Goal: Navigation & Orientation: Find specific page/section

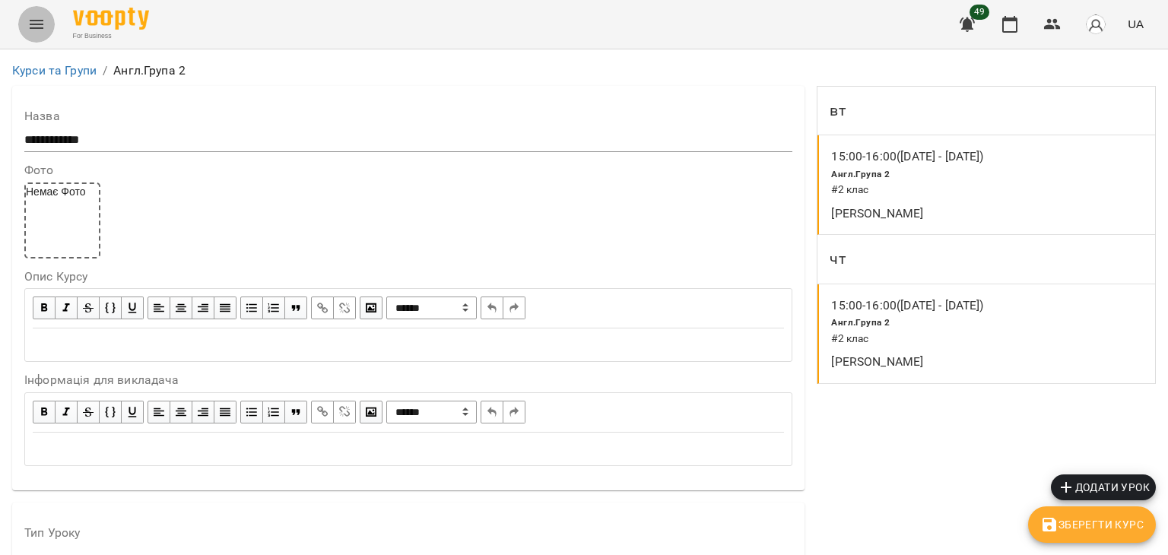
click at [36, 21] on icon "Menu" at bounding box center [37, 24] width 14 height 9
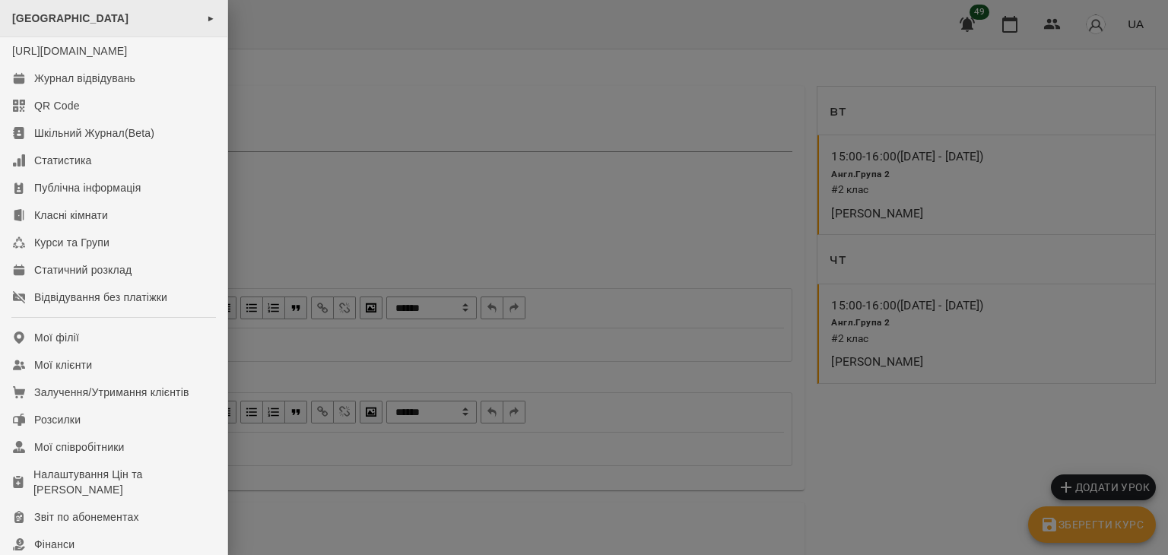
click at [33, 14] on span "[GEOGRAPHIC_DATA]" at bounding box center [70, 18] width 116 height 12
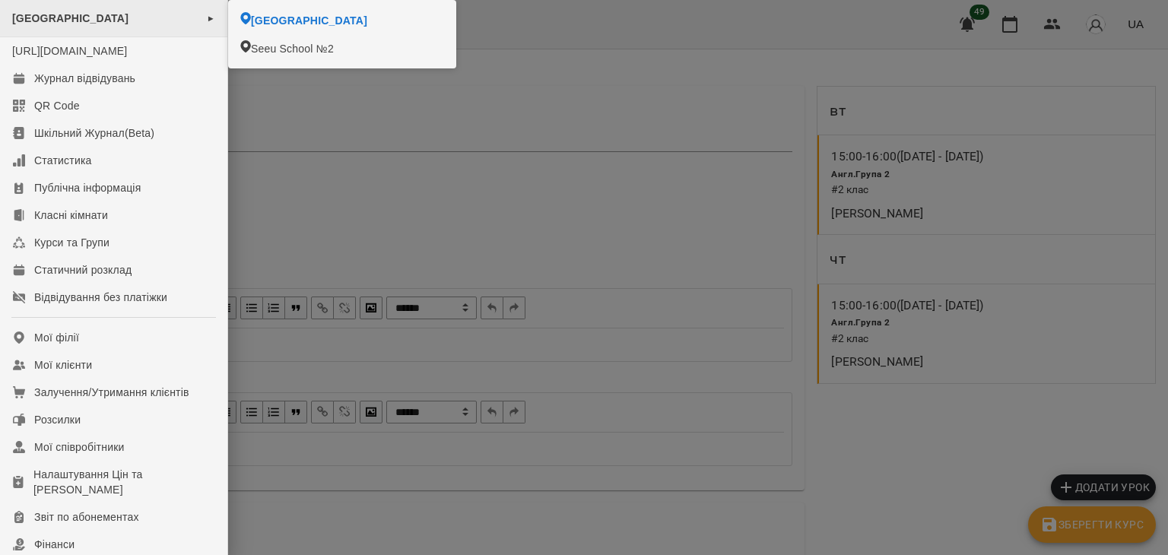
click at [33, 14] on span "[GEOGRAPHIC_DATA]" at bounding box center [70, 18] width 116 height 12
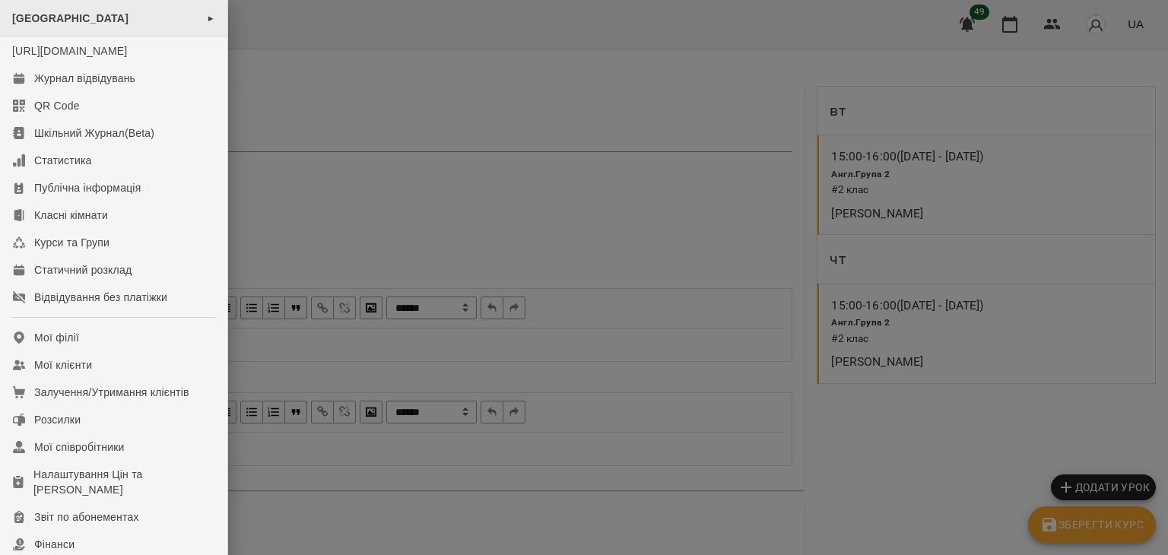
click at [33, 14] on span "[GEOGRAPHIC_DATA]" at bounding box center [70, 18] width 116 height 12
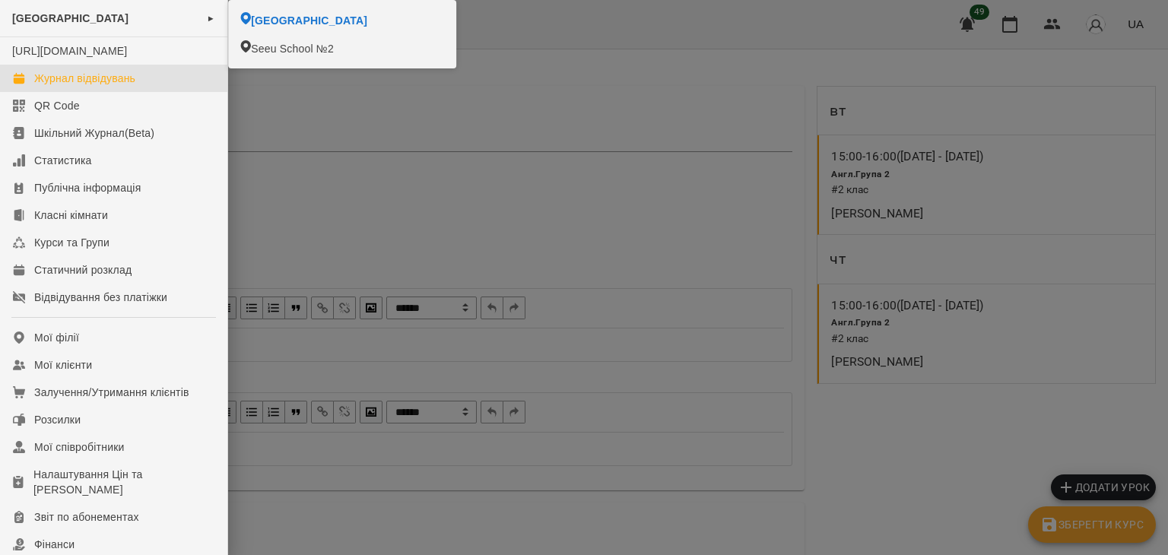
click at [56, 86] on div "Журнал відвідувань" at bounding box center [84, 78] width 101 height 15
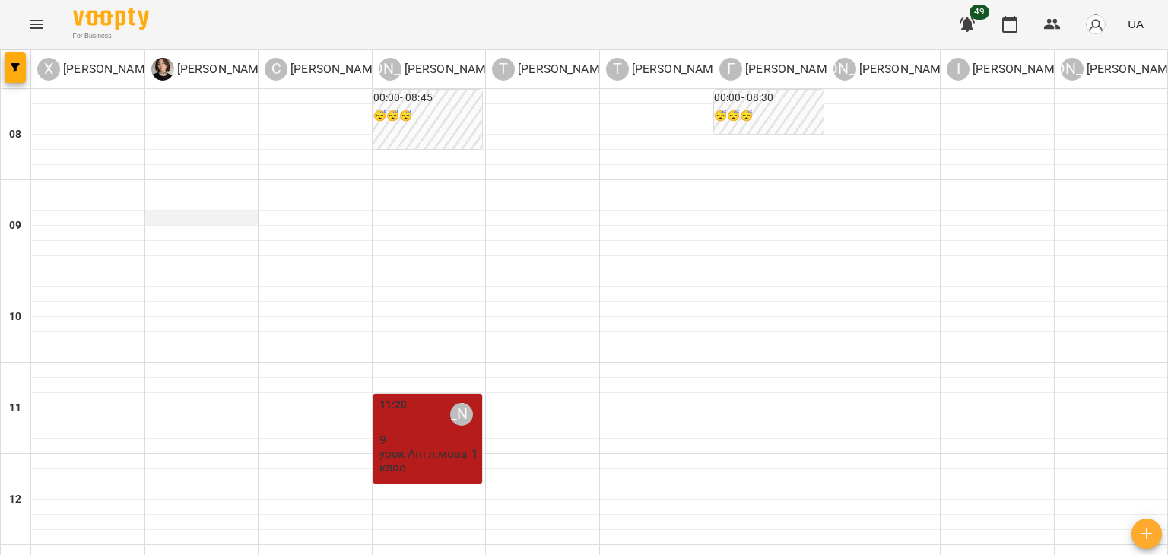
drag, startPoint x: 332, startPoint y: 226, endPoint x: 167, endPoint y: 216, distance: 164.6
click at [1098, 29] on img "button" at bounding box center [1095, 24] width 21 height 21
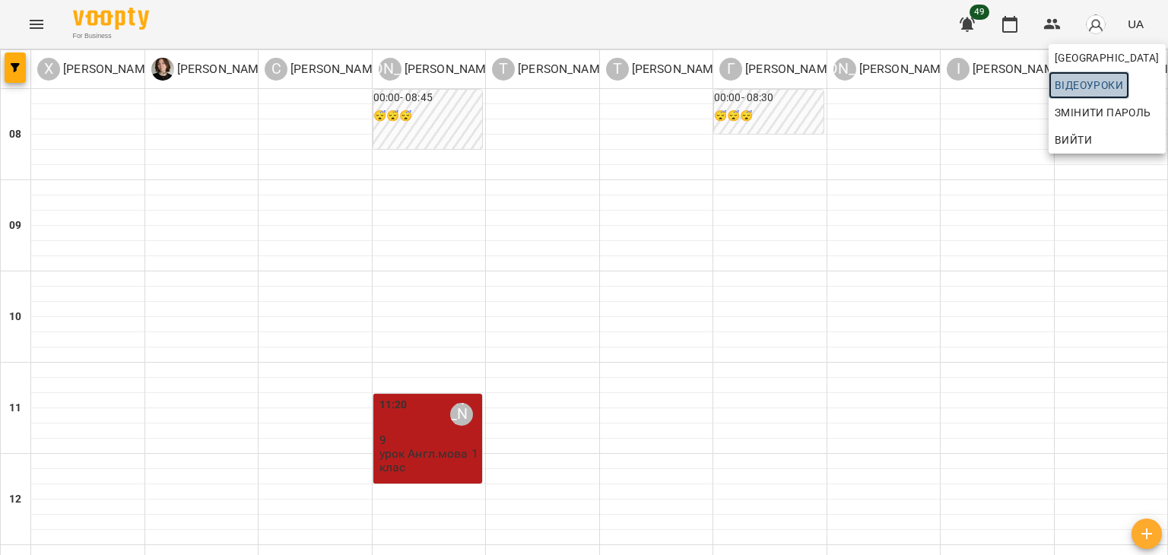
click at [1089, 89] on span "Відеоуроки" at bounding box center [1089, 85] width 68 height 18
click at [30, 22] on div at bounding box center [584, 277] width 1168 height 555
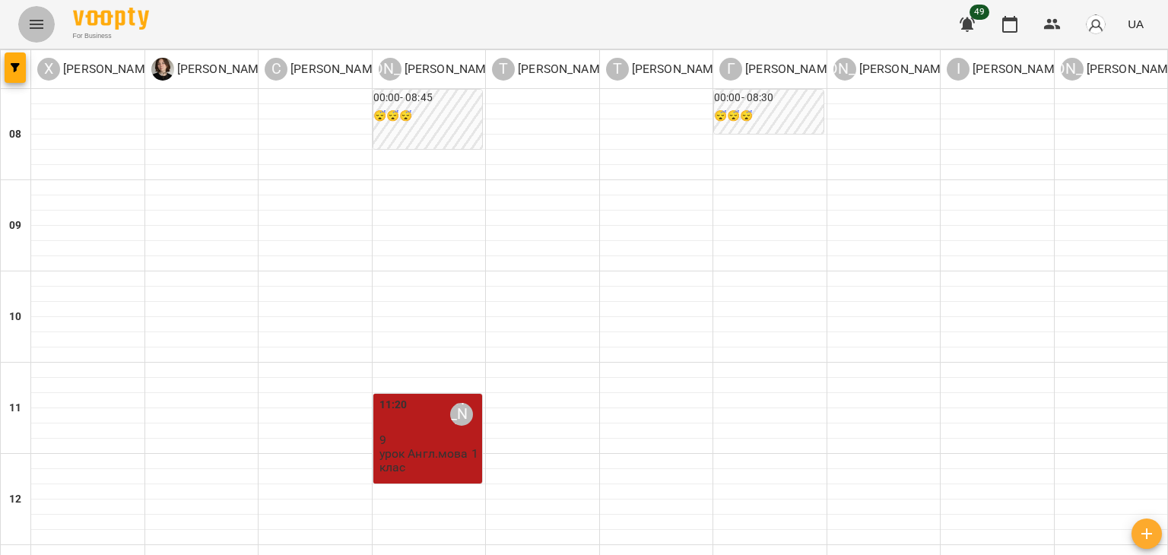
click at [46, 25] on button "Menu" at bounding box center [36, 24] width 37 height 37
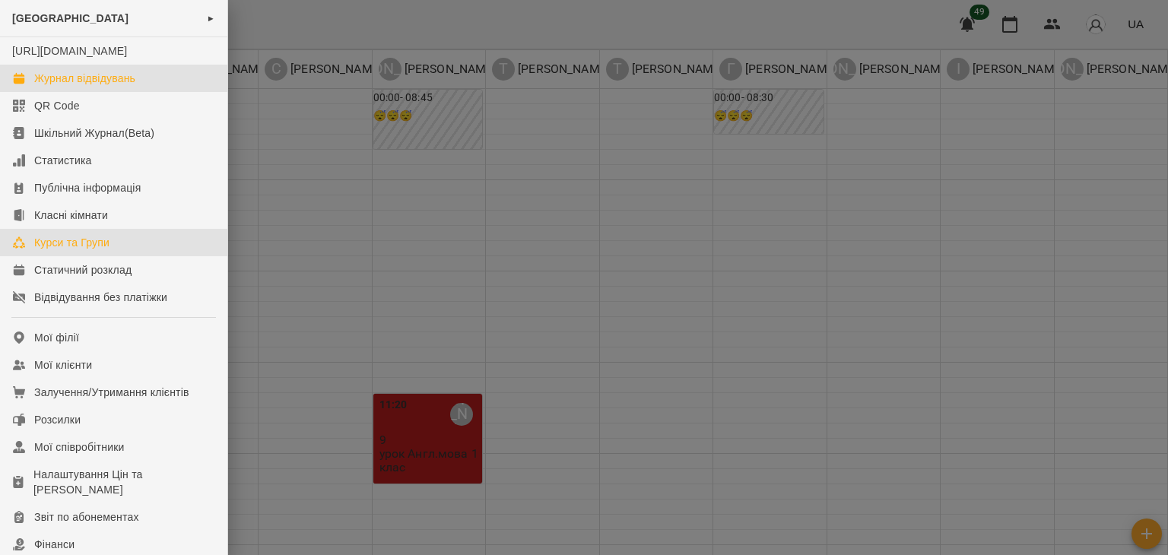
click at [61, 250] on div "Курси та Групи" at bounding box center [71, 242] width 75 height 15
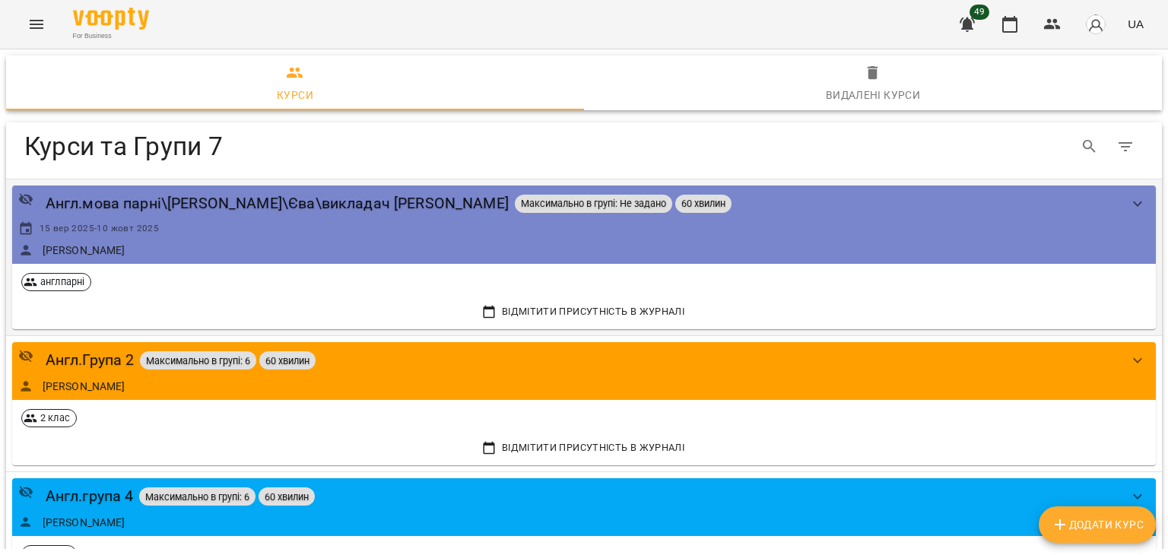
click at [363, 216] on div "Англ.мова парні\[PERSON_NAME]\Єва\викладач [PERSON_NAME] Максимально в групі: Н…" at bounding box center [568, 225] width 1101 height 66
click at [435, 224] on div "[DATE] - [DATE]" at bounding box center [568, 228] width 1101 height 15
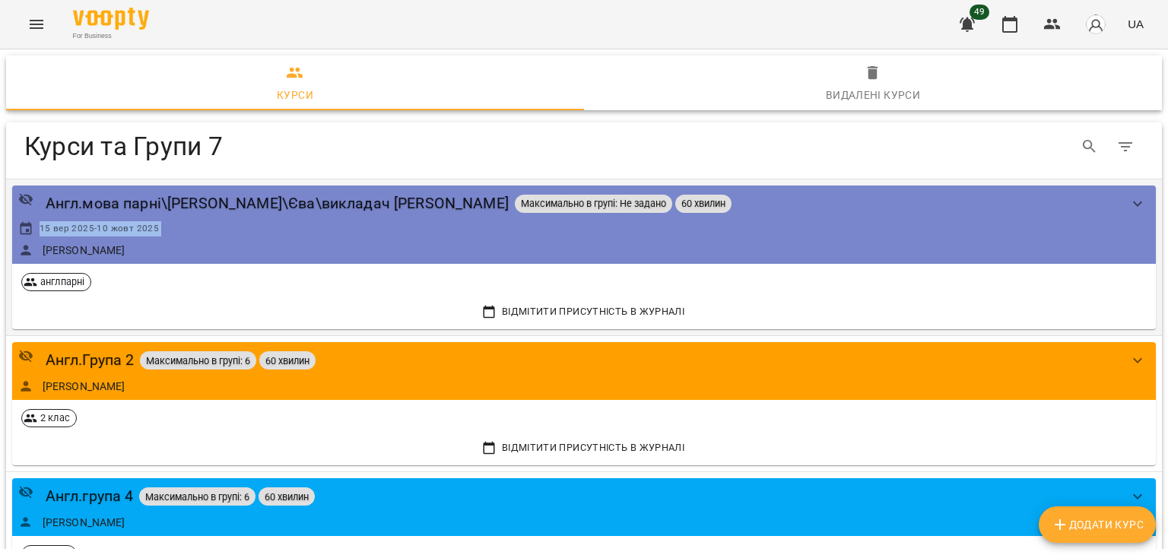
click at [435, 224] on div "[DATE] - [DATE]" at bounding box center [568, 228] width 1101 height 15
click at [272, 256] on div "[PERSON_NAME]" at bounding box center [568, 250] width 1101 height 15
click at [253, 212] on div "Англ.мова парні\[PERSON_NAME]\Єва\викладач [PERSON_NAME]" at bounding box center [277, 204] width 463 height 24
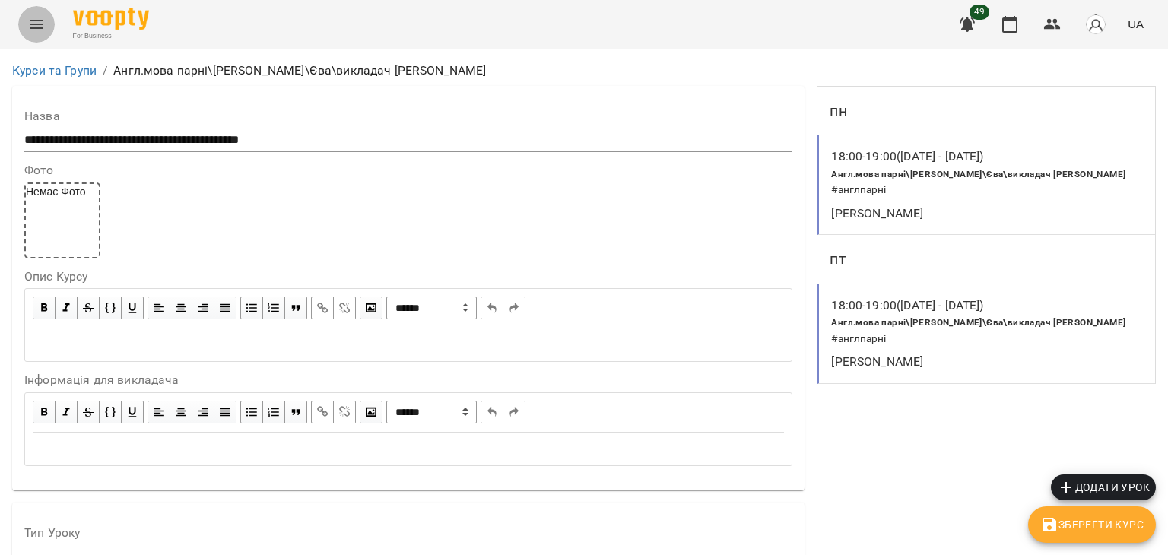
click at [40, 35] on button "Menu" at bounding box center [36, 24] width 37 height 37
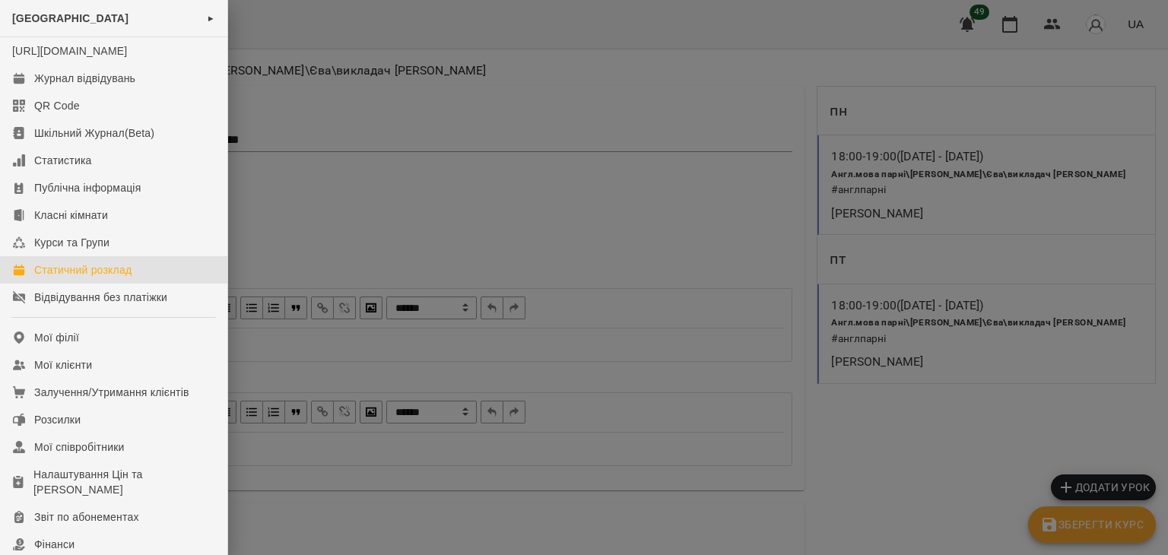
click at [67, 284] on link "Статичний розклад" at bounding box center [113, 269] width 227 height 27
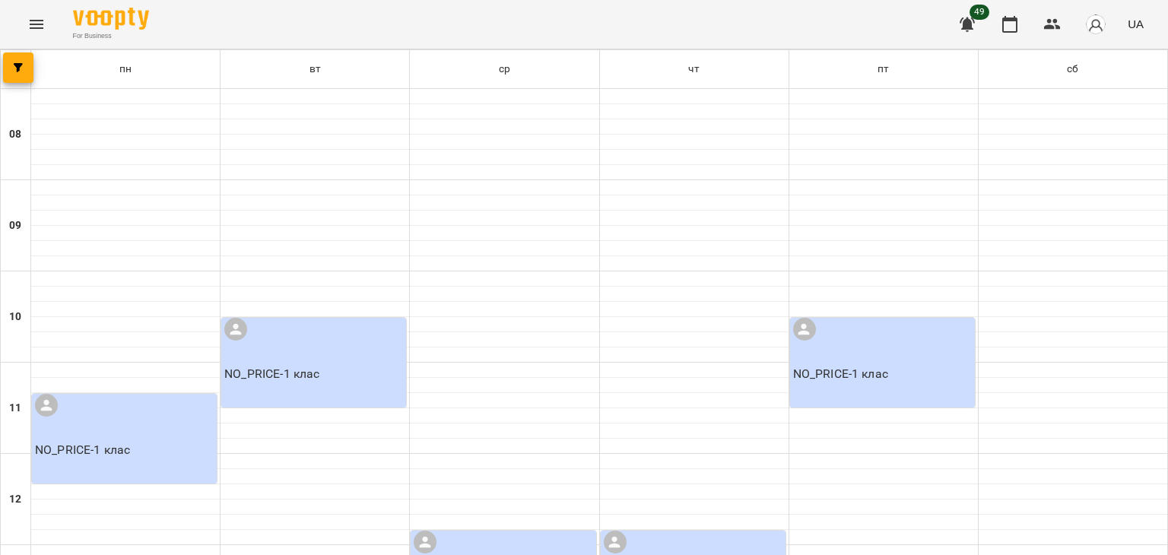
click at [327, 342] on div "NO_PRICE - 1 клас" at bounding box center [313, 363] width 185 height 90
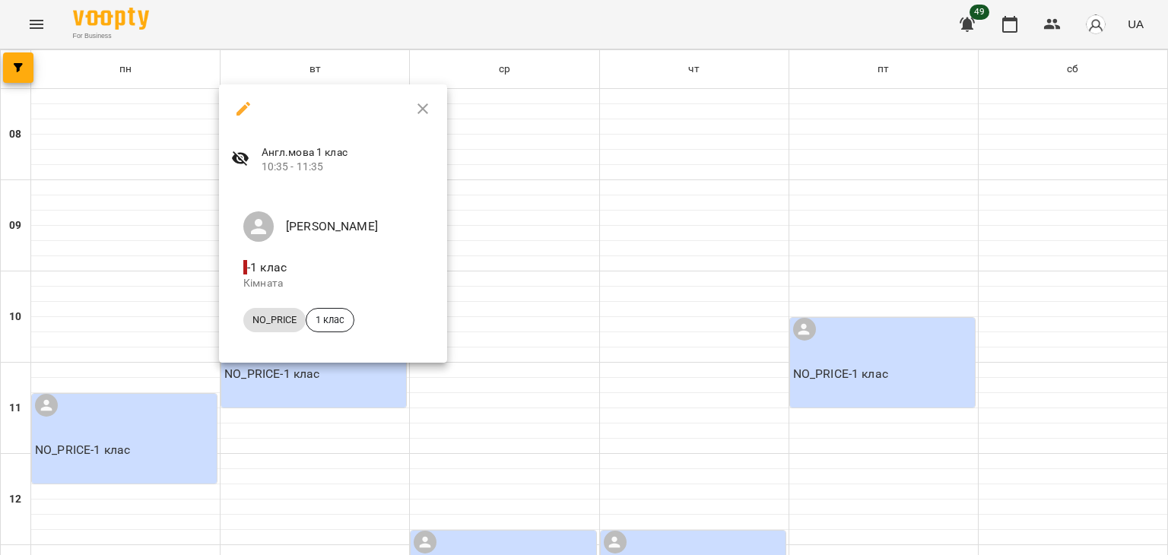
click at [562, 331] on div at bounding box center [584, 277] width 1168 height 555
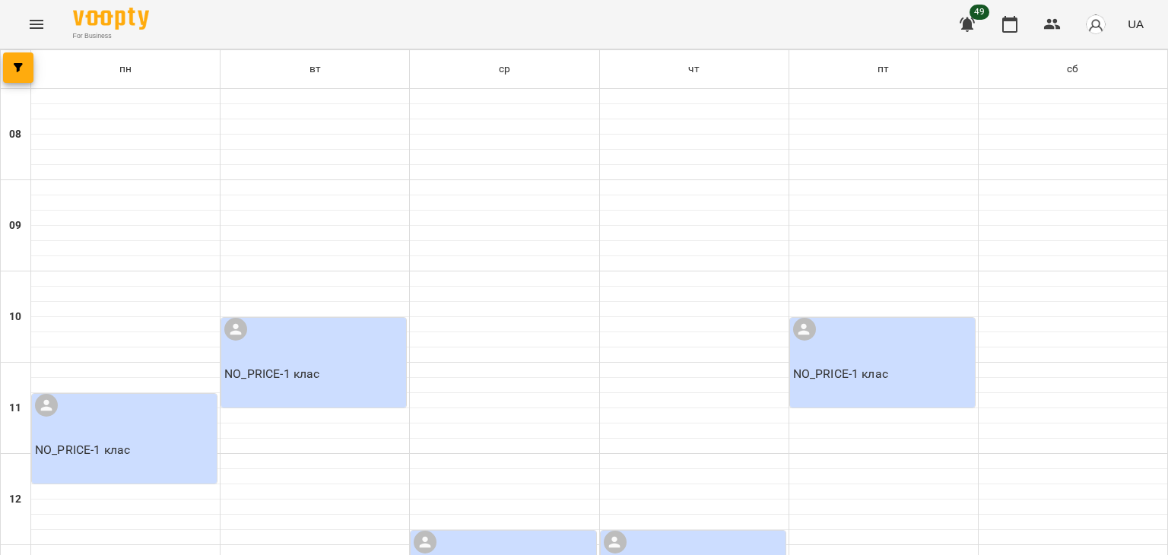
click at [562, 332] on div at bounding box center [504, 332] width 189 height 1
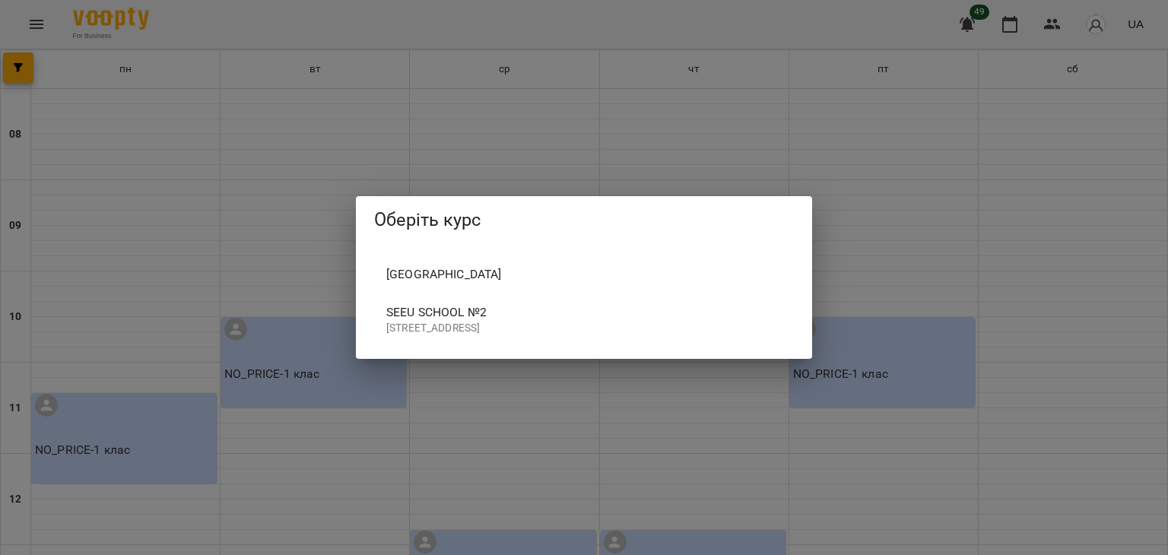
click at [437, 450] on div "Оберіть курс SeeYou School Seeu School №2 [STREET_ADDRESS]" at bounding box center [584, 277] width 1168 height 555
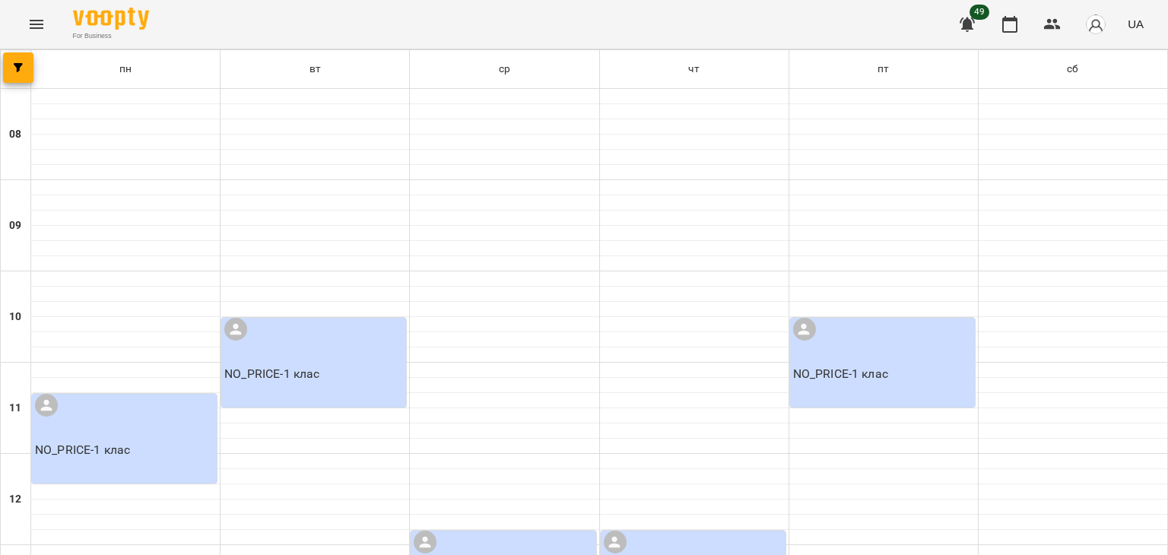
click at [314, 341] on div "NO_PRICE - 1 клас" at bounding box center [313, 363] width 185 height 90
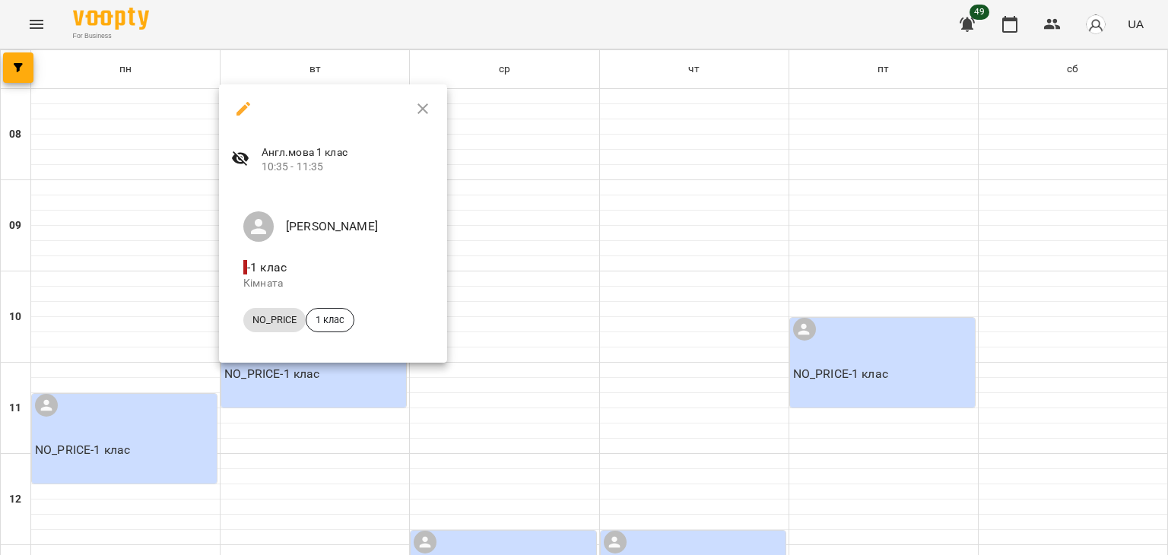
click at [316, 380] on div at bounding box center [584, 277] width 1168 height 555
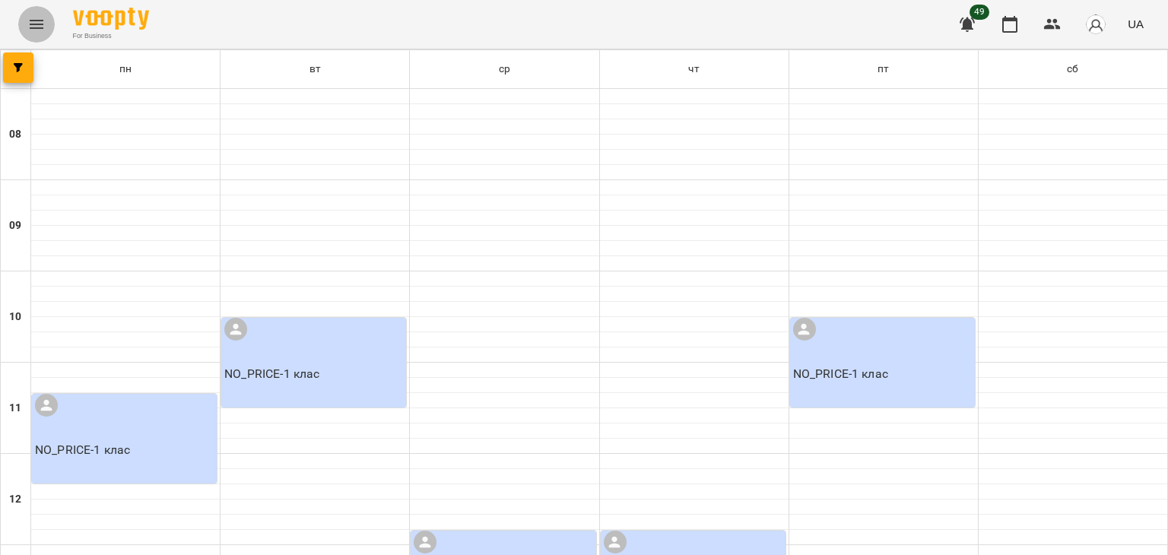
click at [46, 27] on button "Menu" at bounding box center [36, 24] width 37 height 37
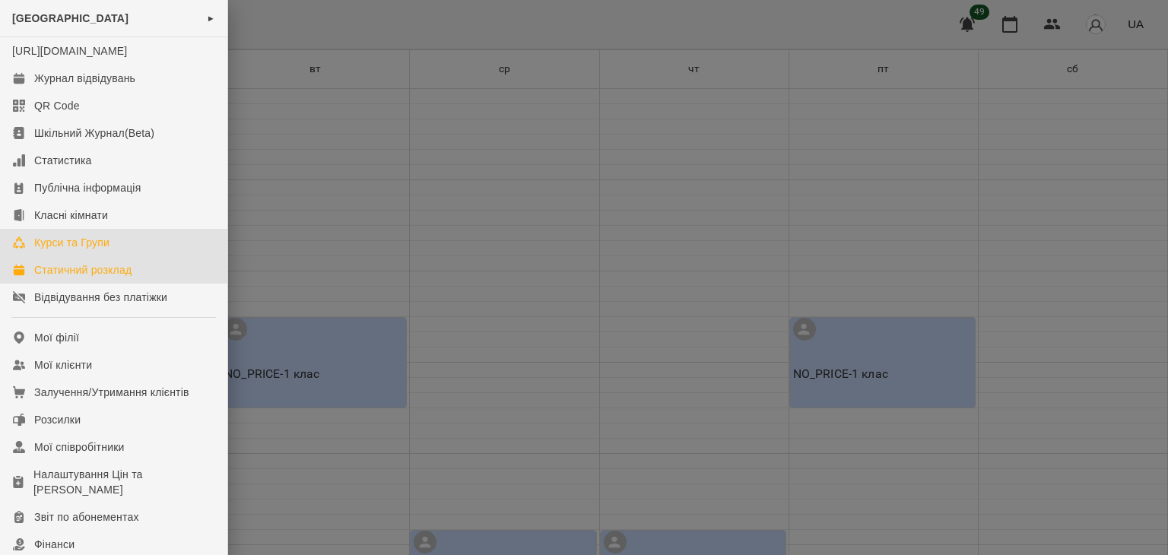
click at [61, 250] on div "Курси та Групи" at bounding box center [71, 242] width 75 height 15
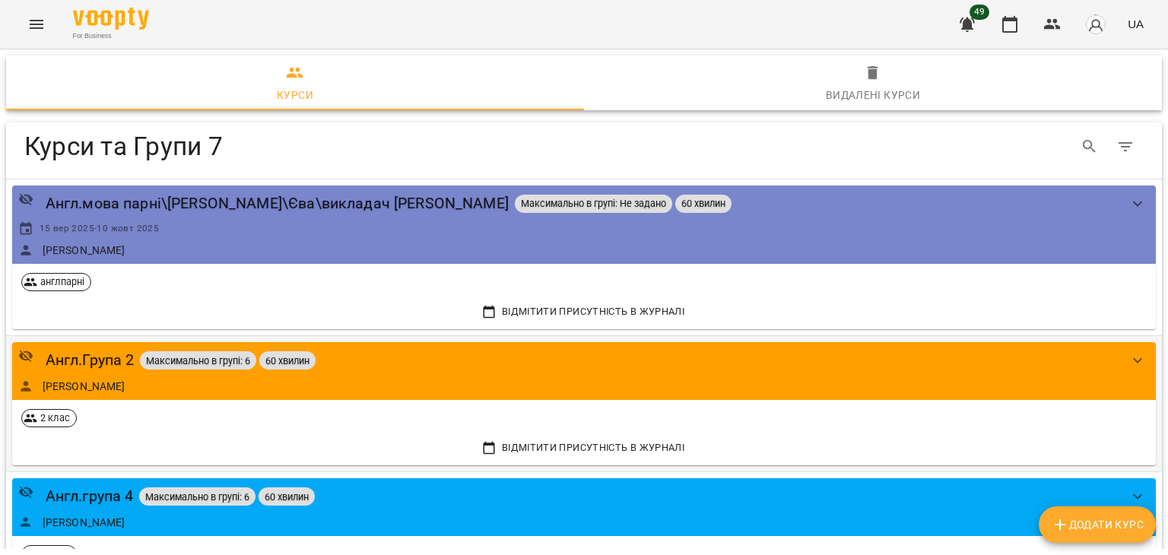
click at [348, 361] on div "Англ.Група 2 Максимально в групі: 6 60 хвилин" at bounding box center [568, 360] width 1101 height 24
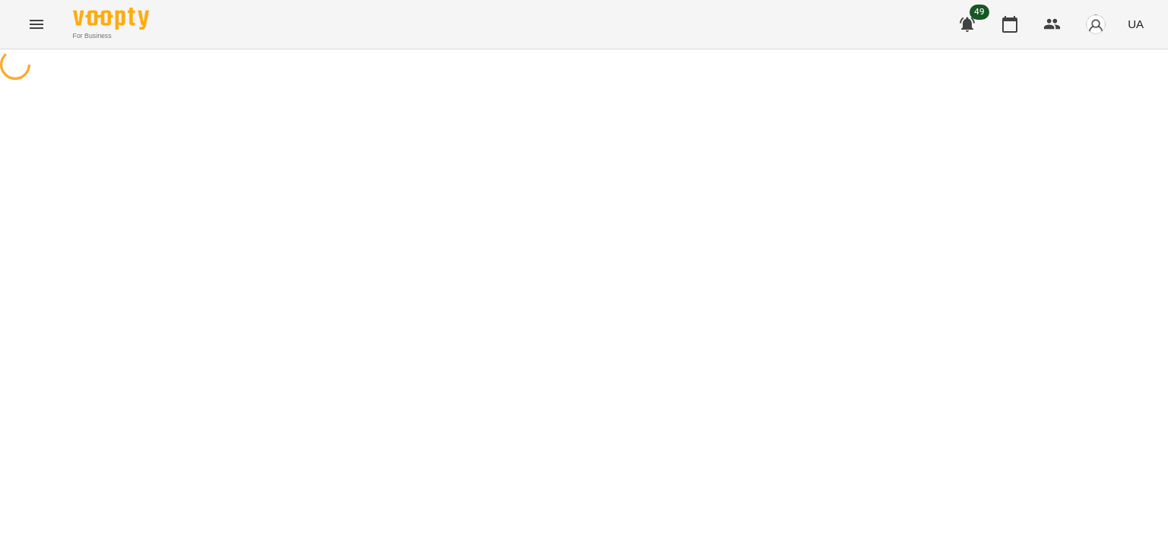
click at [348, 84] on div at bounding box center [584, 66] width 1168 height 34
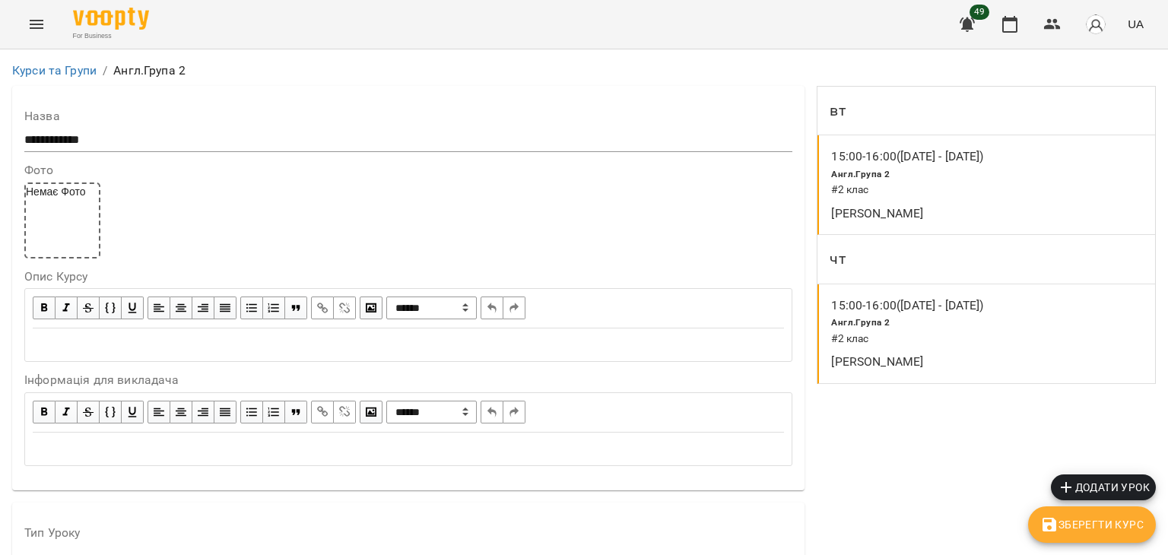
scroll to position [1278, 0]
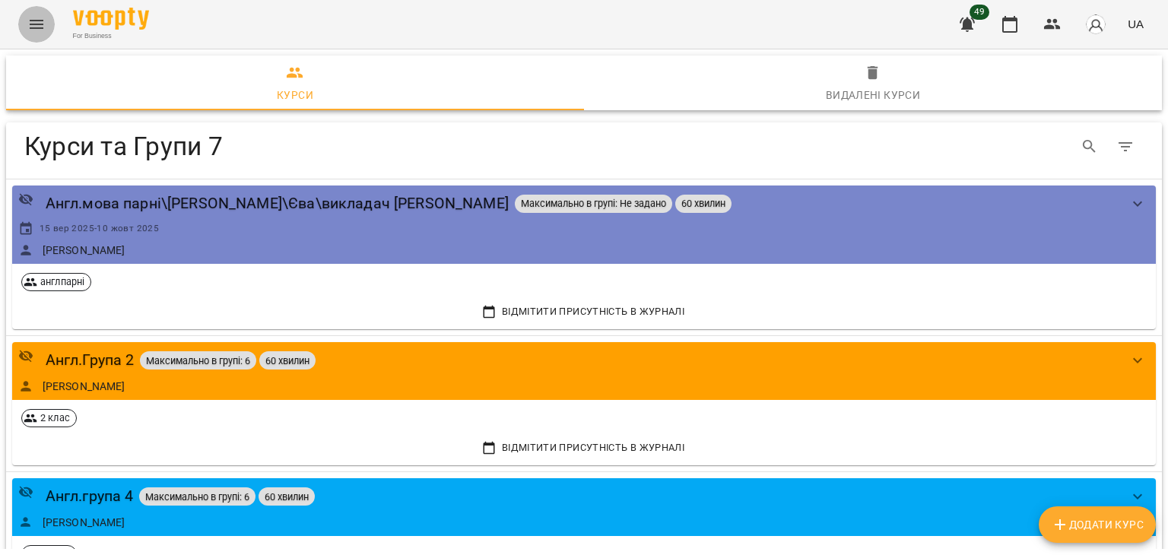
click at [40, 35] on button "Menu" at bounding box center [36, 24] width 37 height 37
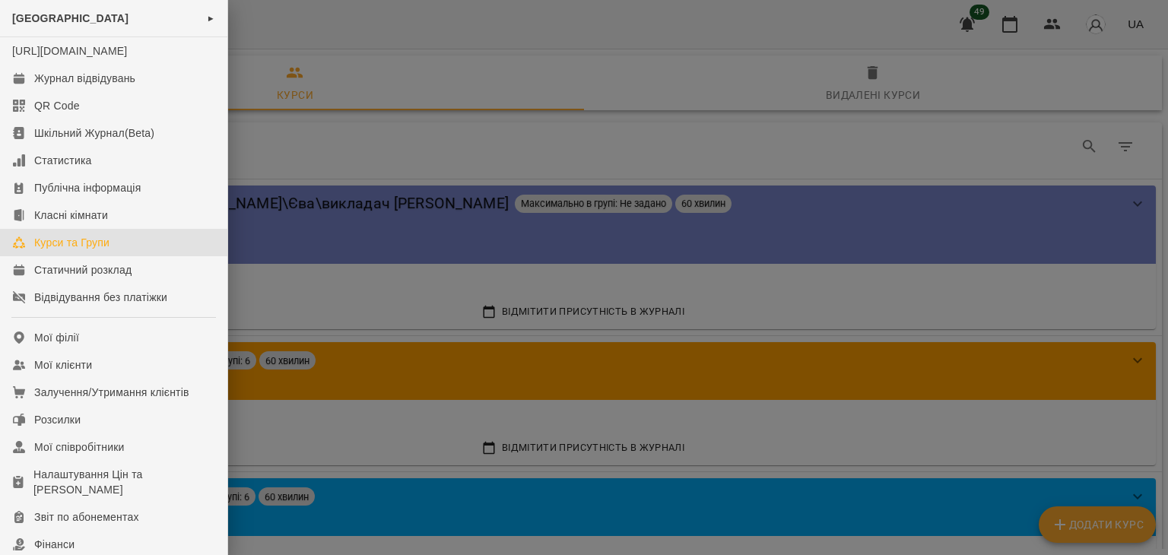
click at [413, 122] on div at bounding box center [584, 277] width 1168 height 555
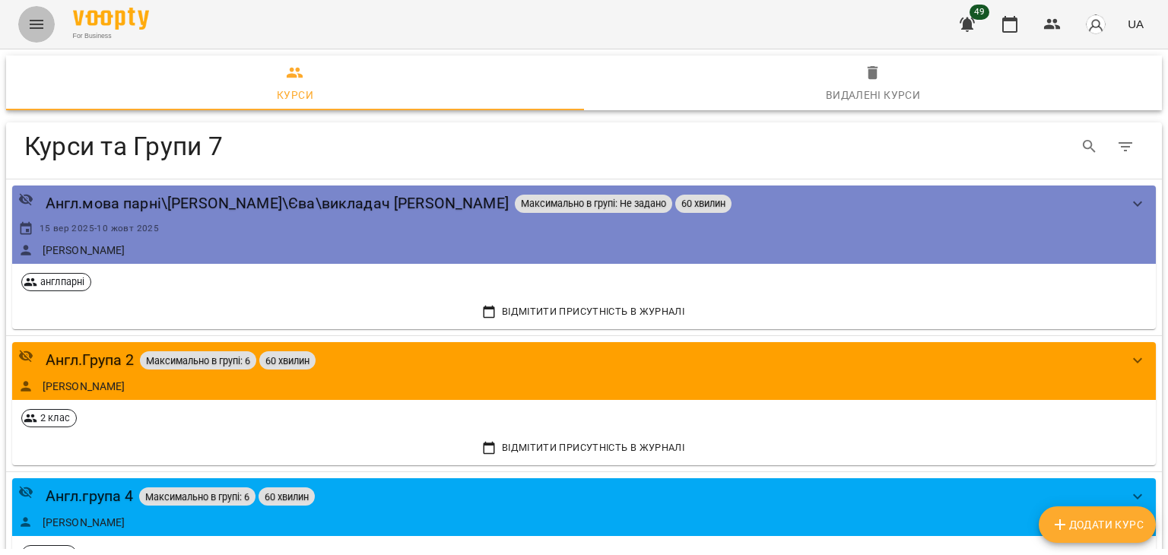
click at [39, 41] on button "Menu" at bounding box center [36, 24] width 37 height 37
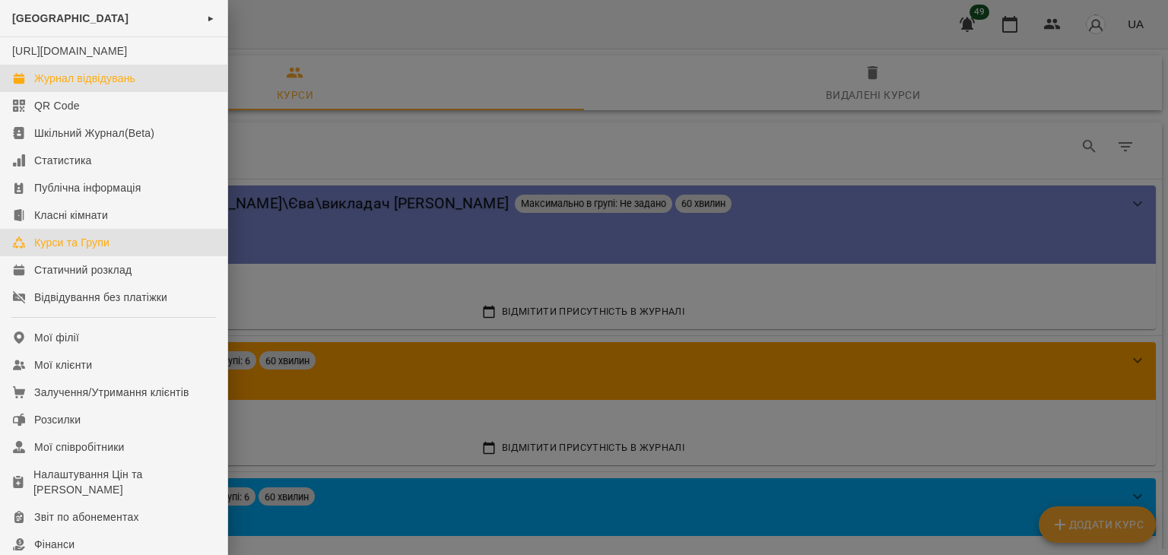
click at [72, 86] on div "Журнал відвідувань" at bounding box center [84, 78] width 101 height 15
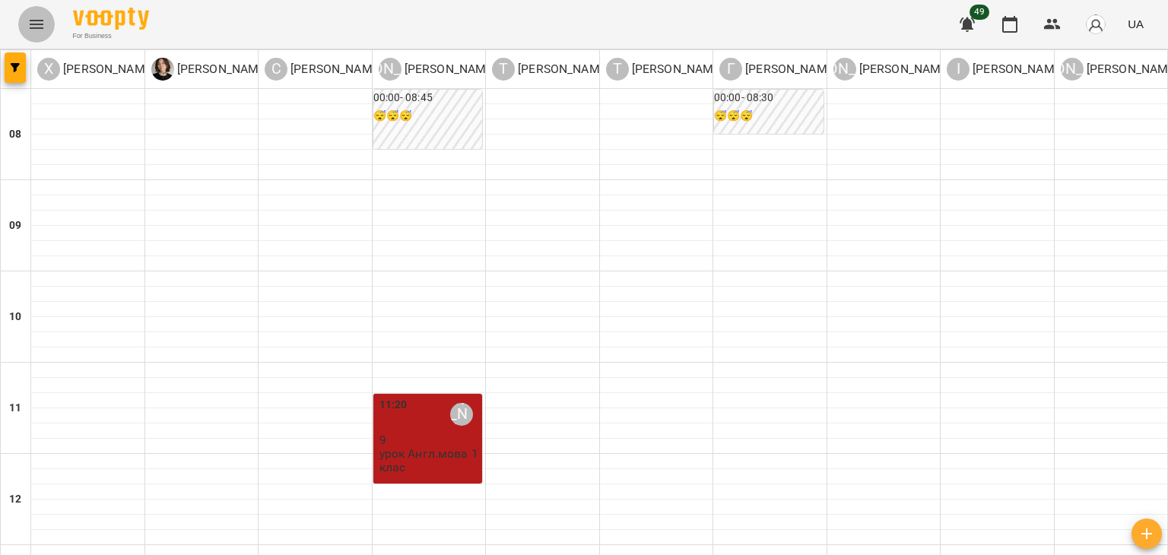
click at [46, 22] on button "Menu" at bounding box center [36, 24] width 37 height 37
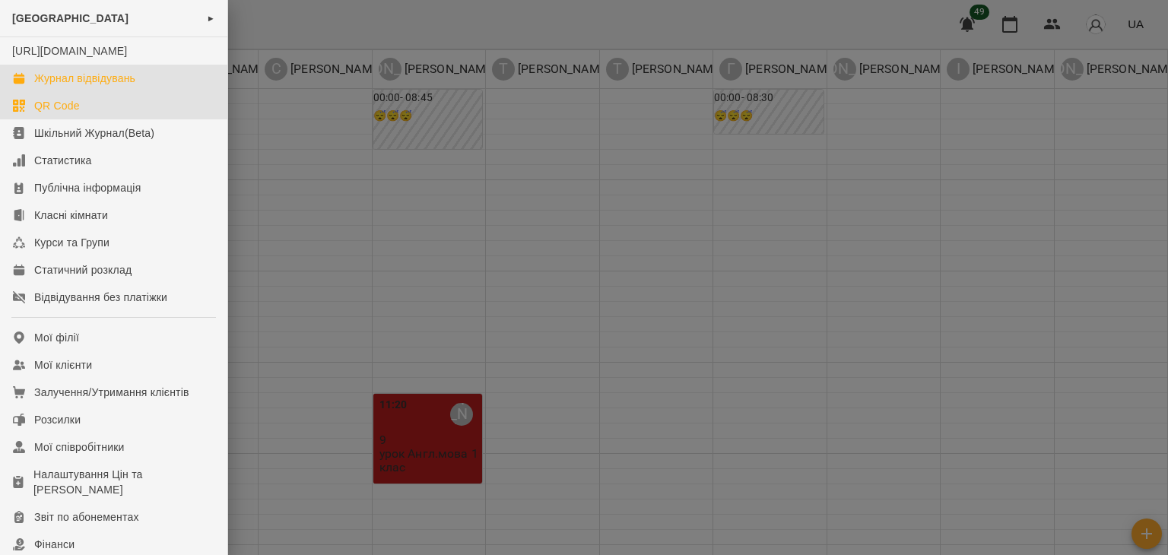
click at [64, 113] on div "QR Code" at bounding box center [57, 105] width 46 height 15
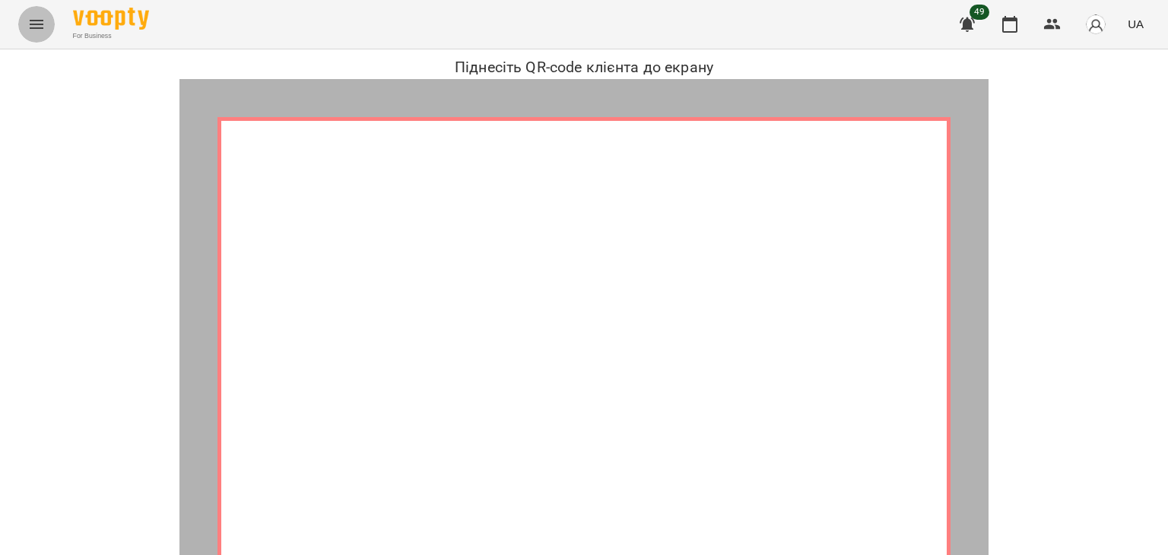
click at [29, 21] on icon "Menu" at bounding box center [36, 24] width 18 height 18
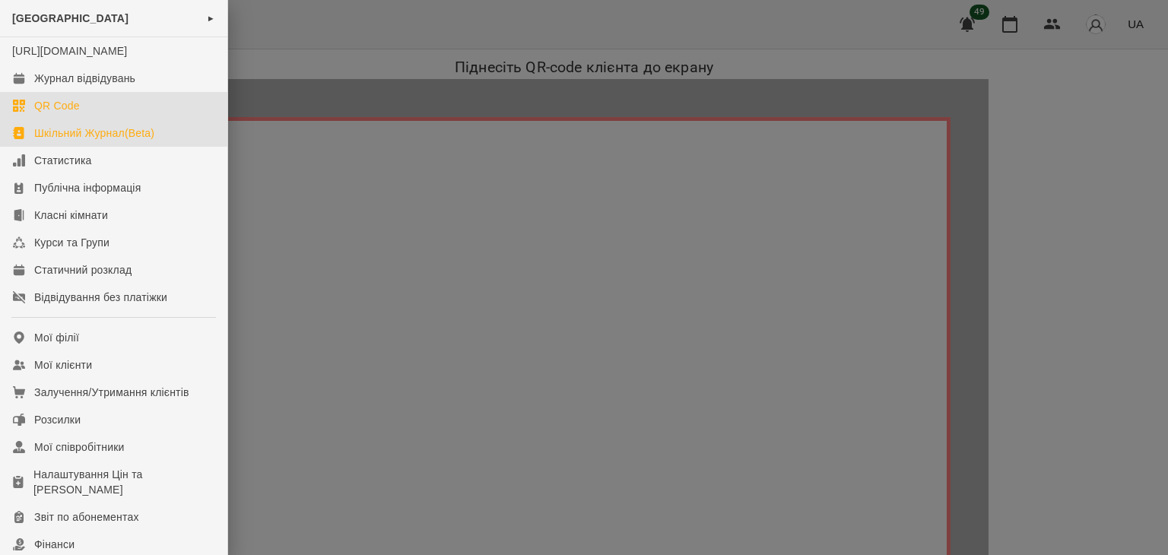
click at [58, 141] on div "Шкільний Журнал(Beta)" at bounding box center [94, 133] width 120 height 15
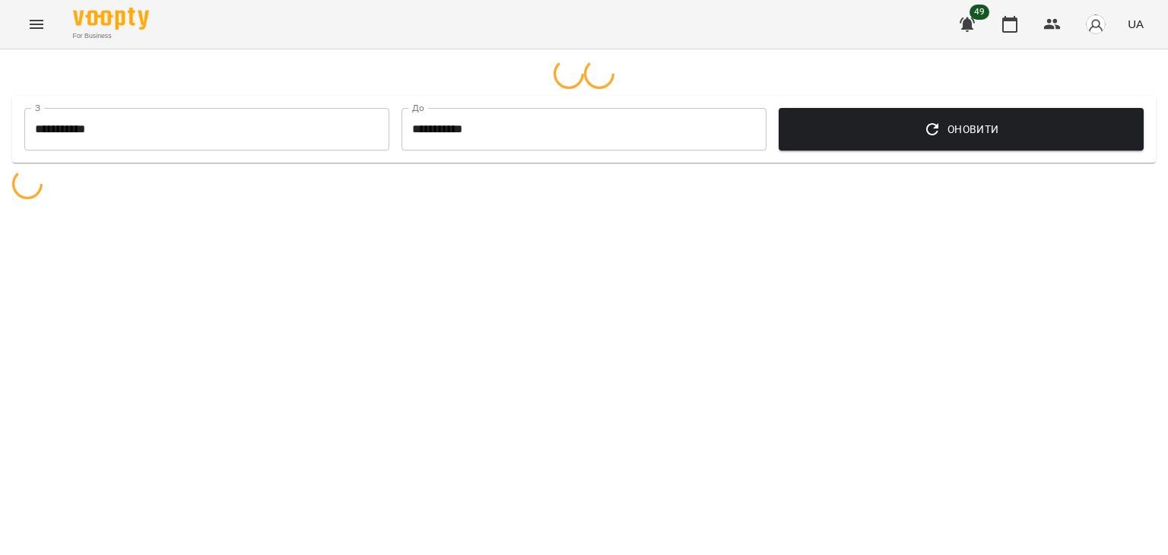
select select "**********"
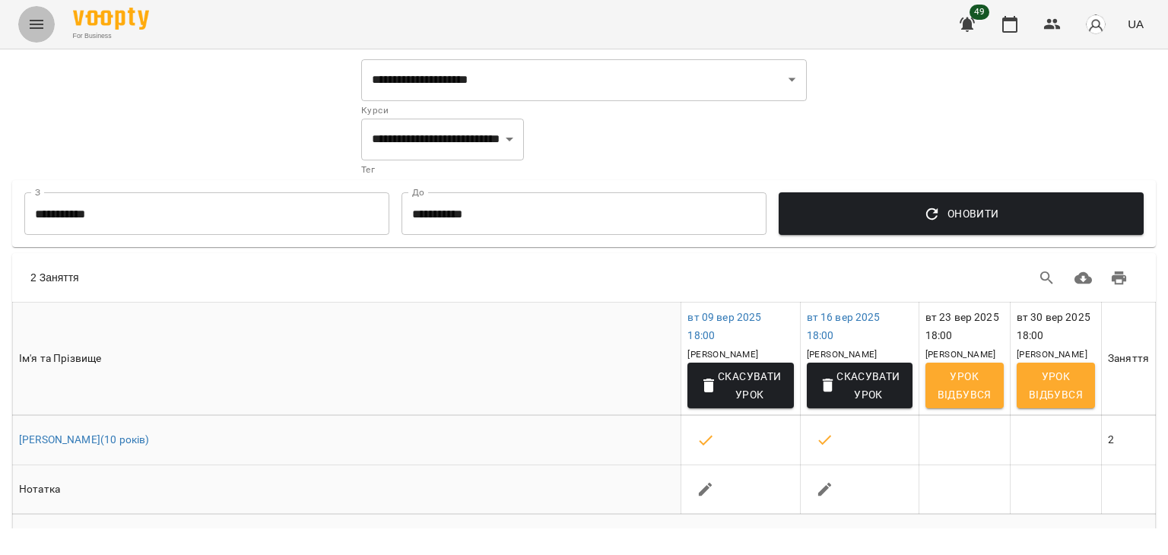
click at [33, 30] on icon "Menu" at bounding box center [36, 24] width 18 height 18
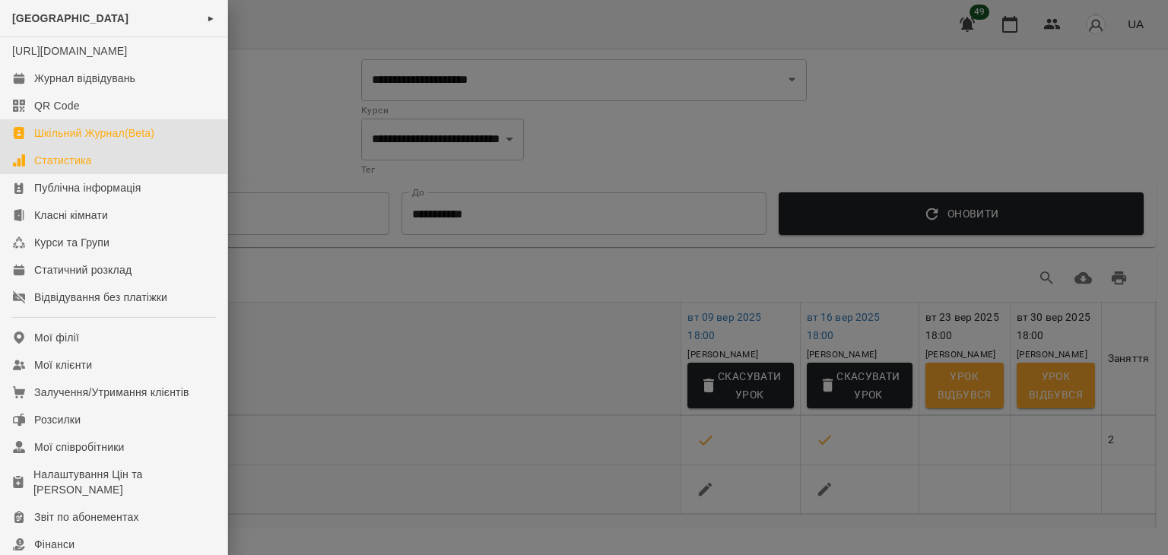
click at [63, 168] on div "Статистика" at bounding box center [63, 160] width 58 height 15
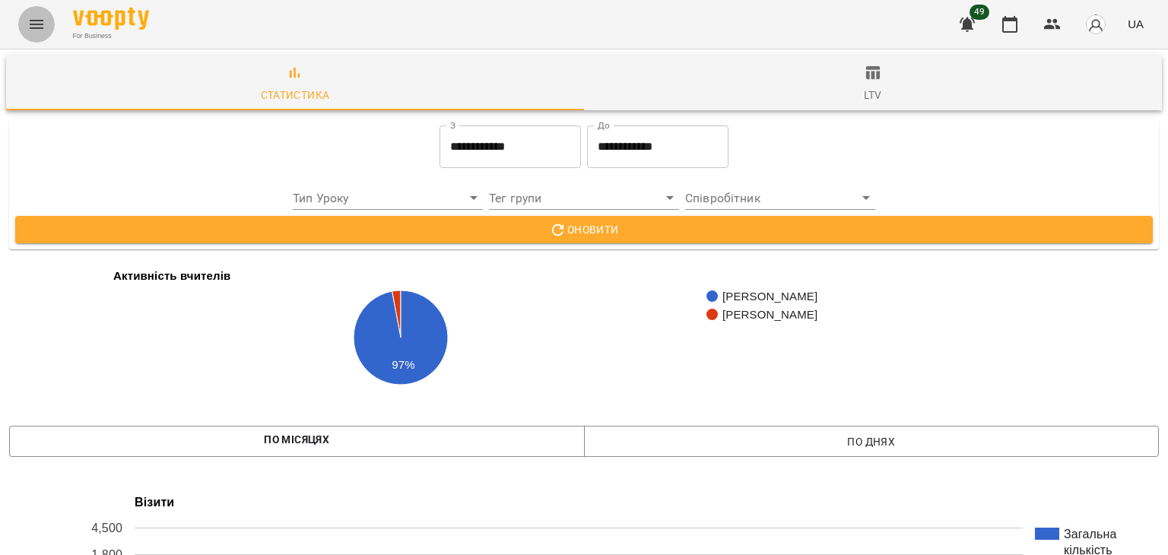
click at [43, 25] on icon "Menu" at bounding box center [36, 24] width 18 height 18
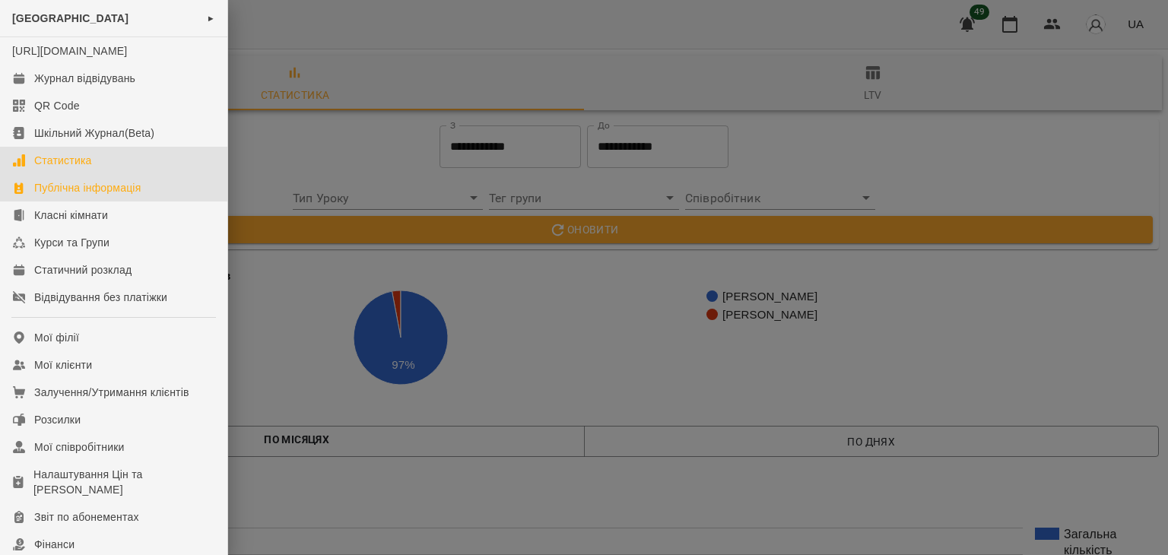
click at [57, 195] on div "Публічна інформація" at bounding box center [87, 187] width 106 height 15
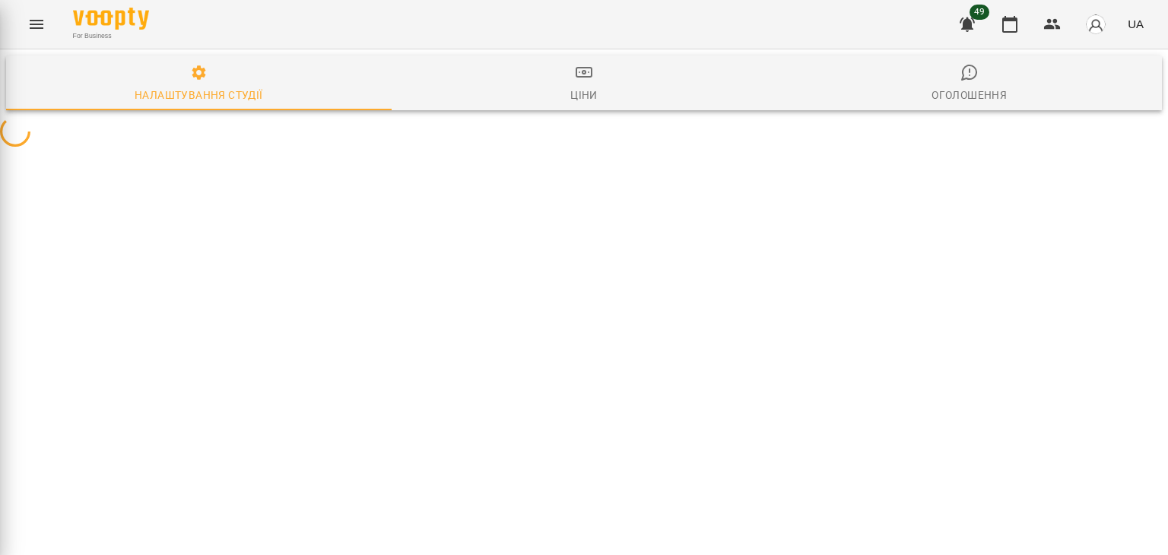
select select "**"
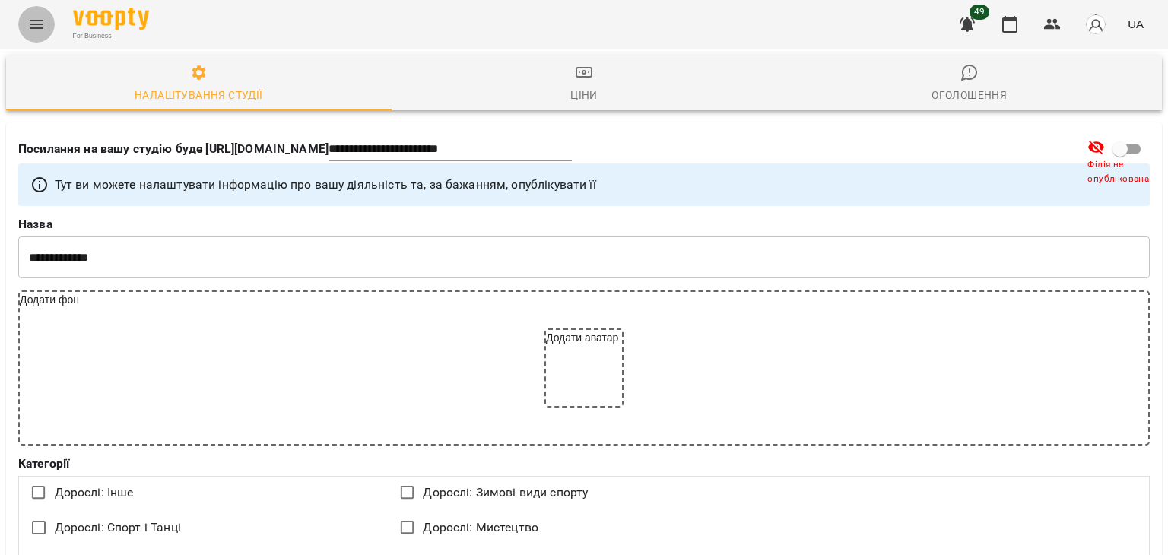
click at [43, 24] on icon "Menu" at bounding box center [36, 24] width 18 height 18
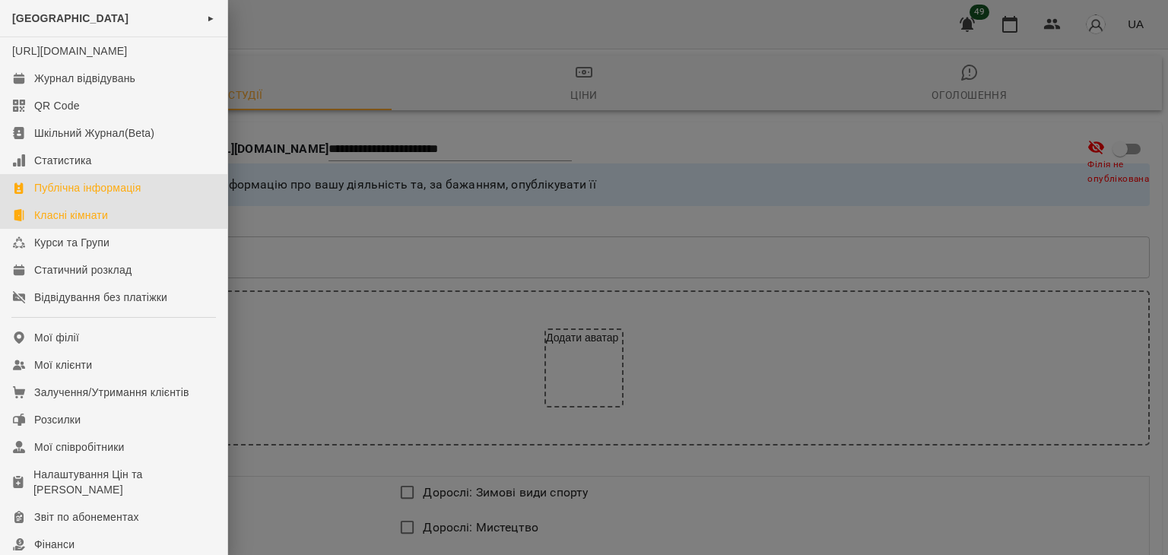
click at [87, 223] on div "Класні кімнати" at bounding box center [71, 215] width 74 height 15
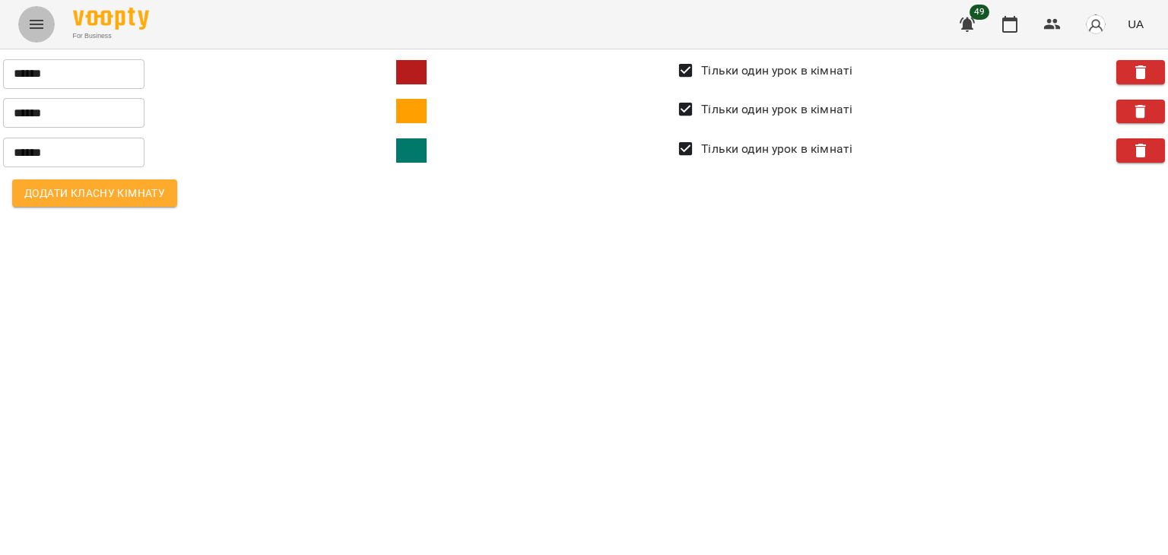
click at [29, 31] on icon "Menu" at bounding box center [36, 24] width 18 height 18
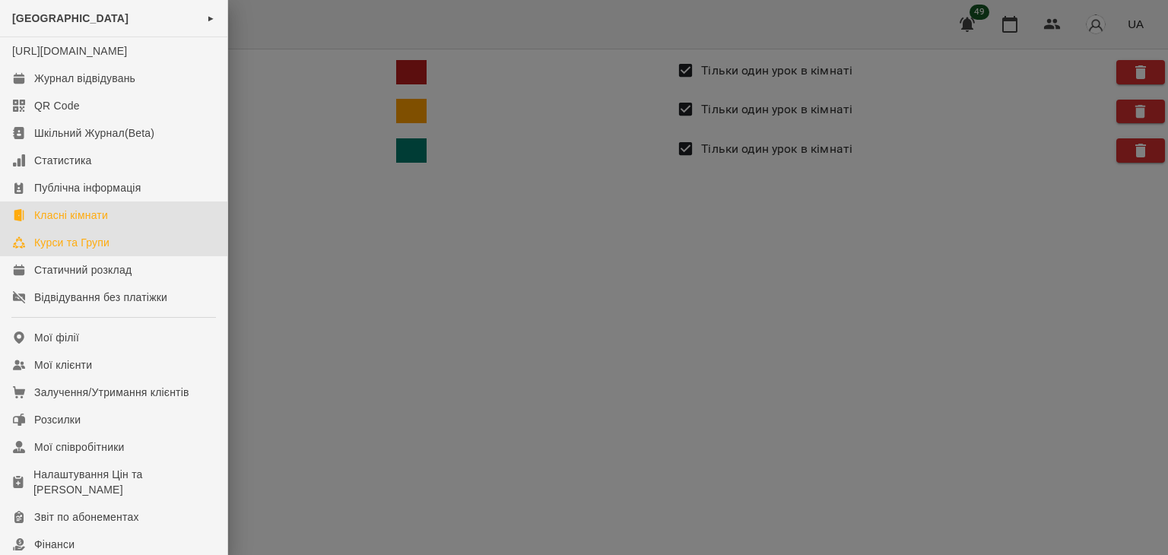
click at [68, 250] on div "Курси та Групи" at bounding box center [71, 242] width 75 height 15
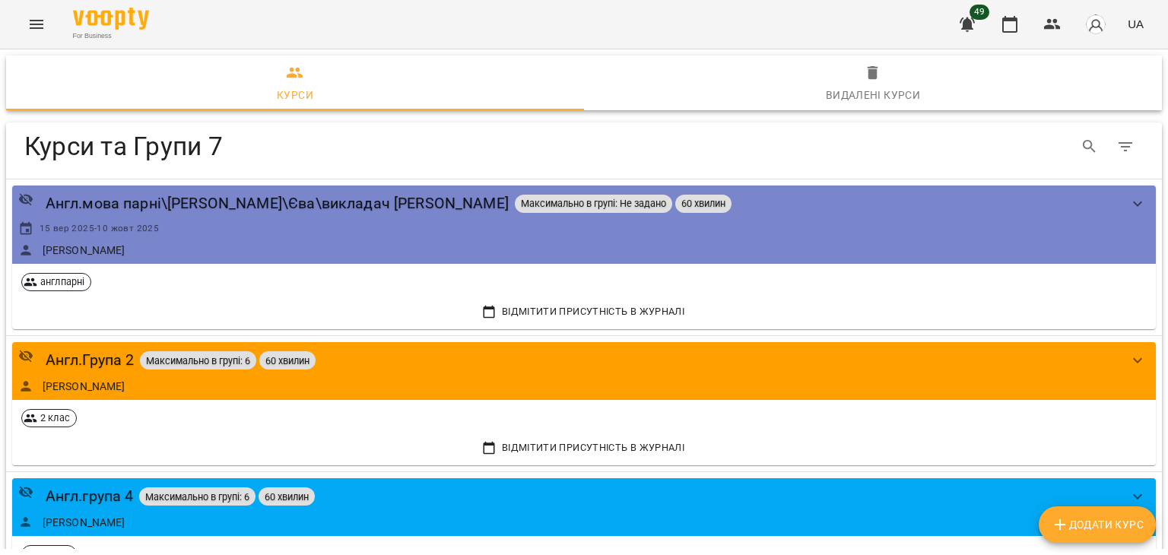
click at [28, 21] on icon "Menu" at bounding box center [36, 24] width 18 height 18
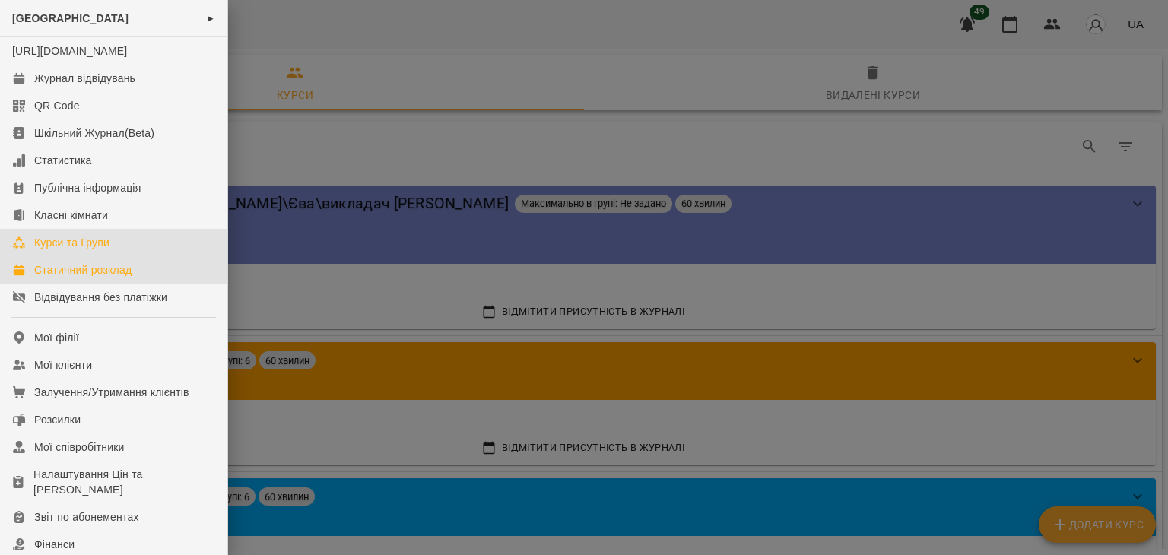
click at [88, 278] on div "Статичний розклад" at bounding box center [82, 269] width 97 height 15
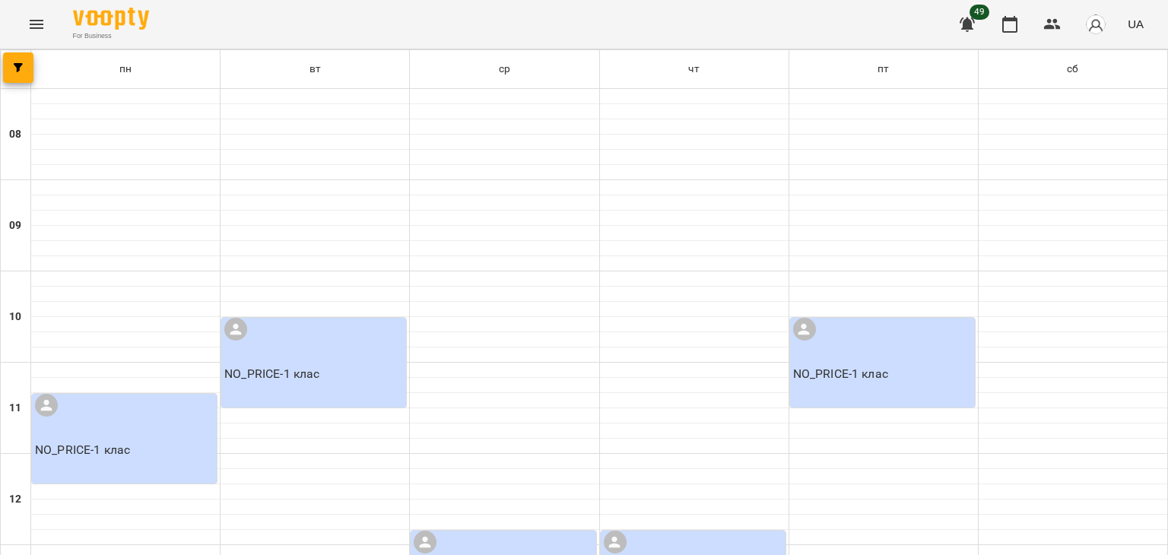
scroll to position [418, 0]
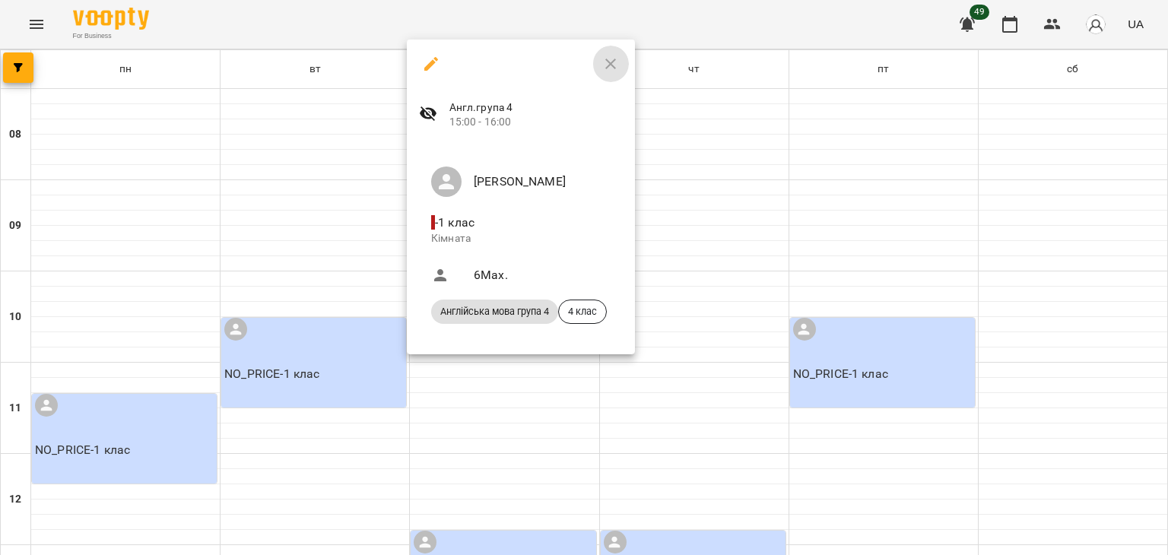
click at [613, 64] on icon "button" at bounding box center [611, 64] width 18 height 18
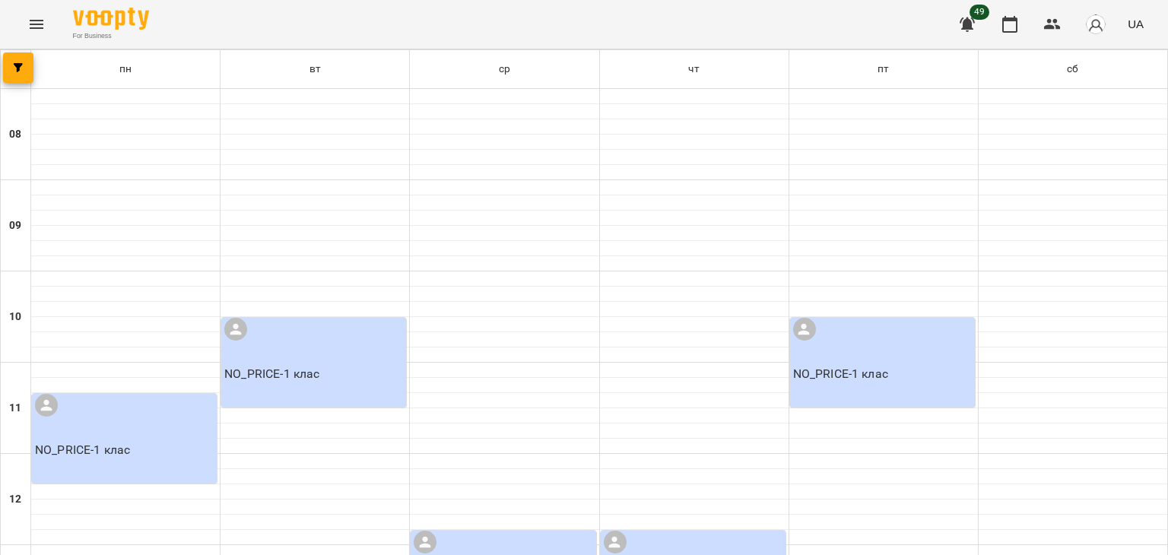
scroll to position [0, 0]
click at [24, 12] on button "Menu" at bounding box center [36, 24] width 37 height 37
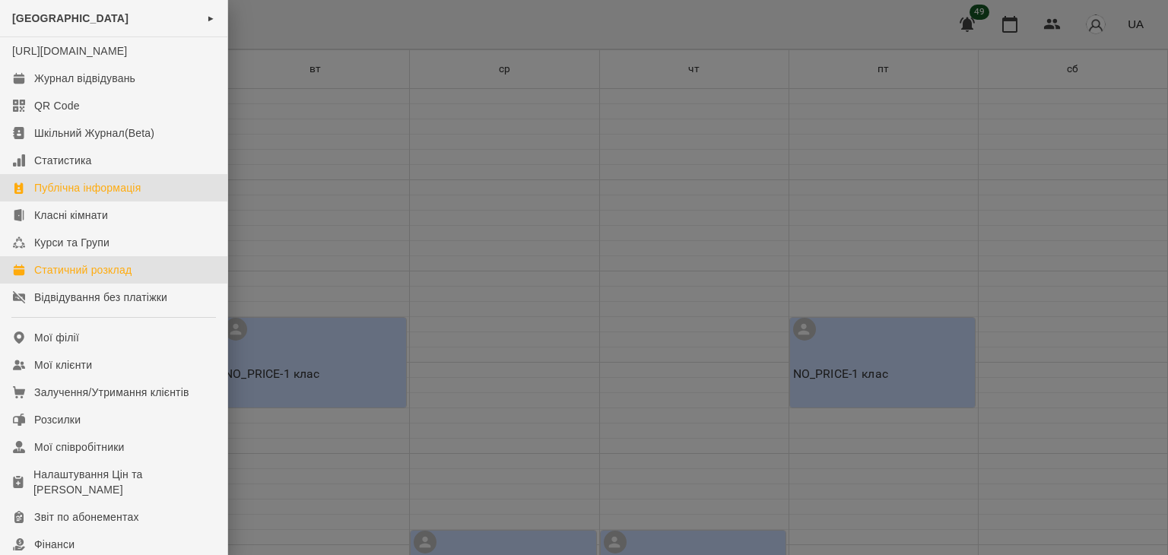
click at [69, 195] on div "Публічна інформація" at bounding box center [87, 187] width 106 height 15
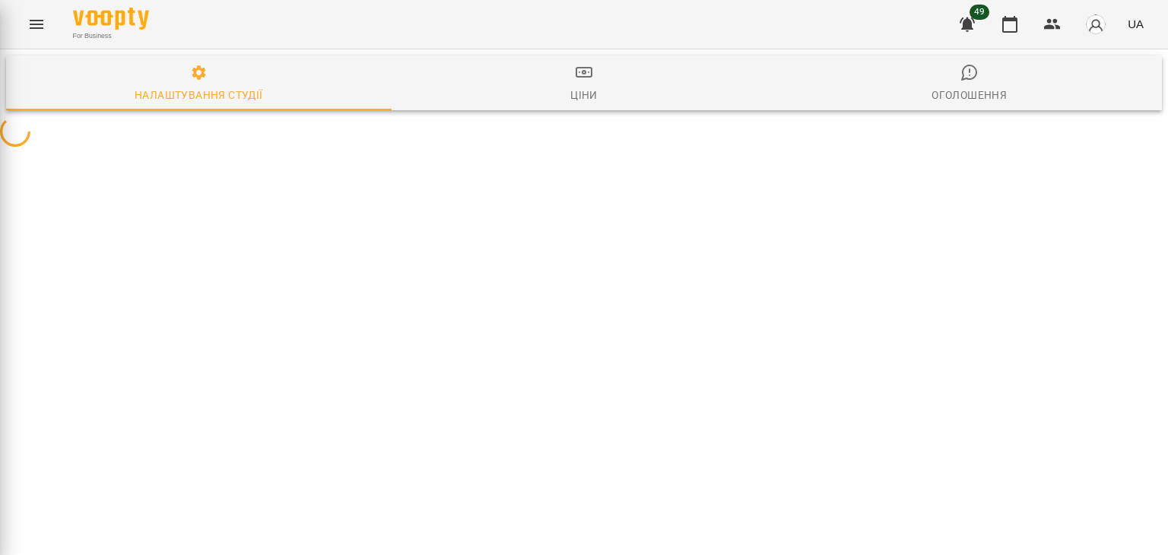
click at [69, 211] on div "SeeYou School ► [URL][DOMAIN_NAME] Журнал відвідувань QR Code Шкільний Журнал(B…" at bounding box center [584, 277] width 1168 height 555
select select "**"
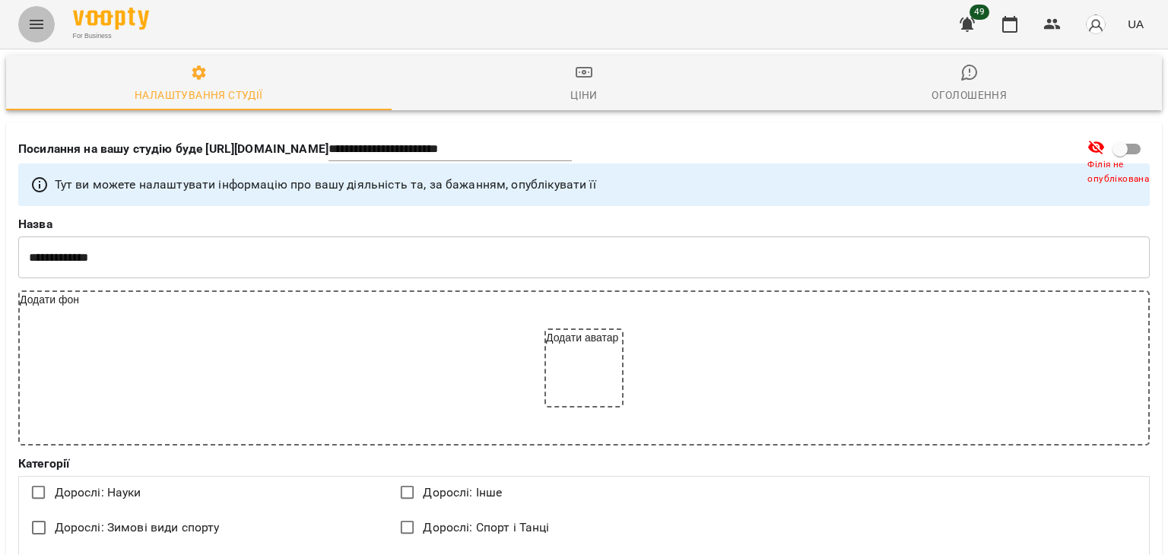
click at [24, 31] on button "Menu" at bounding box center [36, 24] width 37 height 37
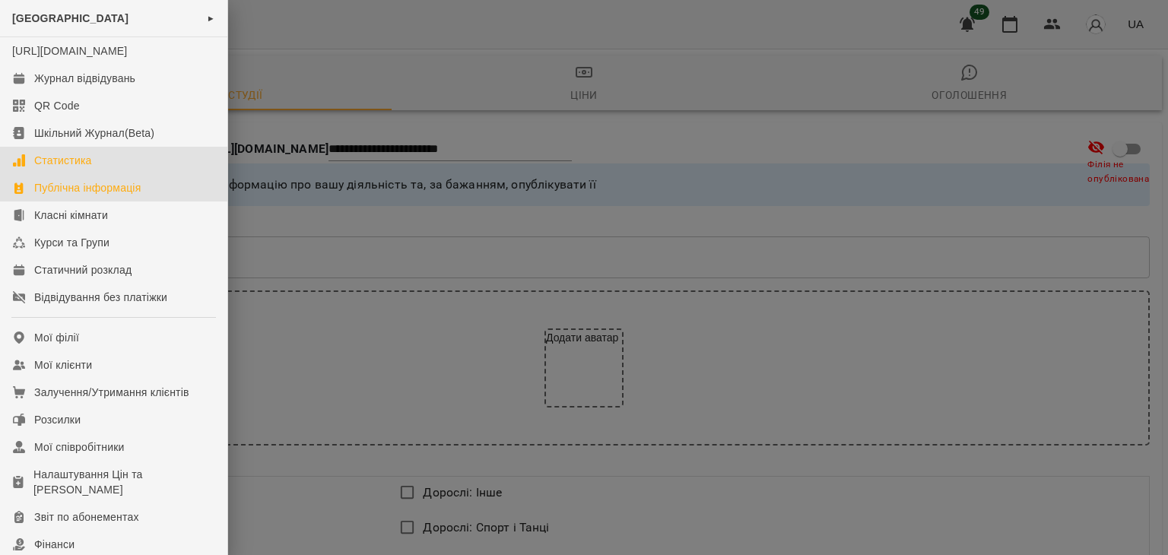
click at [85, 168] on div "Статистика" at bounding box center [63, 160] width 58 height 15
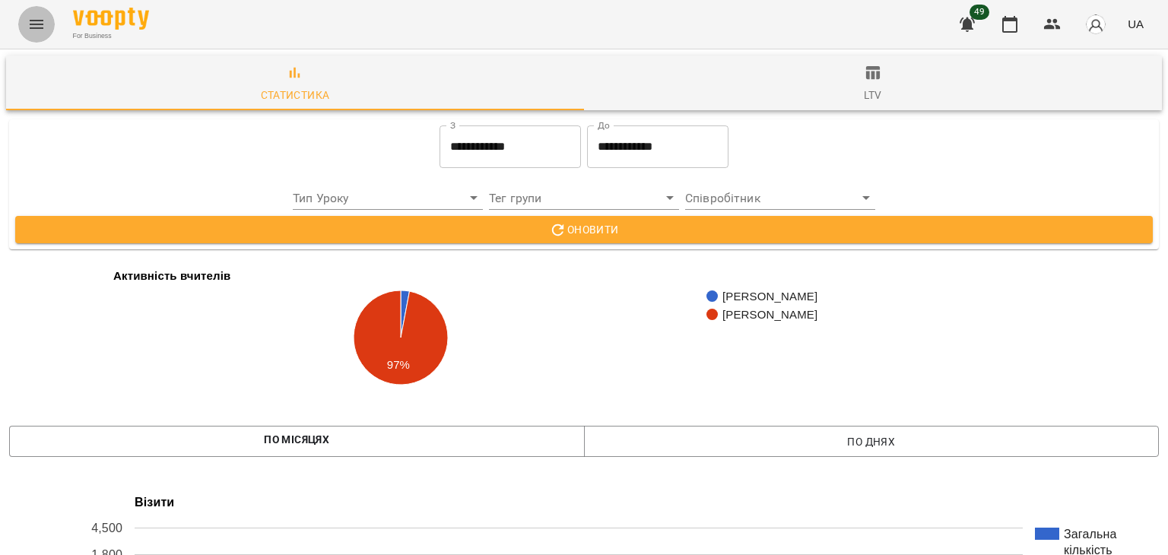
click at [34, 30] on icon "Menu" at bounding box center [36, 24] width 18 height 18
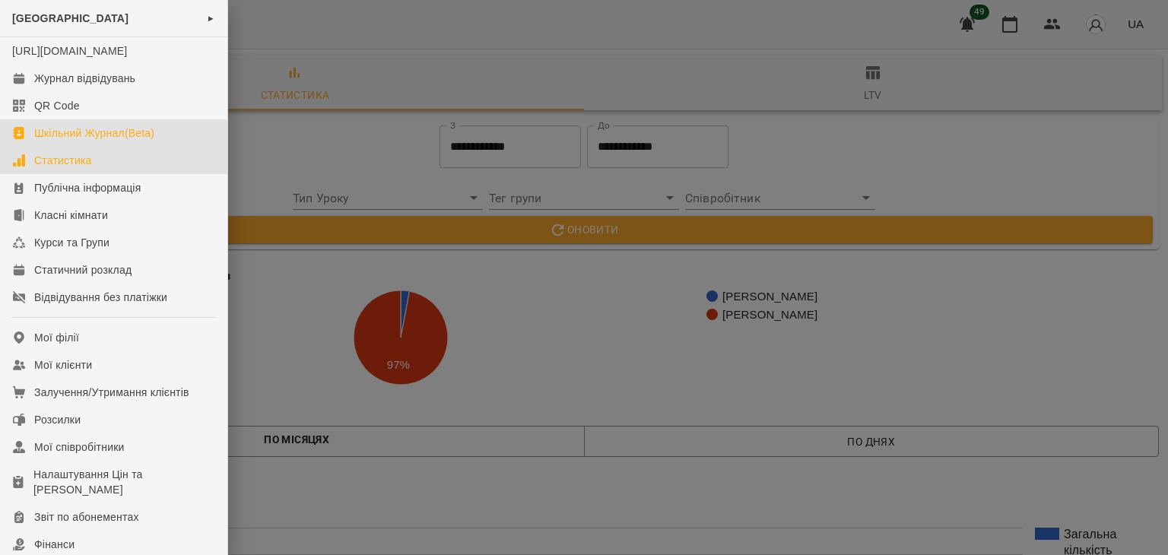
click at [97, 141] on div "Шкільний Журнал(Beta)" at bounding box center [94, 133] width 120 height 15
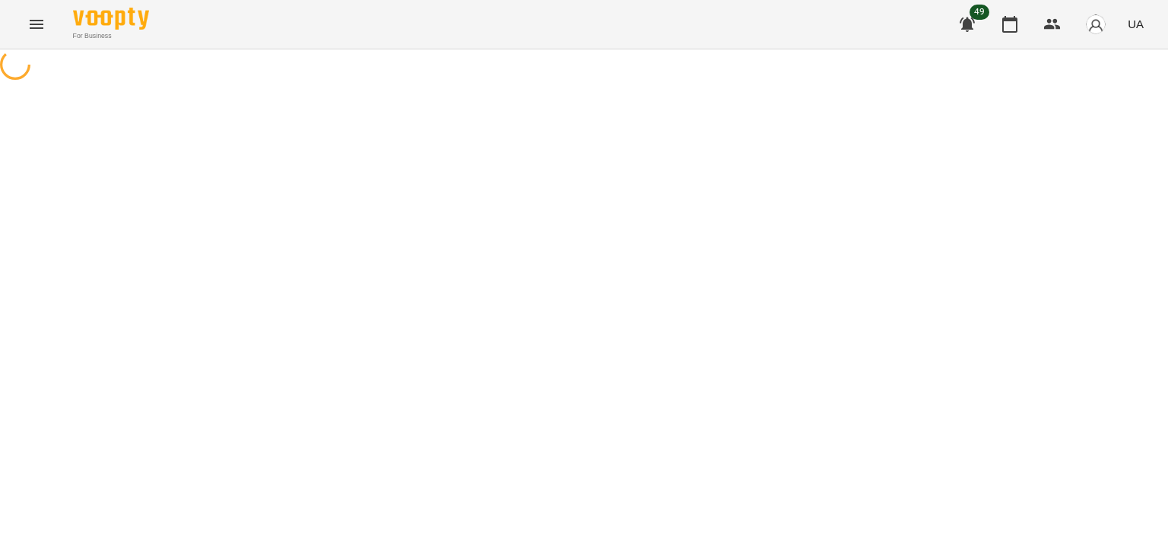
select select "**********"
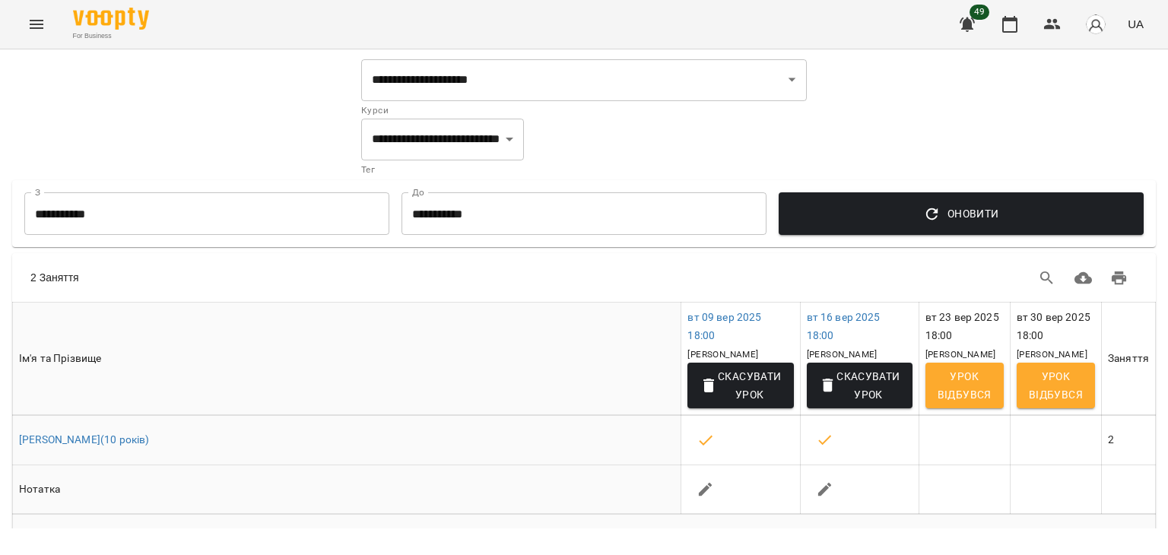
click at [31, 22] on icon "Menu" at bounding box center [36, 24] width 18 height 18
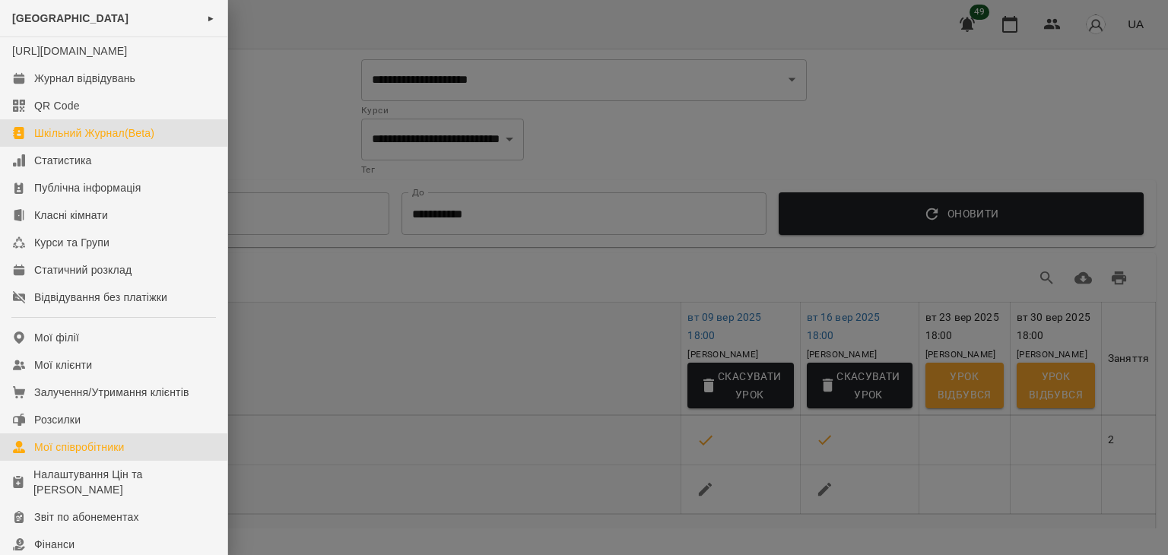
click at [103, 455] on div "Мої співробітники" at bounding box center [79, 447] width 91 height 15
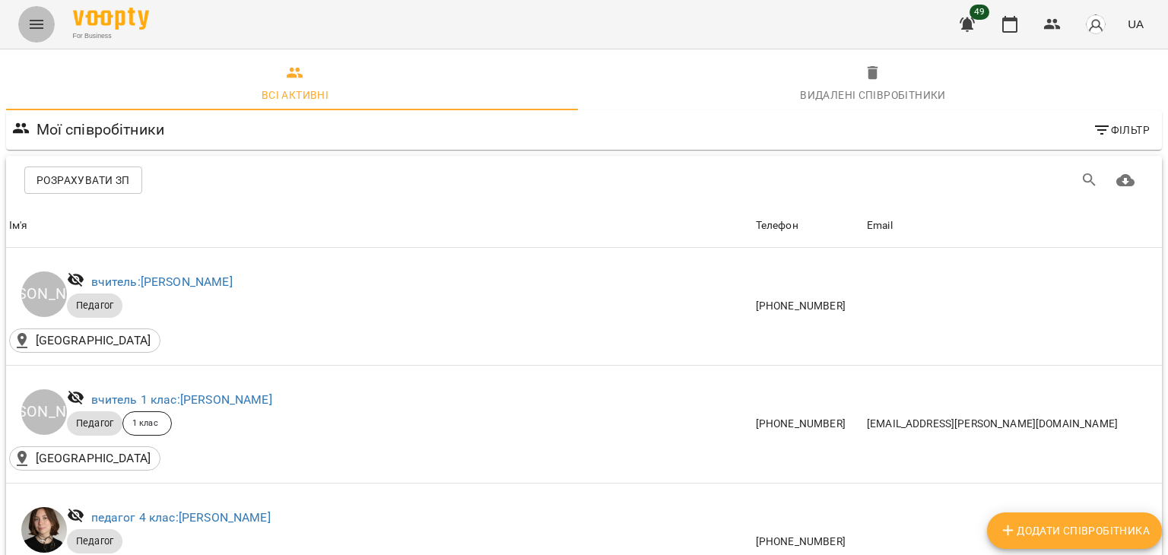
click at [21, 23] on button "Menu" at bounding box center [36, 24] width 37 height 37
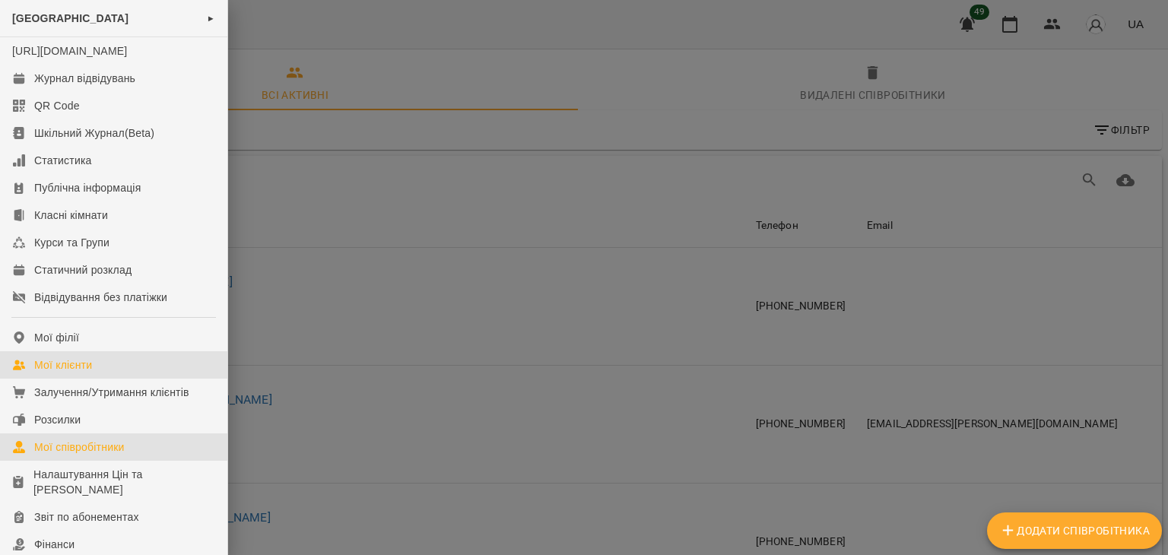
click at [128, 379] on link "Мої клієнти" at bounding box center [113, 364] width 227 height 27
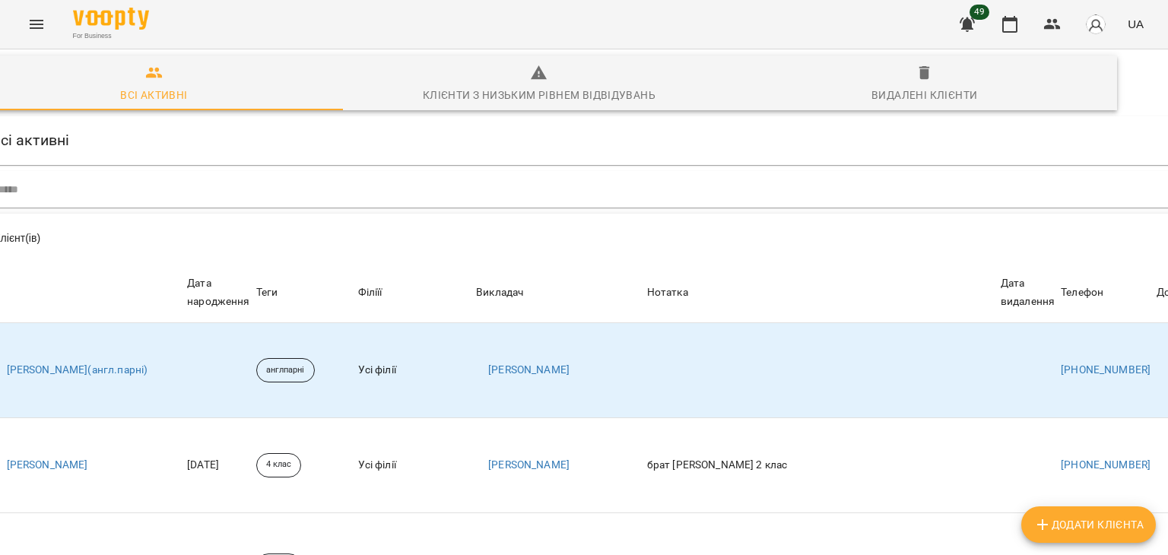
scroll to position [132, 0]
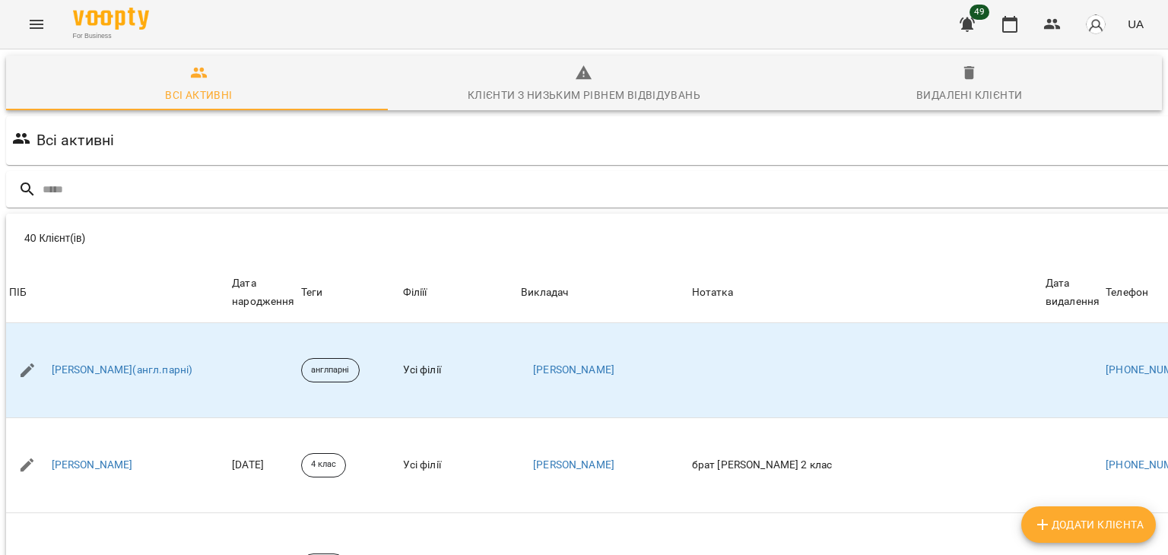
click at [38, 4] on div "For Business 49 UA" at bounding box center [584, 24] width 1168 height 49
click at [38, 17] on icon "Menu" at bounding box center [36, 24] width 18 height 18
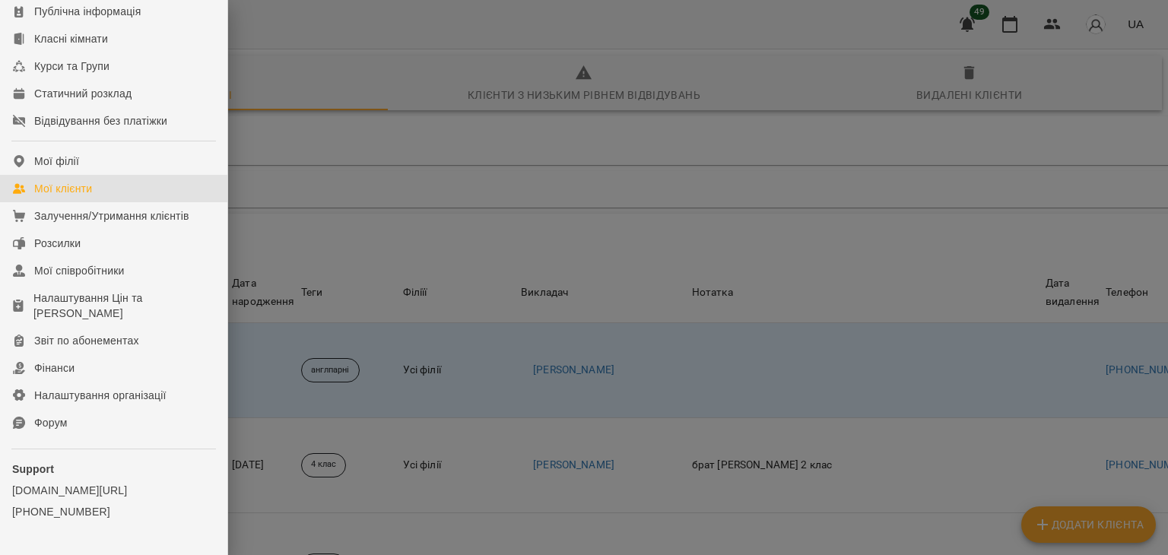
scroll to position [229, 0]
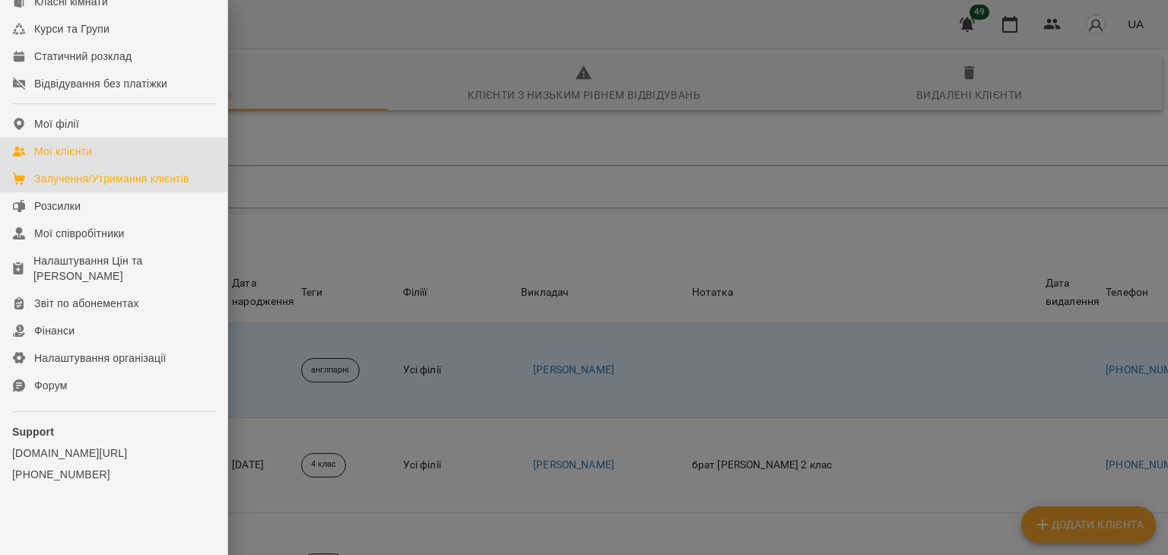
click at [135, 183] on div "Залучення/Утримання клієнтів" at bounding box center [111, 178] width 155 height 15
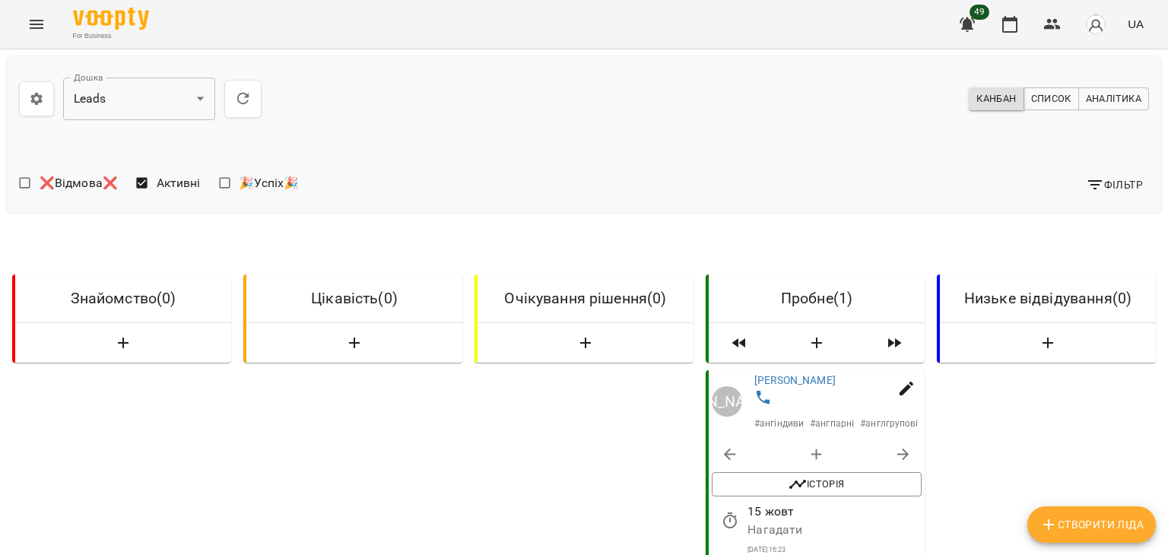
drag, startPoint x: 1168, startPoint y: 178, endPoint x: 1168, endPoint y: 355, distance: 177.2
click at [1168, 355] on div at bounding box center [1160, 277] width 15 height 555
drag, startPoint x: 1168, startPoint y: 265, endPoint x: 1168, endPoint y: 421, distance: 155.2
click at [1168, 421] on div at bounding box center [1160, 277] width 15 height 555
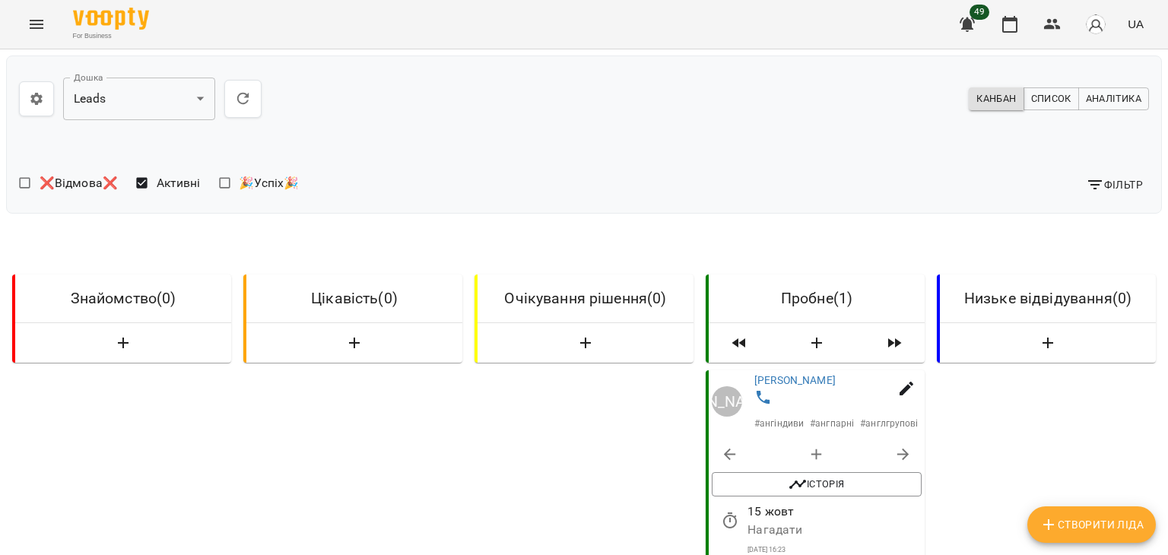
click at [1168, 421] on div at bounding box center [1160, 277] width 15 height 555
drag, startPoint x: 1168, startPoint y: 421, endPoint x: 1168, endPoint y: 280, distance: 140.7
click at [1168, 280] on div at bounding box center [1160, 277] width 15 height 555
click at [1168, 375] on div at bounding box center [1160, 277] width 15 height 555
click at [1165, 325] on div at bounding box center [1160, 277] width 15 height 555
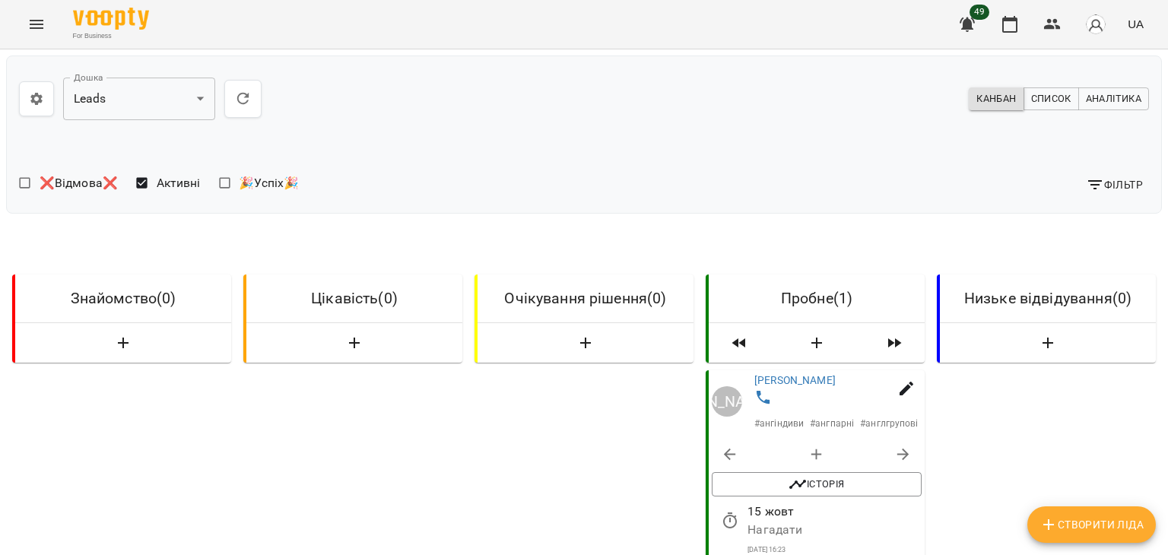
drag, startPoint x: 1165, startPoint y: 325, endPoint x: 1165, endPoint y: 424, distance: 99.6
click at [1165, 424] on div at bounding box center [1160, 277] width 15 height 555
click at [1162, 539] on div at bounding box center [1160, 277] width 15 height 555
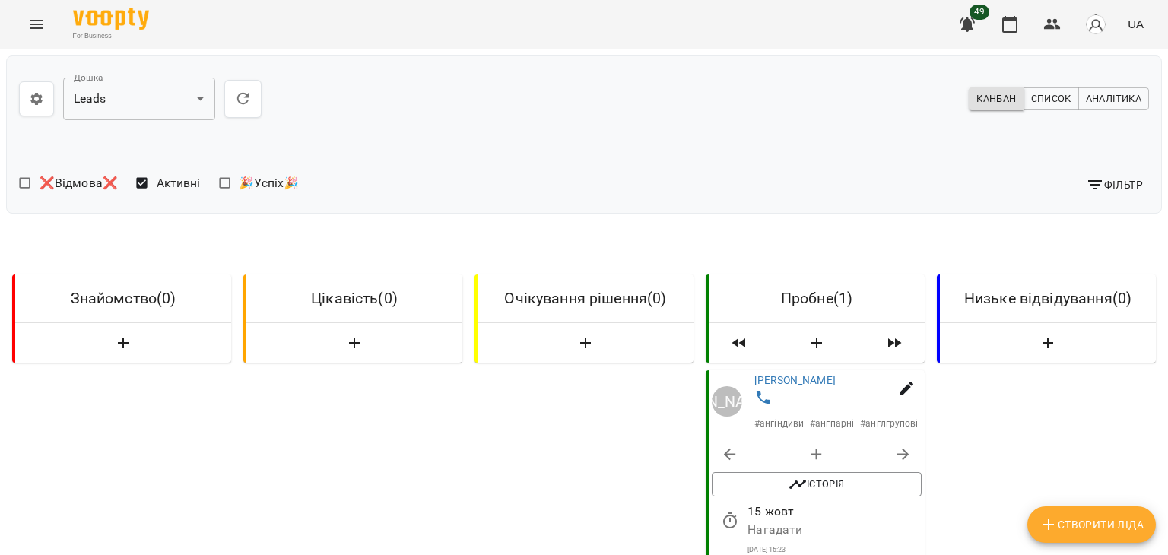
drag, startPoint x: 1162, startPoint y: 539, endPoint x: 1168, endPoint y: 429, distance: 110.4
click at [1168, 429] on div at bounding box center [1160, 277] width 15 height 555
drag, startPoint x: 1167, startPoint y: 323, endPoint x: 1168, endPoint y: 383, distance: 60.1
click at [1168, 383] on div at bounding box center [1160, 277] width 15 height 555
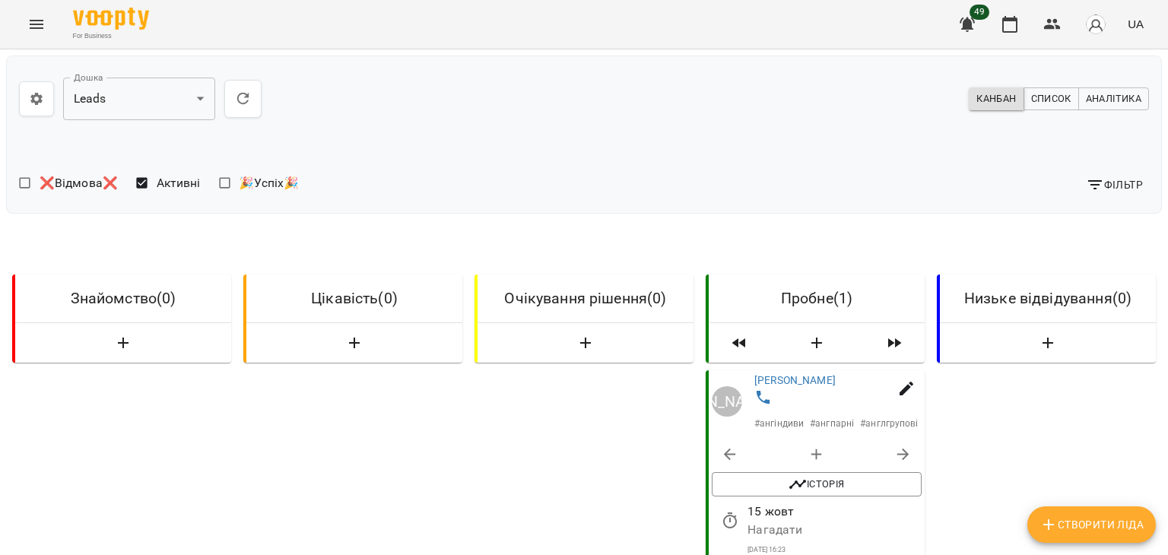
click at [1168, 383] on div at bounding box center [1160, 277] width 15 height 555
drag, startPoint x: 1162, startPoint y: 377, endPoint x: 1162, endPoint y: 340, distance: 37.3
click at [1162, 340] on div at bounding box center [1160, 277] width 15 height 555
drag, startPoint x: 1162, startPoint y: 340, endPoint x: 1166, endPoint y: 360, distance: 20.1
click at [1166, 360] on div at bounding box center [1160, 277] width 15 height 555
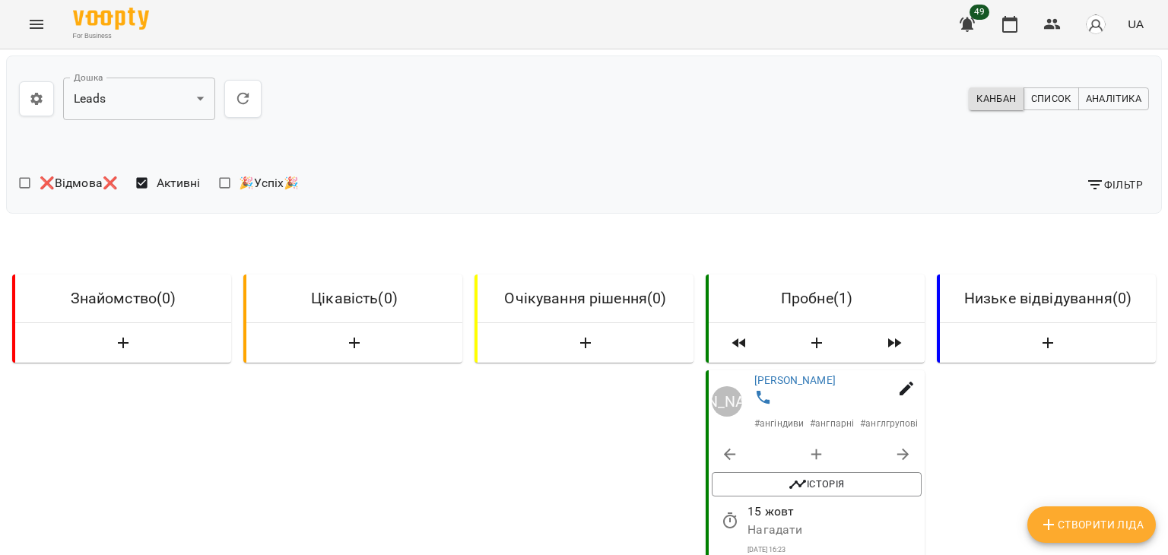
click at [1166, 360] on div at bounding box center [1160, 277] width 15 height 555
click at [44, 31] on icon "Menu" at bounding box center [36, 24] width 18 height 18
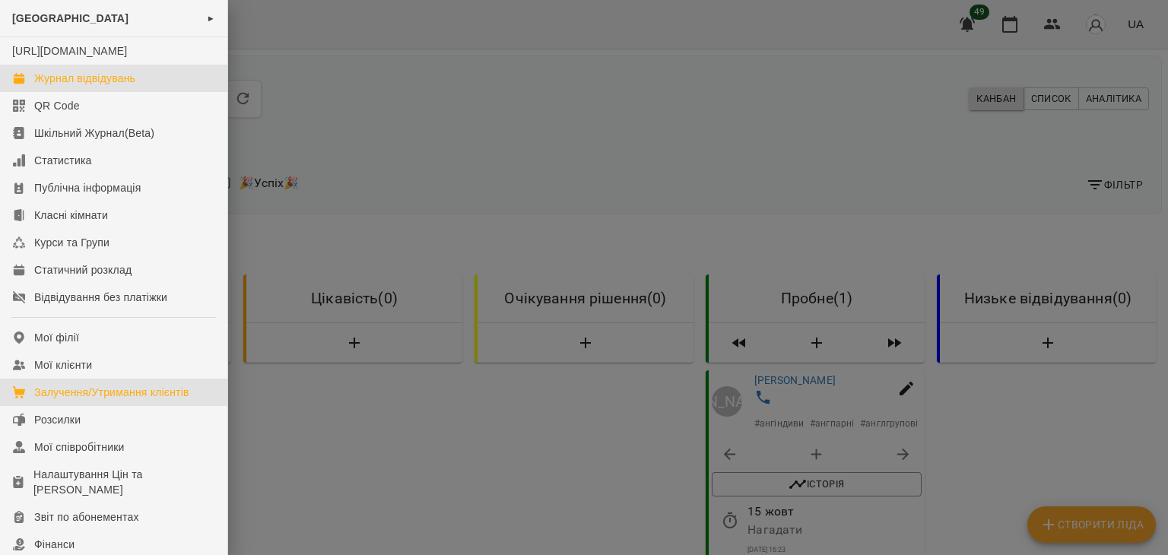
click at [106, 86] on div "Журнал відвідувань" at bounding box center [84, 78] width 101 height 15
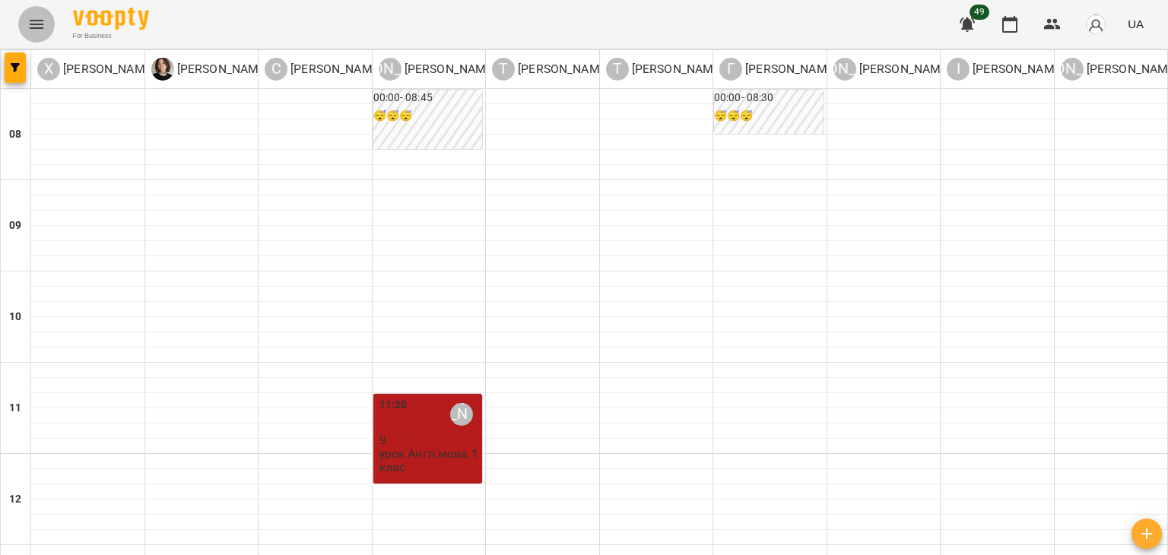
click at [38, 32] on icon "Menu" at bounding box center [36, 24] width 18 height 18
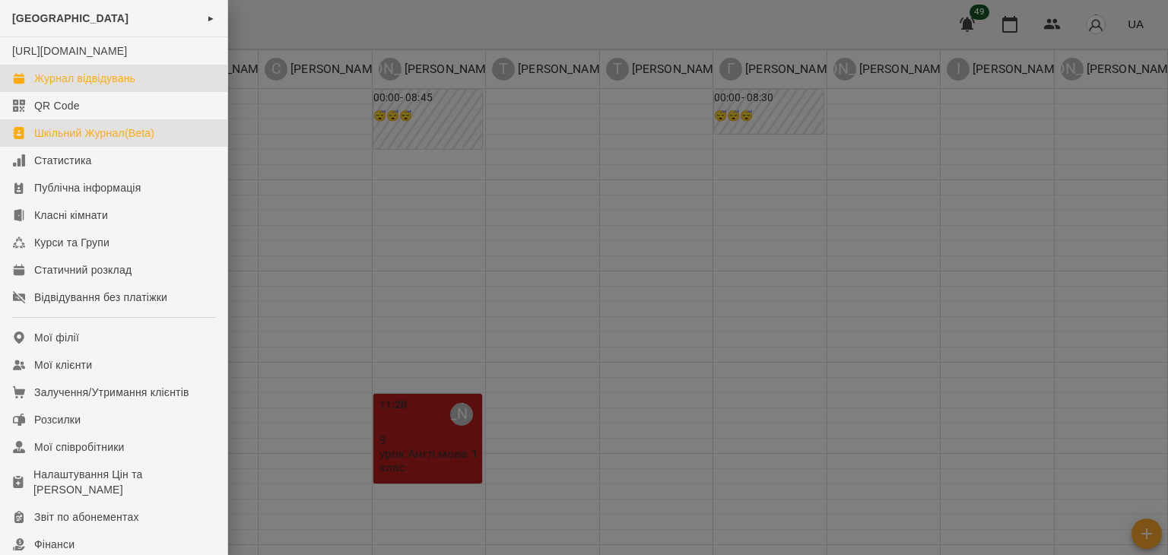
click at [59, 138] on link "Шкільний Журнал(Beta)" at bounding box center [113, 132] width 227 height 27
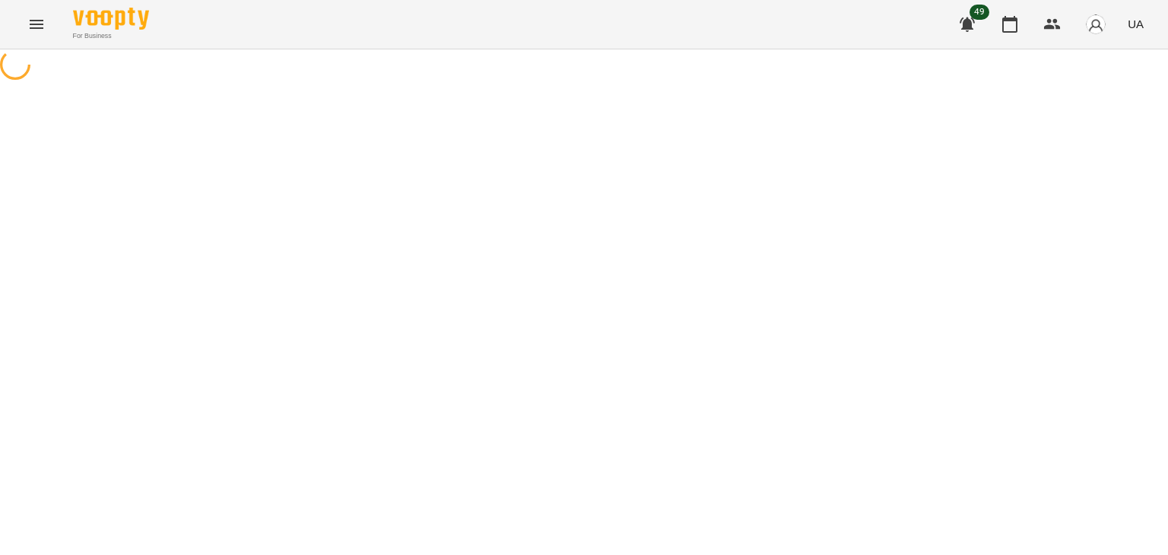
select select "**********"
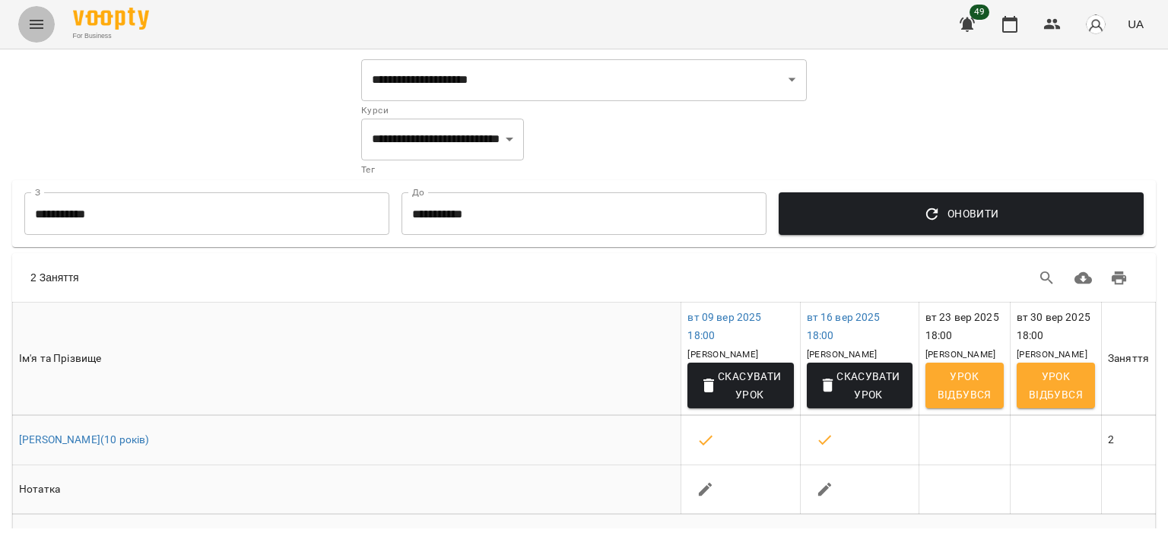
click at [43, 28] on icon "Menu" at bounding box center [37, 24] width 14 height 9
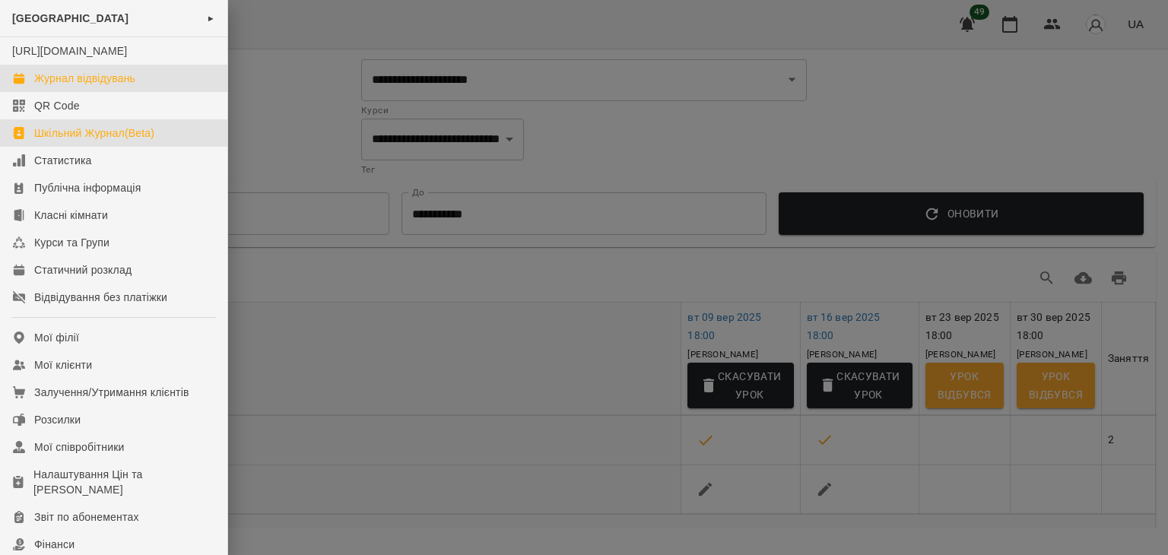
click at [82, 86] on div "Журнал відвідувань" at bounding box center [84, 78] width 101 height 15
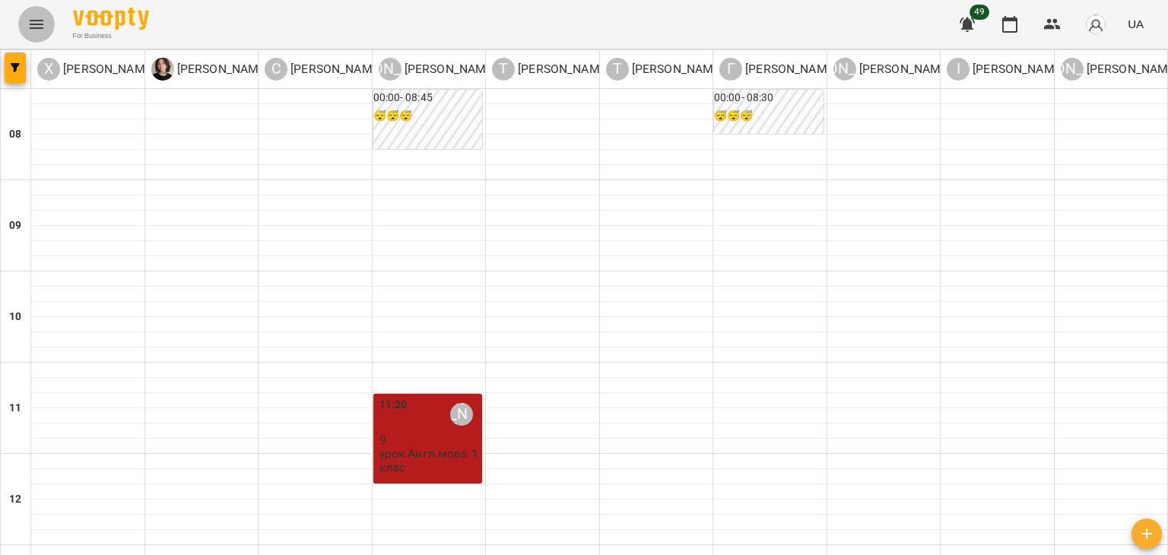
click at [36, 13] on button "Menu" at bounding box center [36, 24] width 37 height 37
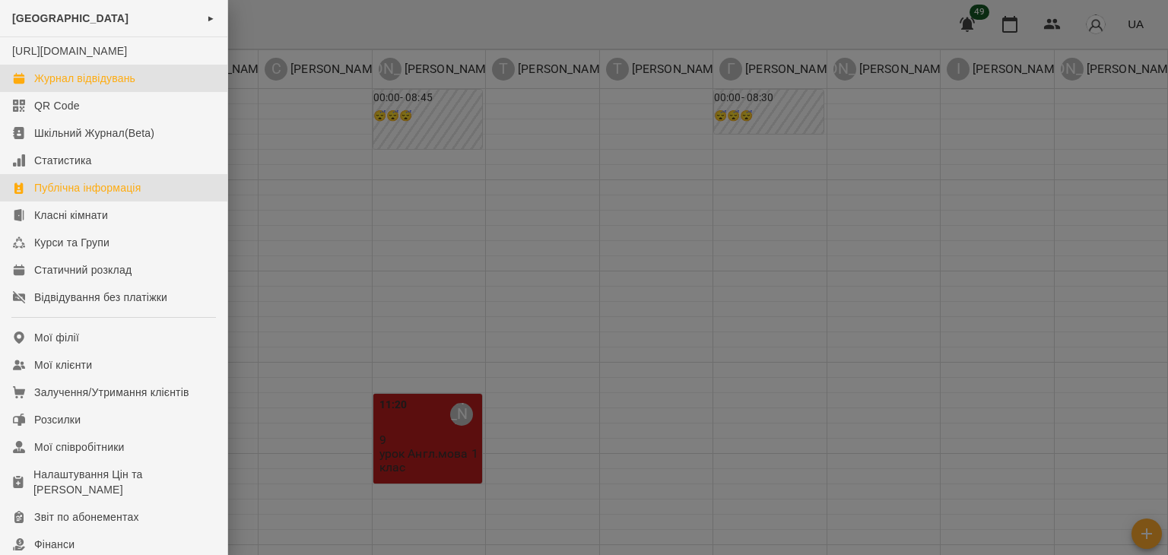
click at [111, 195] on div "Публічна інформація" at bounding box center [87, 187] width 106 height 15
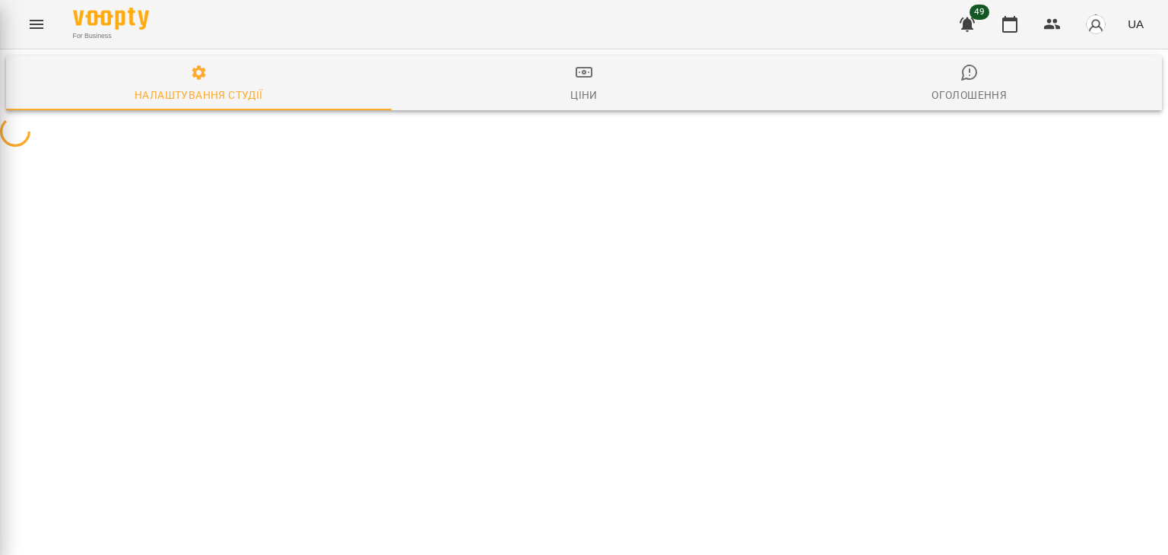
select select "**"
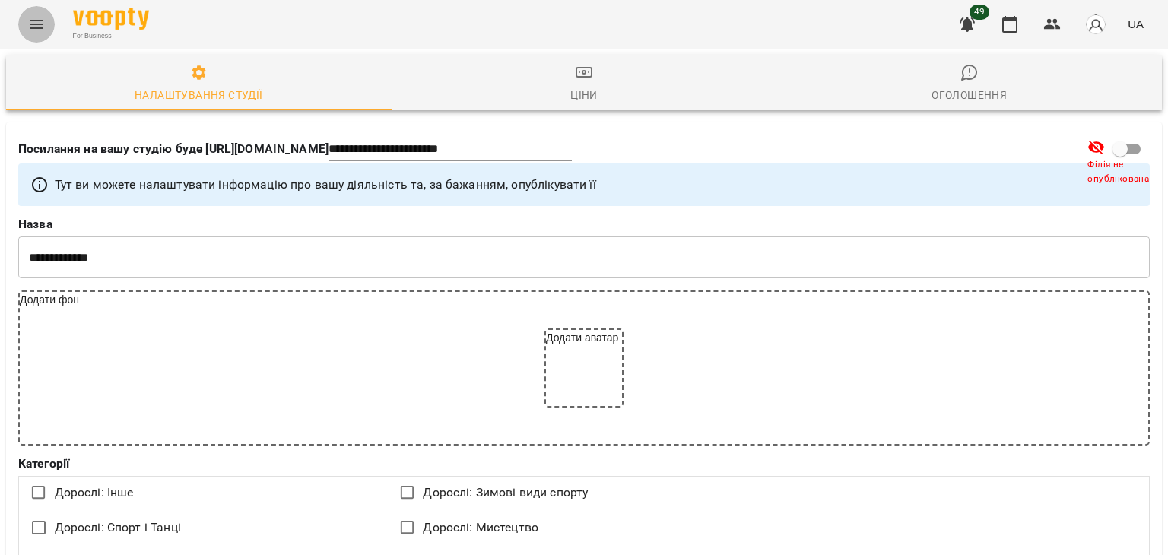
click at [35, 33] on icon "Menu" at bounding box center [36, 24] width 18 height 18
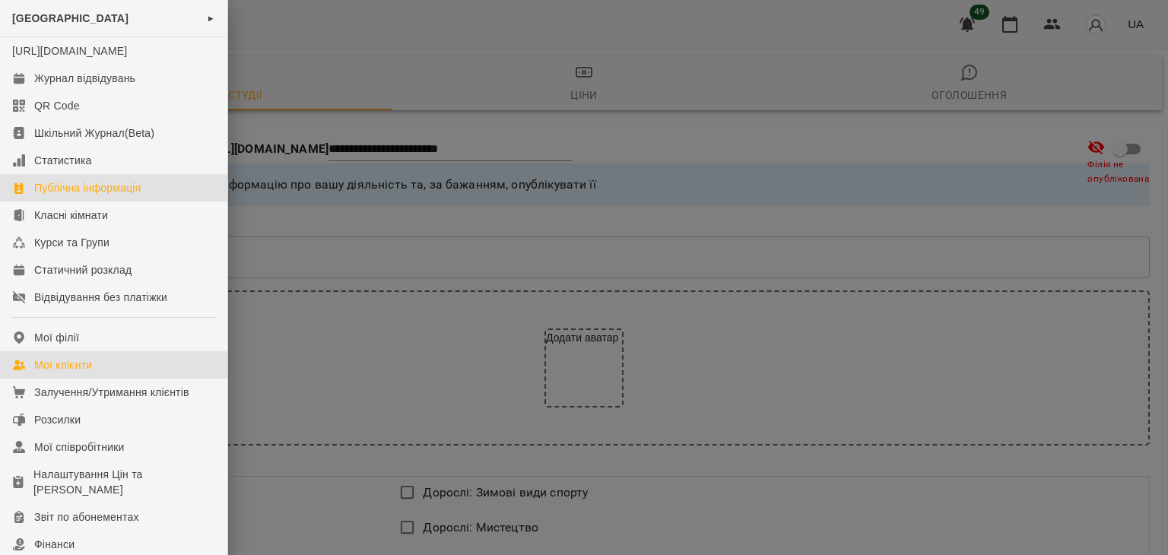
click at [68, 373] on div "Мої клієнти" at bounding box center [63, 365] width 58 height 15
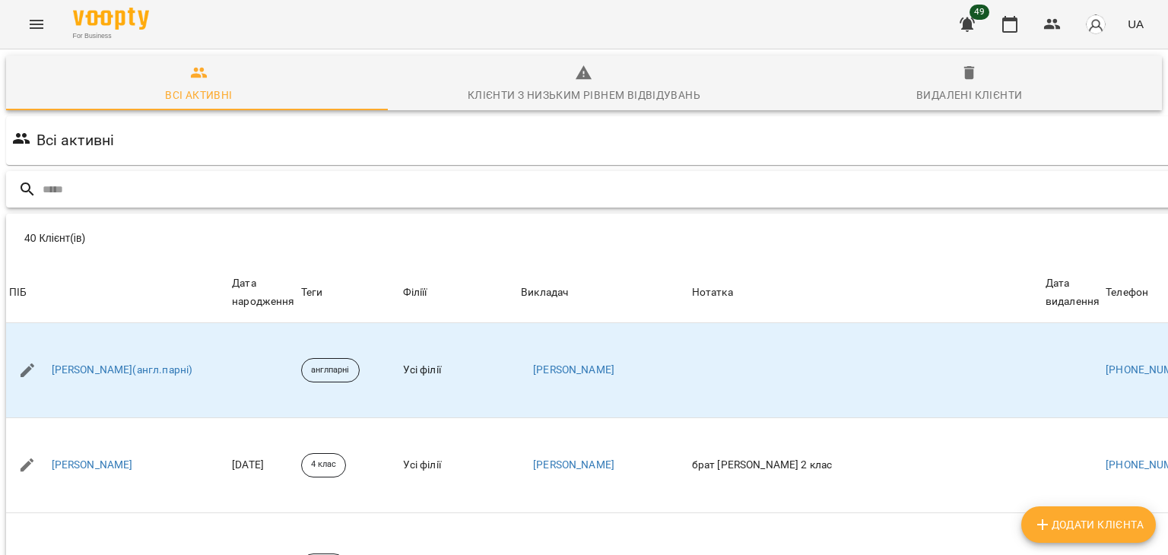
scroll to position [67, 0]
click at [33, 22] on icon "Menu" at bounding box center [36, 24] width 18 height 18
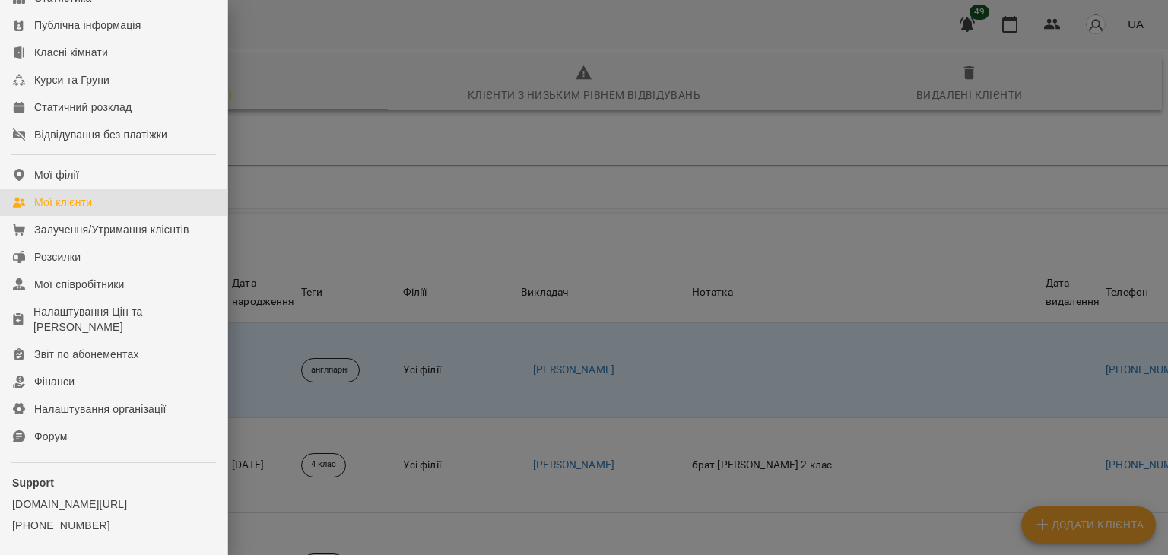
scroll to position [0, 0]
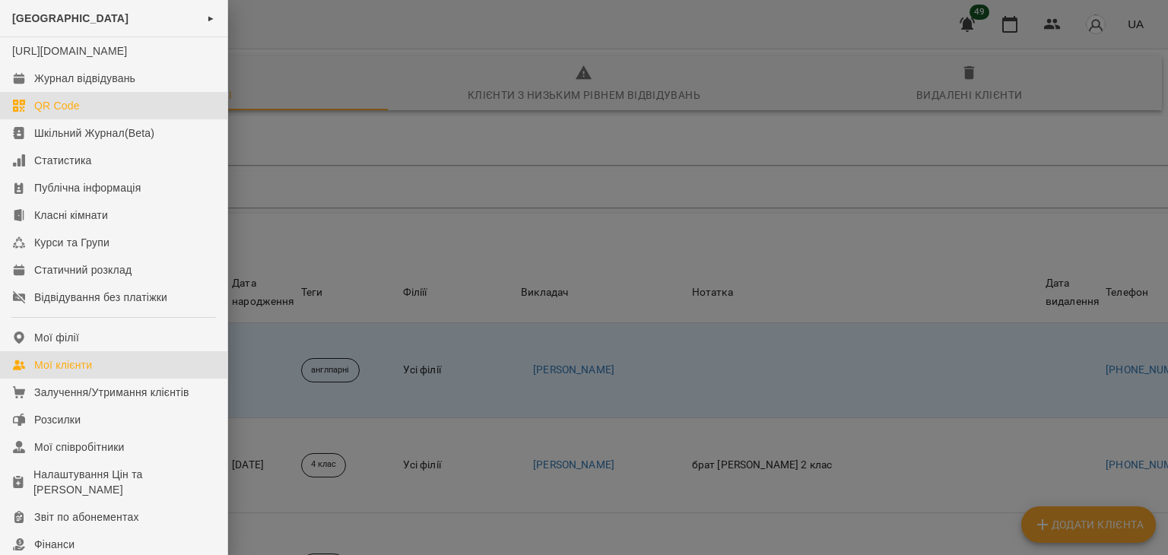
click at [76, 119] on link "QR Code" at bounding box center [113, 105] width 227 height 27
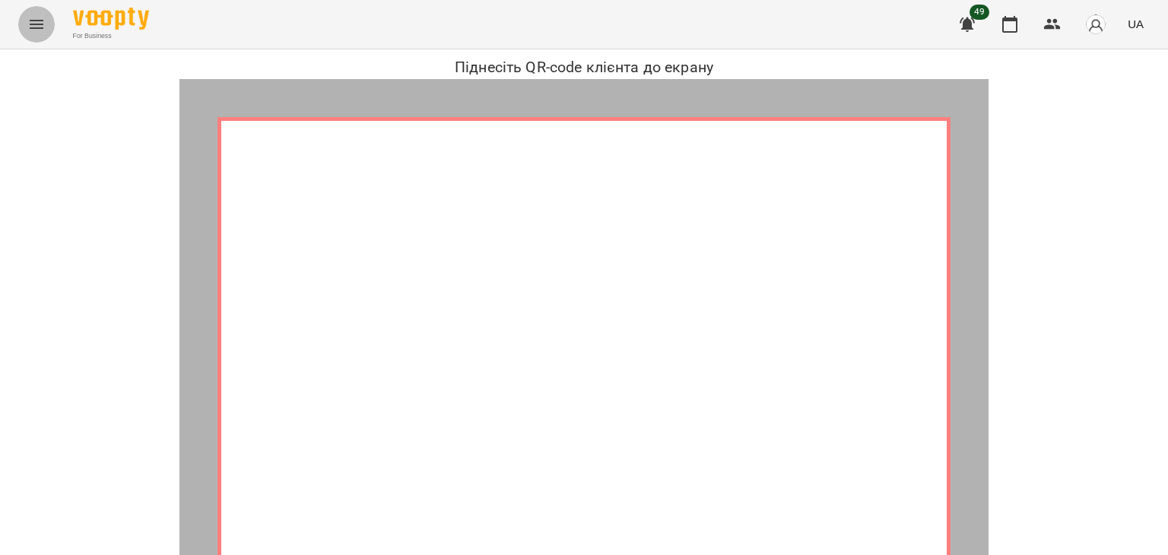
click at [39, 35] on button "Menu" at bounding box center [36, 24] width 37 height 37
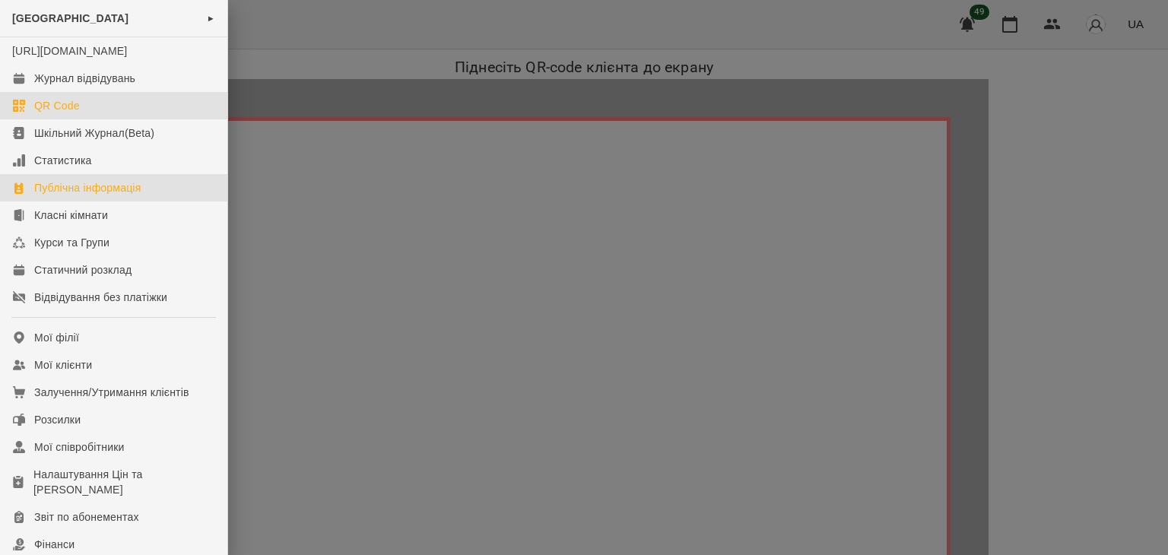
click at [72, 195] on div "Публічна інформація" at bounding box center [87, 187] width 106 height 15
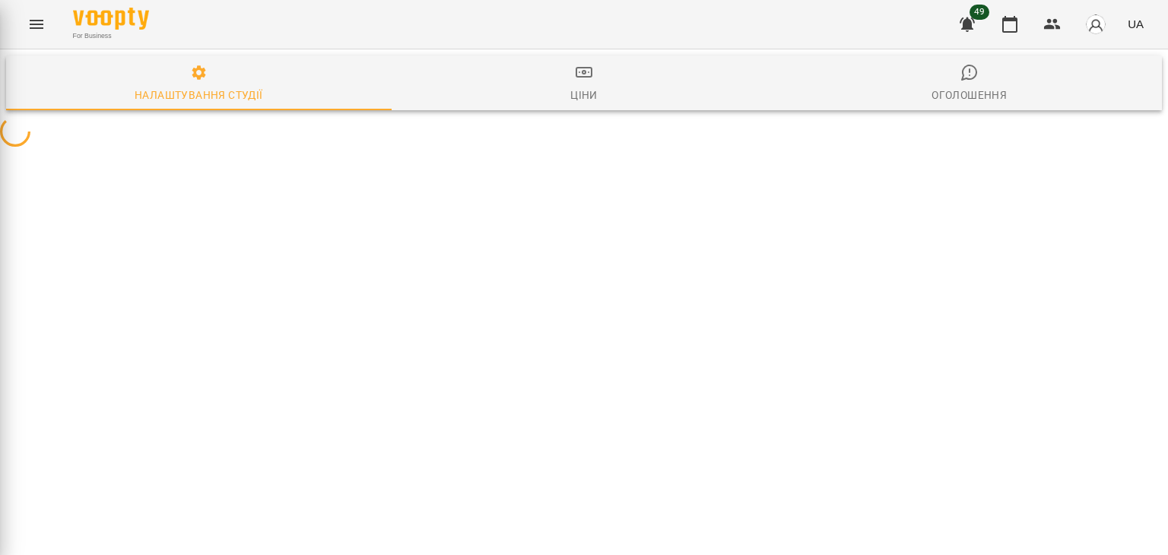
select select "**"
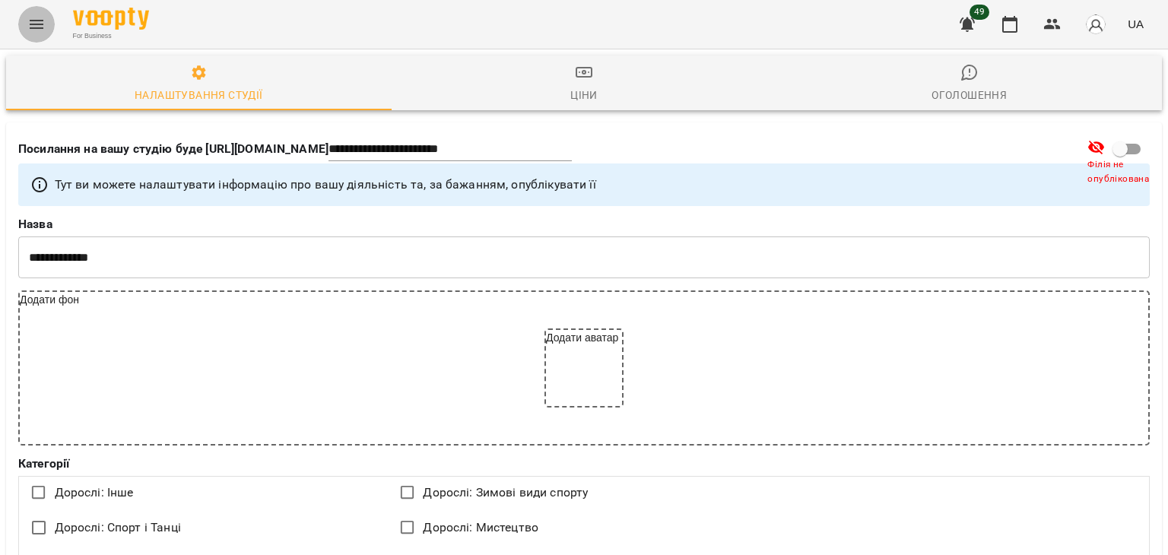
click at [47, 28] on button "Menu" at bounding box center [36, 24] width 37 height 37
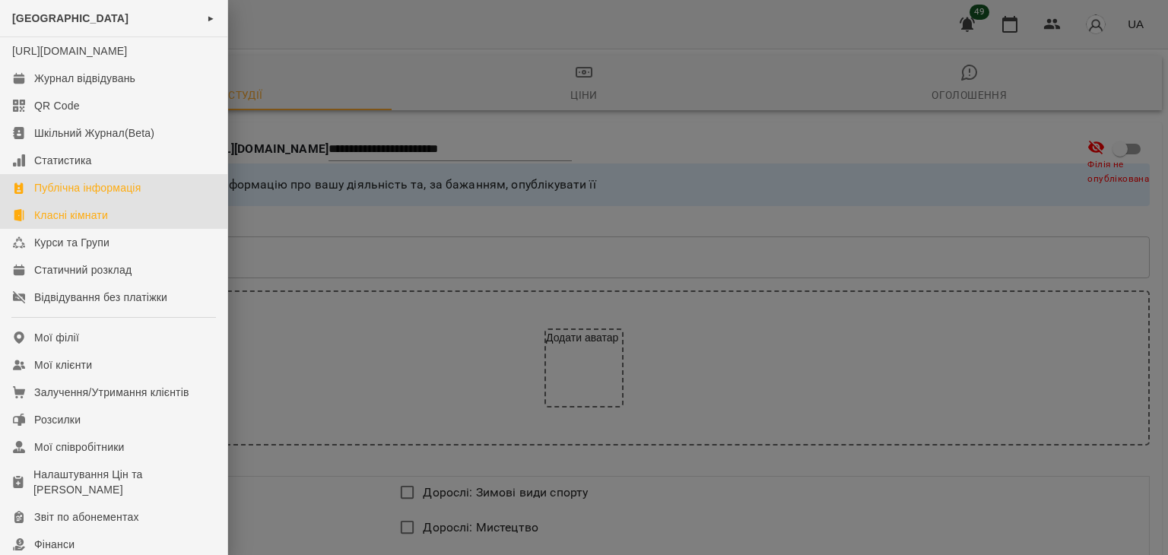
click at [95, 223] on div "Класні кімнати" at bounding box center [71, 215] width 74 height 15
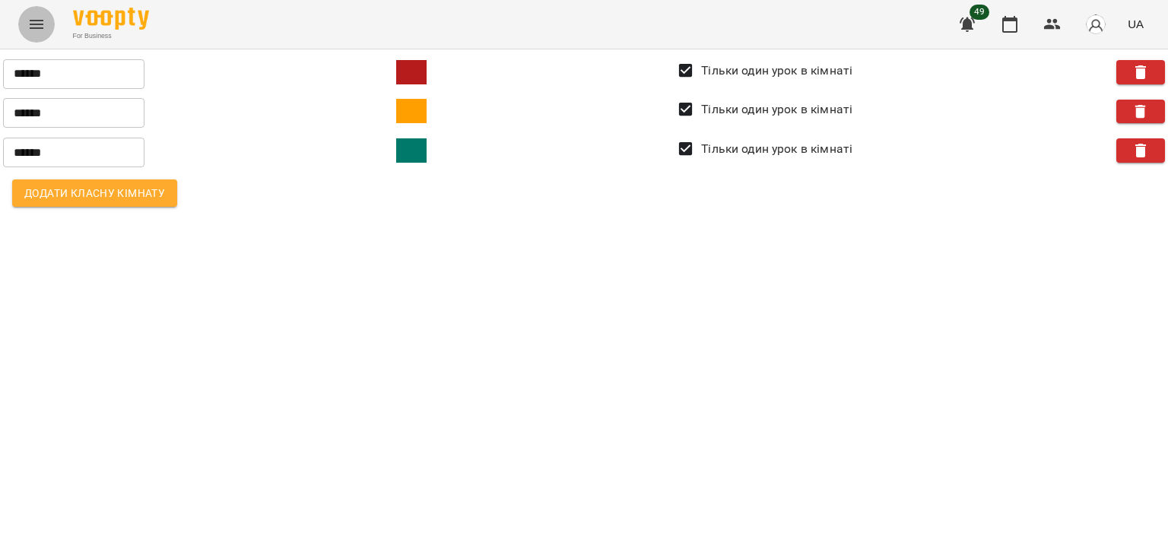
click at [30, 34] on button "Menu" at bounding box center [36, 24] width 37 height 37
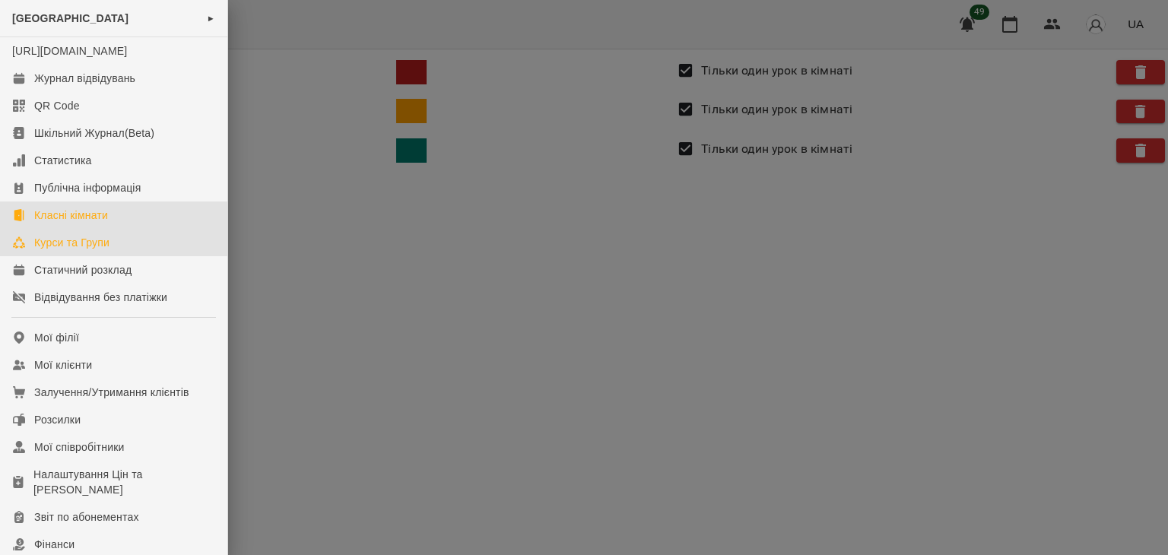
click at [67, 250] on div "Курси та Групи" at bounding box center [71, 242] width 75 height 15
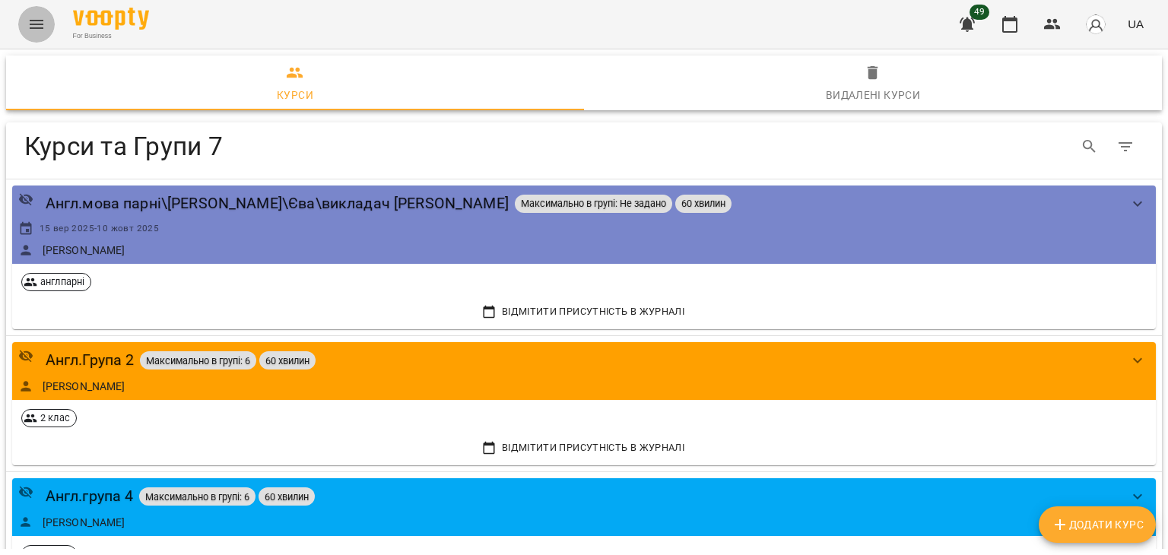
click at [27, 34] on button "Menu" at bounding box center [36, 24] width 37 height 37
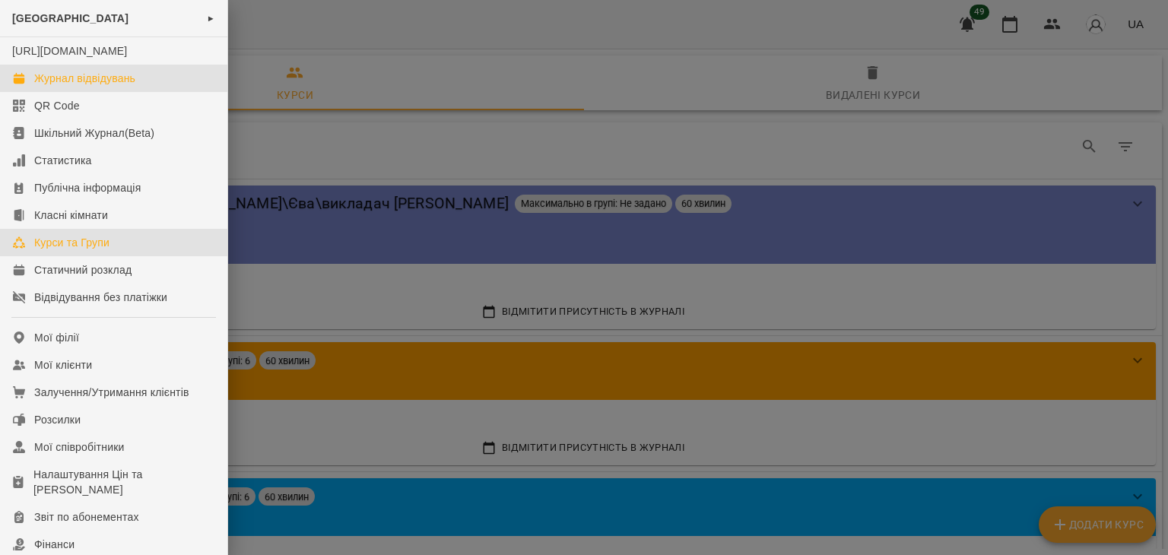
click at [64, 86] on div "Журнал відвідувань" at bounding box center [84, 78] width 101 height 15
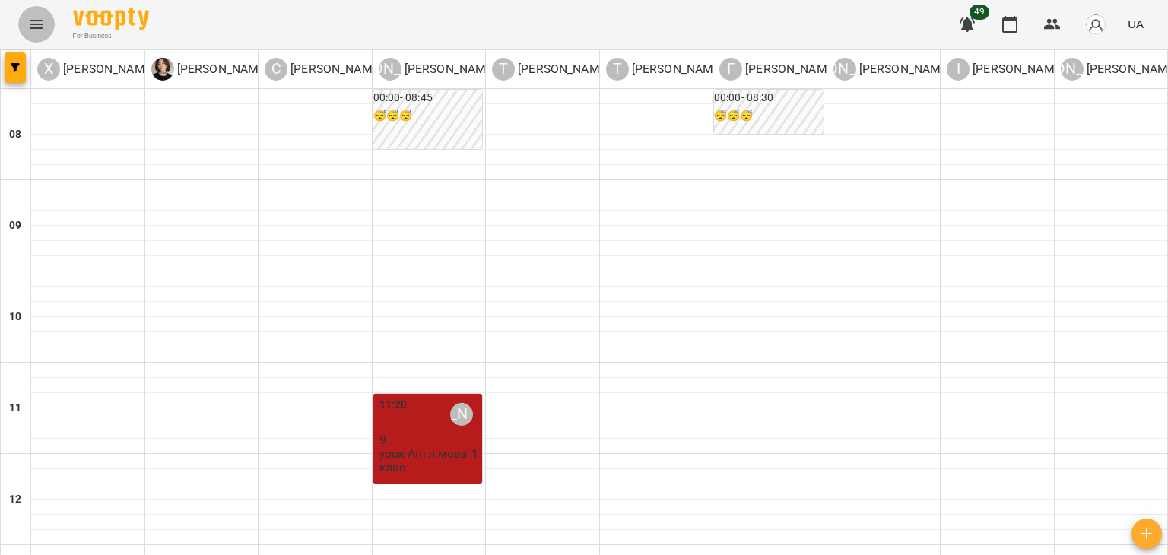
click at [43, 21] on icon "Menu" at bounding box center [36, 24] width 18 height 18
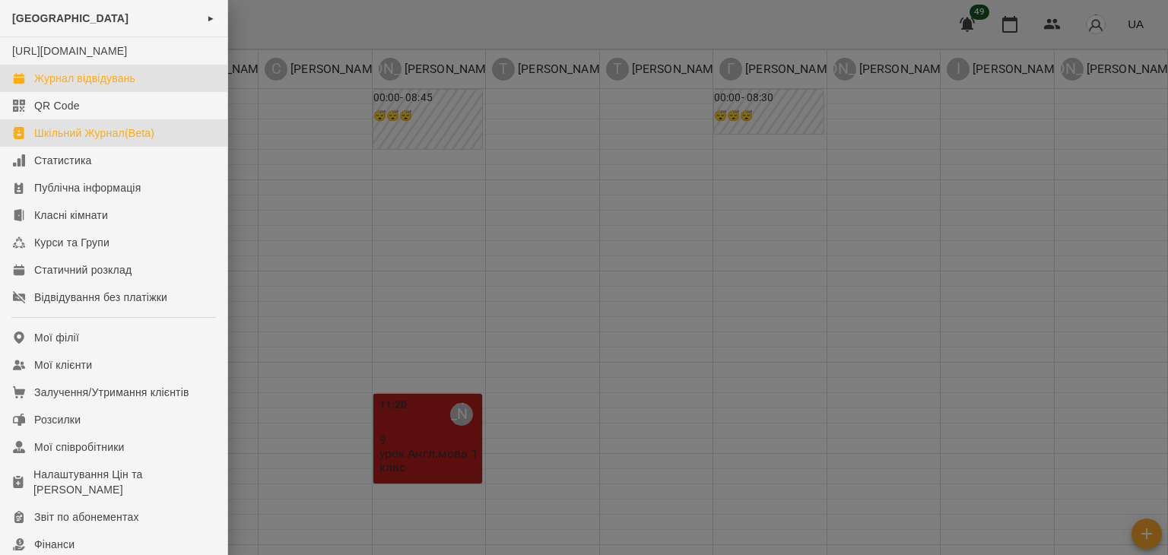
click at [65, 147] on link "Шкільний Журнал(Beta)" at bounding box center [113, 132] width 227 height 27
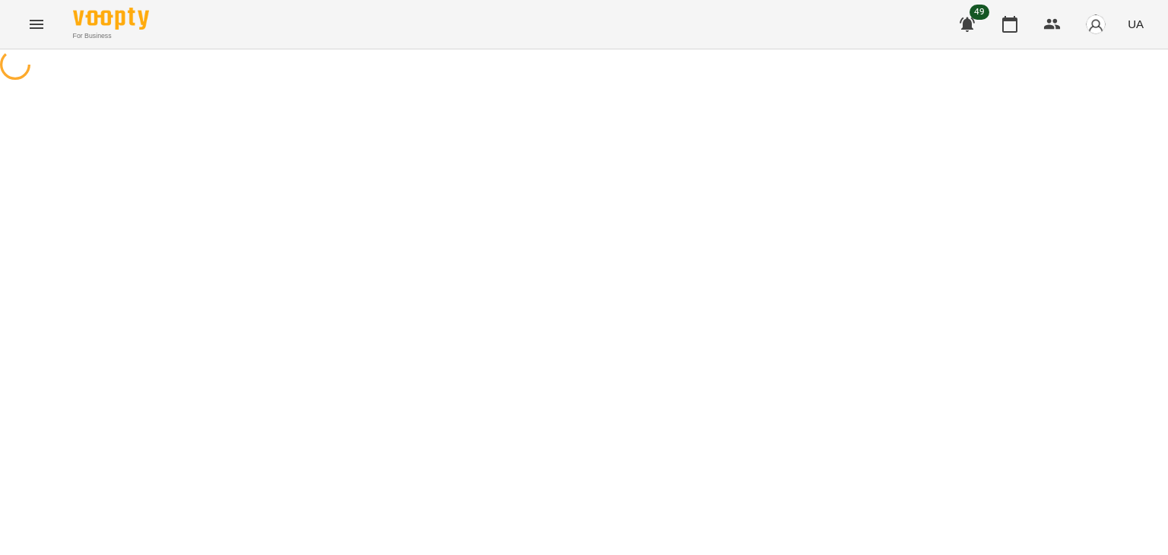
select select "**********"
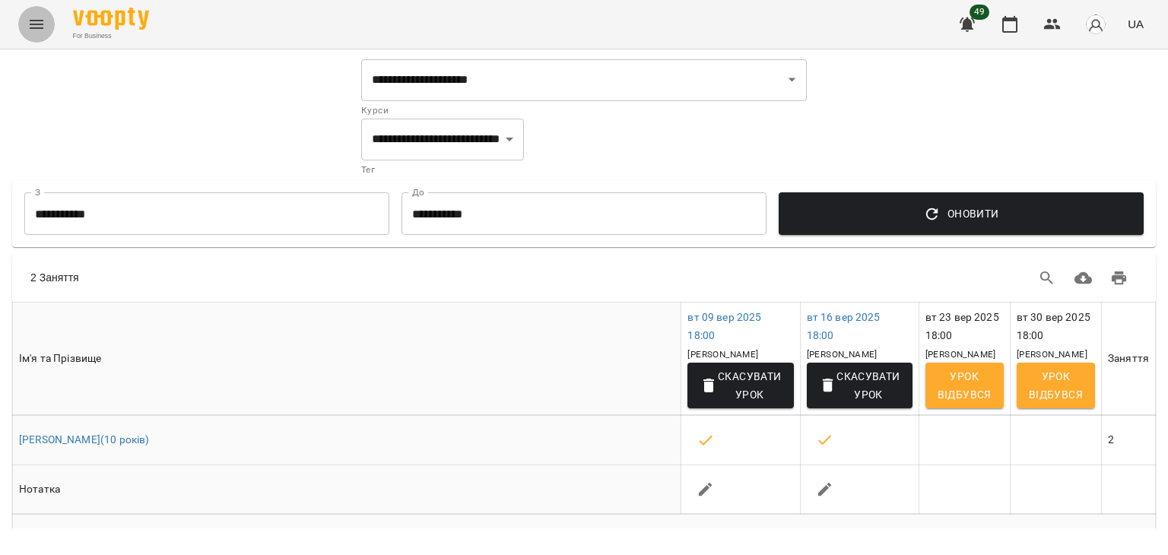
click at [30, 27] on icon "Menu" at bounding box center [36, 24] width 18 height 18
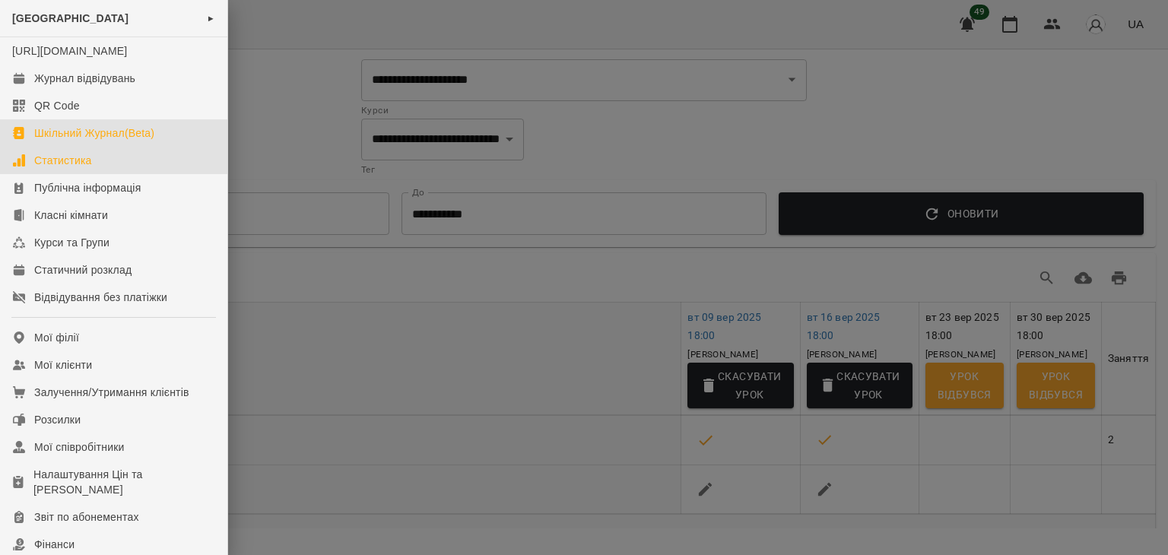
click at [87, 168] on div "Статистика" at bounding box center [63, 160] width 58 height 15
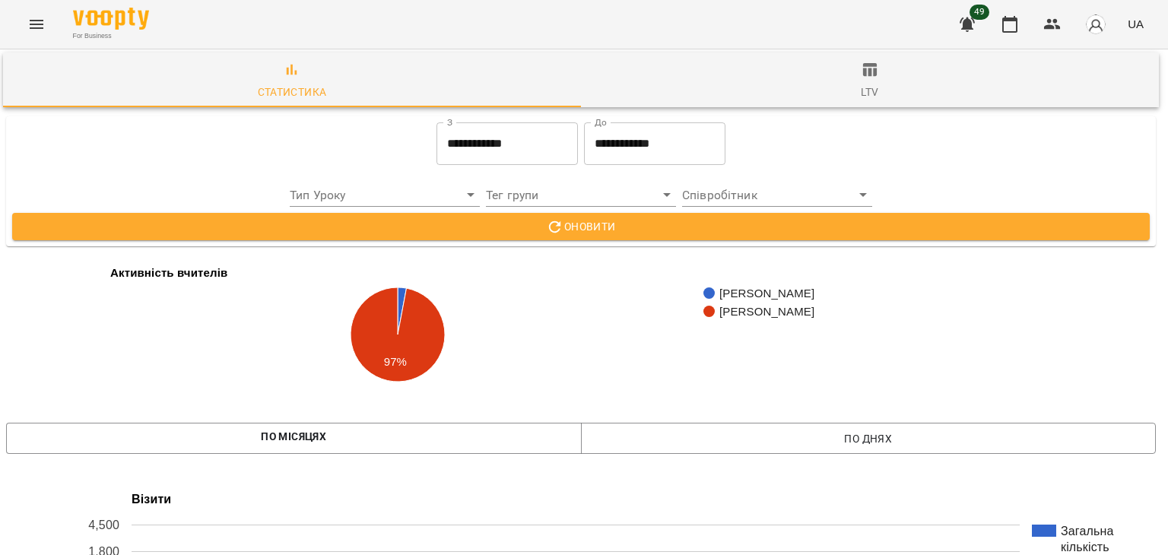
scroll to position [233, 3]
click at [30, 28] on icon "Menu" at bounding box center [37, 24] width 14 height 9
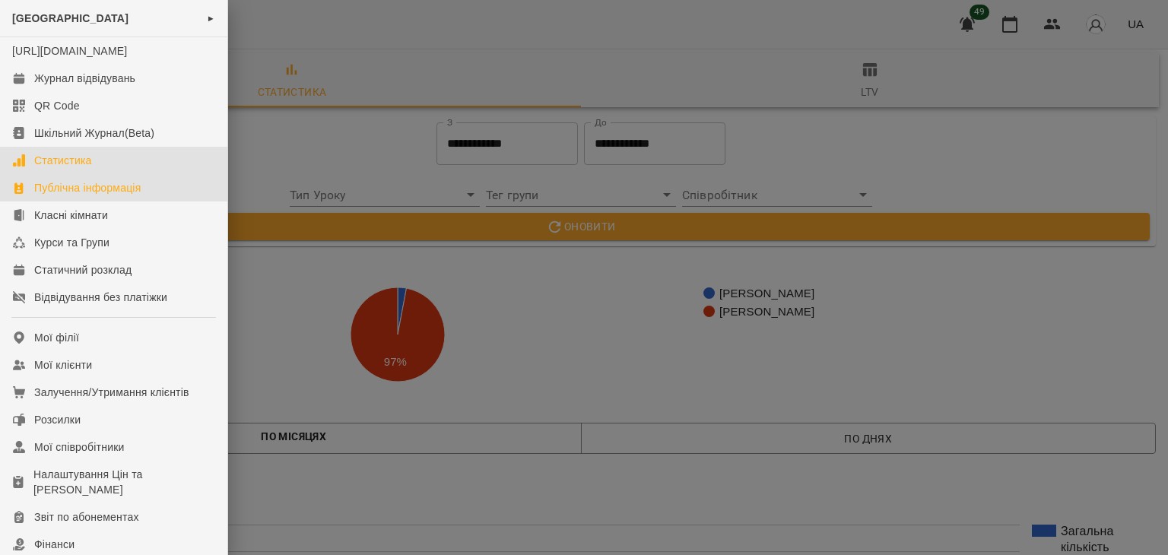
click at [108, 195] on div "Публічна інформація" at bounding box center [87, 187] width 106 height 15
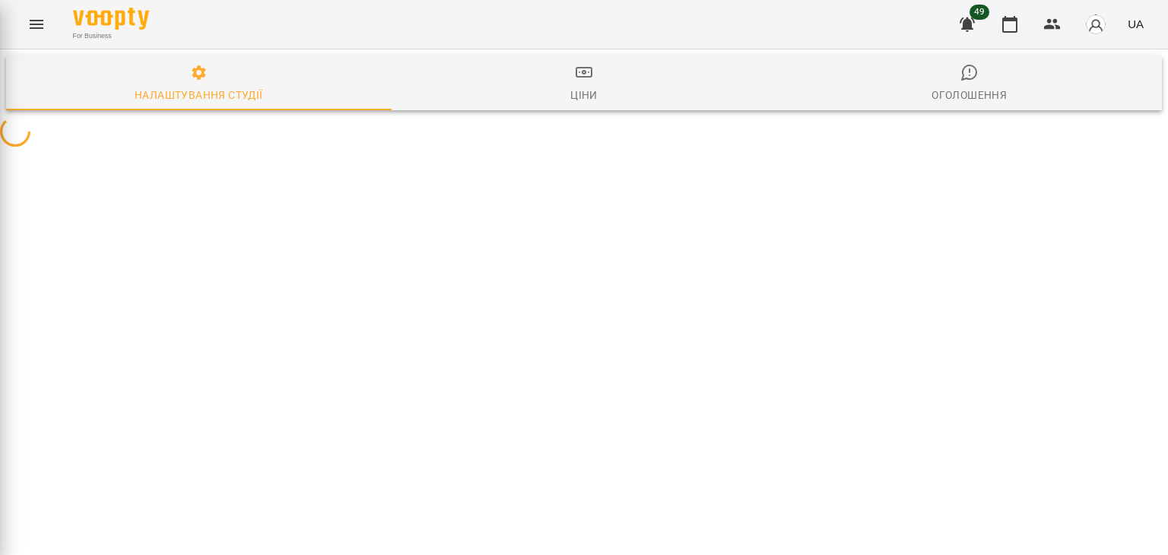
select select "**"
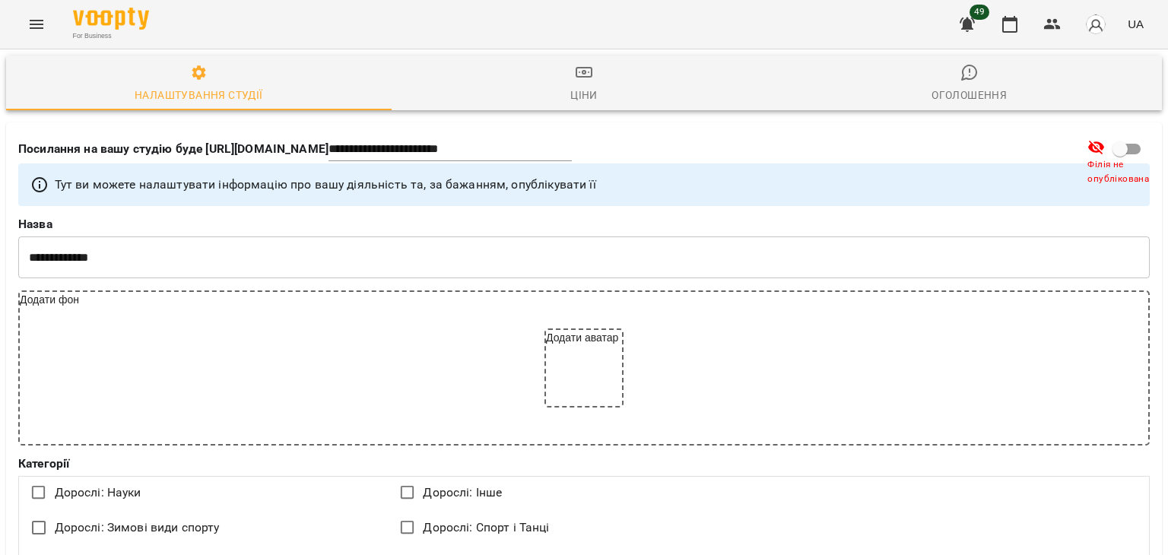
click at [17, 22] on div "For Business 49 UA" at bounding box center [584, 24] width 1168 height 49
click at [29, 25] on icon "Menu" at bounding box center [36, 24] width 18 height 18
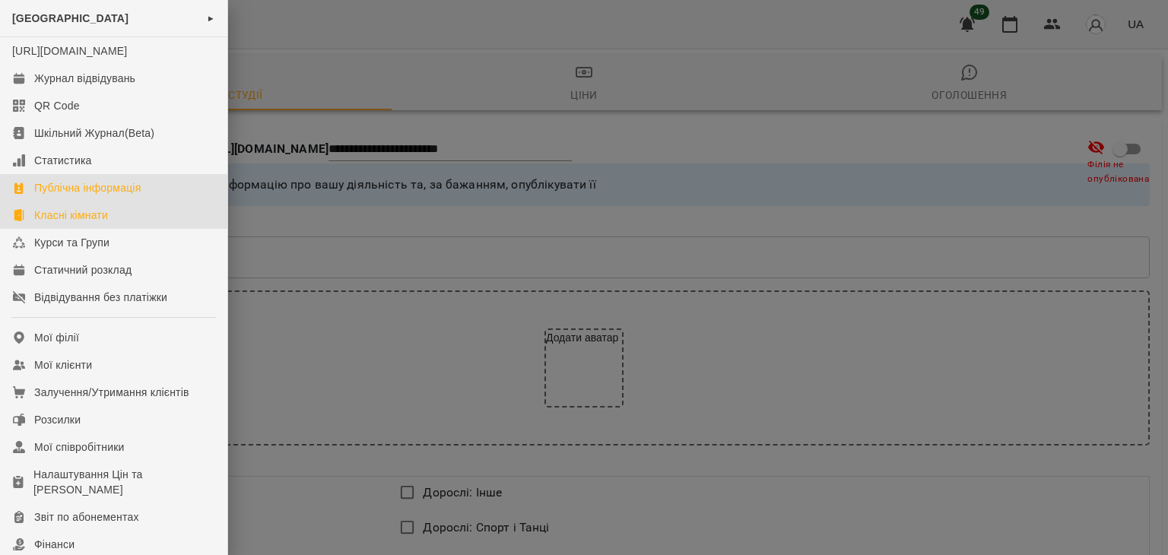
click at [79, 220] on link "Класні кімнати" at bounding box center [113, 215] width 227 height 27
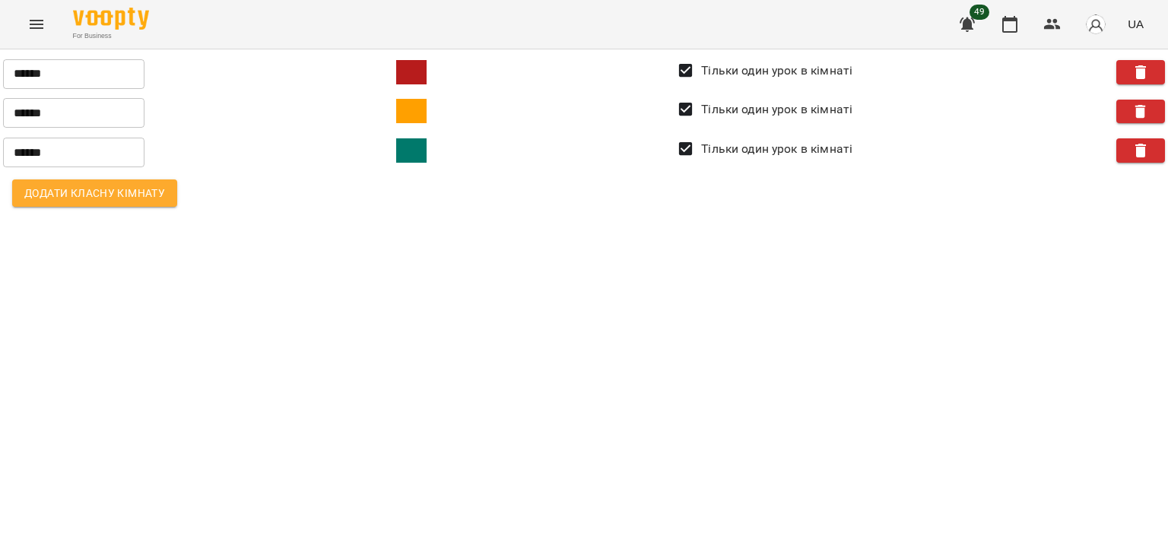
click at [20, 8] on div "For Business 49 UA" at bounding box center [584, 24] width 1168 height 49
click at [24, 12] on button "Menu" at bounding box center [36, 24] width 37 height 37
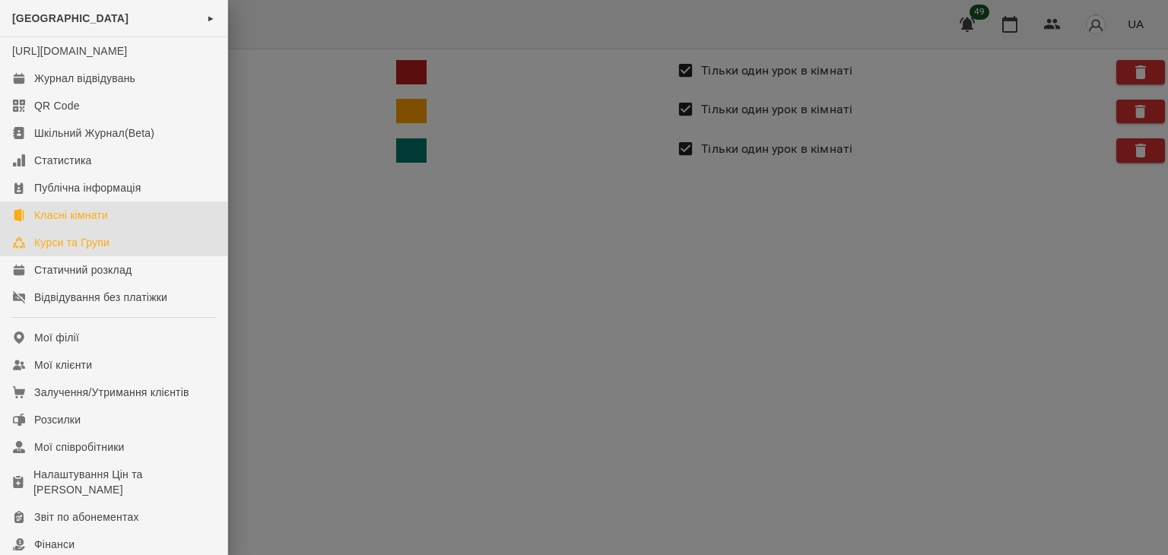
click at [69, 256] on link "Курси та Групи" at bounding box center [113, 242] width 227 height 27
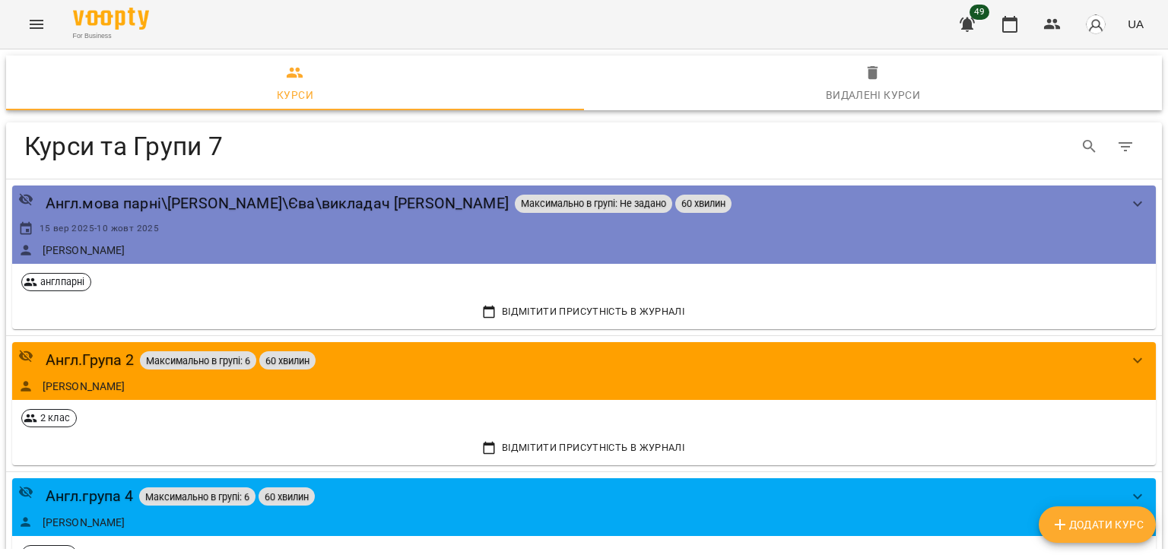
click at [33, 35] on button "Menu" at bounding box center [36, 24] width 37 height 37
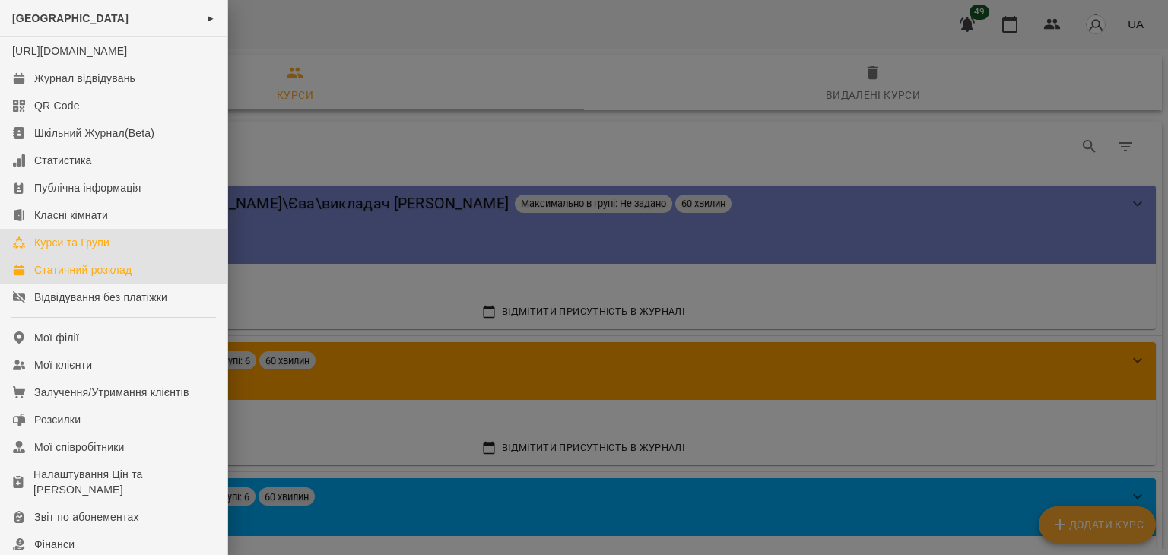
click at [82, 278] on div "Статичний розклад" at bounding box center [82, 269] width 97 height 15
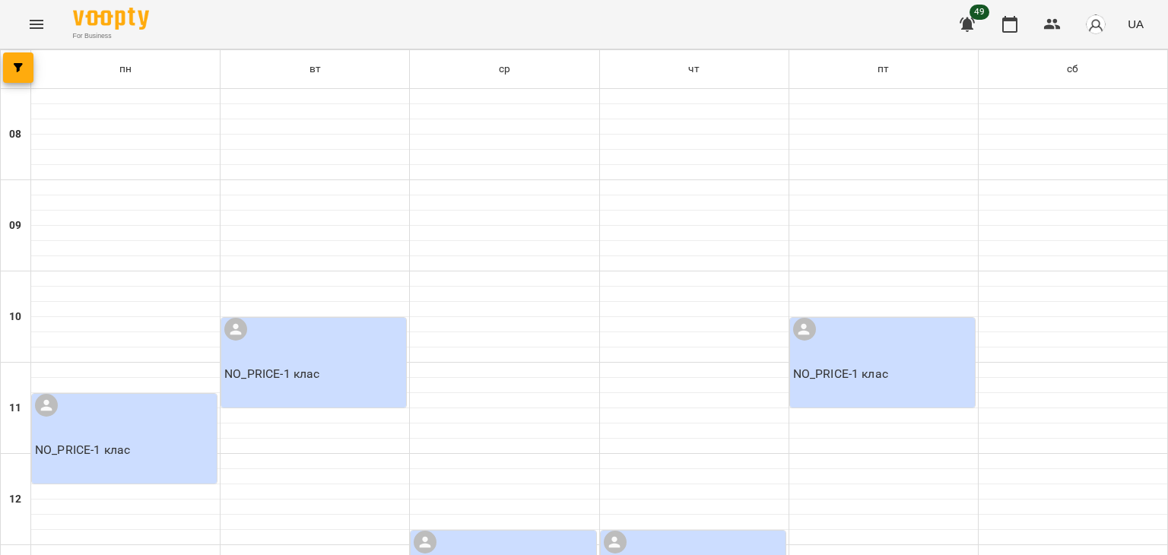
click at [28, 23] on icon "Menu" at bounding box center [36, 24] width 18 height 18
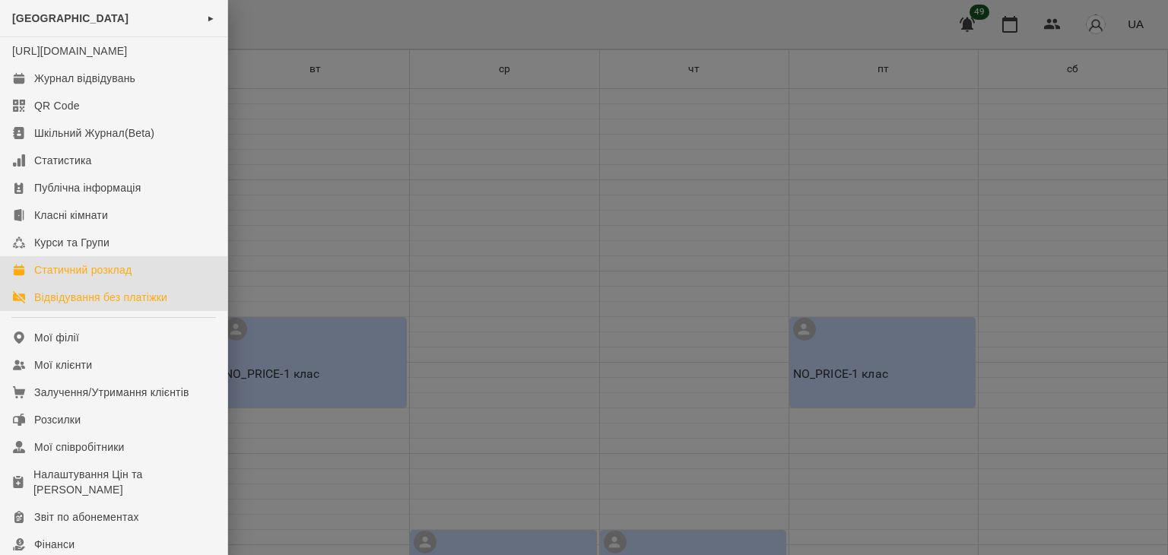
click at [98, 304] on link "Відвідування без платіжки" at bounding box center [113, 297] width 227 height 27
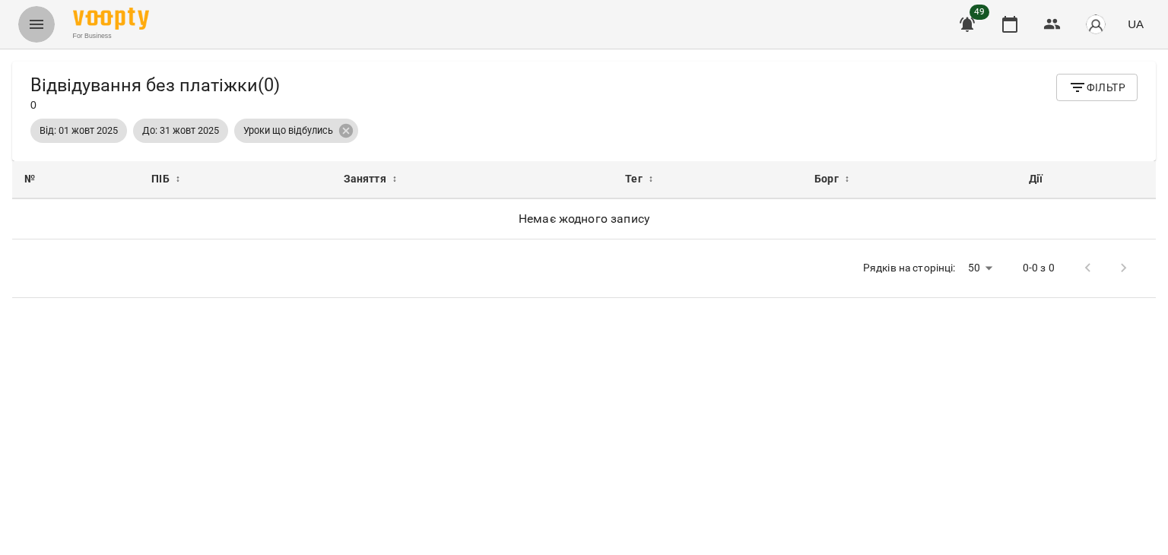
click at [37, 9] on button "Menu" at bounding box center [36, 24] width 37 height 37
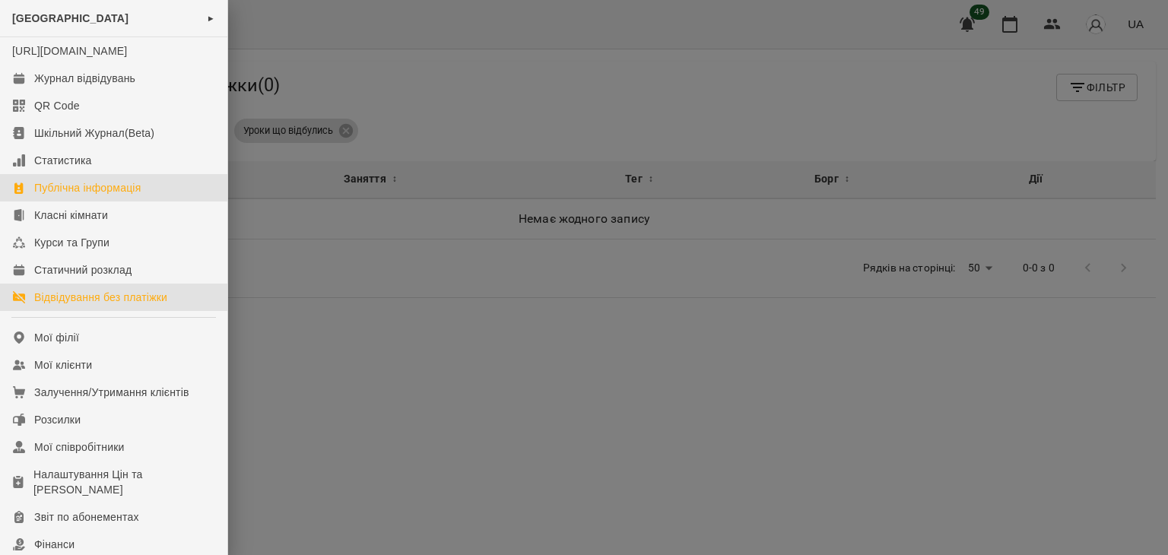
click at [110, 195] on div "Публічна інформація" at bounding box center [87, 187] width 106 height 15
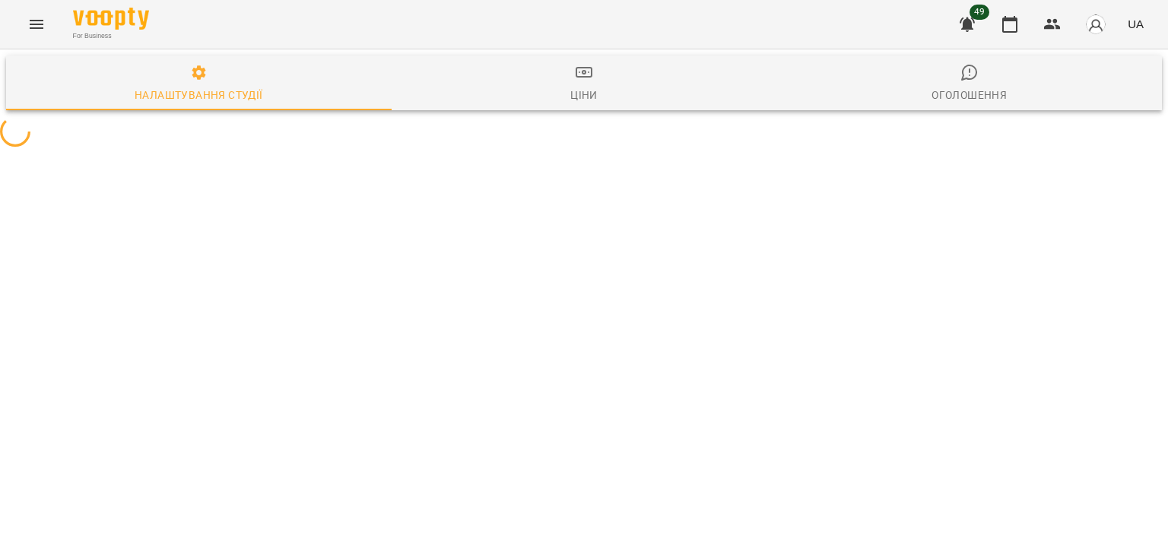
select select "**"
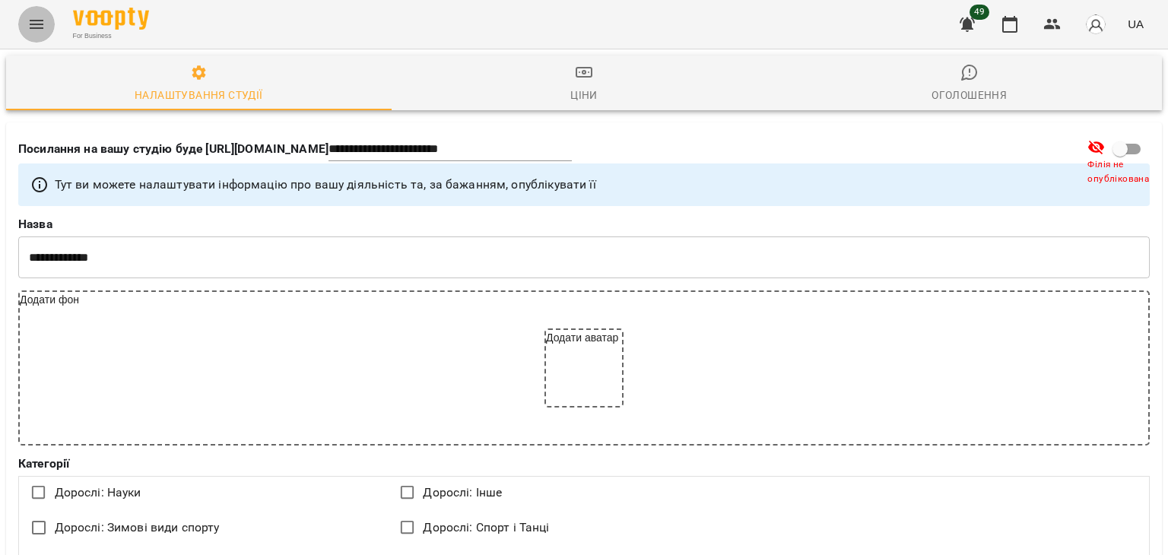
click at [23, 22] on button "Menu" at bounding box center [36, 24] width 37 height 37
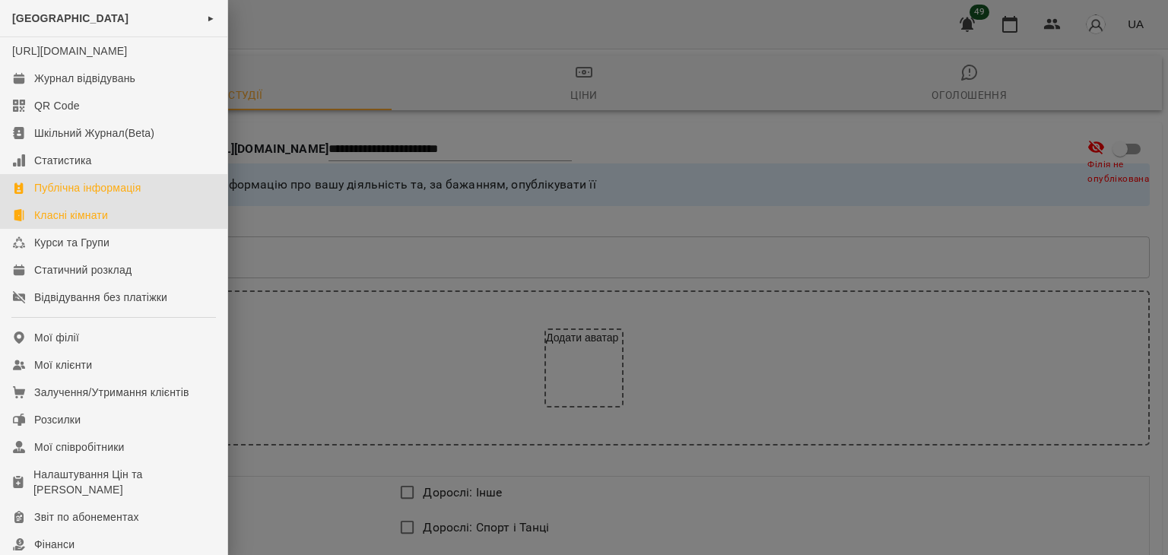
click at [82, 223] on div "Класні кімнати" at bounding box center [71, 215] width 74 height 15
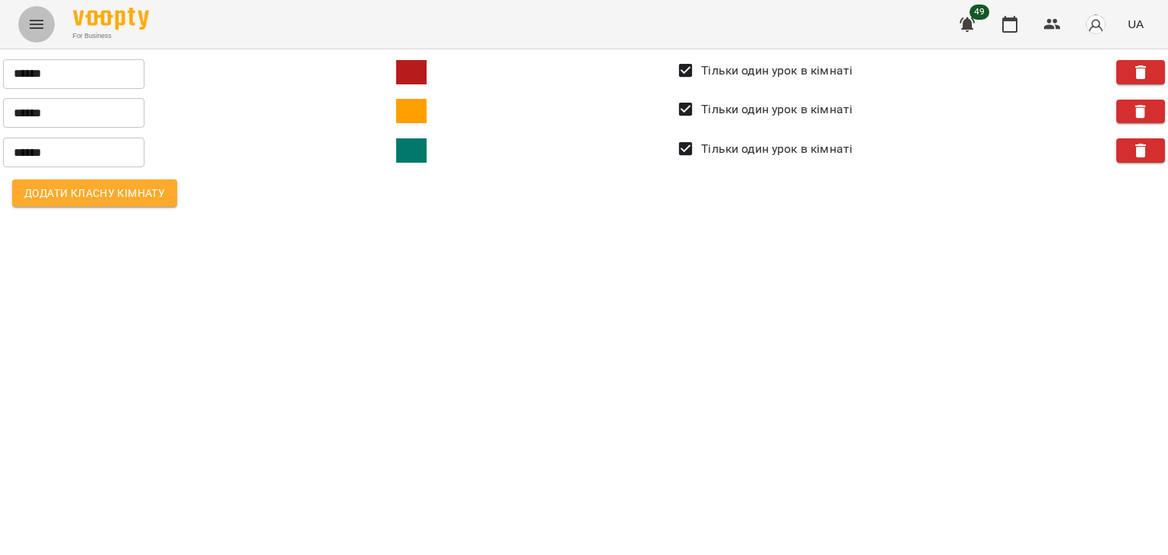
click at [39, 19] on icon "Menu" at bounding box center [36, 24] width 18 height 18
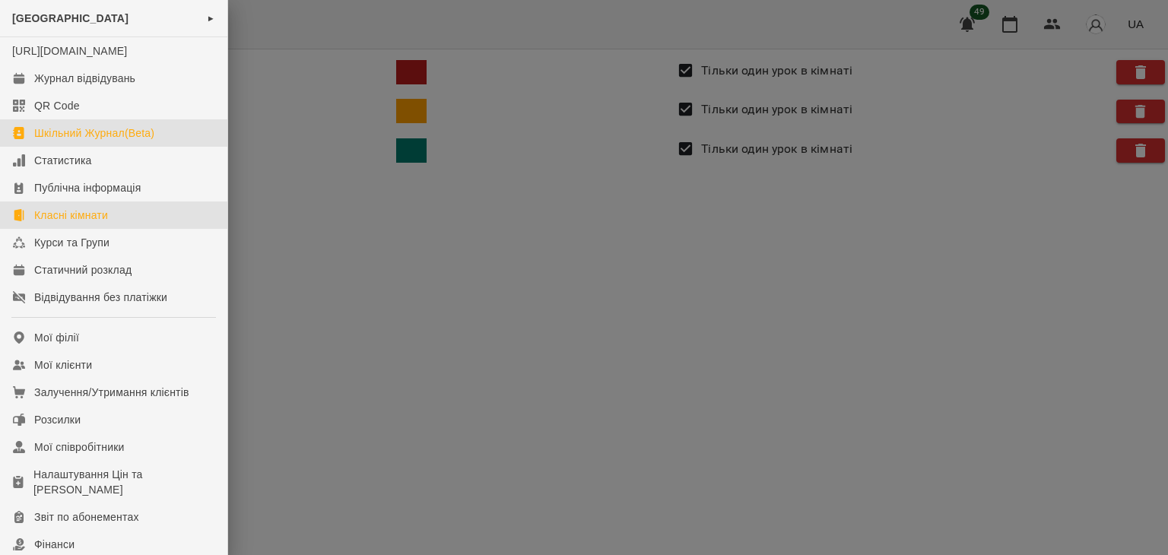
click at [75, 141] on div "Шкільний Журнал(Beta)" at bounding box center [94, 133] width 120 height 15
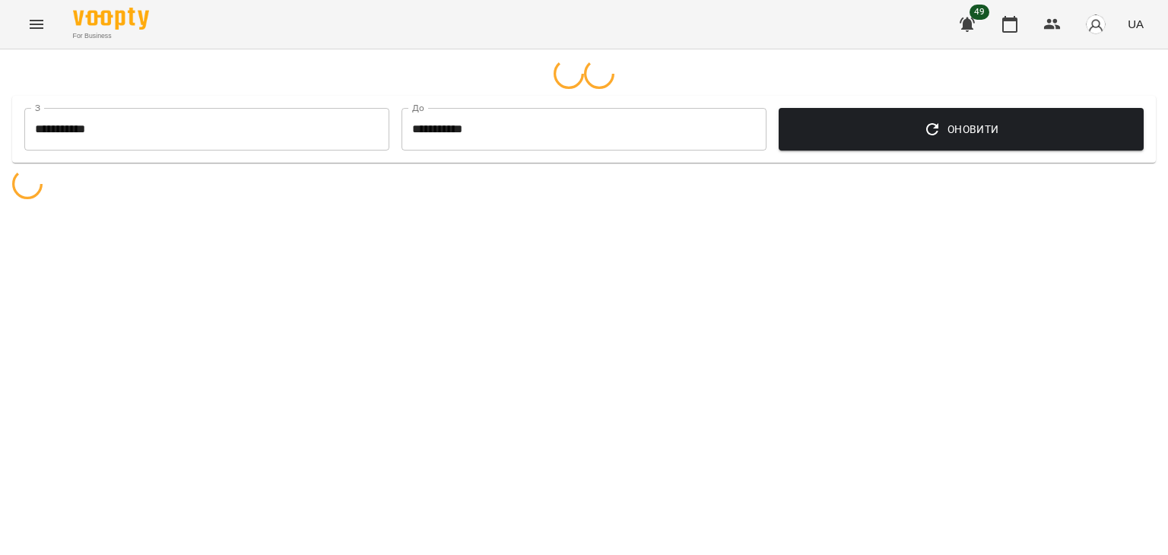
select select "**********"
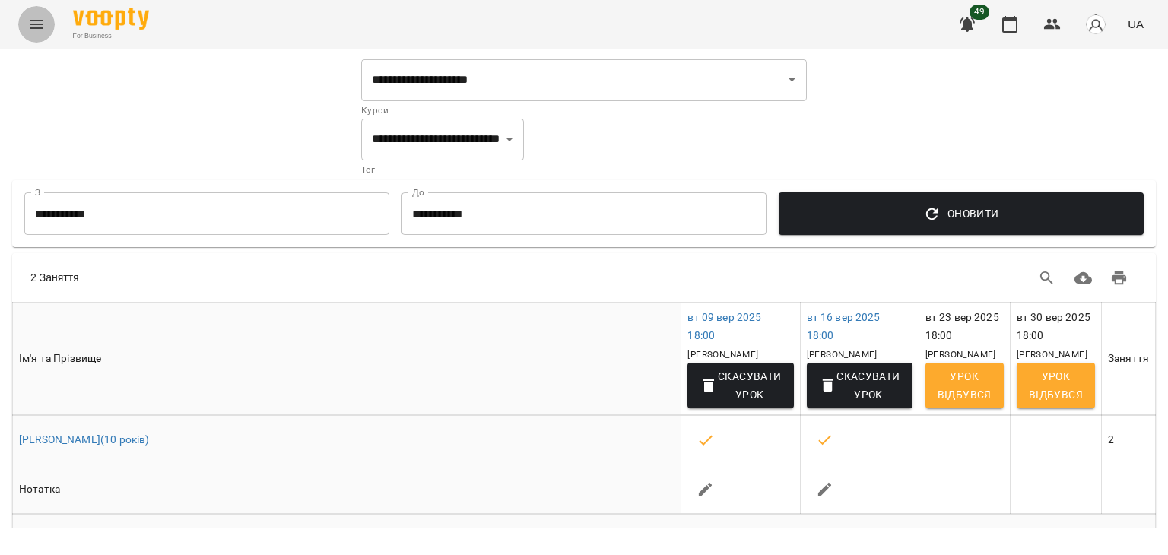
click at [33, 27] on icon "Menu" at bounding box center [37, 24] width 14 height 9
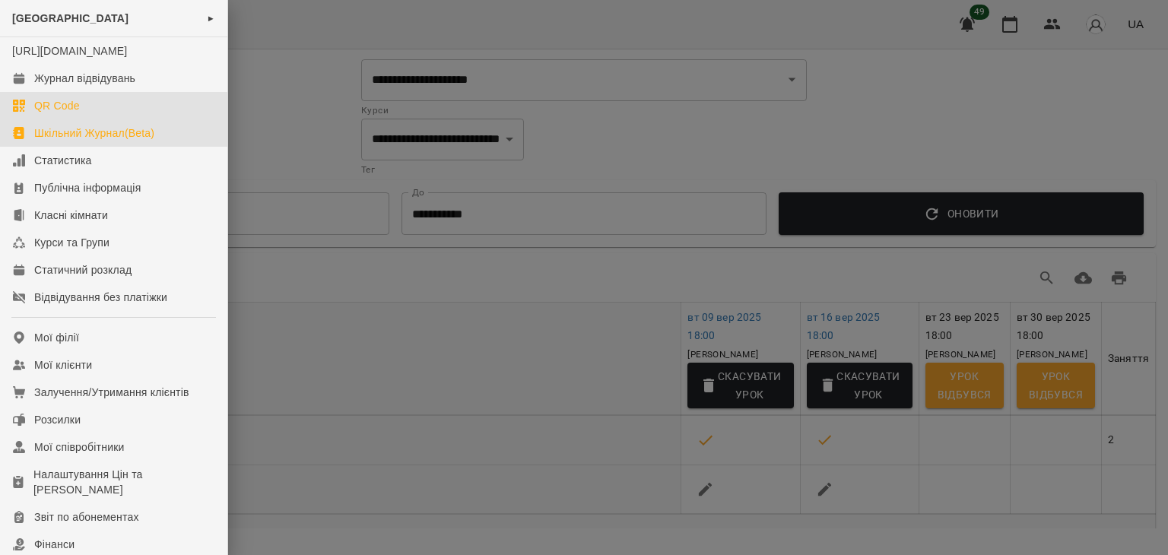
click at [58, 113] on div "QR Code" at bounding box center [57, 105] width 46 height 15
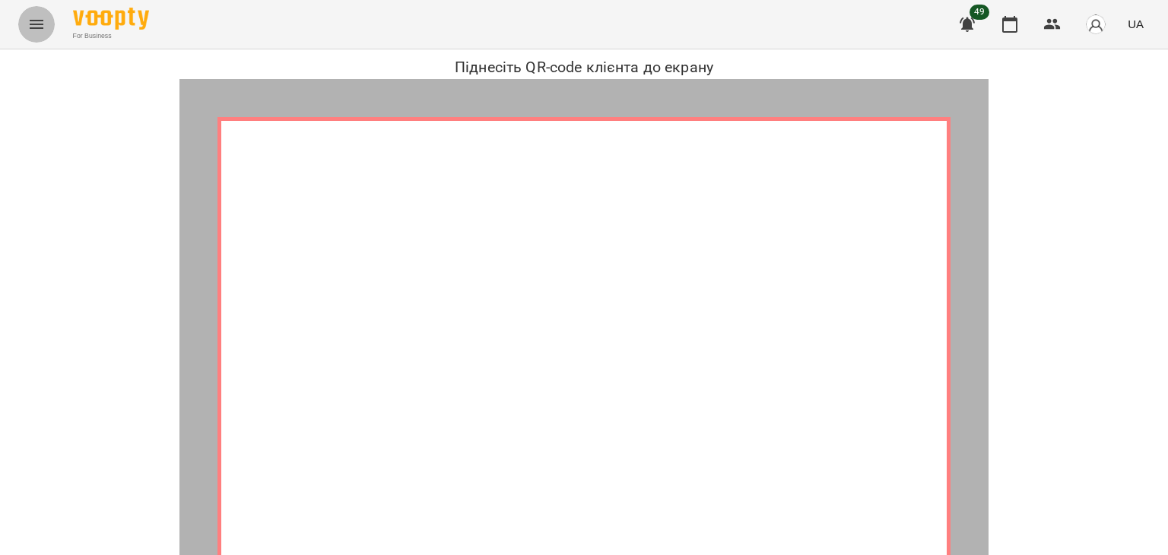
click at [22, 31] on button "Menu" at bounding box center [36, 24] width 37 height 37
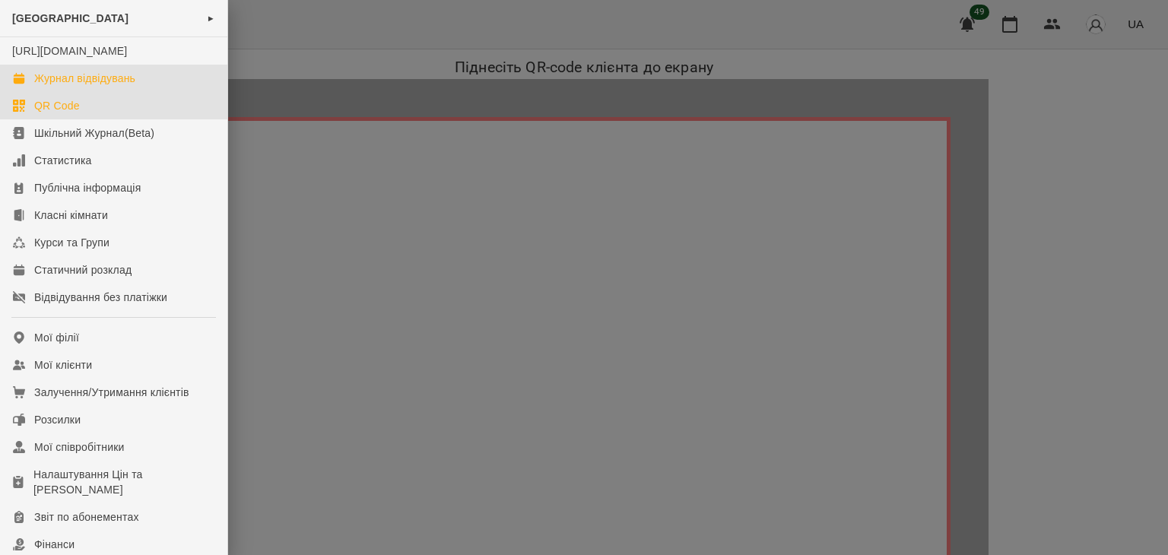
click at [59, 86] on div "Журнал відвідувань" at bounding box center [84, 78] width 101 height 15
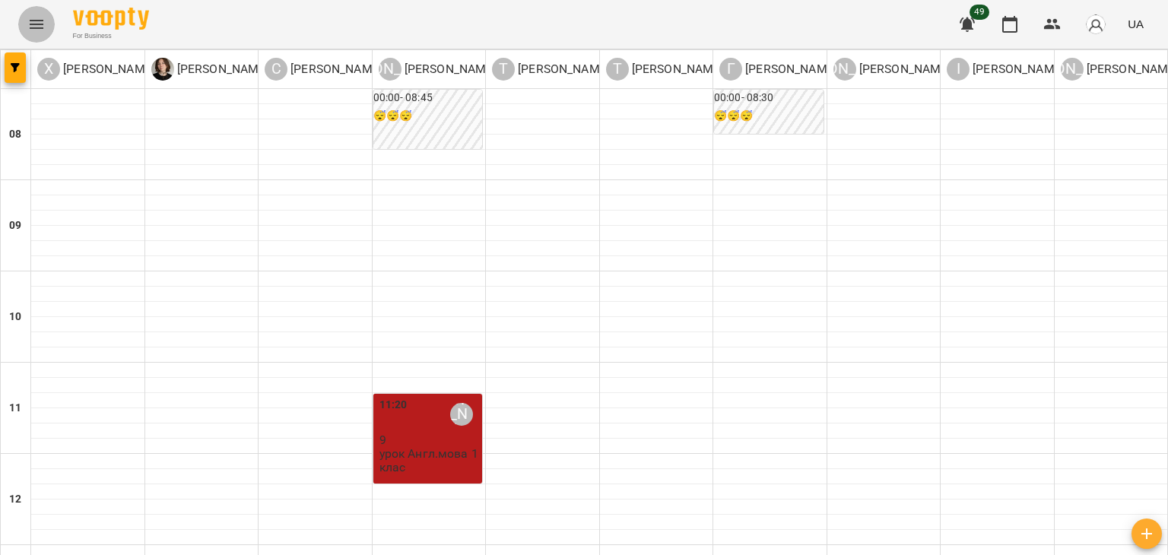
click at [21, 27] on button "Menu" at bounding box center [36, 24] width 37 height 37
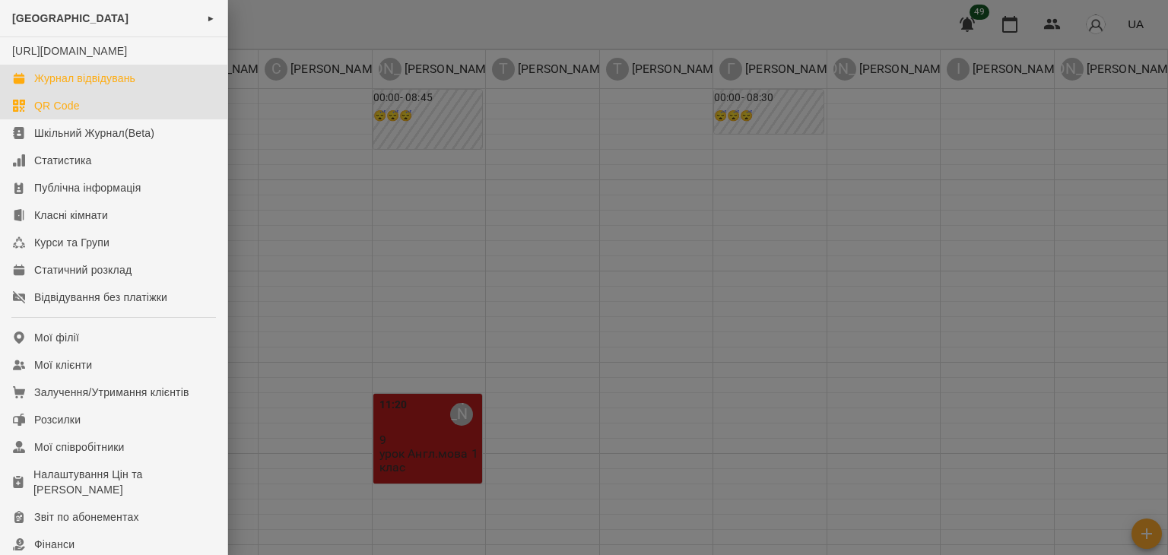
click at [54, 113] on div "QR Code" at bounding box center [57, 105] width 46 height 15
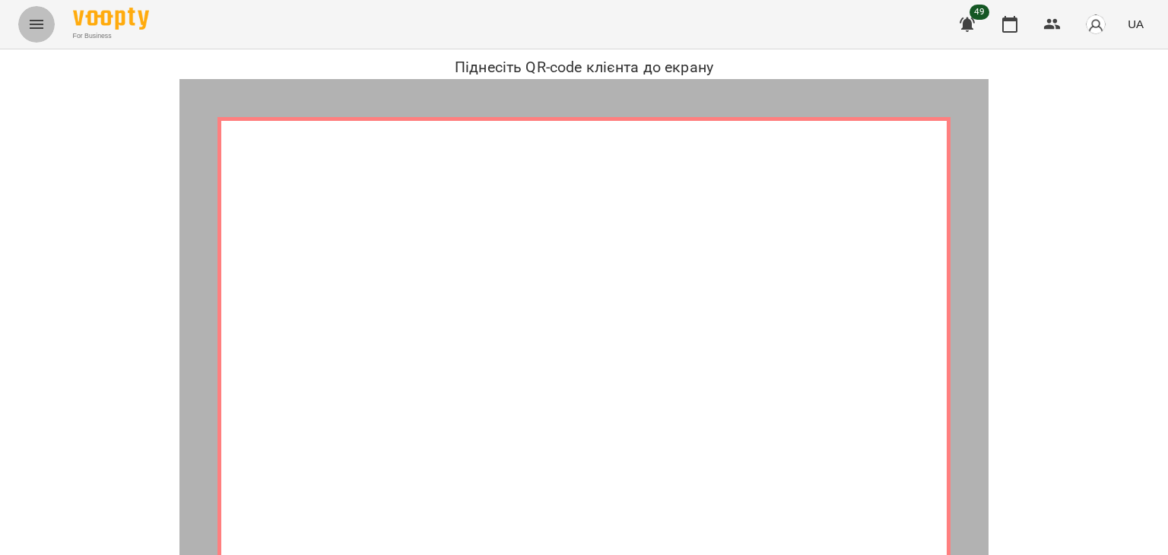
click at [43, 33] on icon "Menu" at bounding box center [36, 24] width 18 height 18
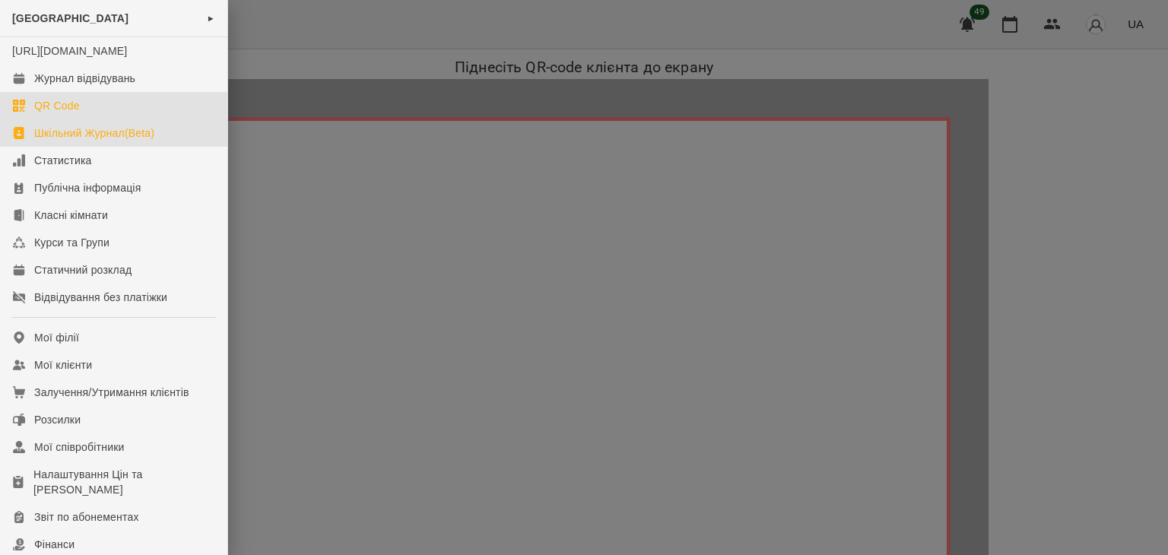
click at [72, 141] on div "Шкільний Журнал(Beta)" at bounding box center [94, 133] width 120 height 15
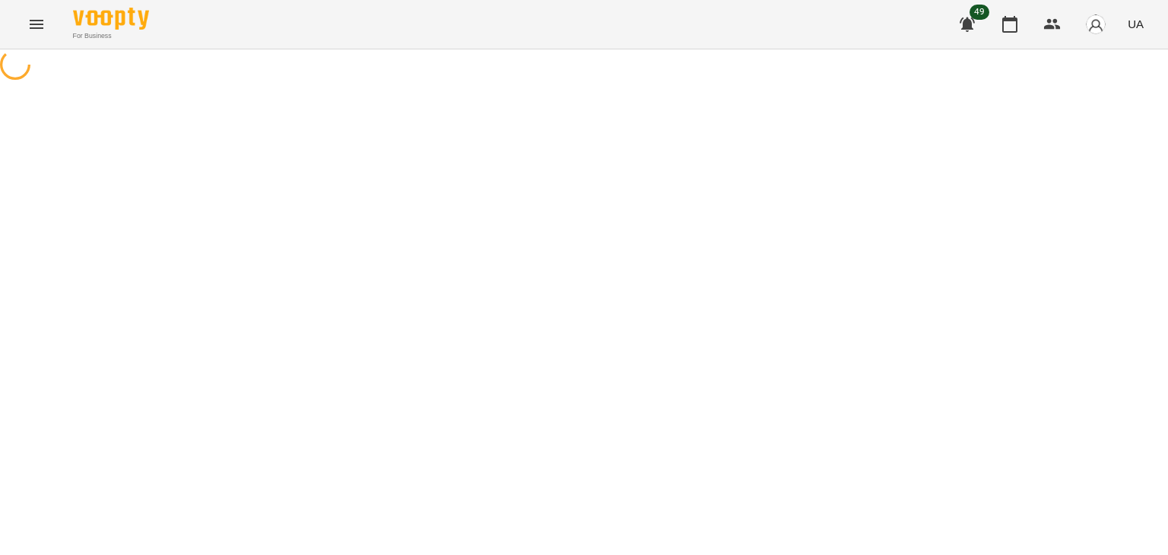
select select "**********"
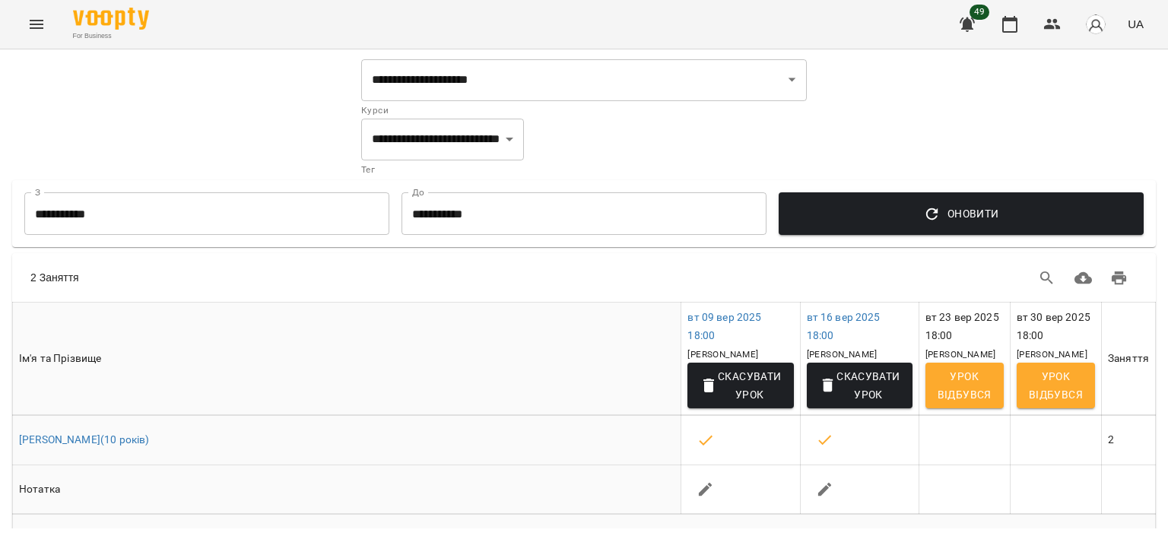
click at [34, 6] on button "Menu" at bounding box center [36, 24] width 37 height 37
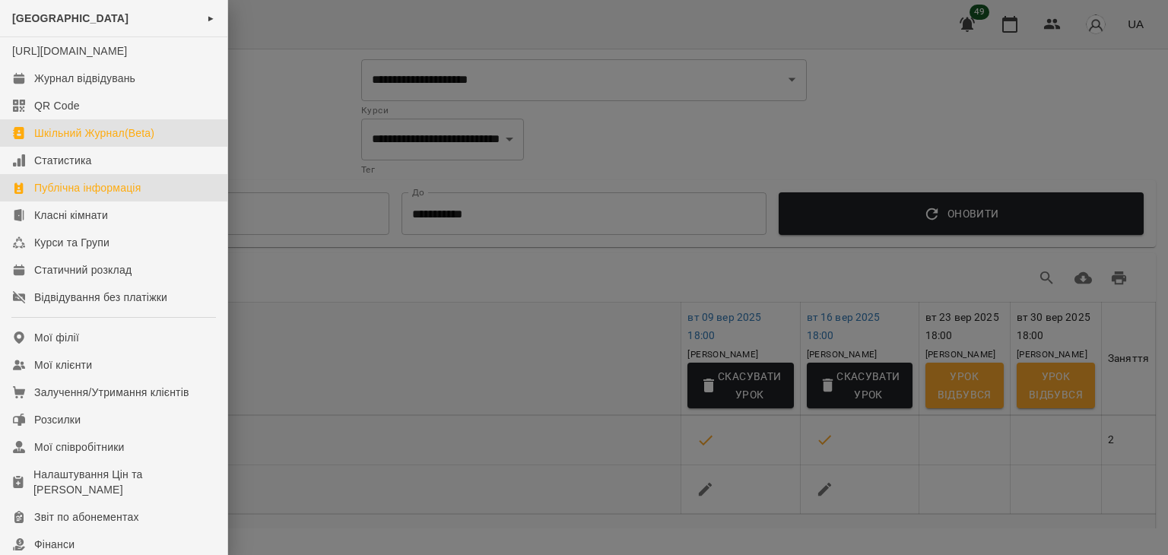
click at [100, 195] on div "Публічна інформація" at bounding box center [87, 187] width 106 height 15
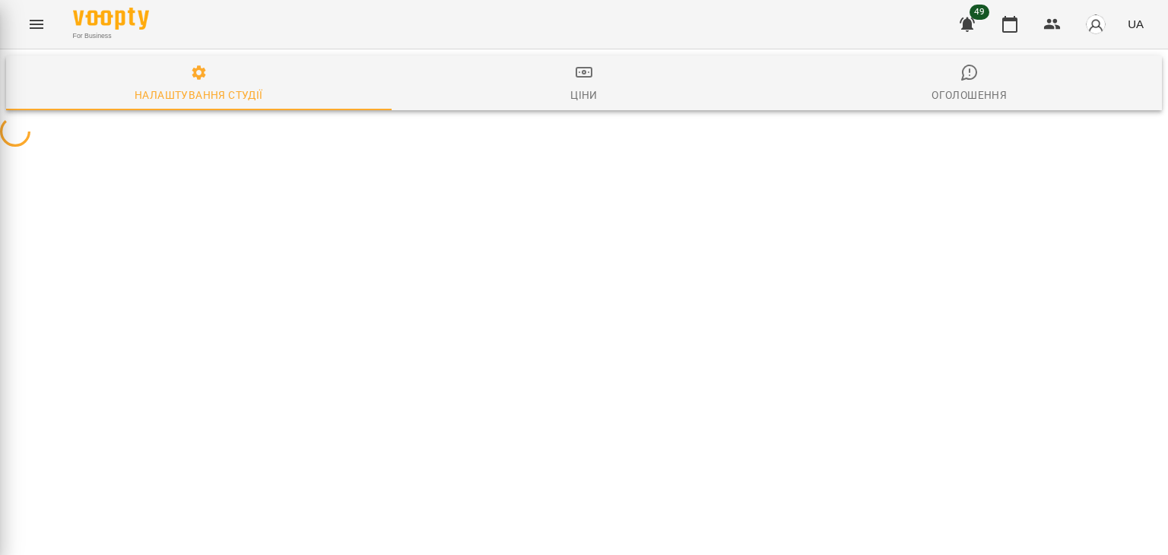
select select "**"
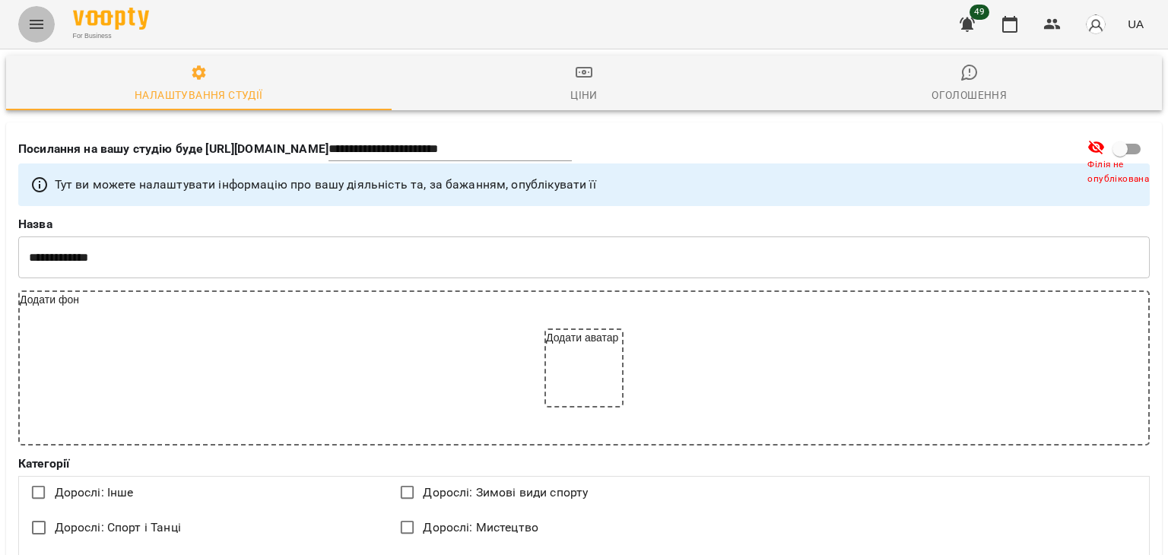
click at [34, 29] on icon "Menu" at bounding box center [36, 24] width 18 height 18
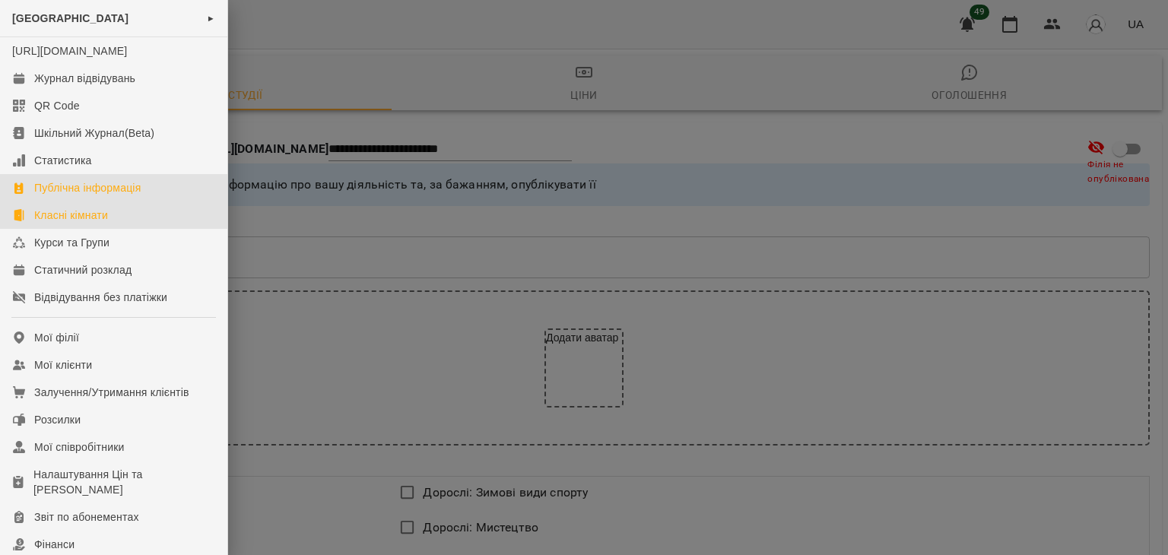
click at [88, 223] on div "Класні кімнати" at bounding box center [71, 215] width 74 height 15
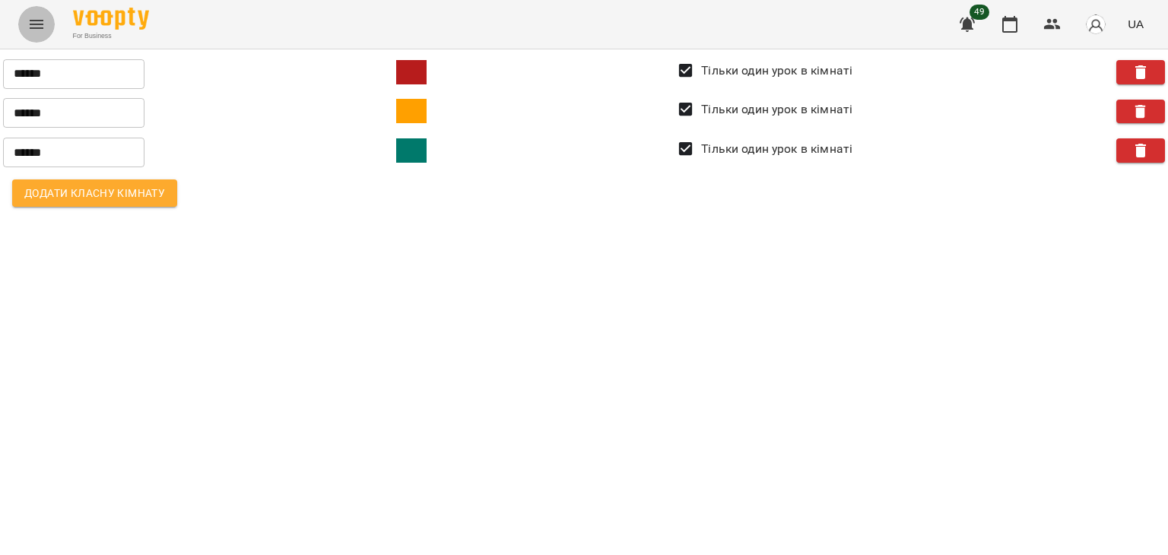
click at [31, 11] on button "Menu" at bounding box center [36, 24] width 37 height 37
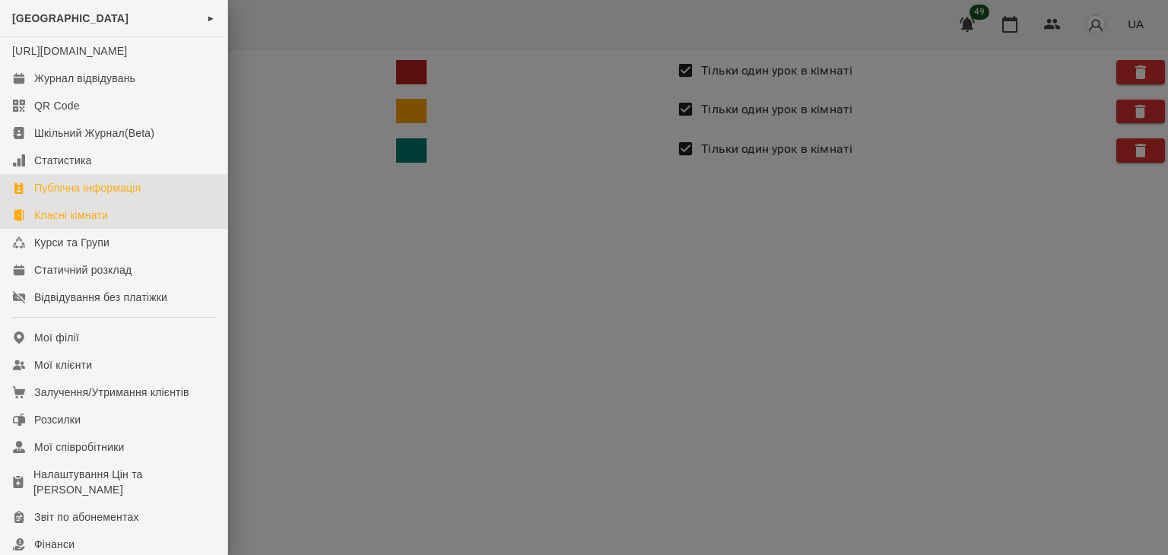
click at [61, 195] on div "Публічна інформація" at bounding box center [87, 187] width 106 height 15
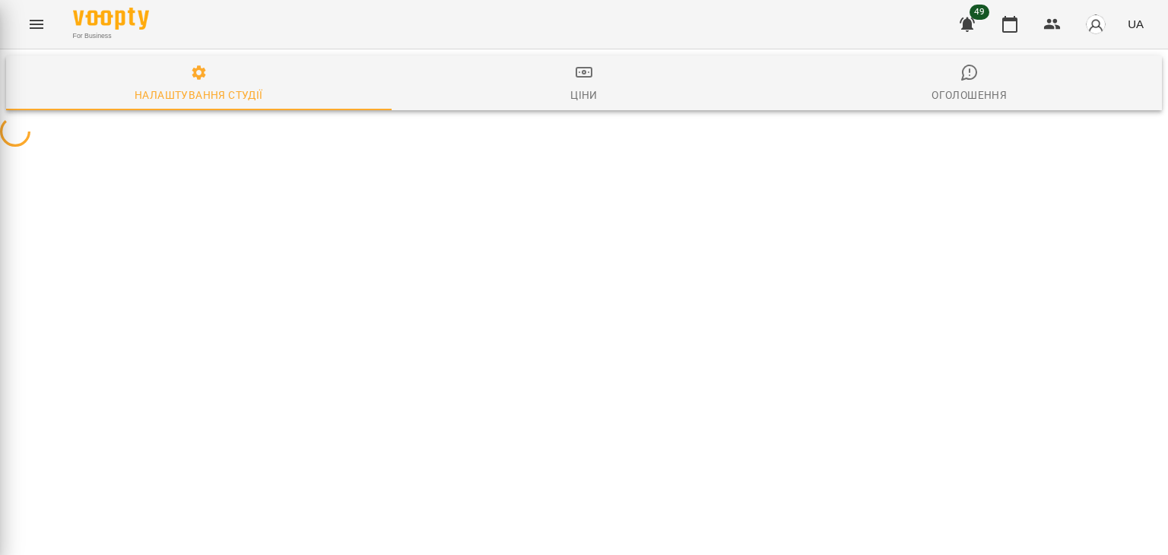
select select "**"
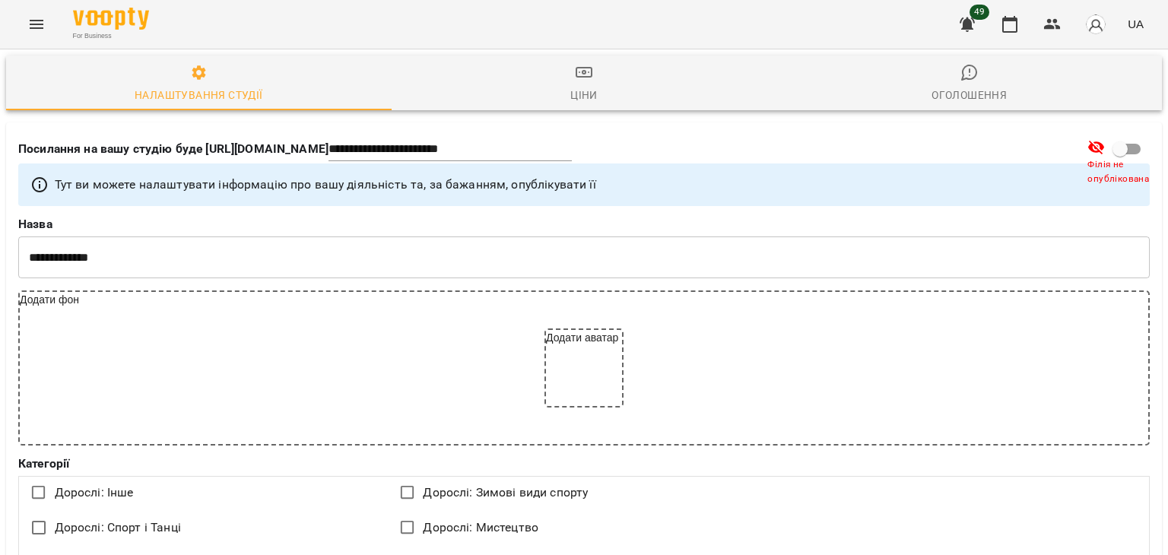
scroll to position [1867, 0]
drag, startPoint x: 1152, startPoint y: 418, endPoint x: 1162, endPoint y: 424, distance: 11.6
click at [27, 28] on icon "Menu" at bounding box center [36, 24] width 18 height 18
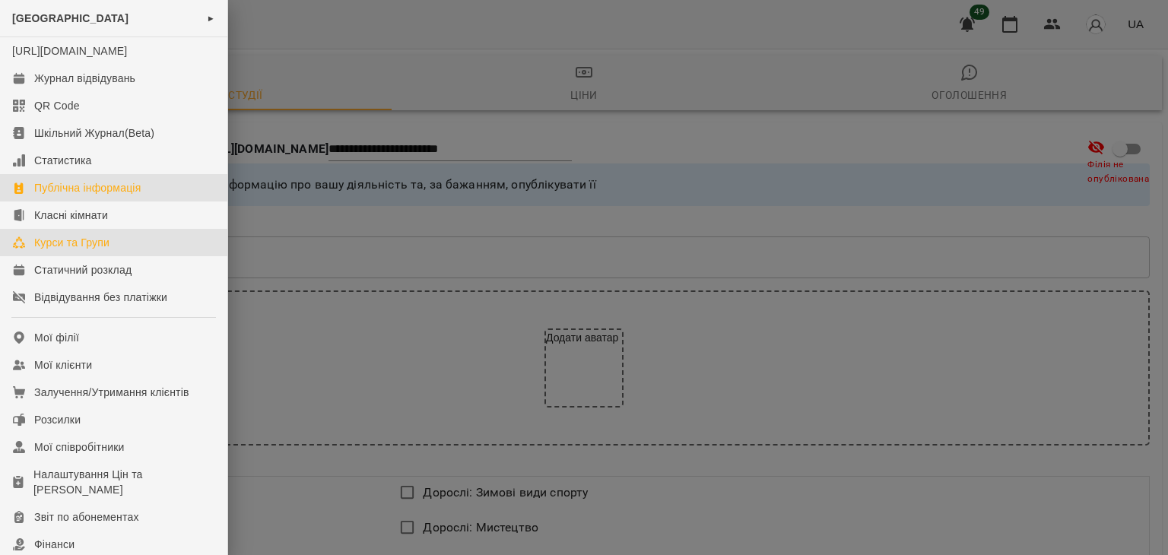
click at [48, 247] on link "Курси та Групи" at bounding box center [113, 242] width 227 height 27
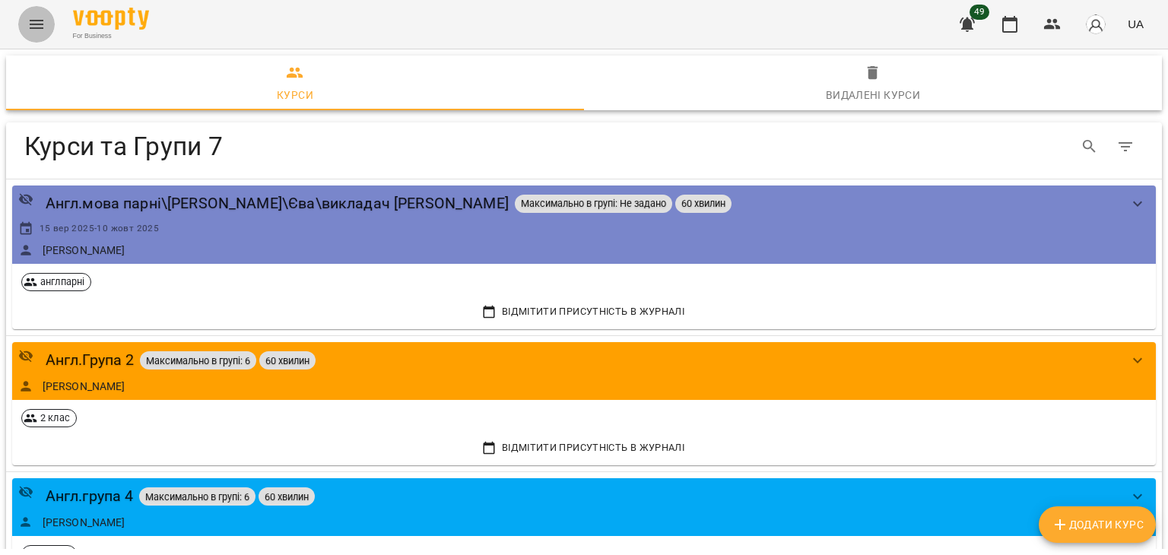
click at [35, 18] on icon "Menu" at bounding box center [36, 24] width 18 height 18
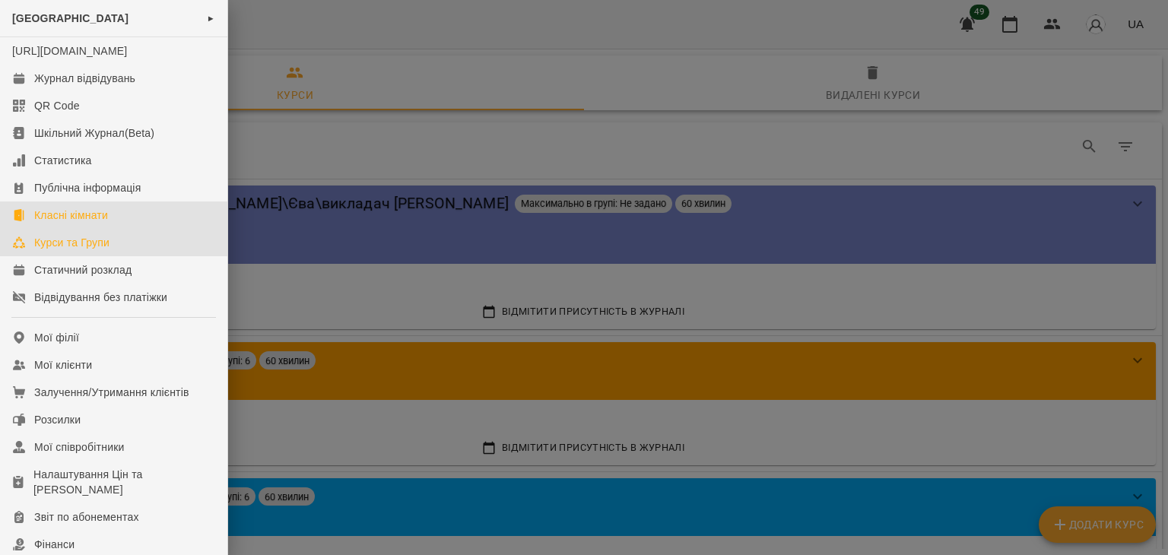
click at [102, 223] on div "Класні кімнати" at bounding box center [71, 215] width 74 height 15
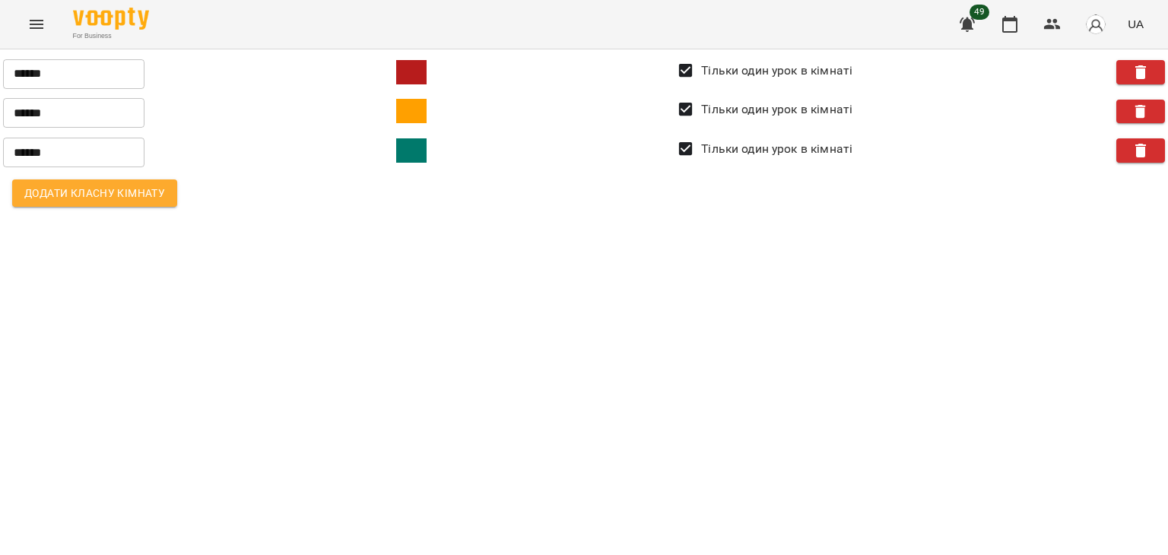
click at [37, 4] on div "For Business 49 UA" at bounding box center [584, 24] width 1168 height 49
click at [40, 32] on icon "Menu" at bounding box center [36, 24] width 18 height 18
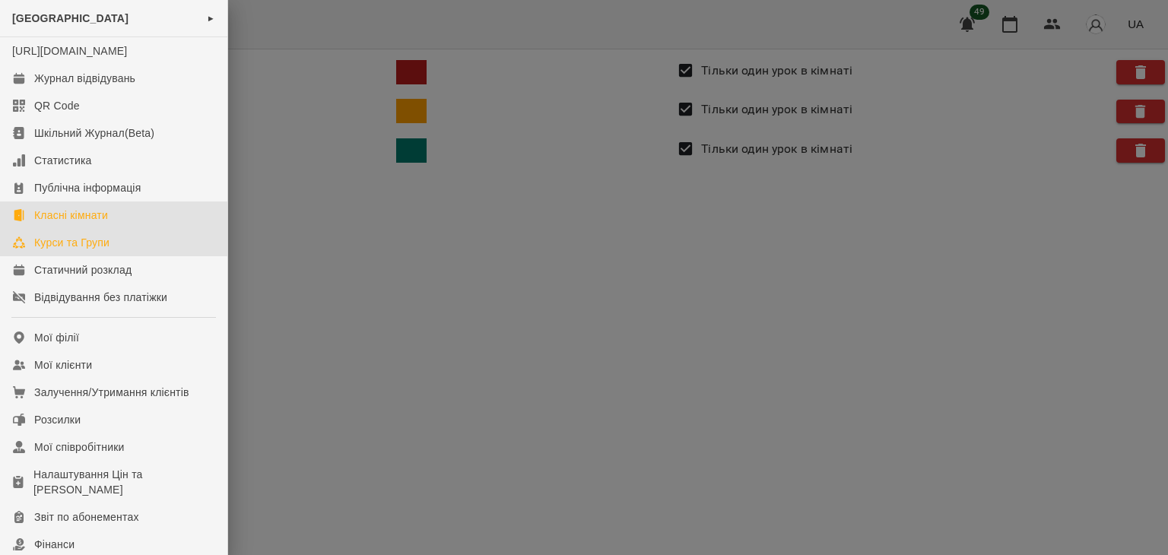
click at [103, 250] on div "Курси та Групи" at bounding box center [71, 242] width 75 height 15
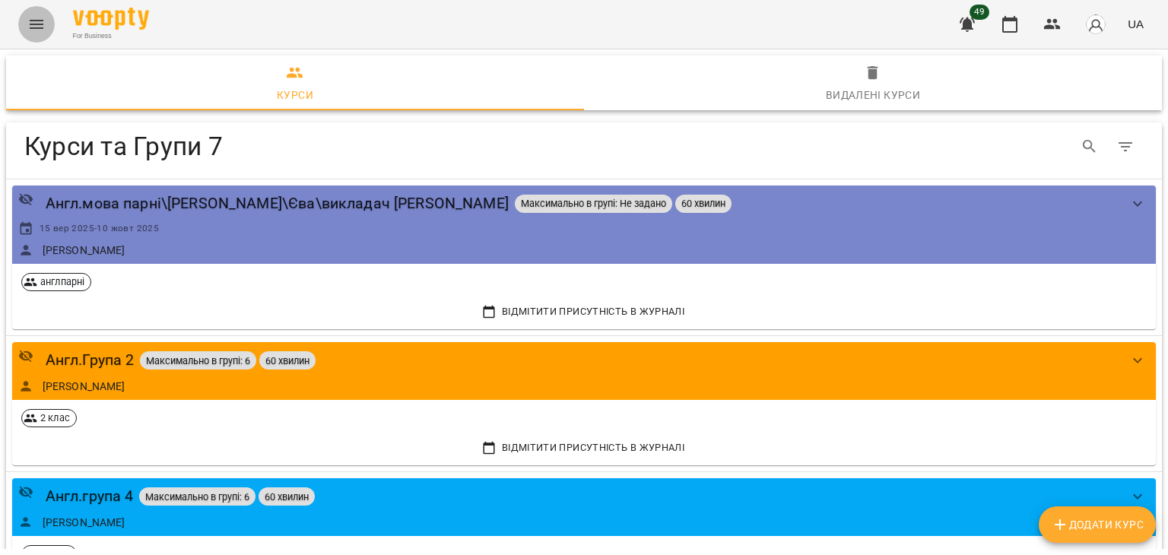
click at [39, 22] on icon "Menu" at bounding box center [36, 24] width 18 height 18
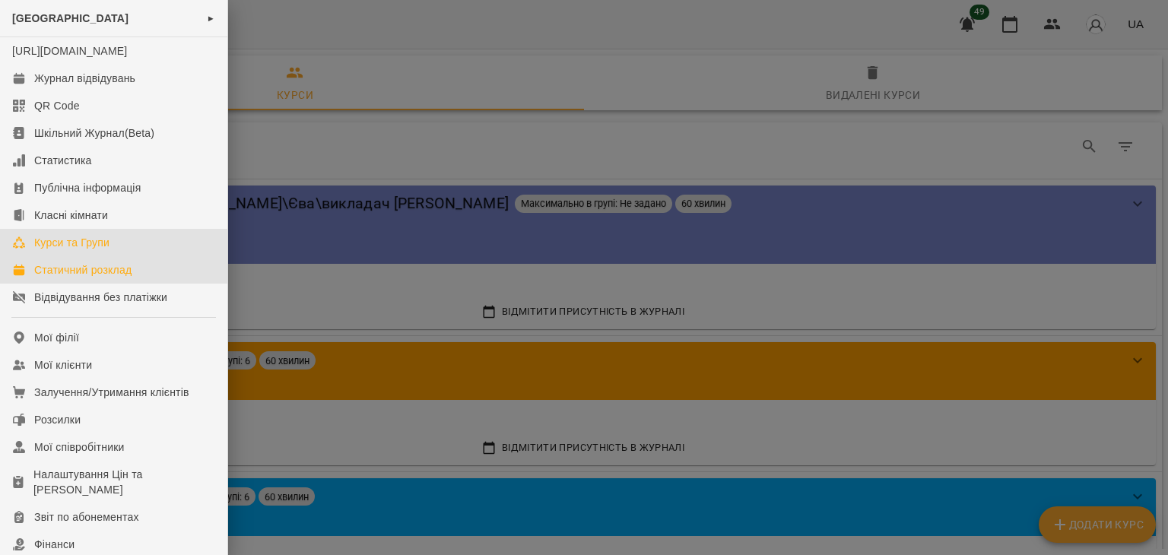
click at [97, 284] on link "Статичний розклад" at bounding box center [113, 269] width 227 height 27
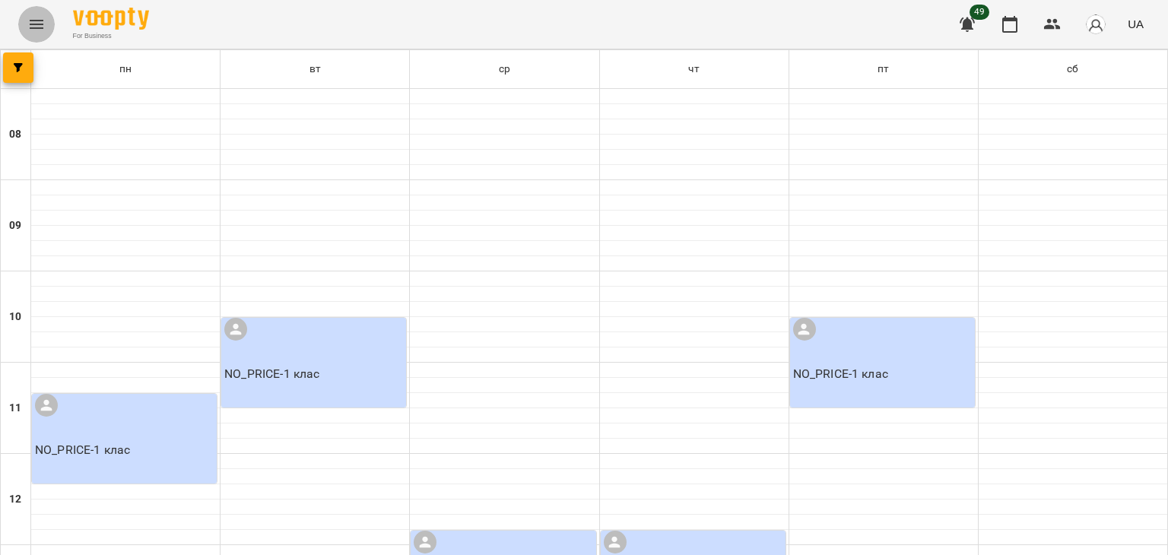
click at [30, 32] on icon "Menu" at bounding box center [36, 24] width 18 height 18
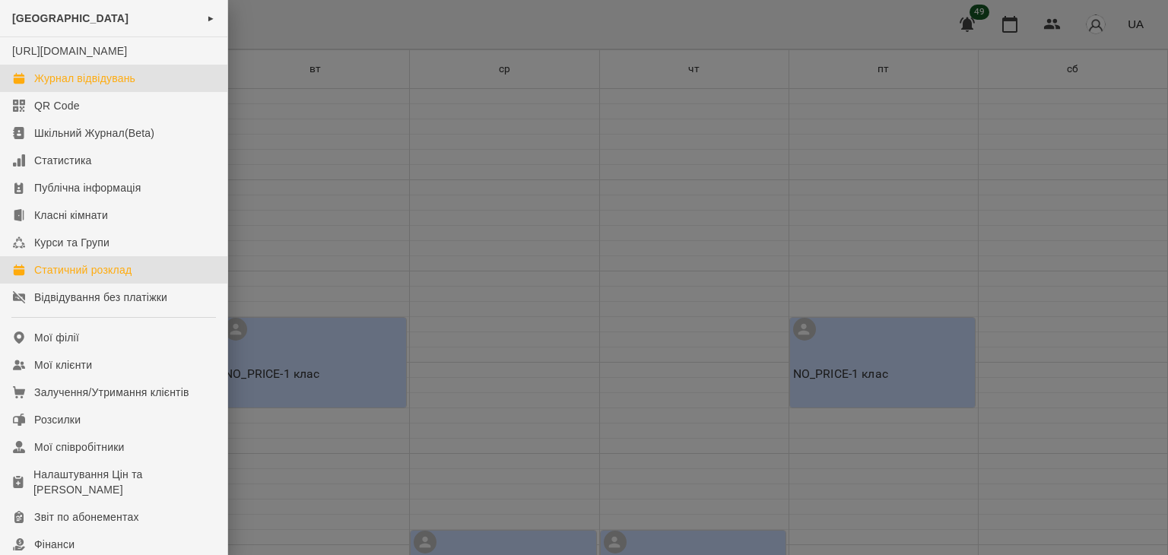
click at [106, 86] on div "Журнал відвідувань" at bounding box center [84, 78] width 101 height 15
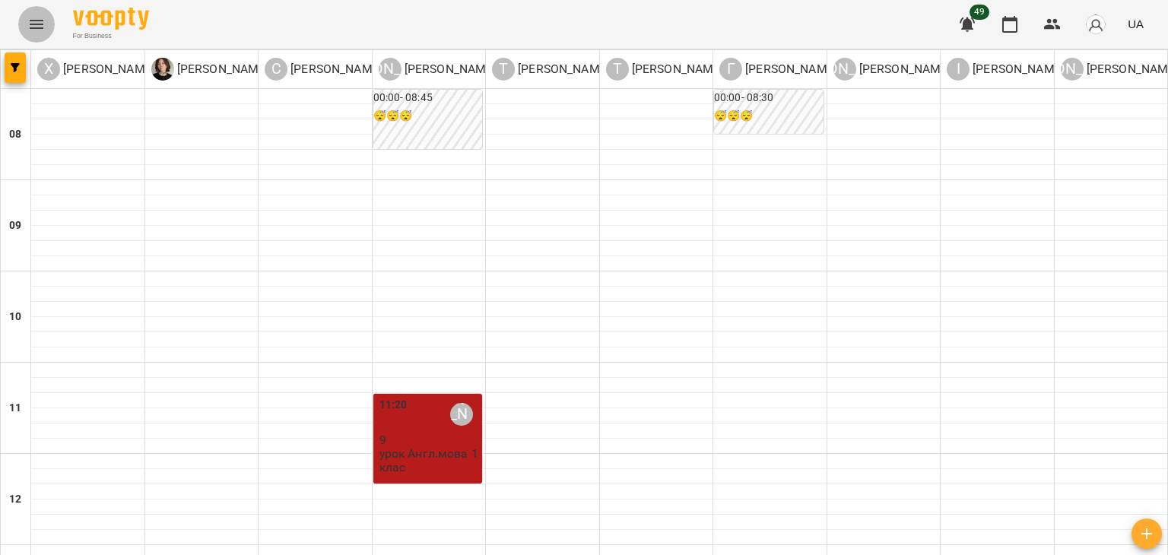
click at [35, 33] on icon "Menu" at bounding box center [36, 24] width 18 height 18
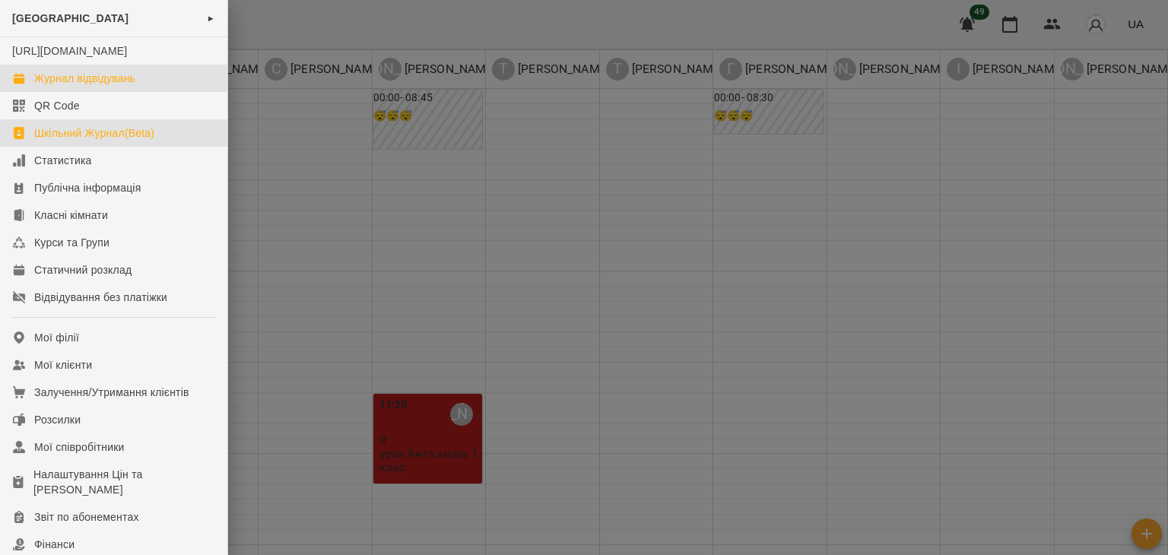
click at [80, 140] on link "Шкільний Журнал(Beta)" at bounding box center [113, 132] width 227 height 27
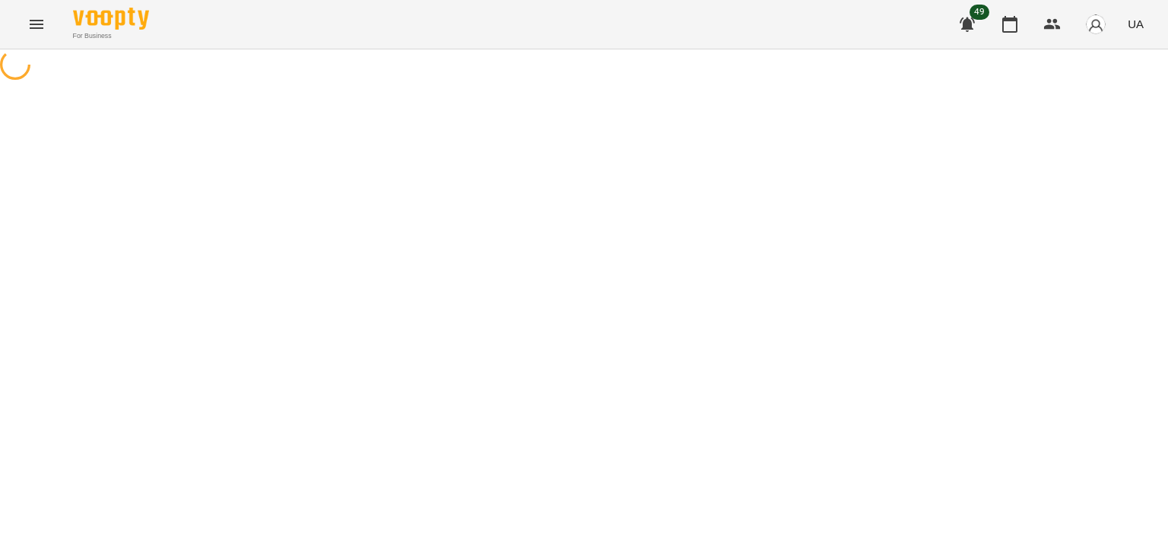
select select "**********"
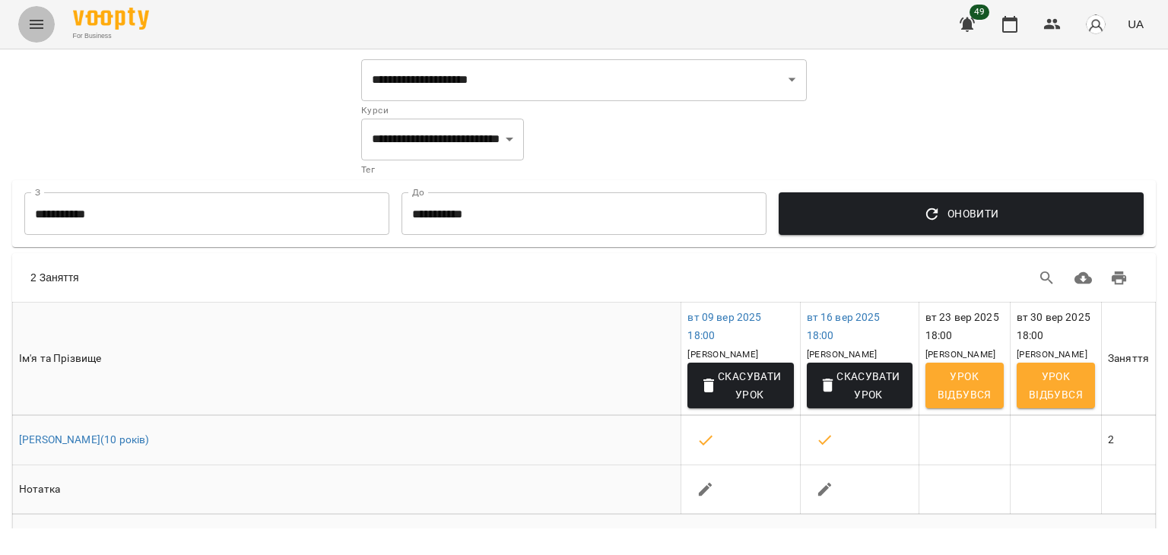
click at [34, 34] on button "Menu" at bounding box center [36, 24] width 37 height 37
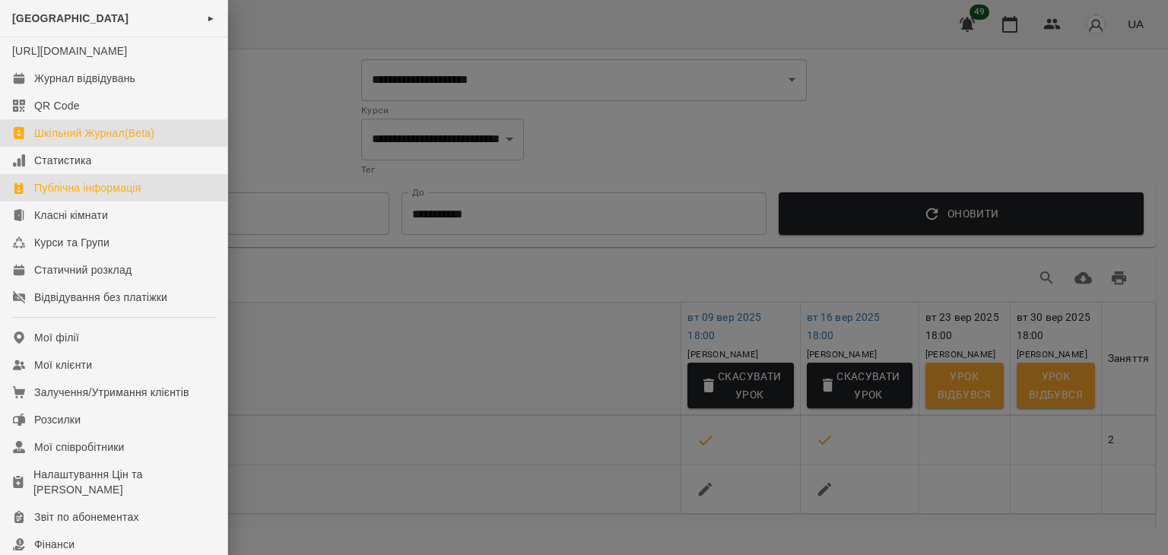
click at [99, 195] on div "Публічна інформація" at bounding box center [87, 187] width 106 height 15
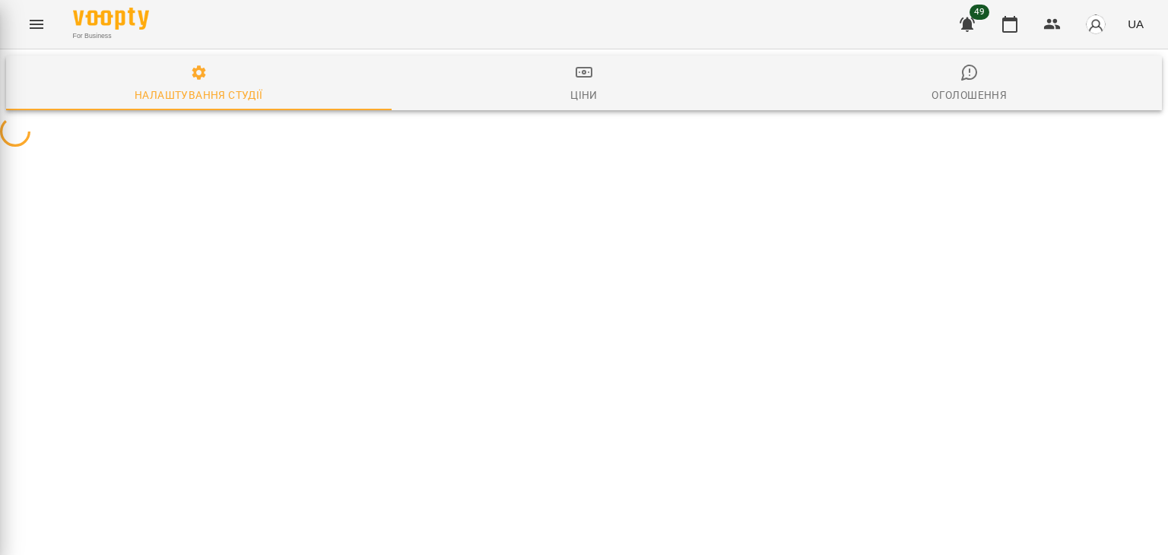
select select "**"
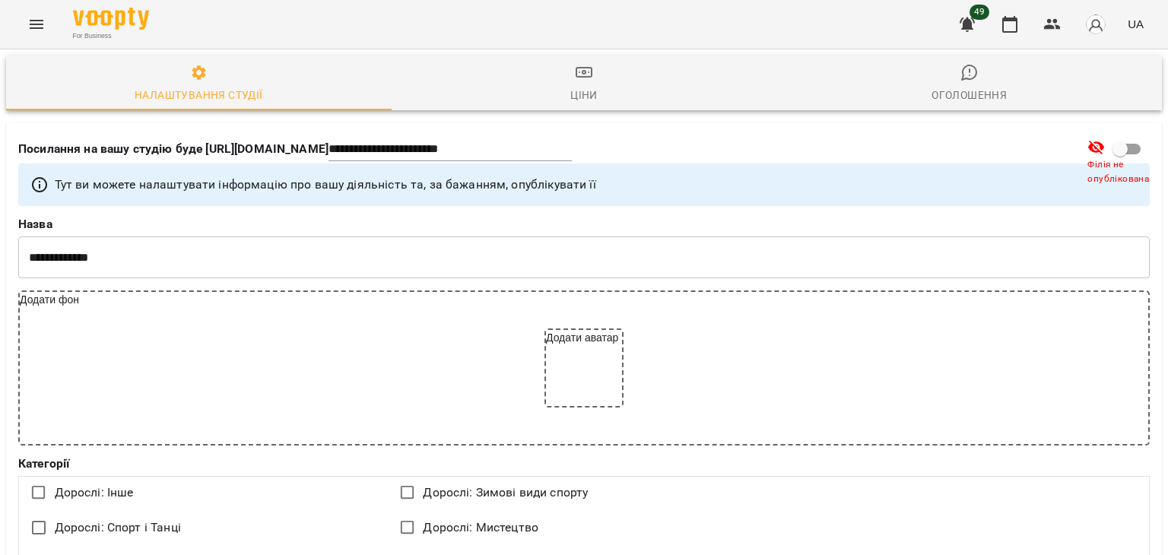
click at [31, 22] on icon "Menu" at bounding box center [36, 24] width 18 height 18
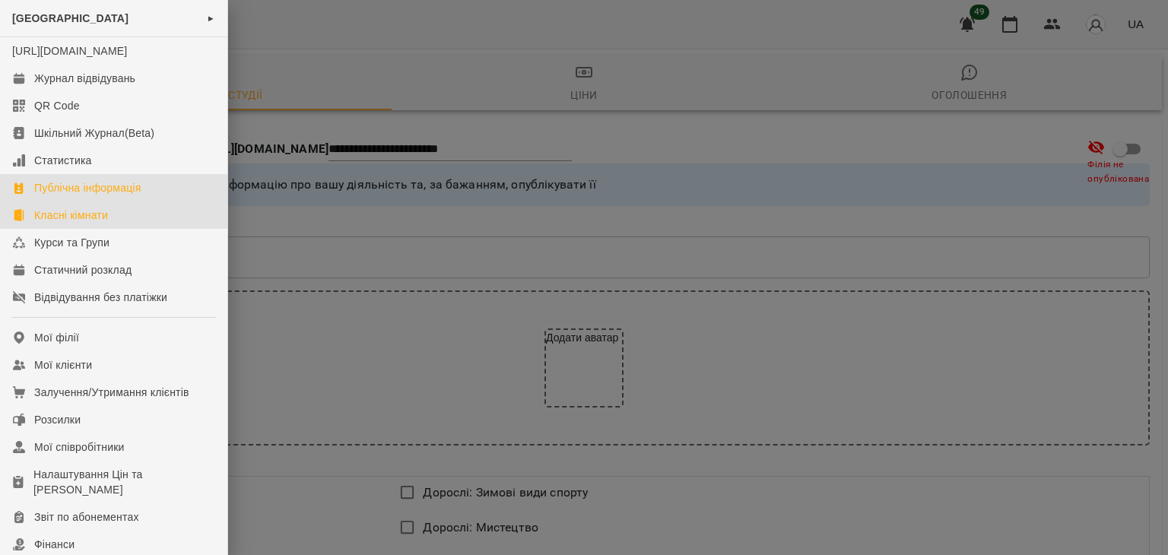
click at [85, 223] on div "Класні кімнати" at bounding box center [71, 215] width 74 height 15
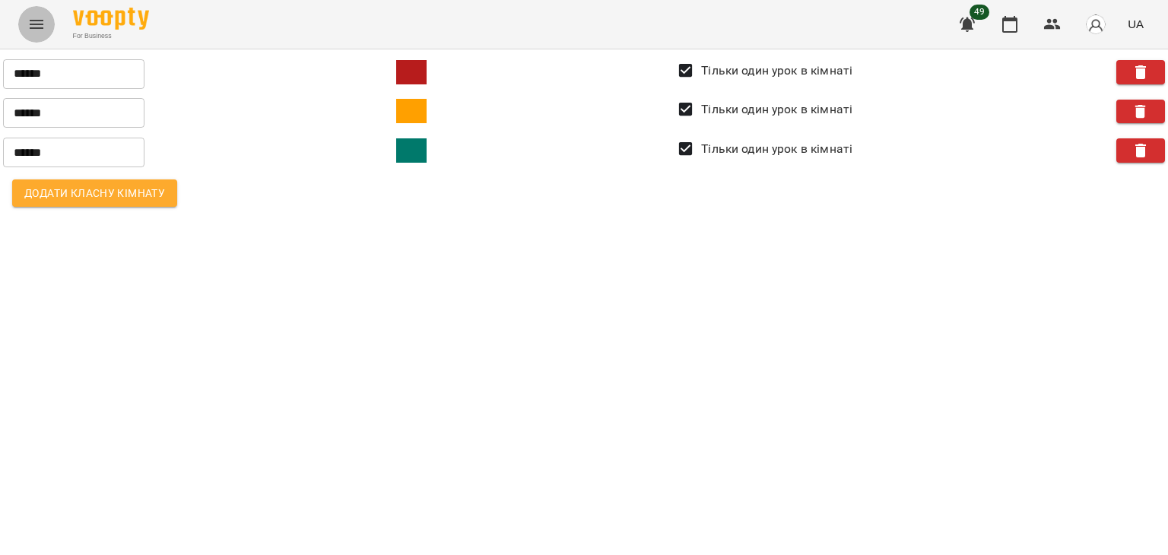
click at [36, 22] on icon "Menu" at bounding box center [36, 24] width 18 height 18
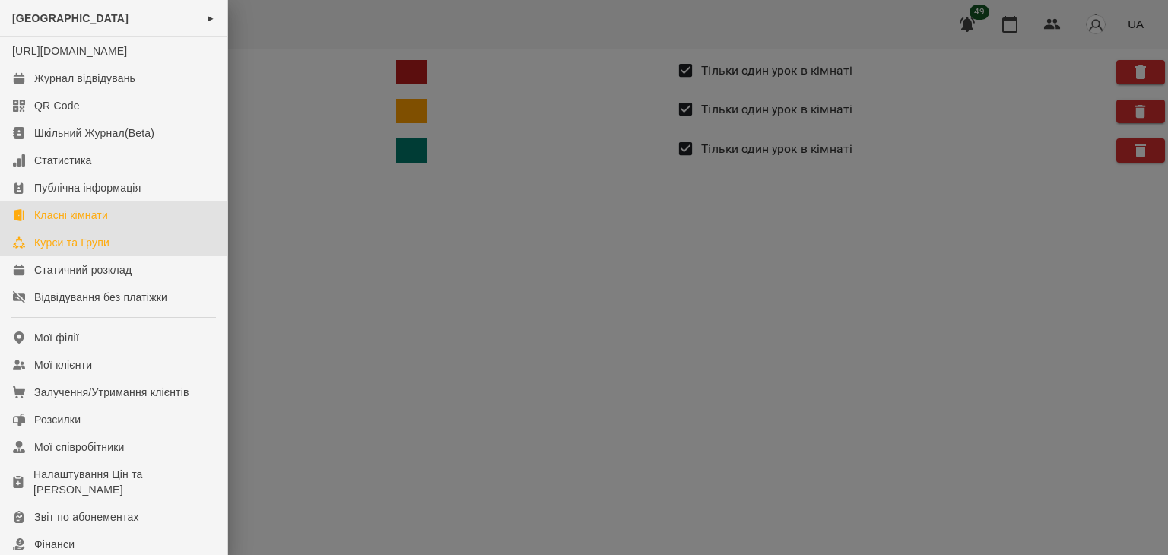
click at [92, 256] on link "Курси та Групи" at bounding box center [113, 242] width 227 height 27
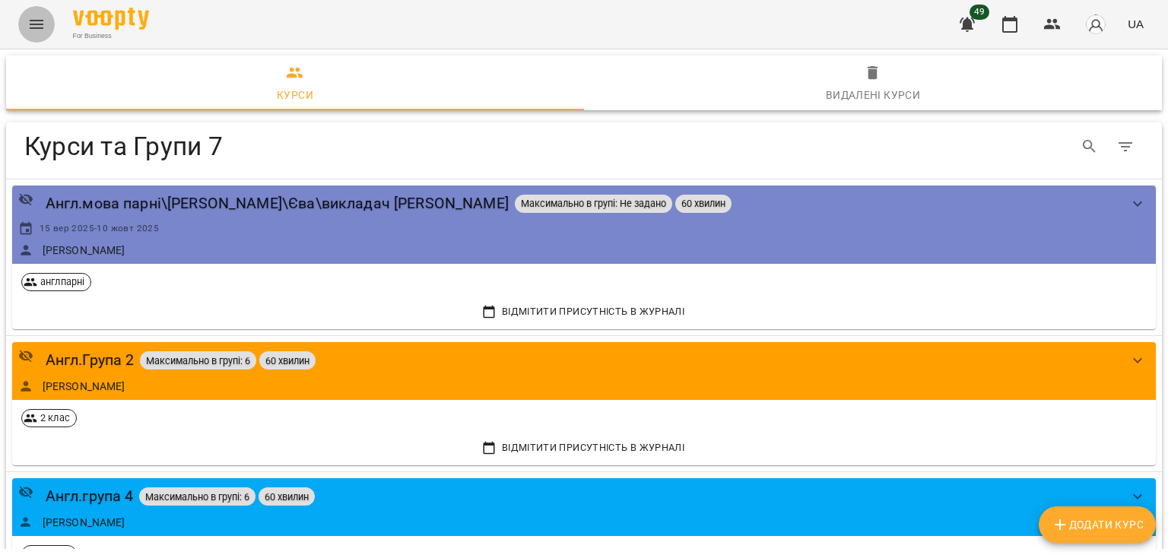
click at [19, 27] on button "Menu" at bounding box center [36, 24] width 37 height 37
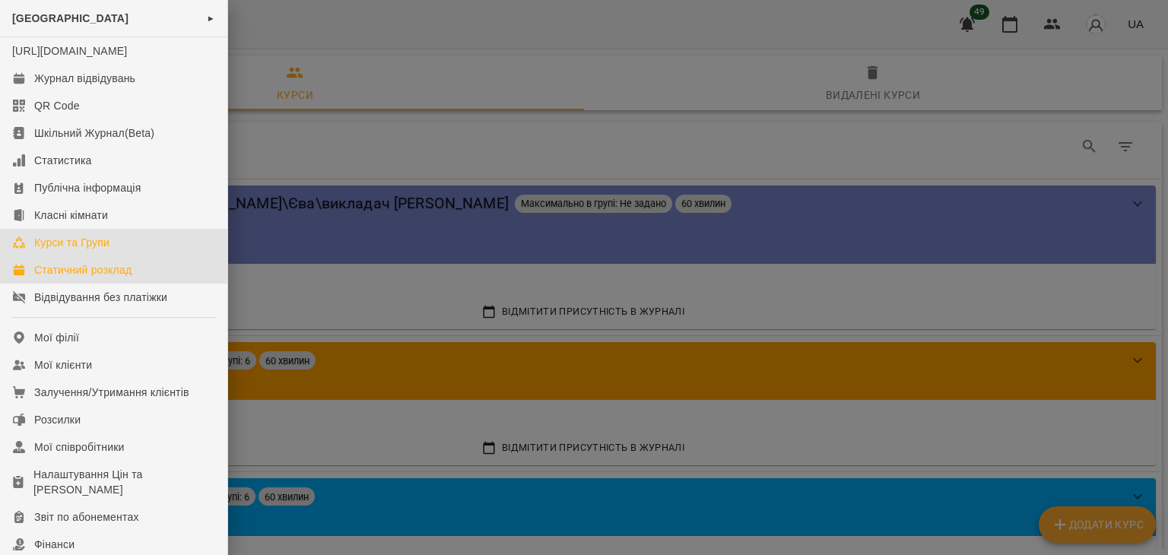
click at [72, 278] on div "Статичний розклад" at bounding box center [82, 269] width 97 height 15
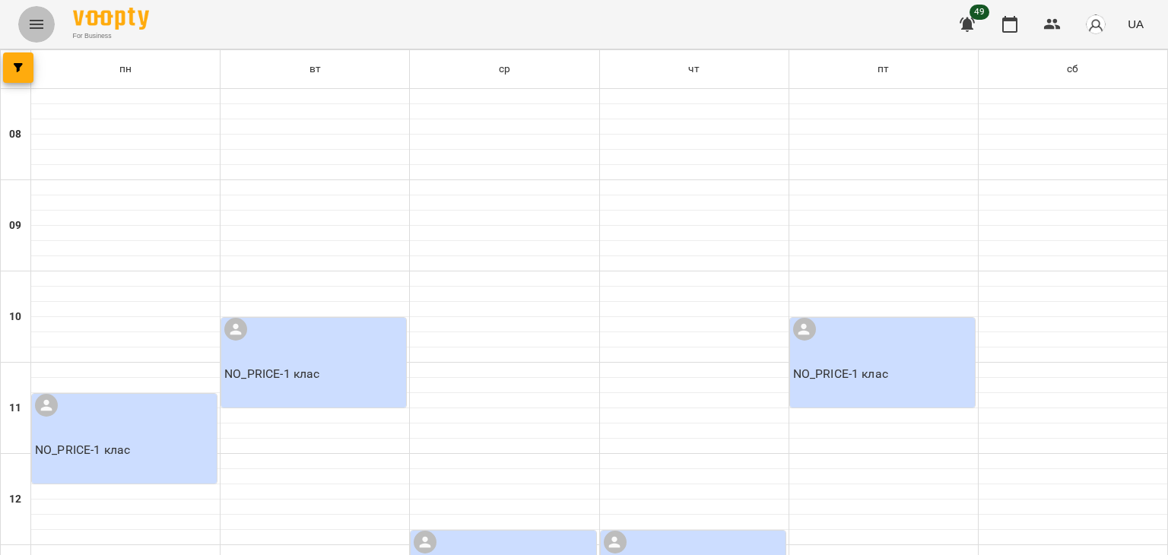
click at [40, 30] on icon "Menu" at bounding box center [36, 24] width 18 height 18
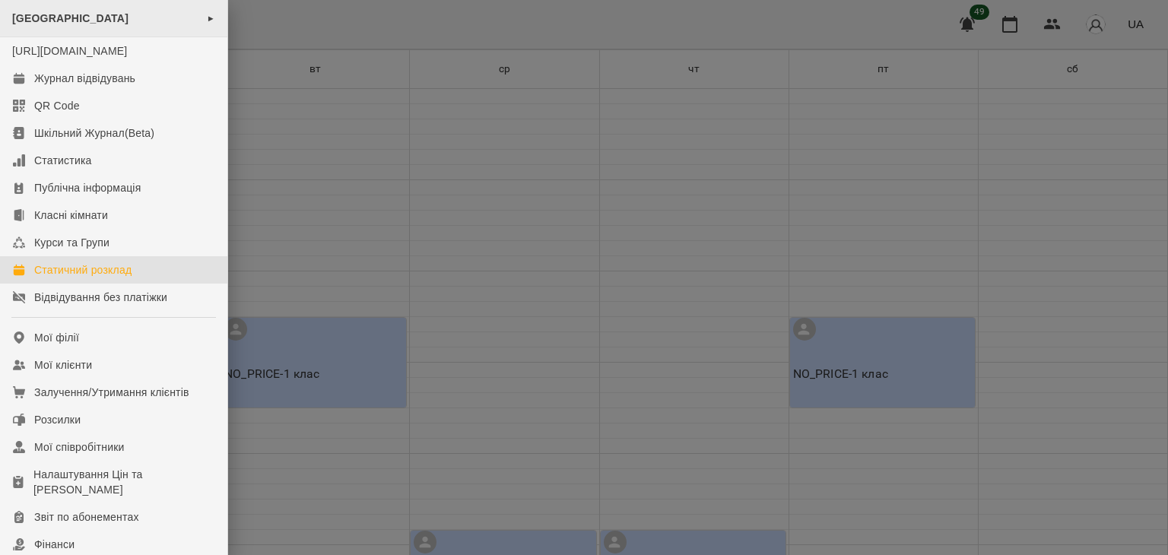
click at [46, 26] on div "SeeYou School ►" at bounding box center [113, 18] width 227 height 37
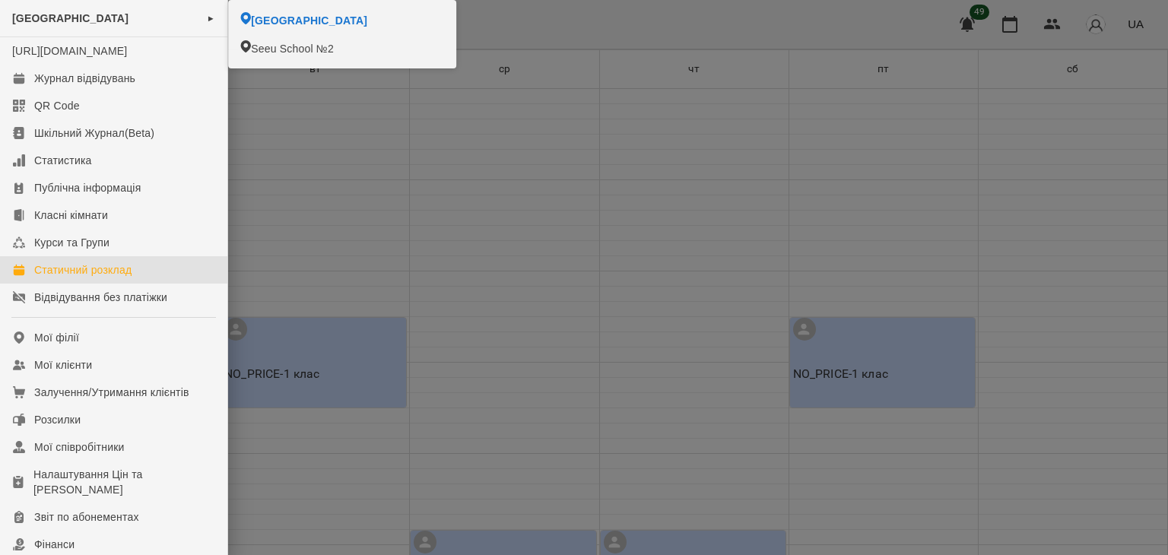
click at [373, 149] on div at bounding box center [584, 277] width 1168 height 555
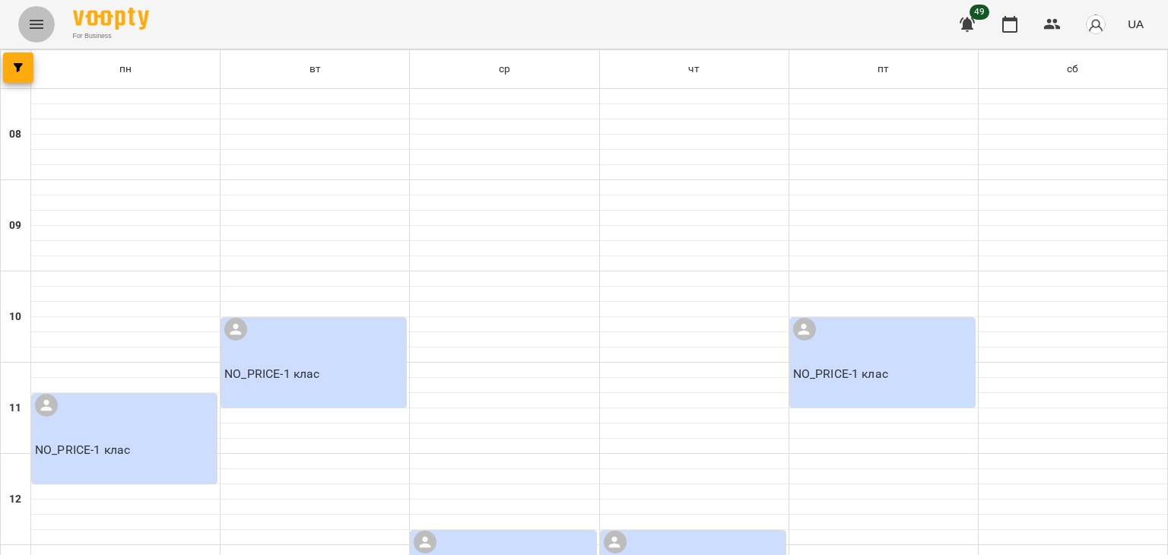
click at [39, 21] on icon "Menu" at bounding box center [36, 24] width 18 height 18
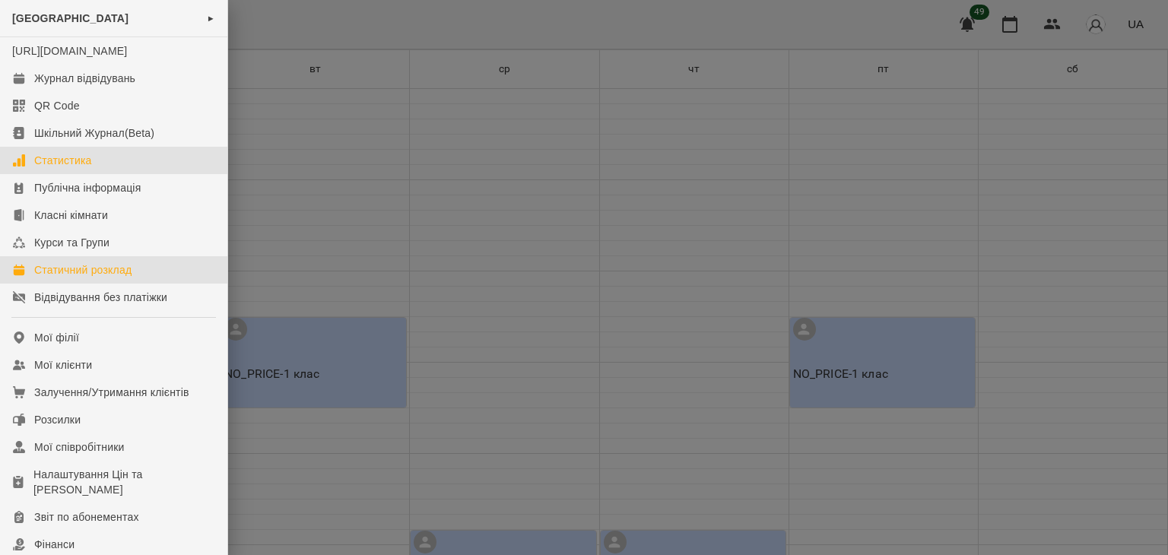
click at [68, 168] on div "Статистика" at bounding box center [63, 160] width 58 height 15
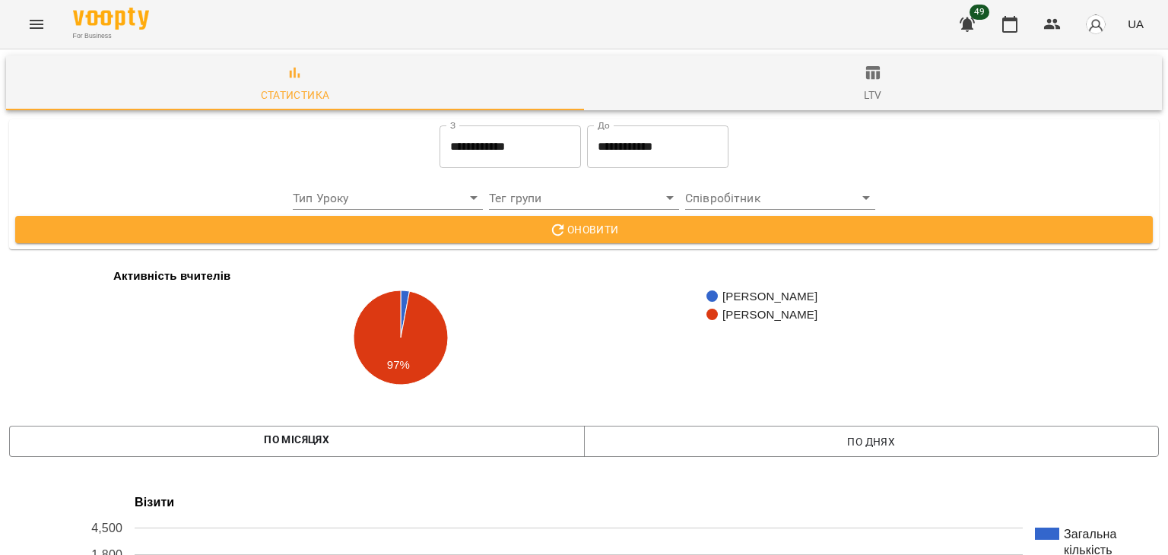
click at [33, 21] on icon "Menu" at bounding box center [36, 24] width 18 height 18
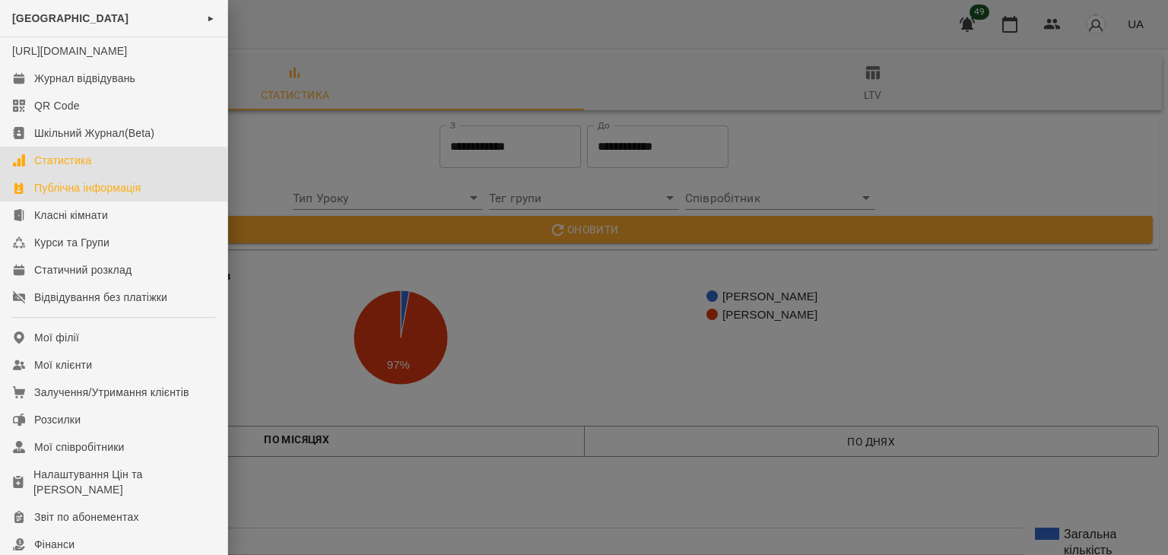
click at [74, 195] on div "Публічна інформація" at bounding box center [87, 187] width 106 height 15
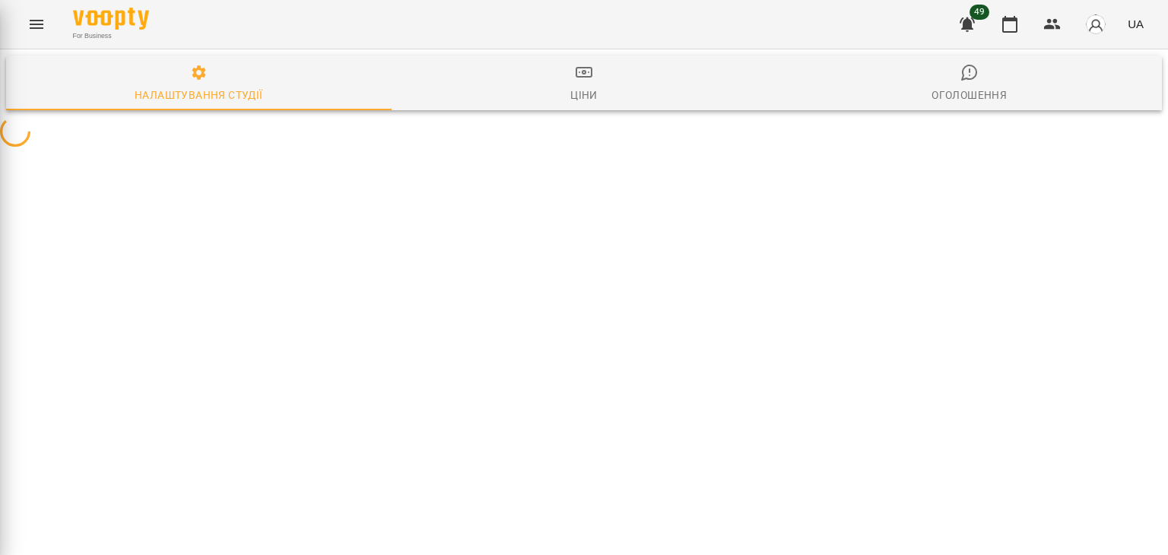
select select "**"
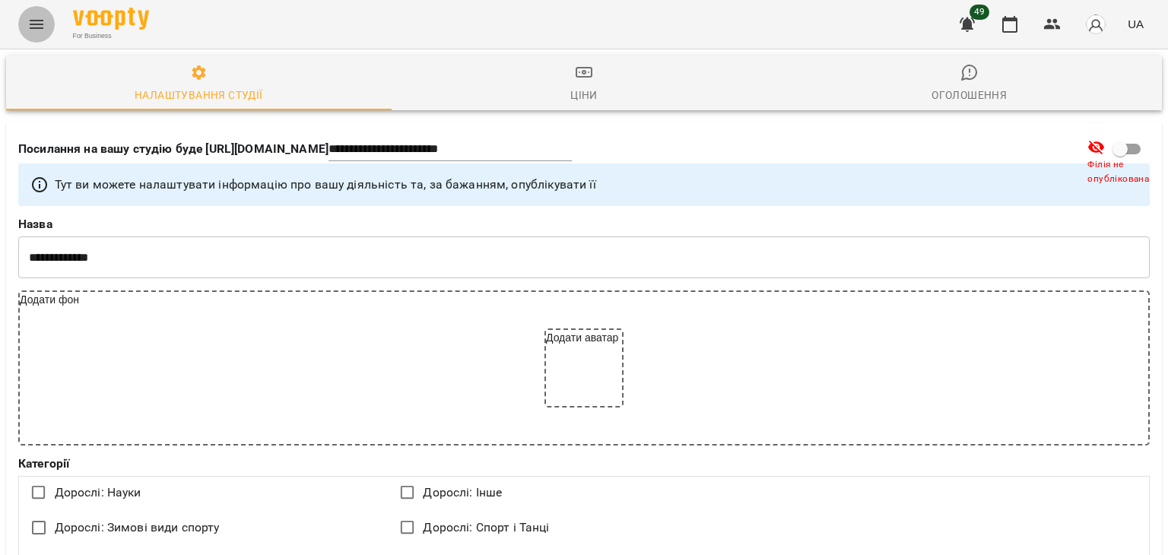
click at [46, 21] on button "Menu" at bounding box center [36, 24] width 37 height 37
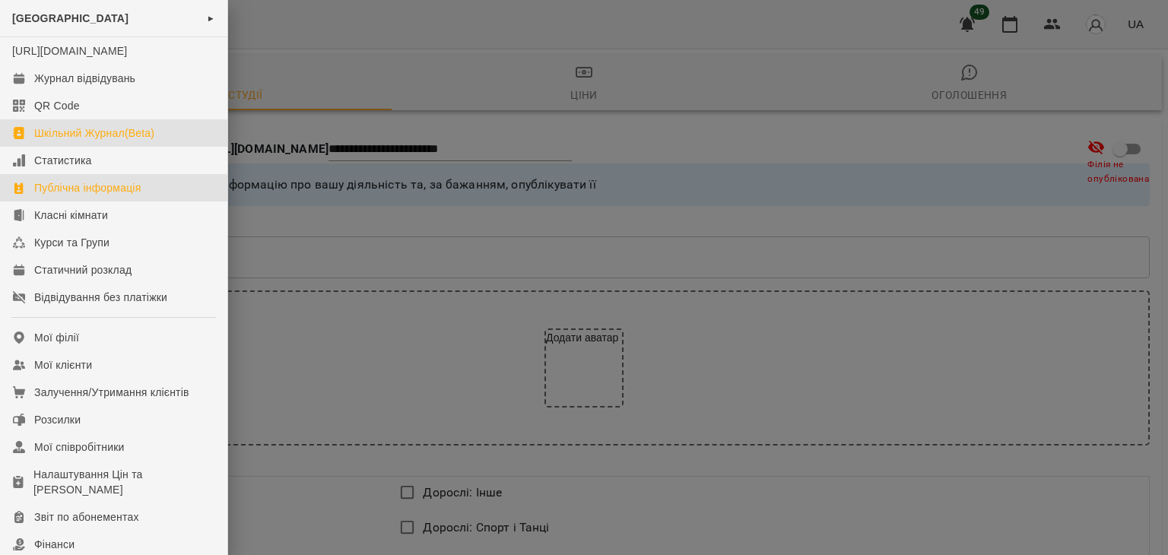
click at [59, 141] on div "Шкільний Журнал(Beta)" at bounding box center [94, 133] width 120 height 15
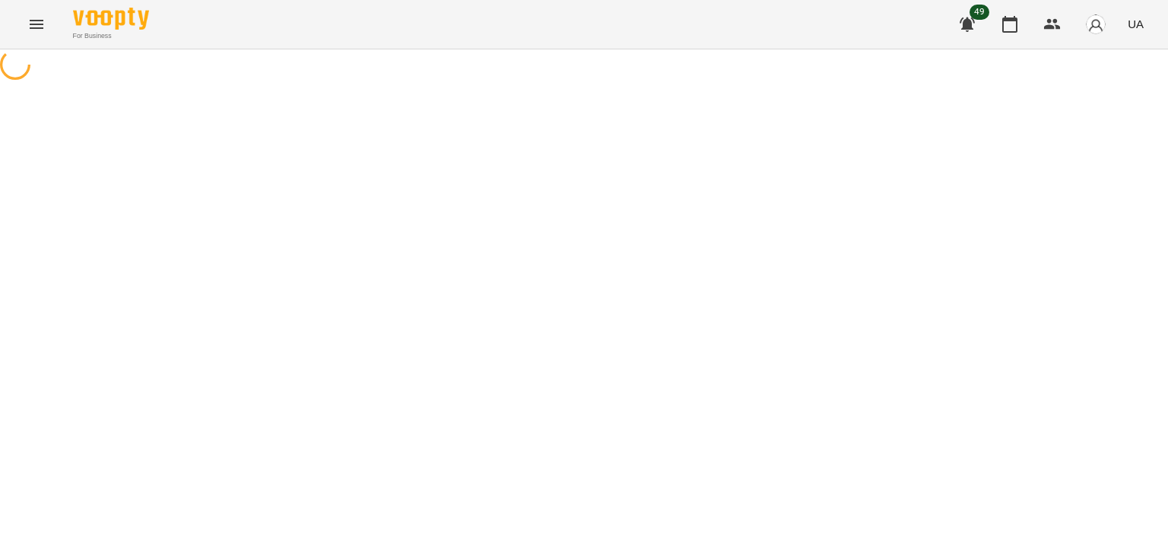
select select "**********"
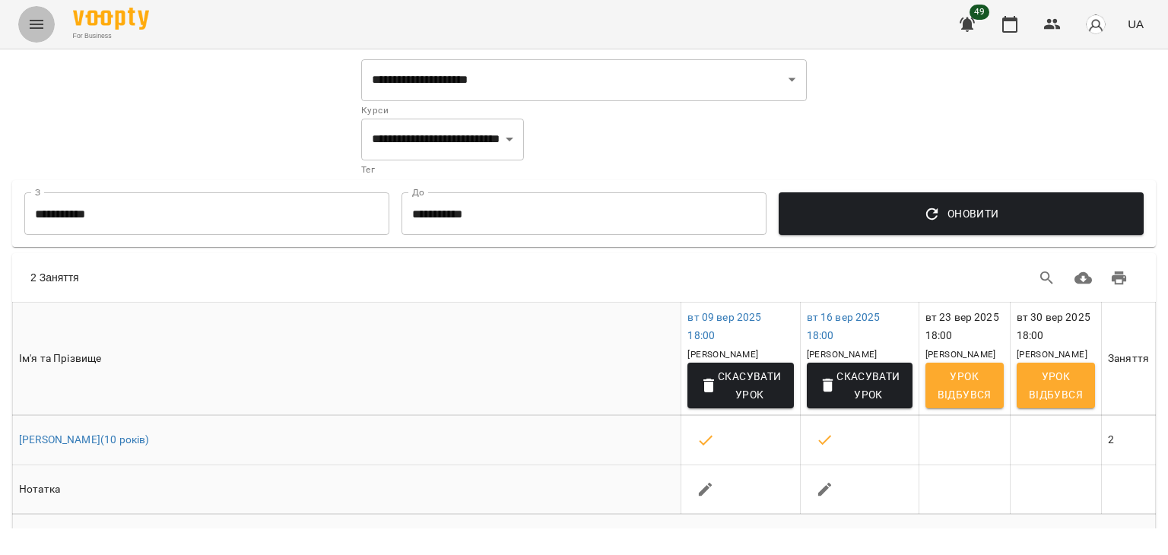
click at [38, 34] on button "Menu" at bounding box center [36, 24] width 37 height 37
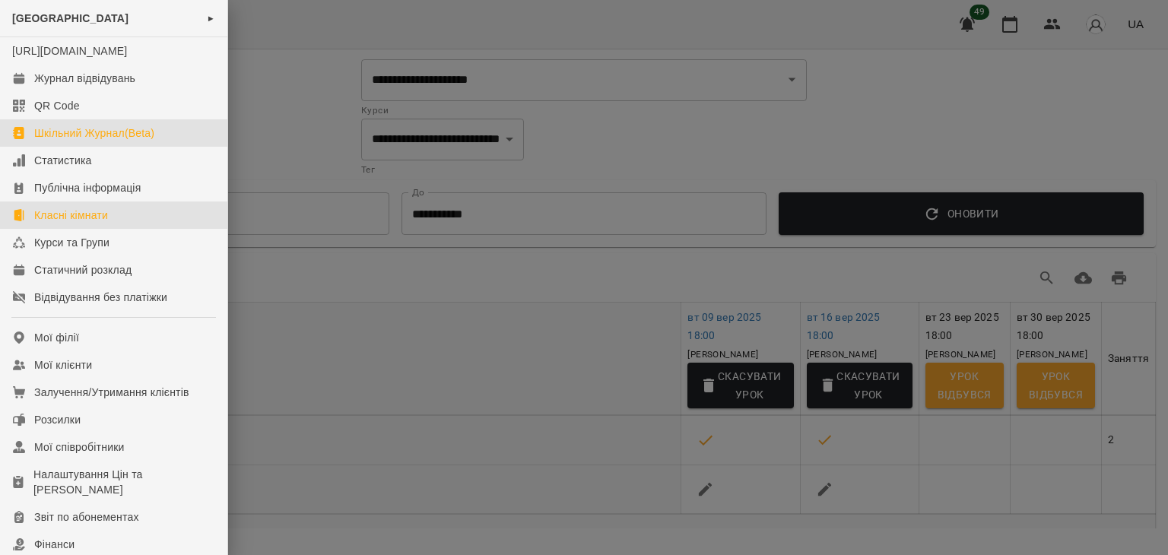
click at [84, 218] on link "Класні кімнати" at bounding box center [113, 215] width 227 height 27
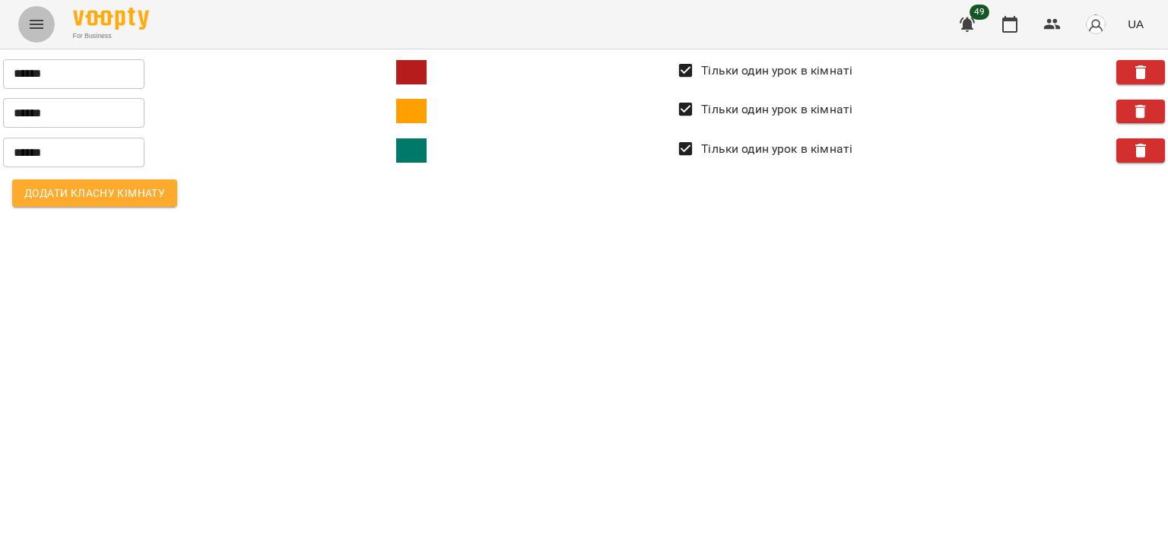
click at [46, 38] on button "Menu" at bounding box center [36, 24] width 37 height 37
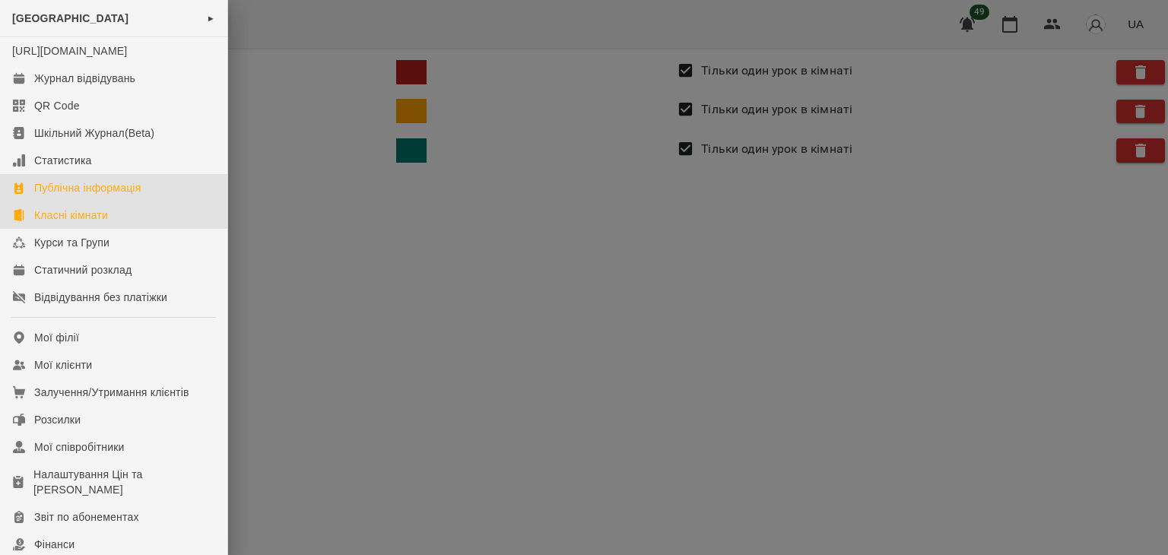
click at [72, 193] on link "Публічна інформація" at bounding box center [113, 187] width 227 height 27
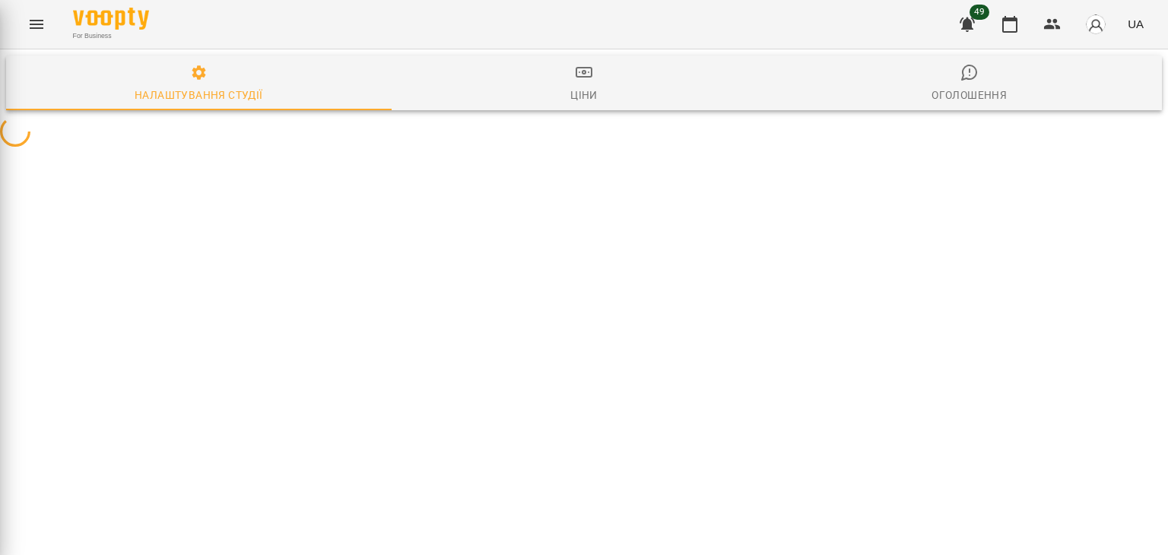
select select "**"
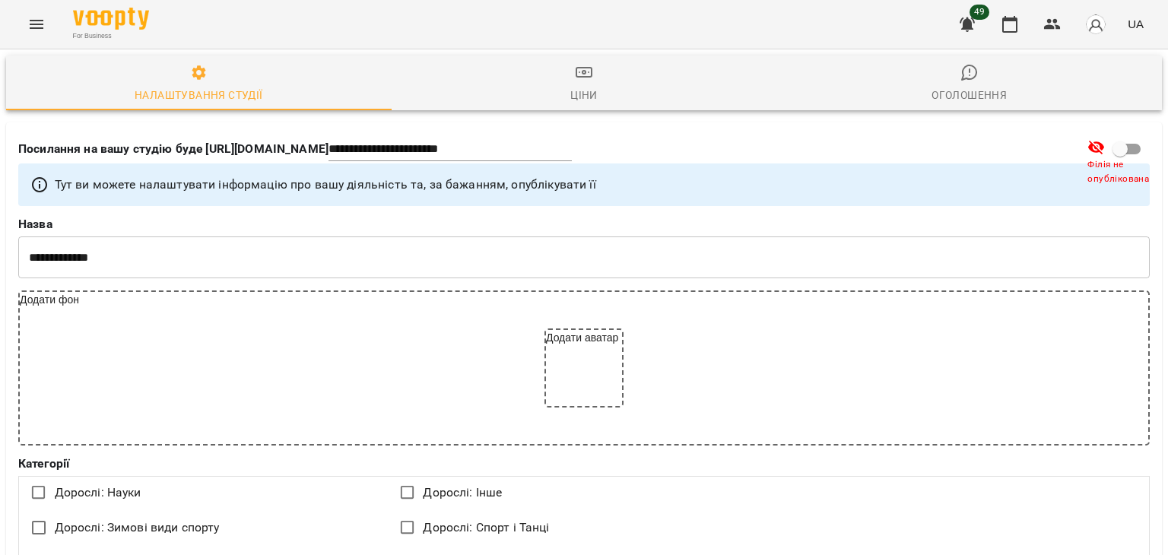
click at [41, 27] on icon "Menu" at bounding box center [36, 24] width 18 height 18
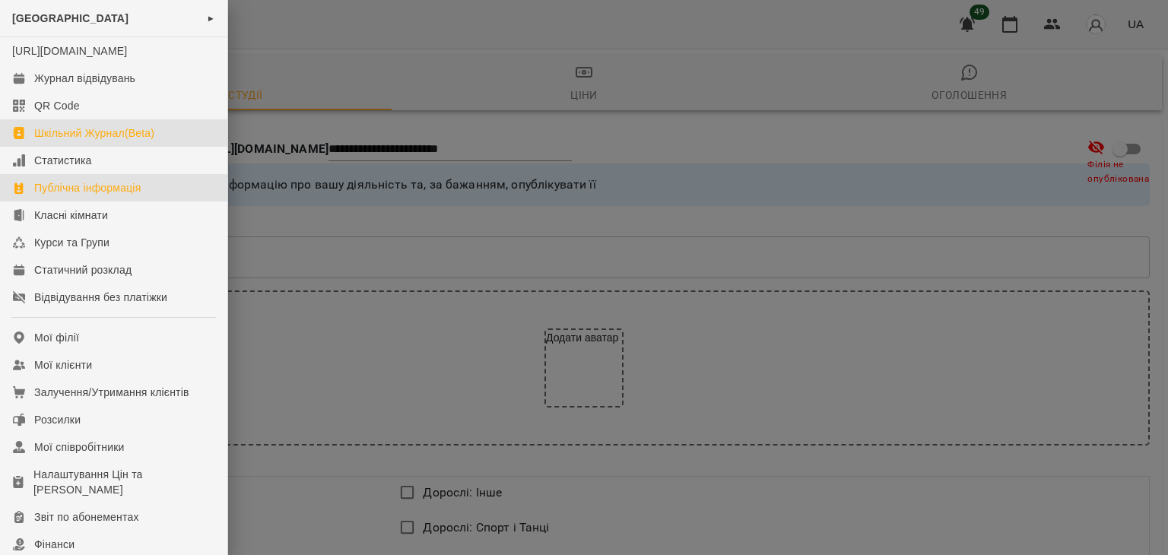
click at [87, 141] on div "Шкільний Журнал(Beta)" at bounding box center [94, 133] width 120 height 15
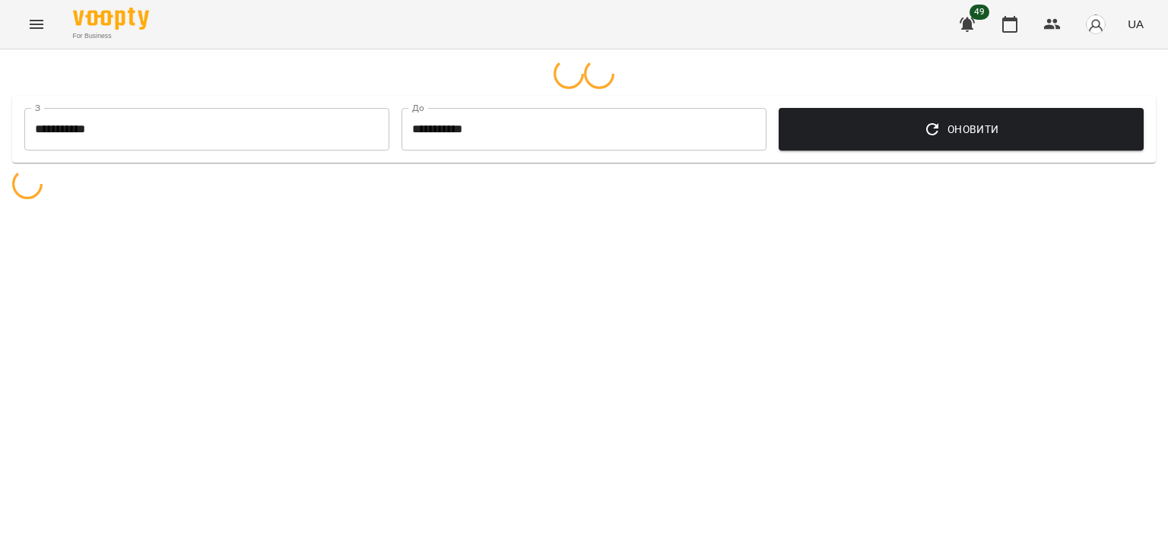
select select "**********"
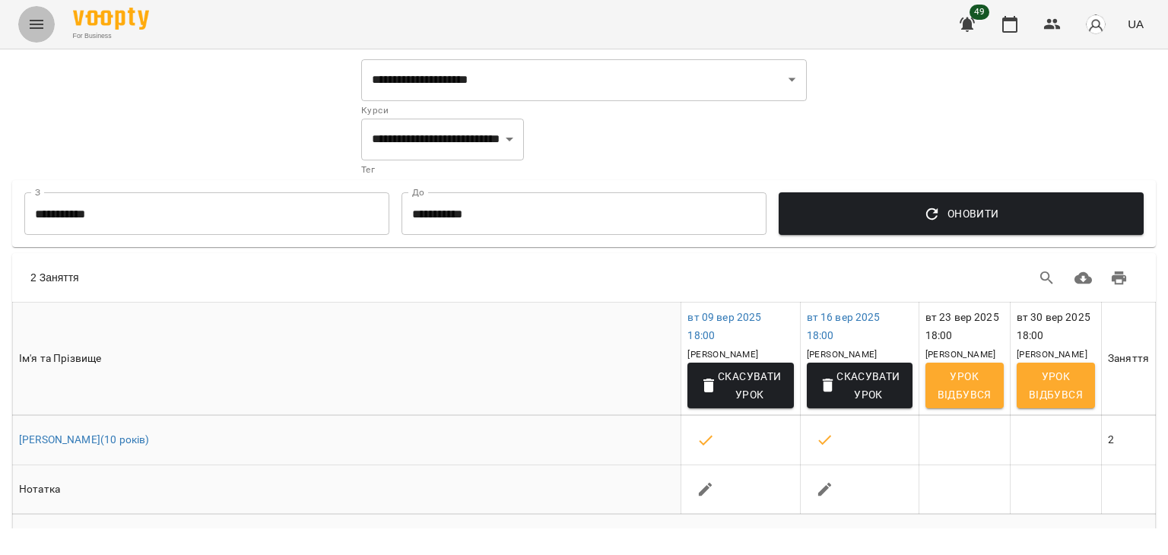
click at [40, 30] on icon "Menu" at bounding box center [36, 24] width 18 height 18
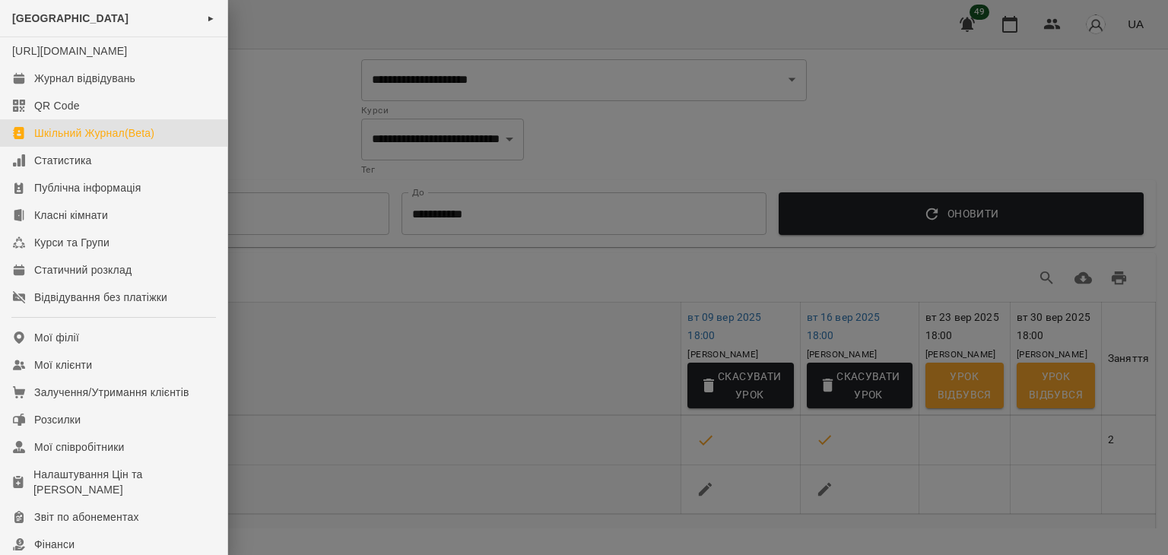
click at [80, 147] on link "Шкільний Журнал(Beta)" at bounding box center [113, 132] width 227 height 27
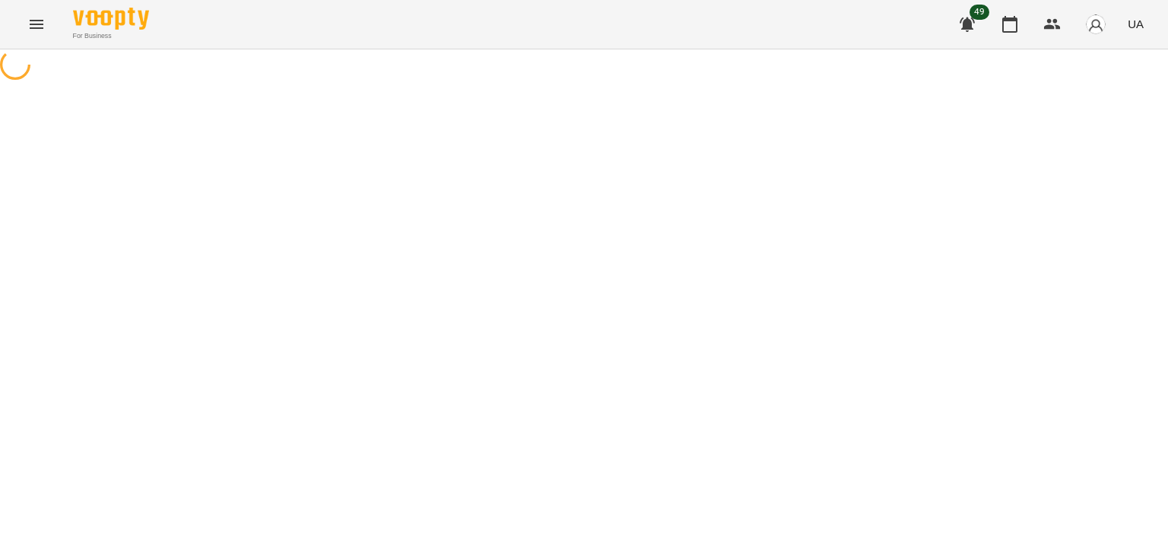
select select "**********"
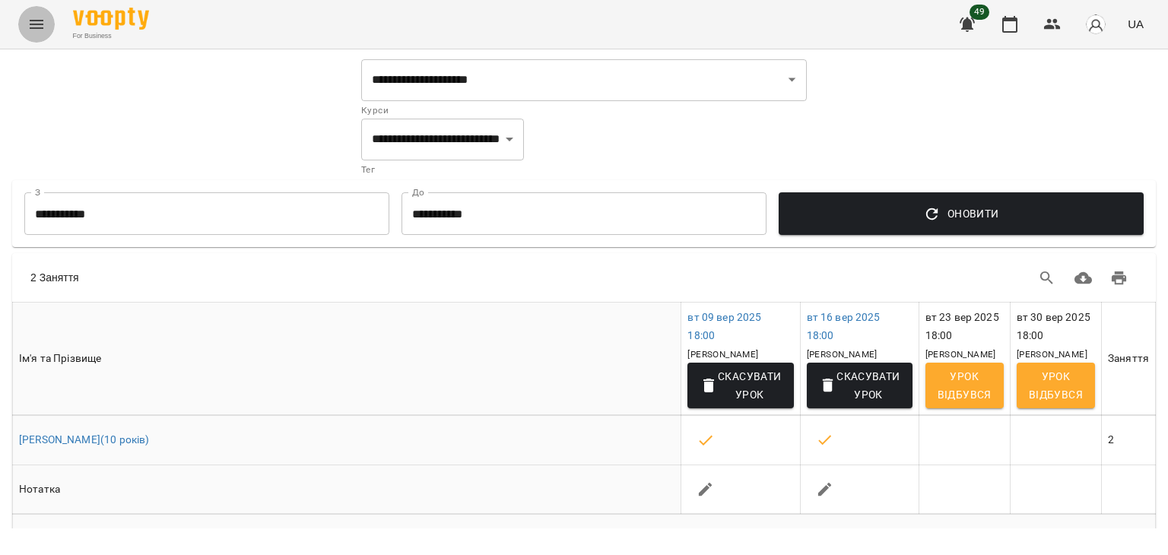
click at [19, 28] on button "Menu" at bounding box center [36, 24] width 37 height 37
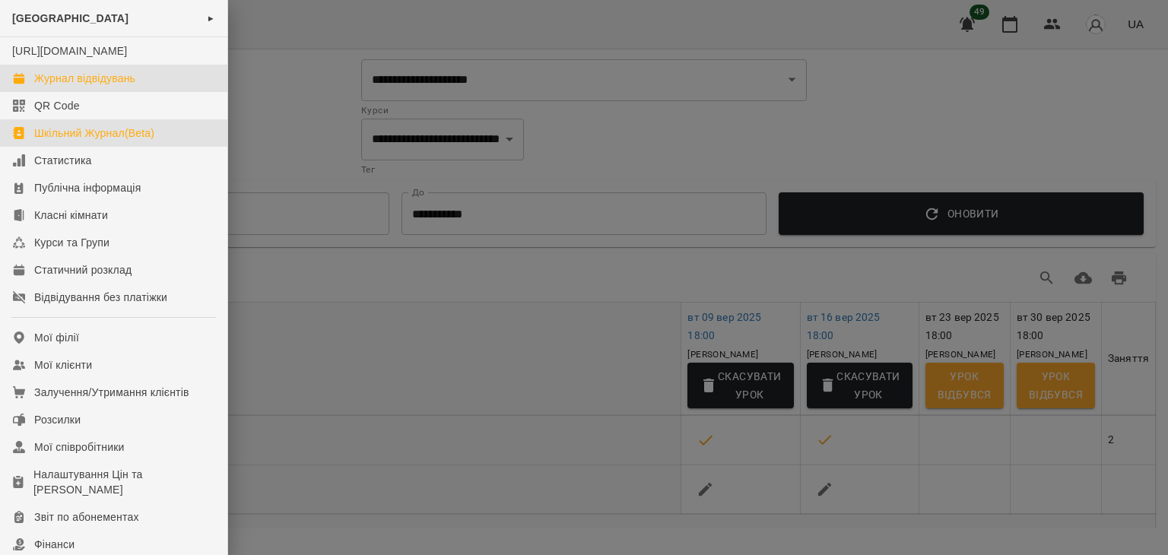
click at [100, 92] on link "Журнал відвідувань" at bounding box center [113, 78] width 227 height 27
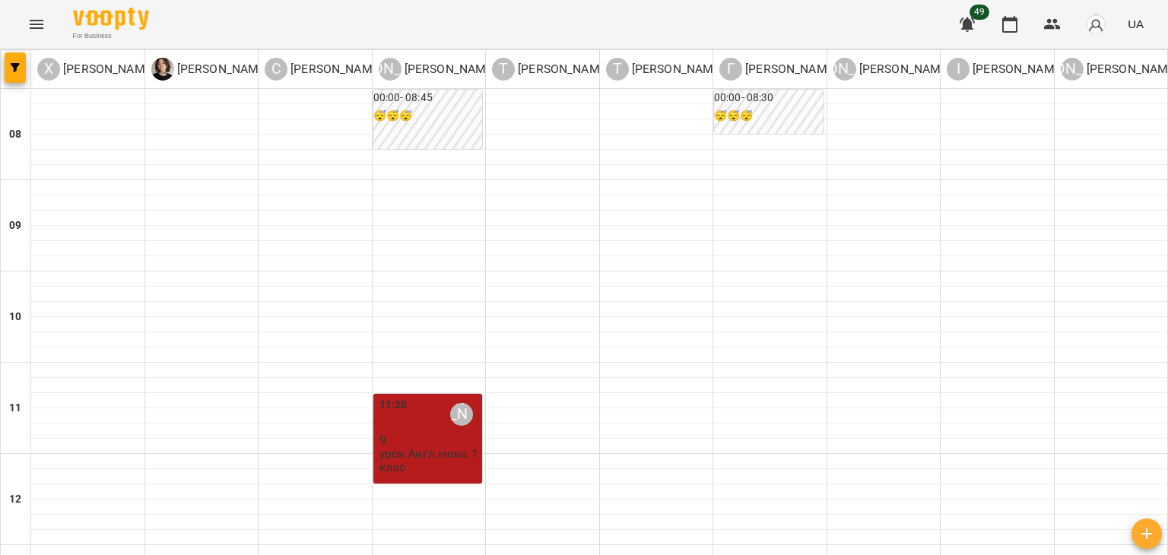
click at [19, 14] on div "For Business 49 UA" at bounding box center [584, 24] width 1168 height 49
click at [24, 21] on button "Menu" at bounding box center [36, 24] width 37 height 37
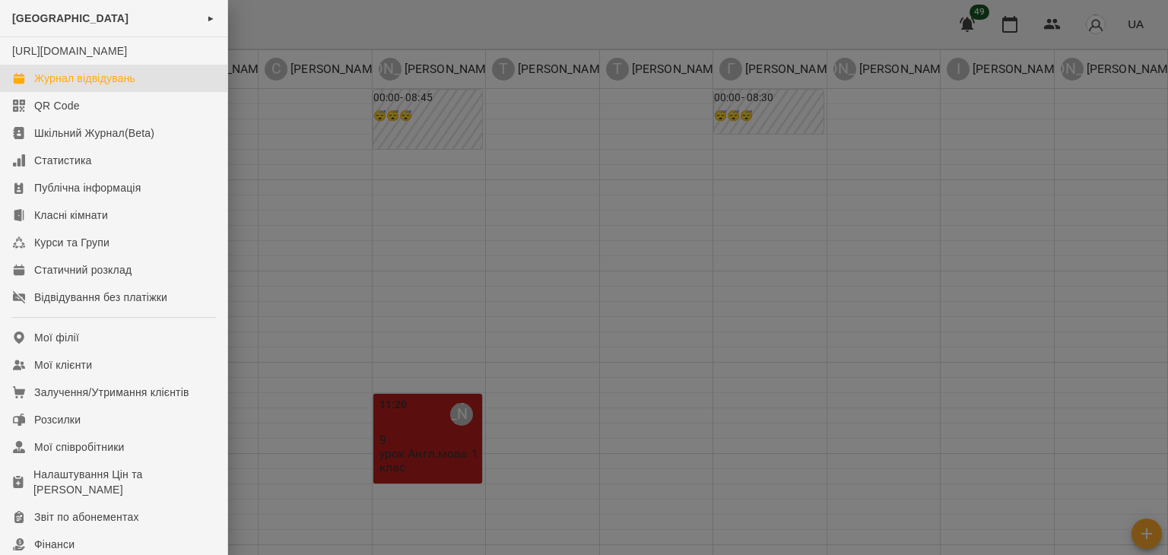
click at [277, 94] on div at bounding box center [584, 277] width 1168 height 555
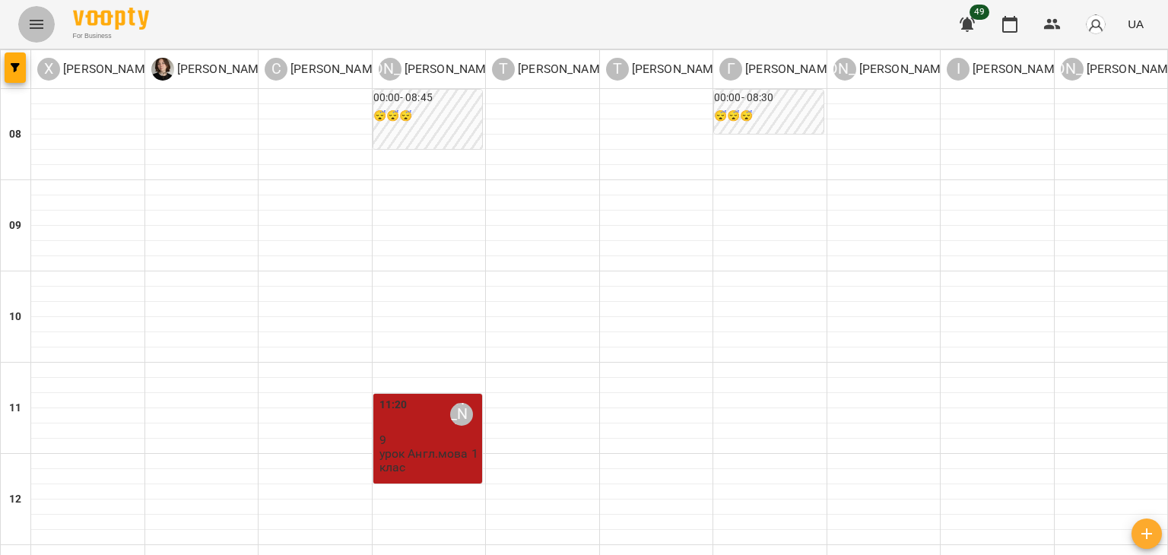
click at [46, 19] on button "Menu" at bounding box center [36, 24] width 37 height 37
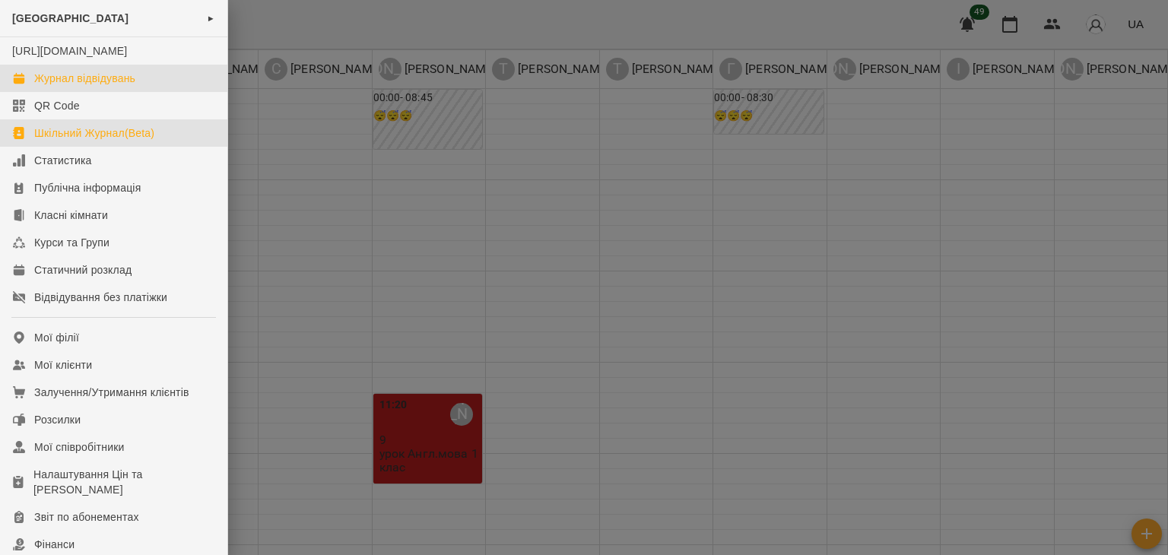
click at [73, 147] on link "Шкільний Журнал(Beta)" at bounding box center [113, 132] width 227 height 27
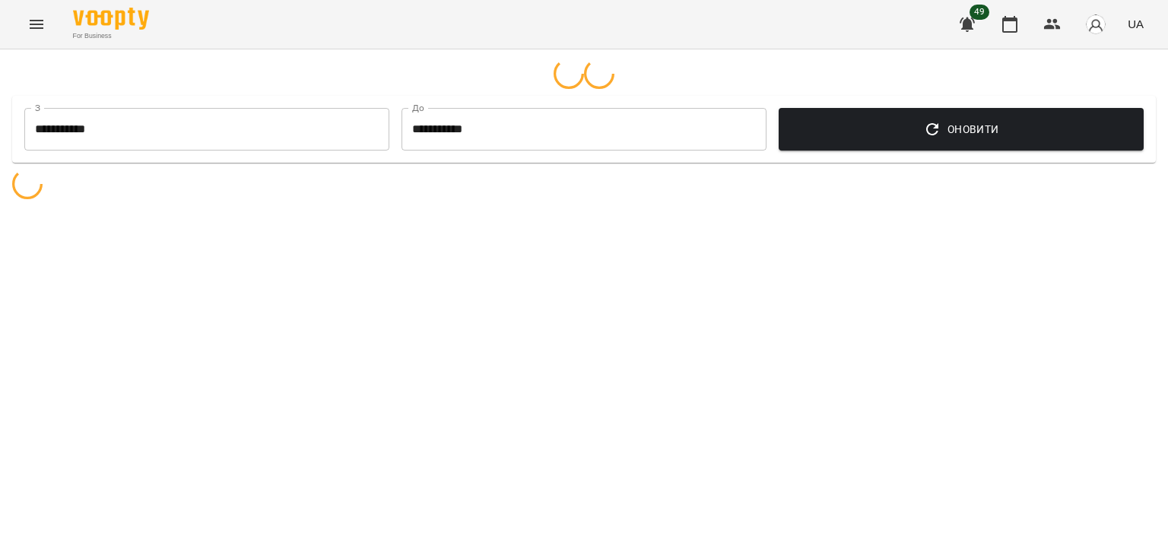
select select "**********"
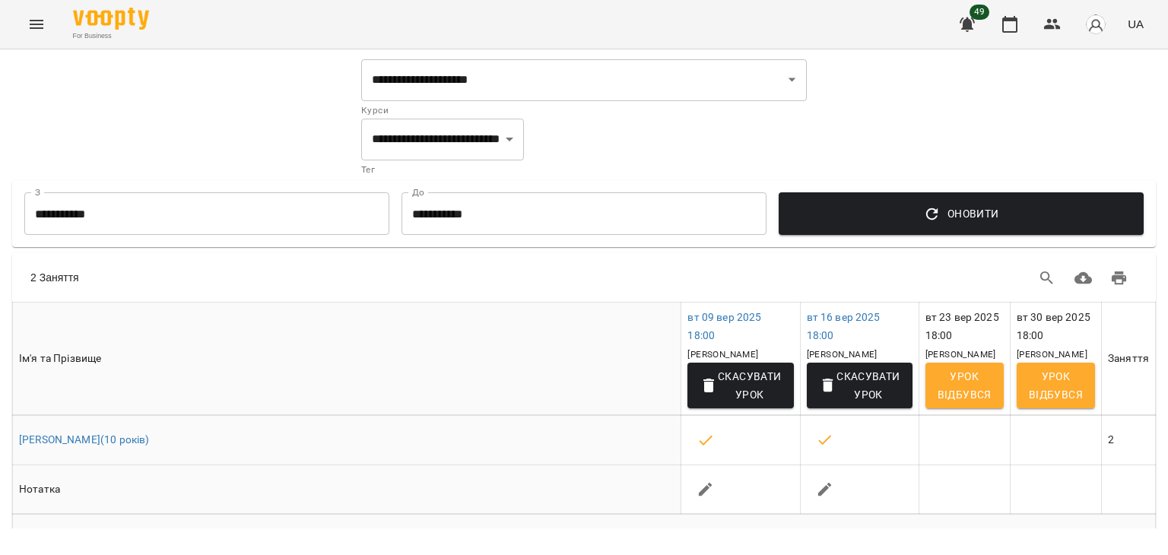
click at [34, 22] on icon "Menu" at bounding box center [36, 24] width 18 height 18
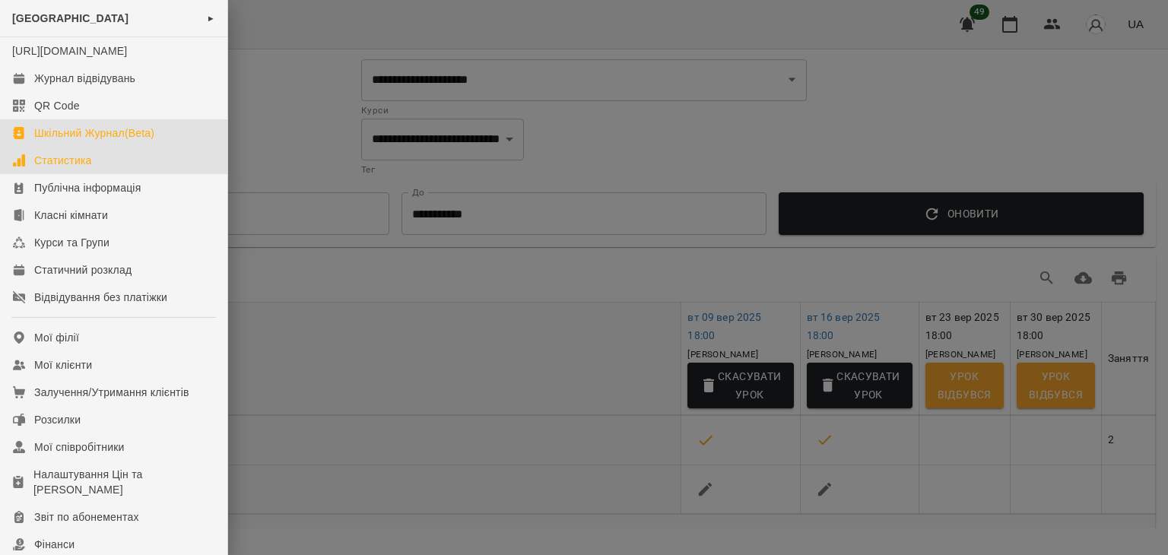
click at [66, 168] on div "Статистика" at bounding box center [63, 160] width 58 height 15
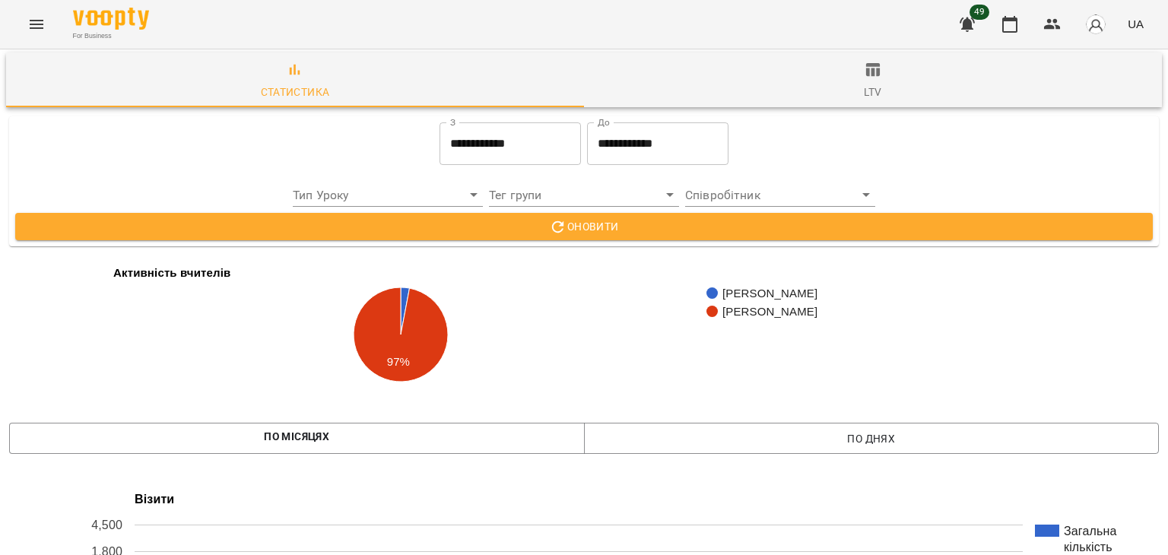
scroll to position [22, 0]
click at [27, 24] on icon "Menu" at bounding box center [36, 24] width 18 height 18
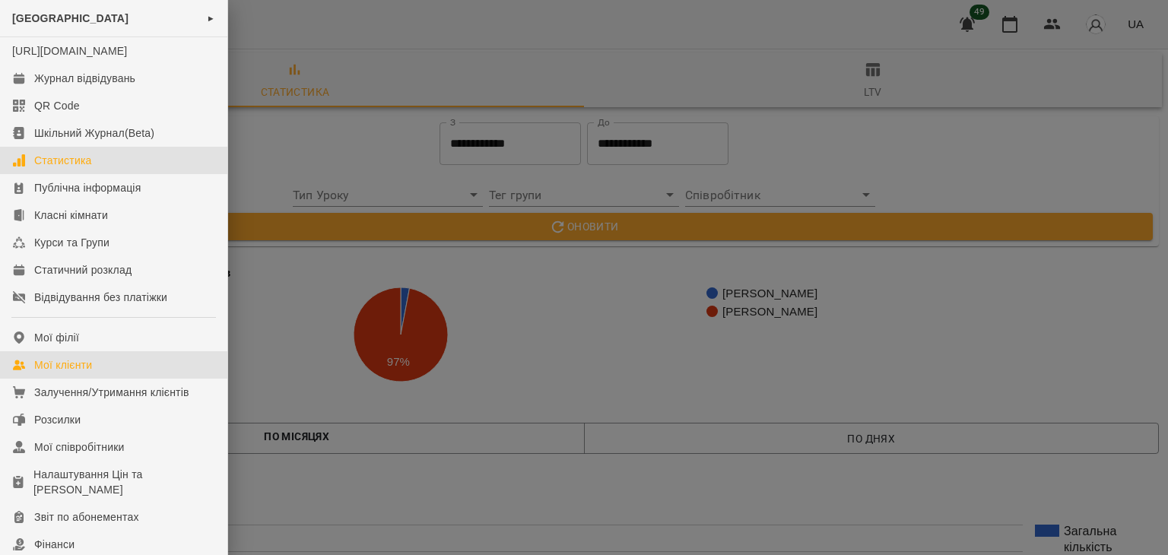
click at [68, 373] on div "Мої клієнти" at bounding box center [63, 365] width 58 height 15
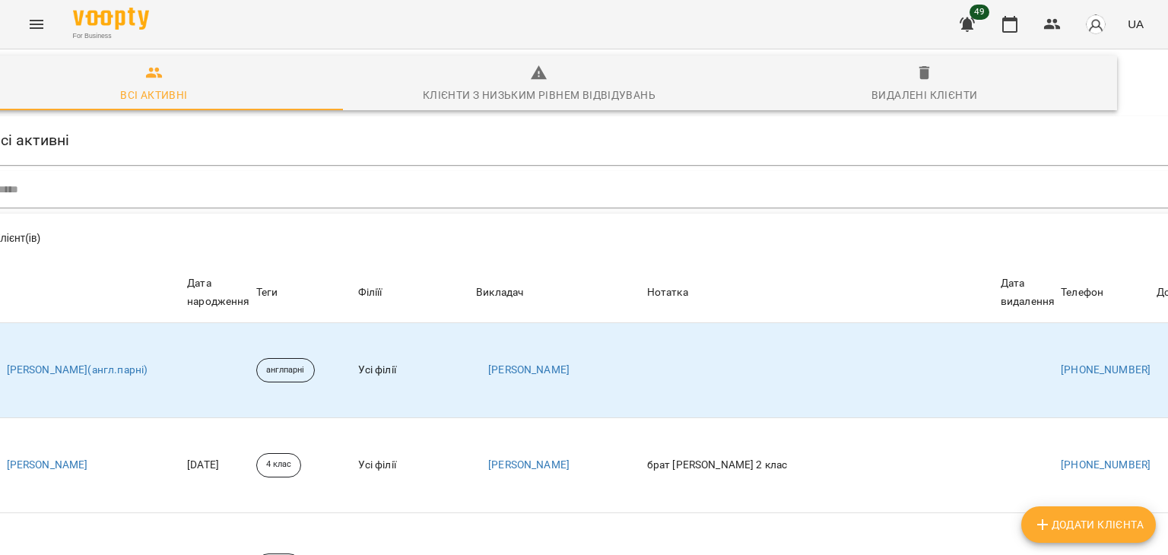
scroll to position [0, 45]
click at [29, 32] on icon "Menu" at bounding box center [36, 24] width 18 height 18
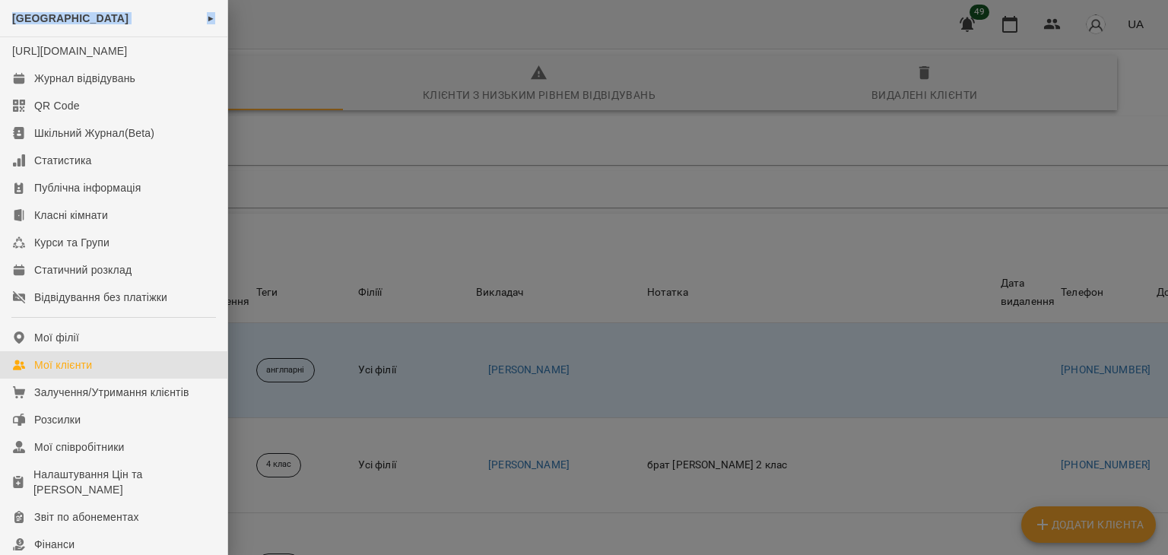
drag, startPoint x: 227, startPoint y: 22, endPoint x: 228, endPoint y: -4, distance: 25.9
click at [228, 0] on html "For Business 49 UA Всі активні Клієнти з низьким рівнем відвідувань Видалені кл…" at bounding box center [584, 396] width 1168 height 792
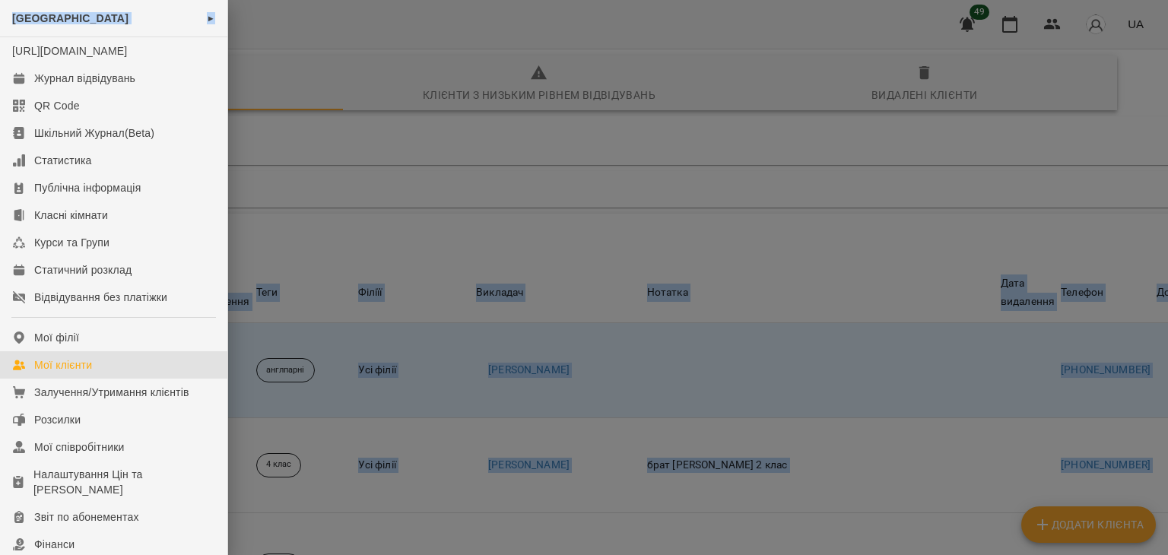
click at [338, 189] on div at bounding box center [584, 277] width 1168 height 555
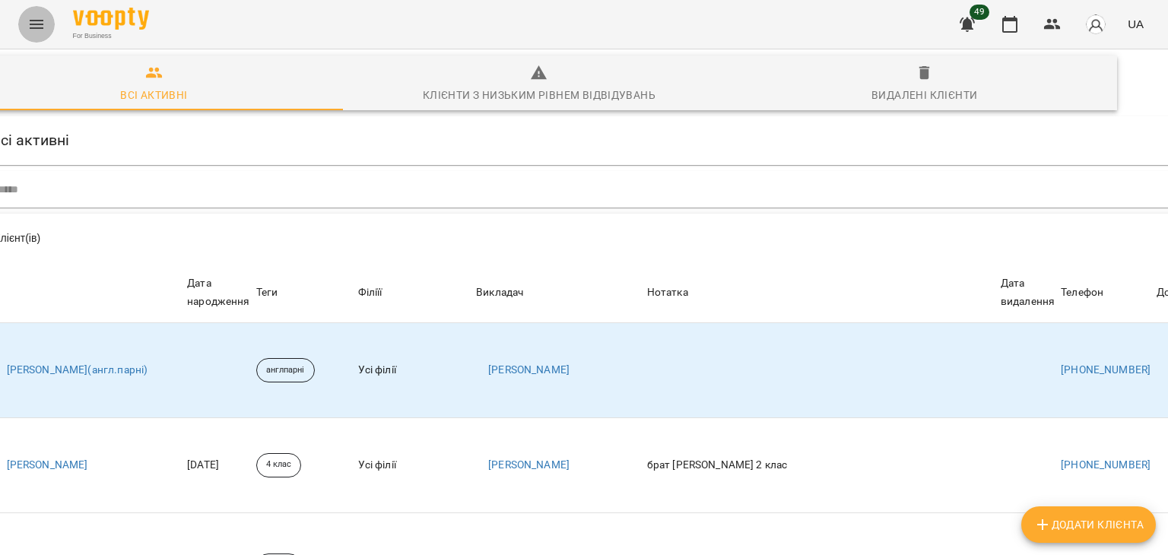
click at [40, 18] on icon "Menu" at bounding box center [36, 24] width 18 height 18
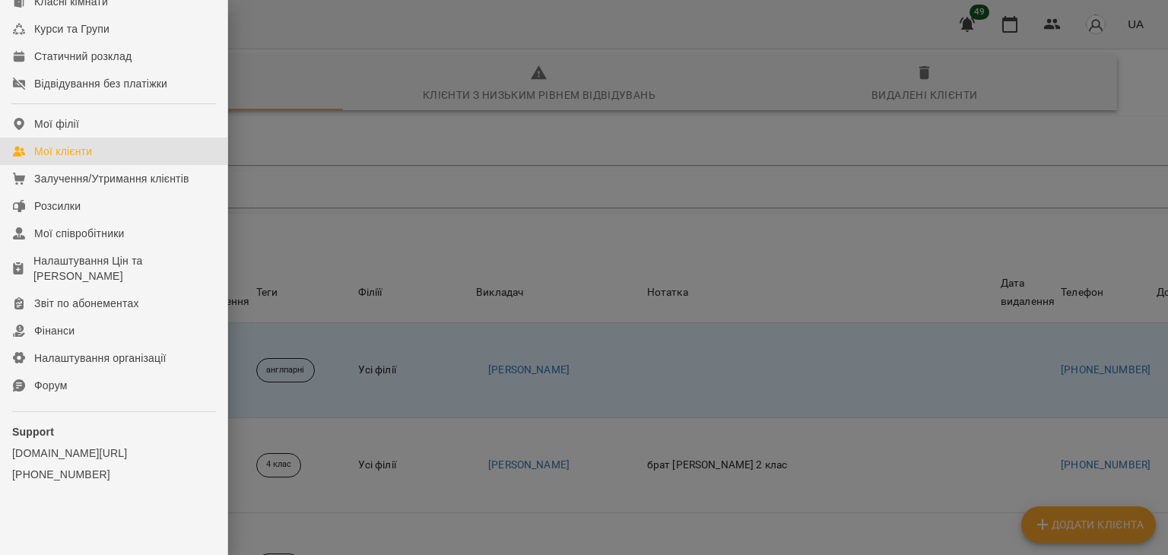
scroll to position [0, 0]
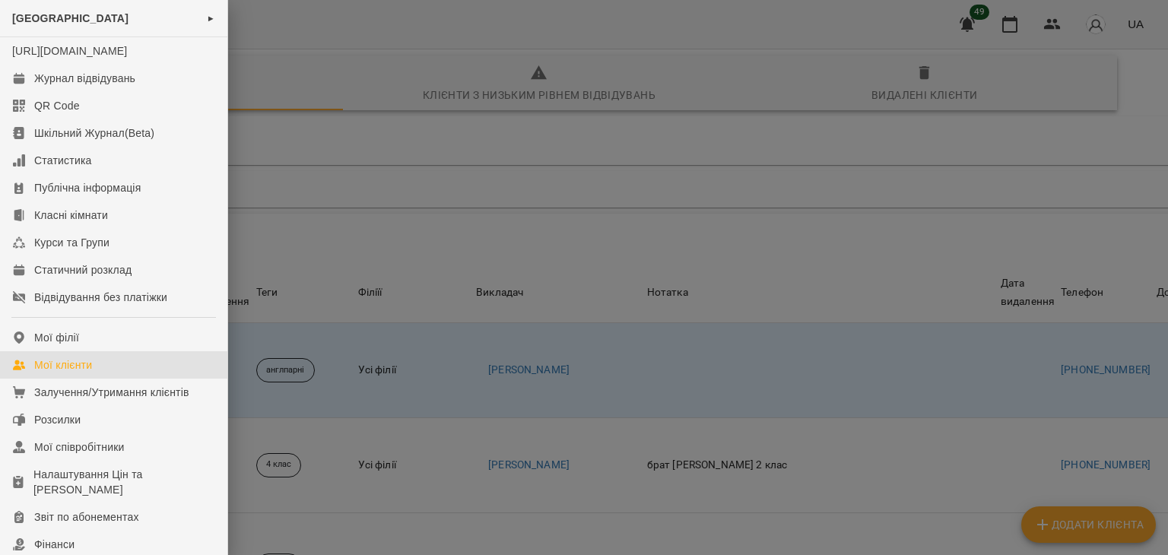
click at [335, 150] on div at bounding box center [584, 277] width 1168 height 555
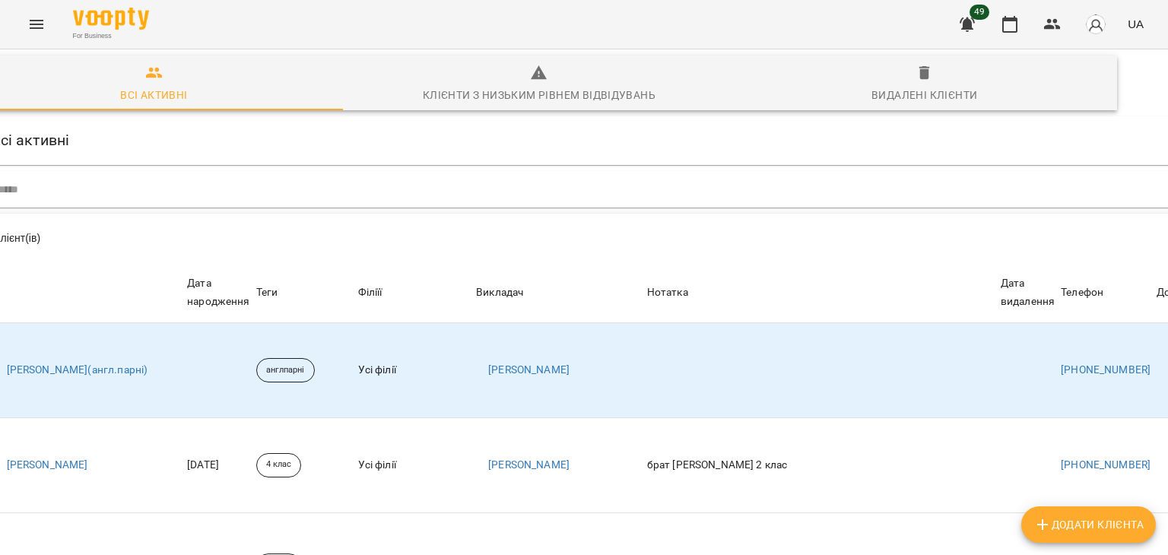
click at [41, 21] on icon "Menu" at bounding box center [37, 24] width 14 height 9
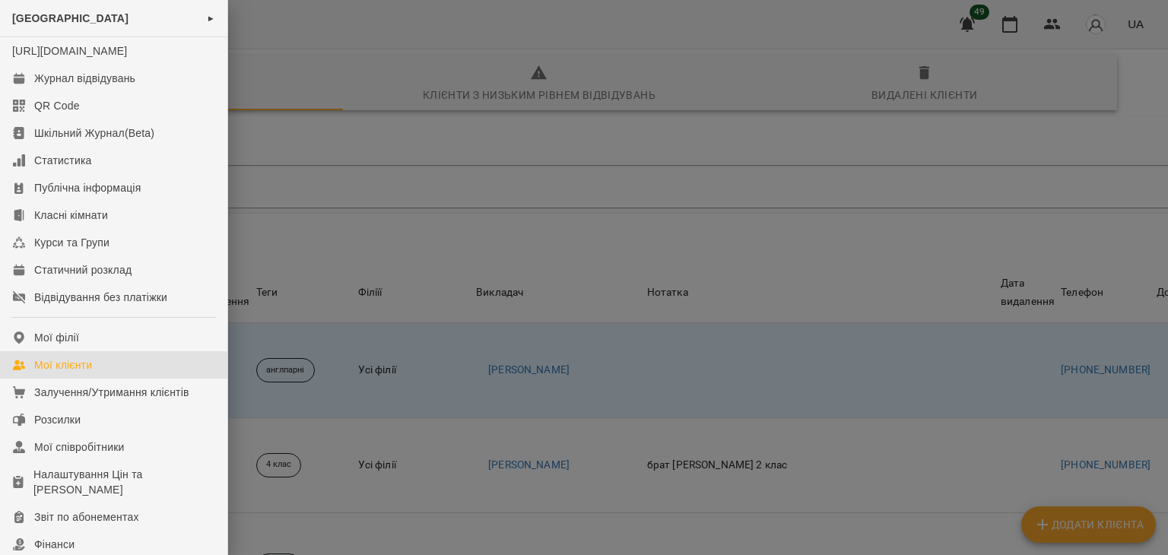
click at [314, 101] on div at bounding box center [584, 277] width 1168 height 555
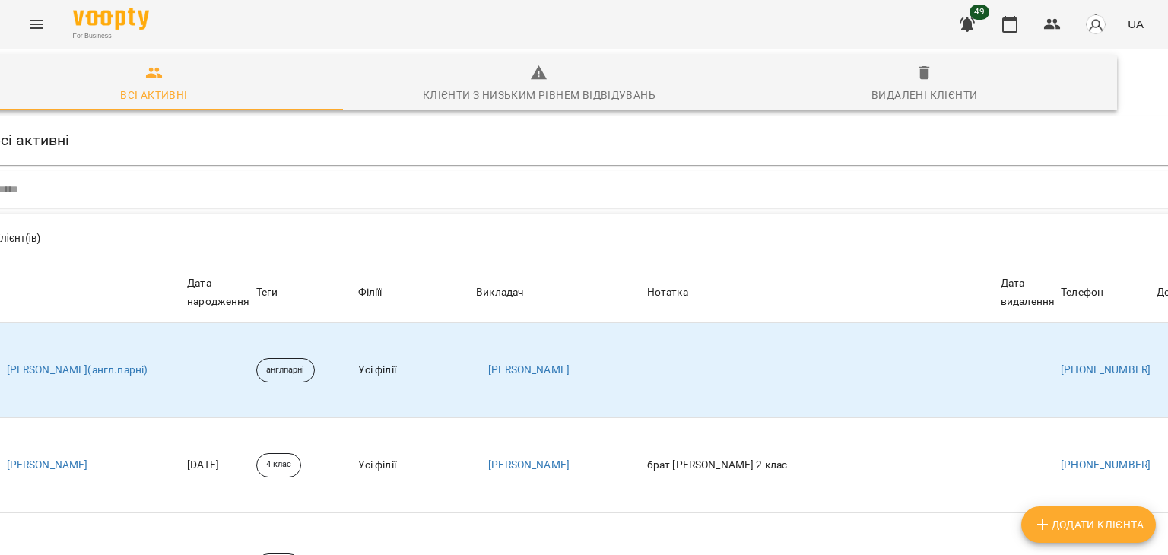
click at [36, 37] on button "Menu" at bounding box center [36, 24] width 37 height 37
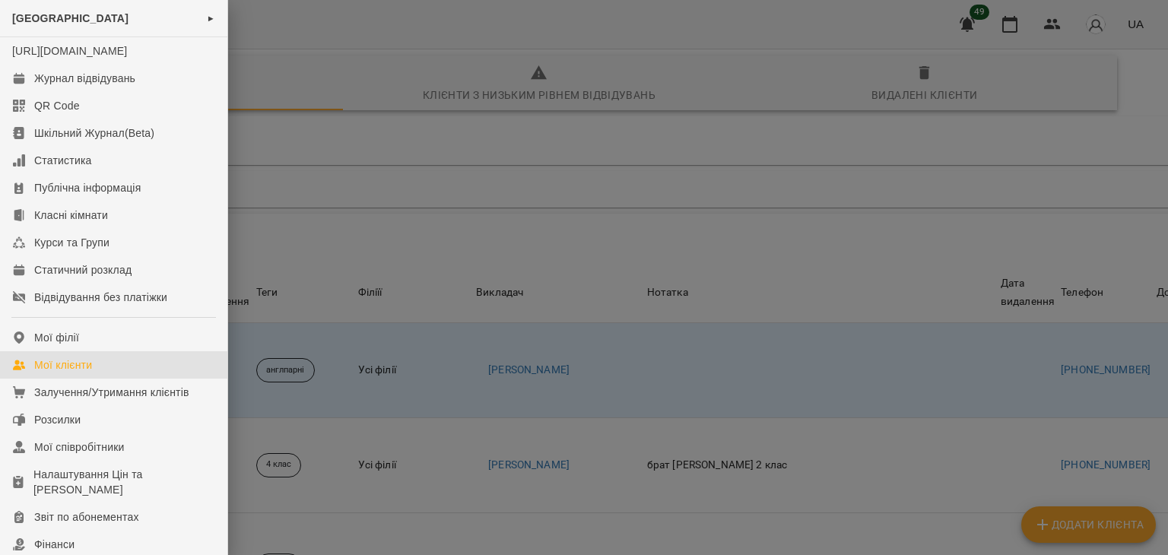
click at [580, 253] on div at bounding box center [584, 277] width 1168 height 555
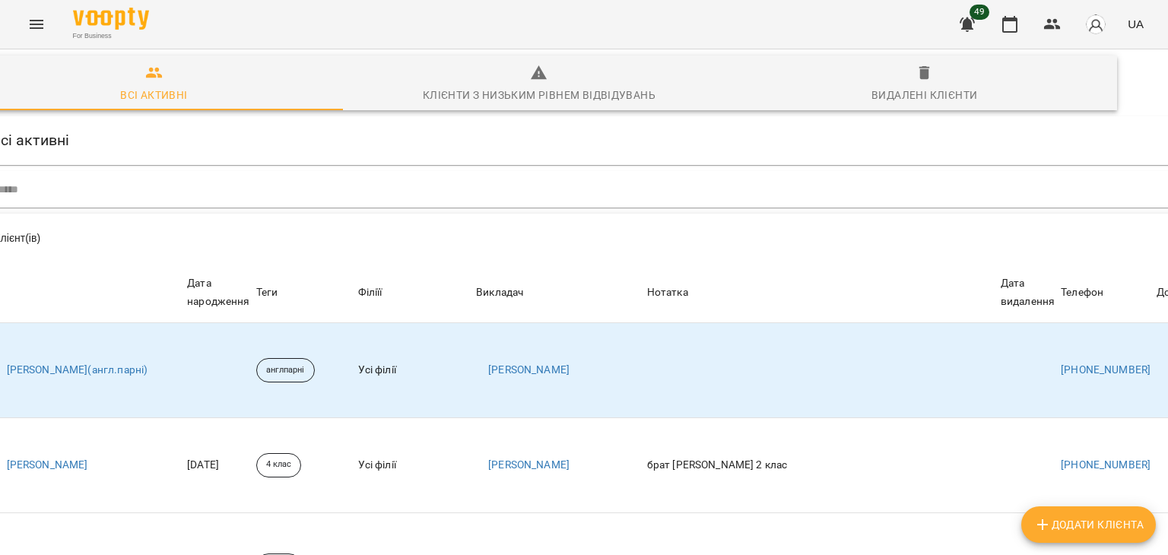
scroll to position [0, 45]
click at [546, 111] on div "Всі активні Клієнти з низьким рівнем відвідувань Видалені клієнти" at bounding box center [539, 82] width 1162 height 61
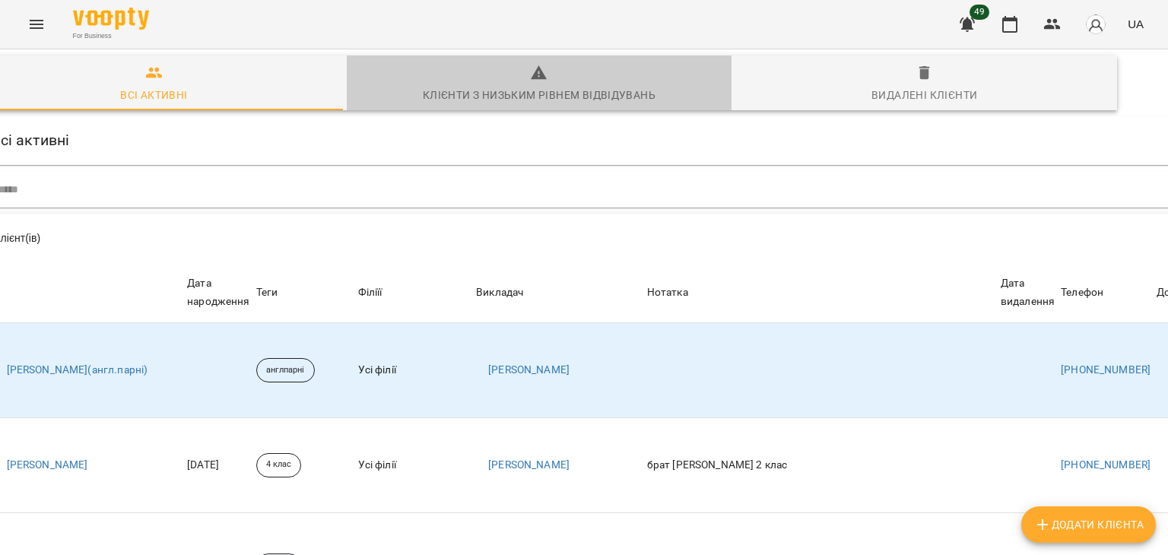
click at [536, 103] on div "Клієнти з низьким рівнем відвідувань" at bounding box center [539, 95] width 233 height 18
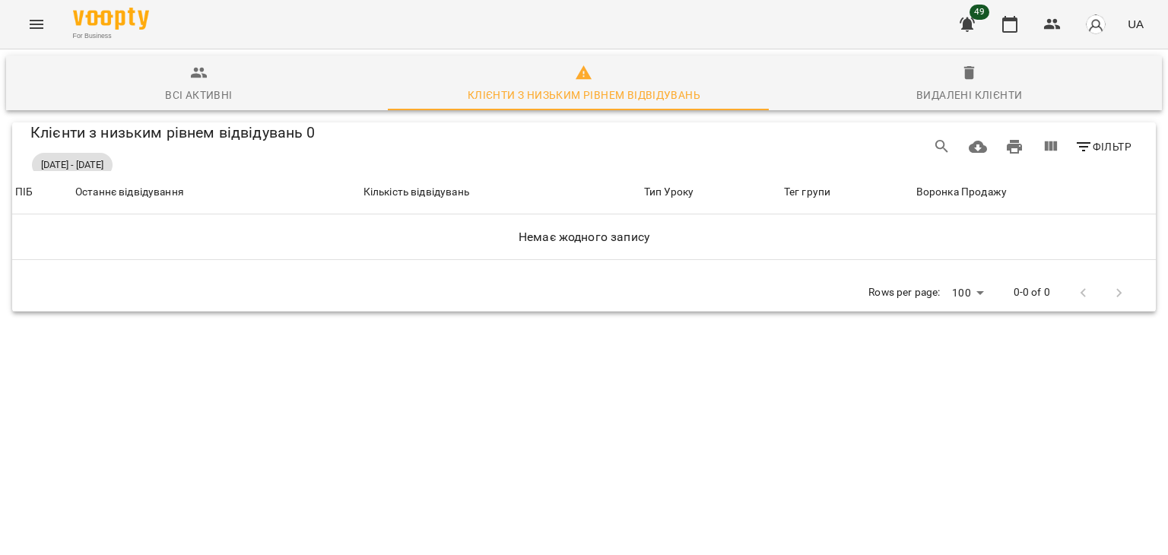
scroll to position [0, 0]
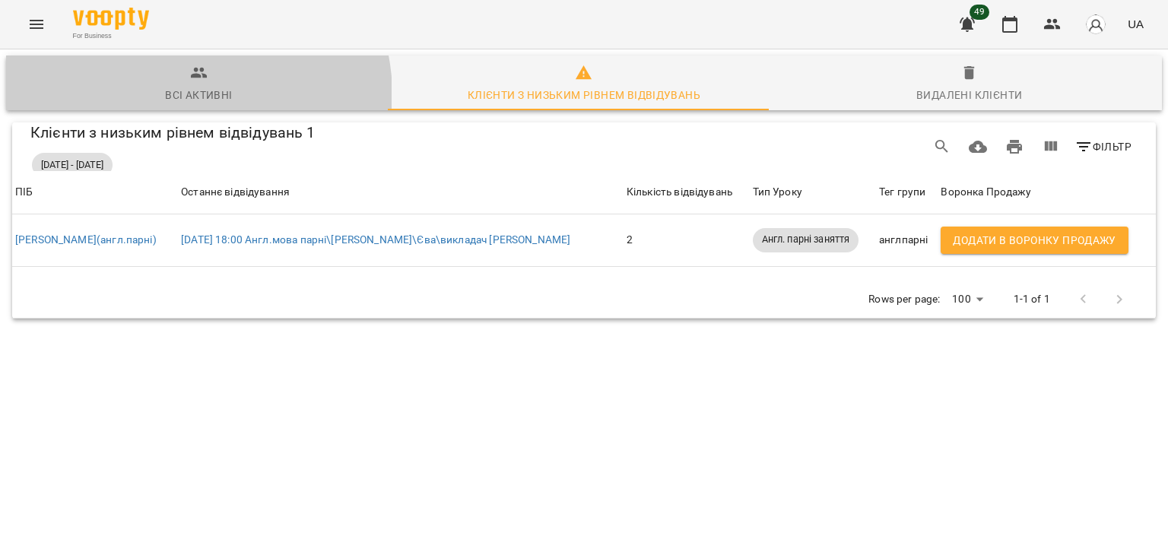
click at [182, 95] on div "Всі активні" at bounding box center [198, 95] width 67 height 18
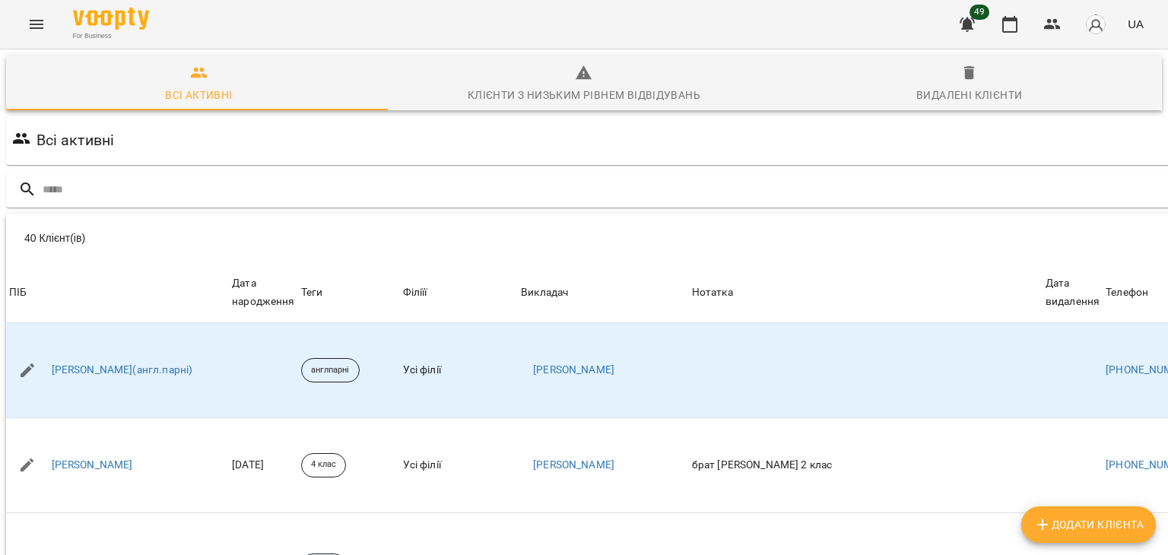
click at [40, 28] on icon "Menu" at bounding box center [37, 24] width 14 height 9
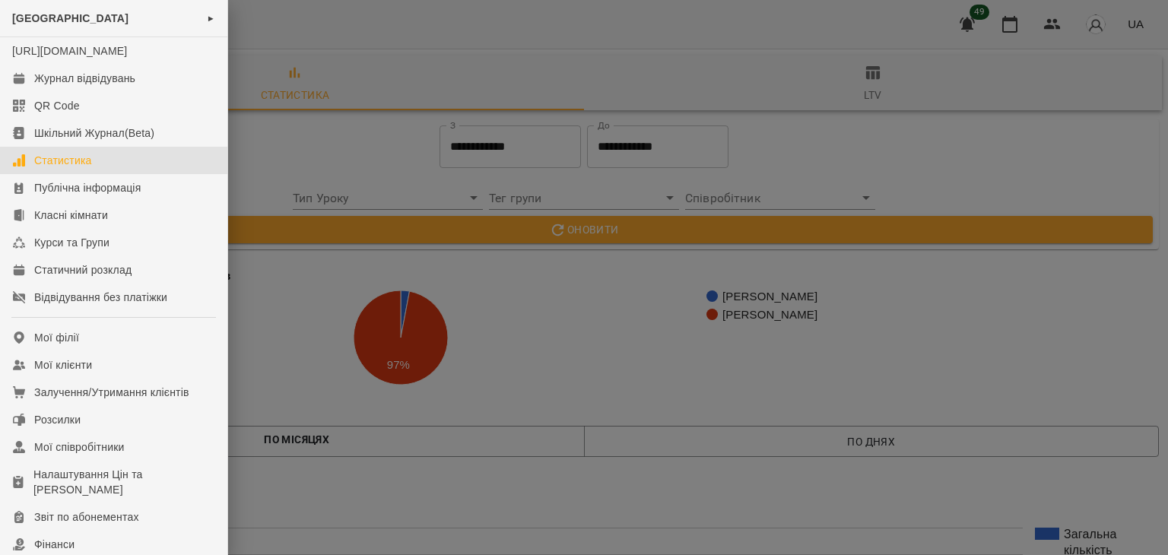
click at [577, 383] on div at bounding box center [584, 277] width 1168 height 555
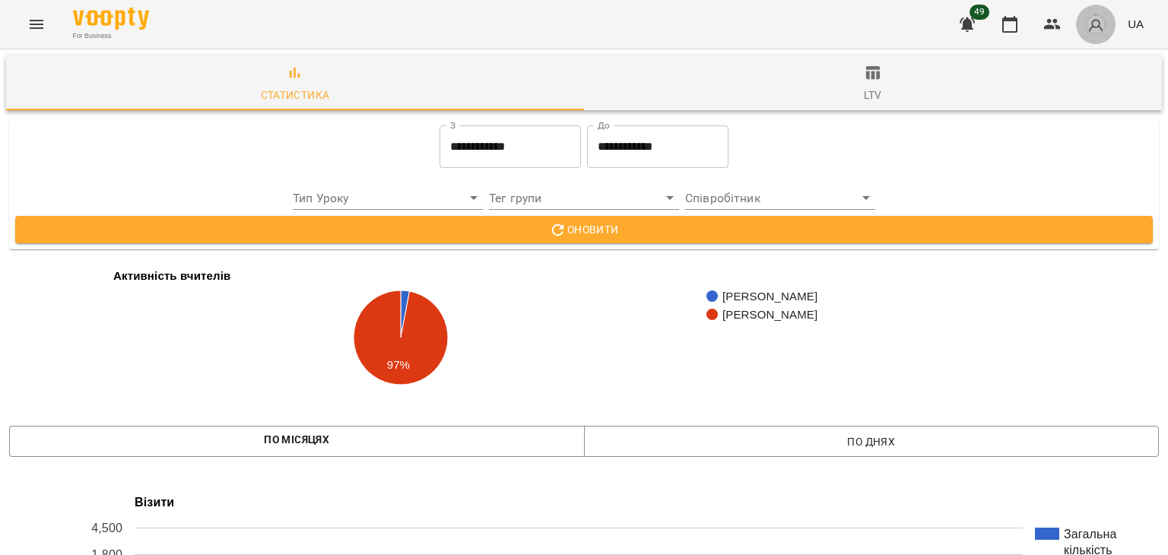
click at [1095, 21] on img "button" at bounding box center [1095, 24] width 21 height 21
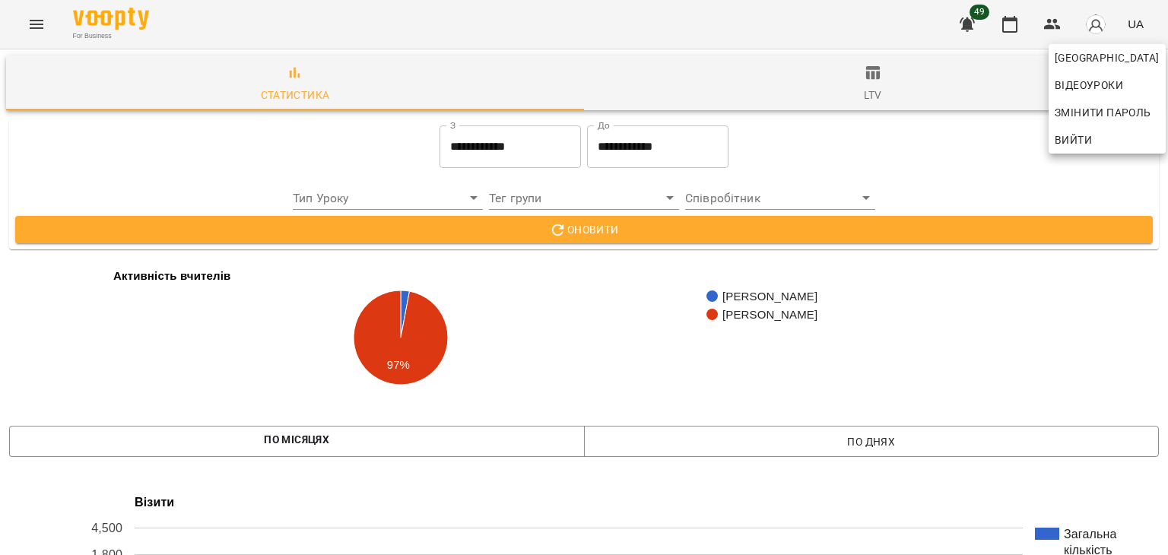
click at [993, 179] on div at bounding box center [584, 277] width 1168 height 555
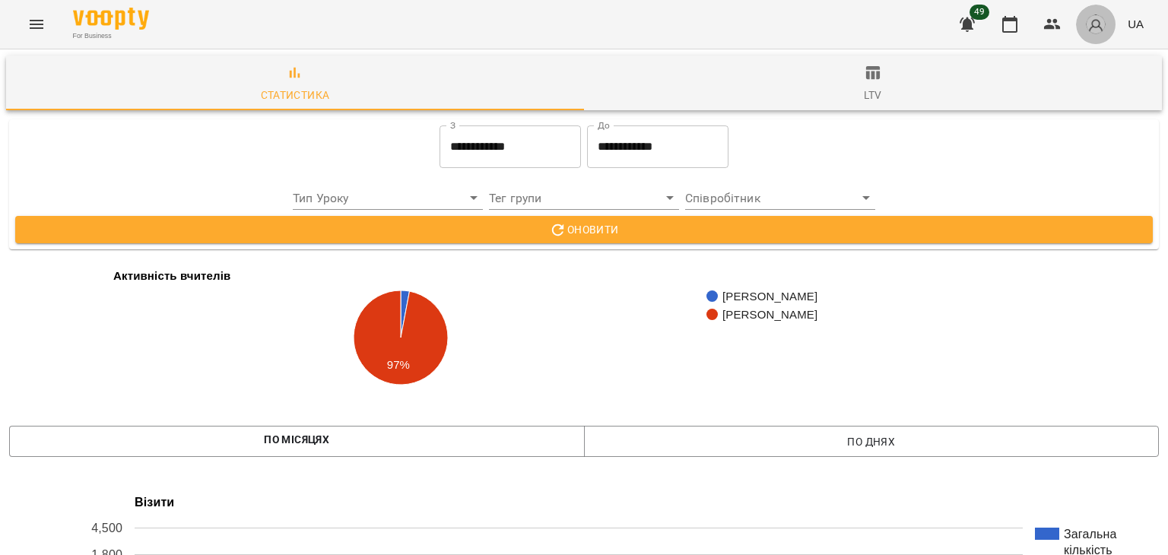
click at [1106, 21] on img "button" at bounding box center [1095, 24] width 21 height 21
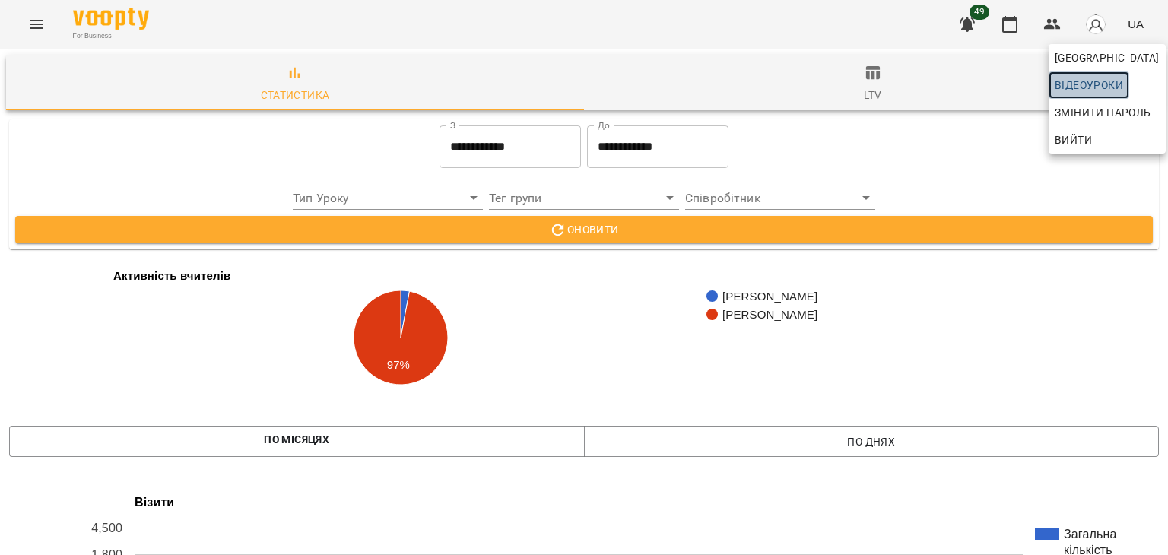
click at [1093, 88] on span "Відеоуроки" at bounding box center [1089, 85] width 68 height 18
click at [30, 7] on div at bounding box center [584, 277] width 1168 height 555
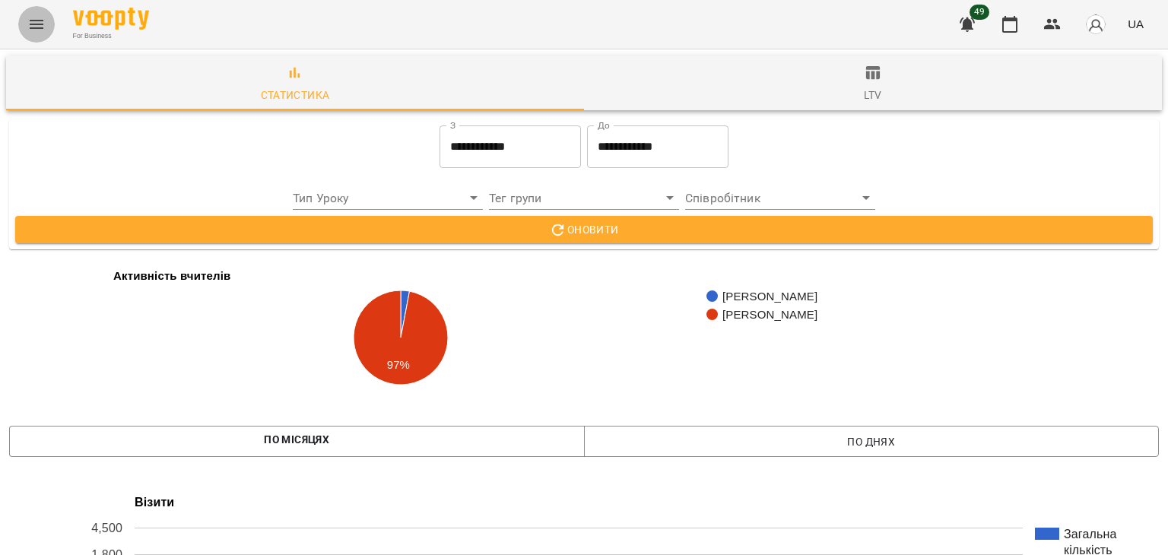
click at [33, 16] on icon "Menu" at bounding box center [36, 24] width 18 height 18
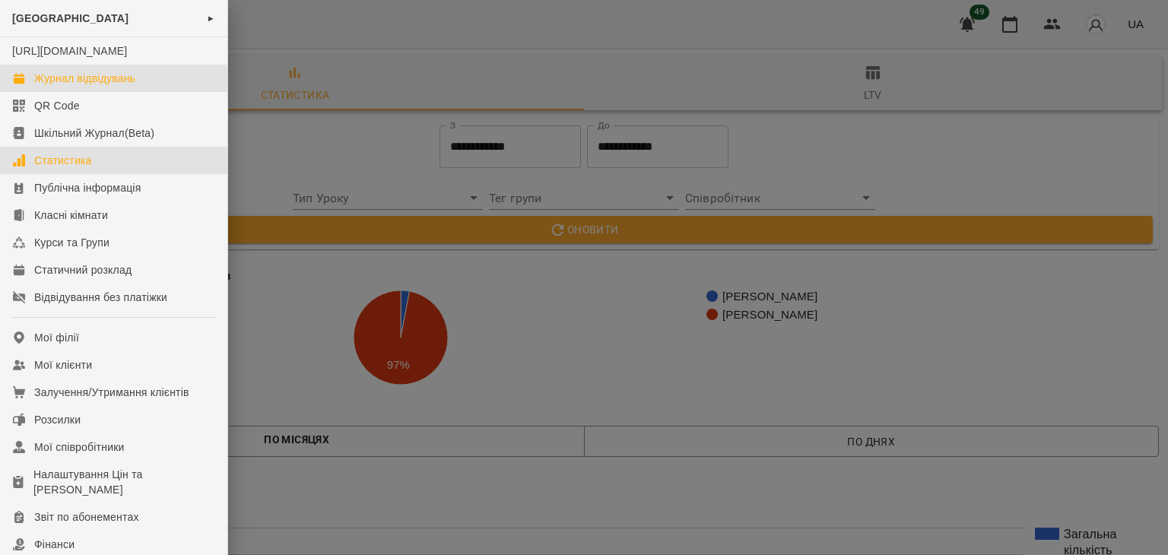
click at [75, 86] on div "Журнал відвідувань" at bounding box center [84, 78] width 101 height 15
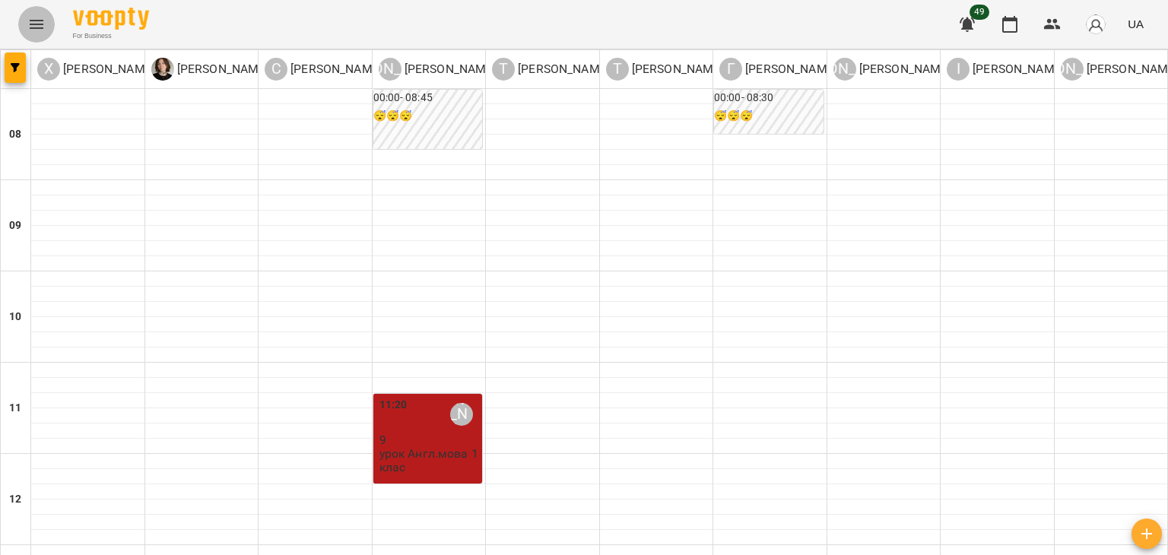
click at [33, 29] on icon "Menu" at bounding box center [36, 24] width 18 height 18
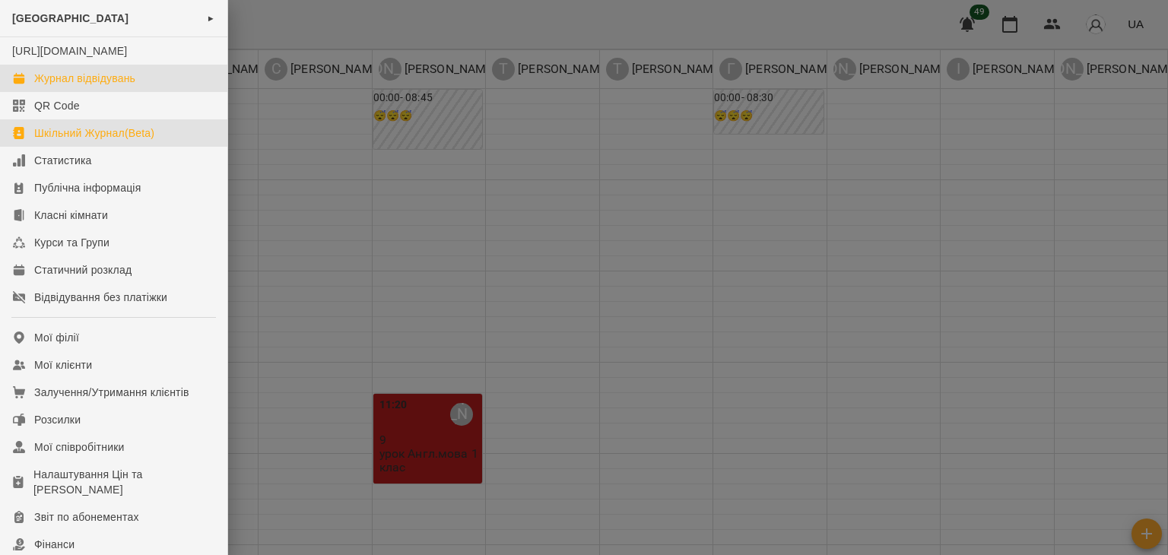
click at [72, 147] on link "Шкільний Журнал(Beta)" at bounding box center [113, 132] width 227 height 27
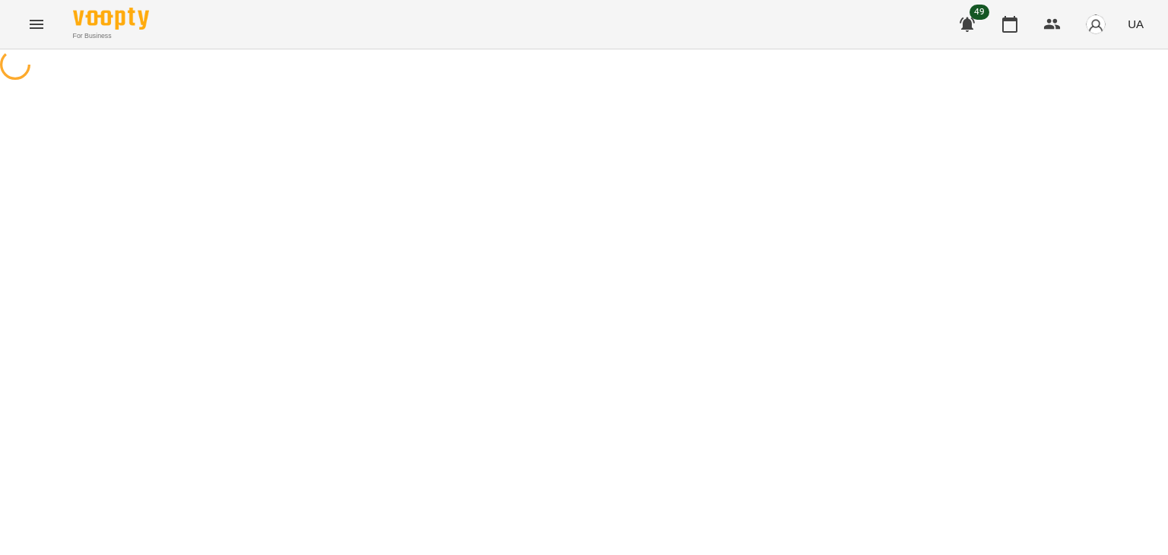
select select "**********"
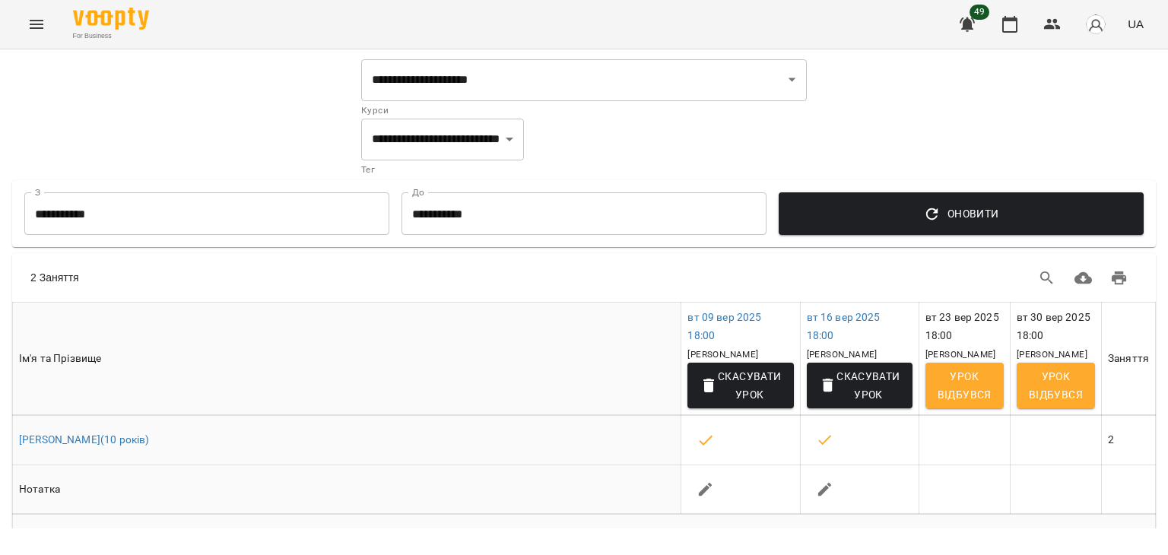
click at [9, 14] on div "For Business 49 UA" at bounding box center [584, 24] width 1168 height 49
click at [10, 14] on div "For Business 49 UA" at bounding box center [584, 24] width 1168 height 49
click at [40, 25] on icon "Menu" at bounding box center [36, 24] width 18 height 18
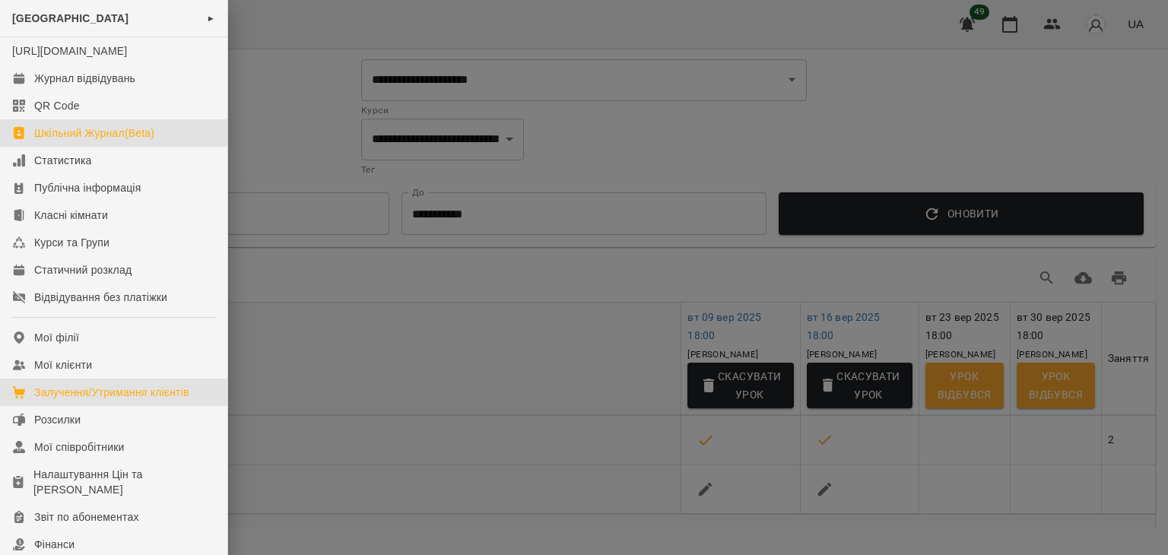
click at [113, 400] on div "Залучення/Утримання клієнтів" at bounding box center [111, 392] width 155 height 15
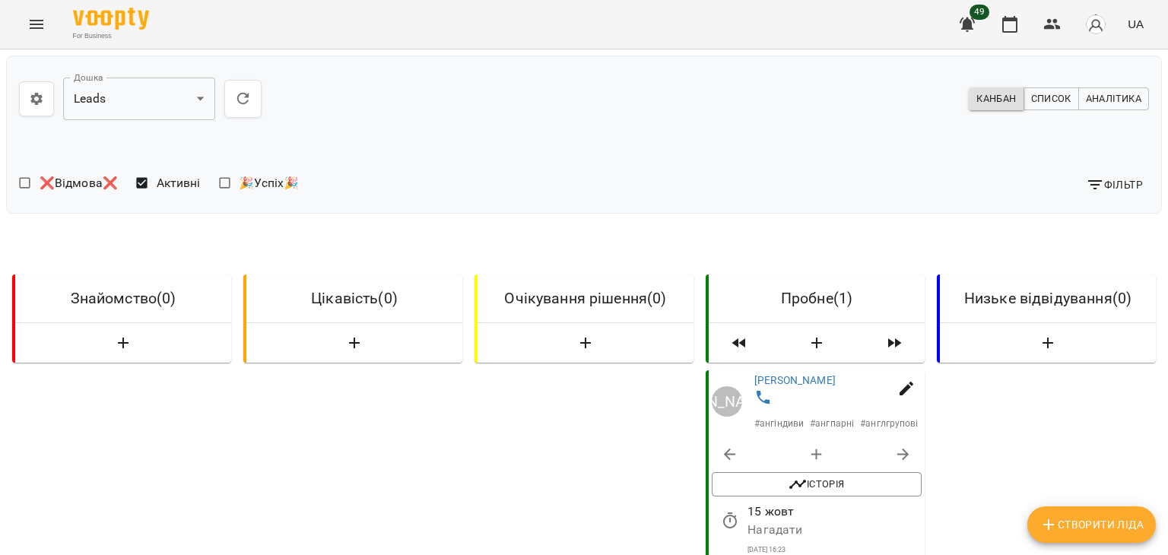
drag, startPoint x: 1168, startPoint y: 196, endPoint x: 1168, endPoint y: 533, distance: 337.0
click at [1168, 533] on div at bounding box center [1160, 277] width 15 height 555
click at [1168, 452] on div at bounding box center [1160, 277] width 15 height 555
drag, startPoint x: 1168, startPoint y: 452, endPoint x: 1168, endPoint y: 279, distance: 172.7
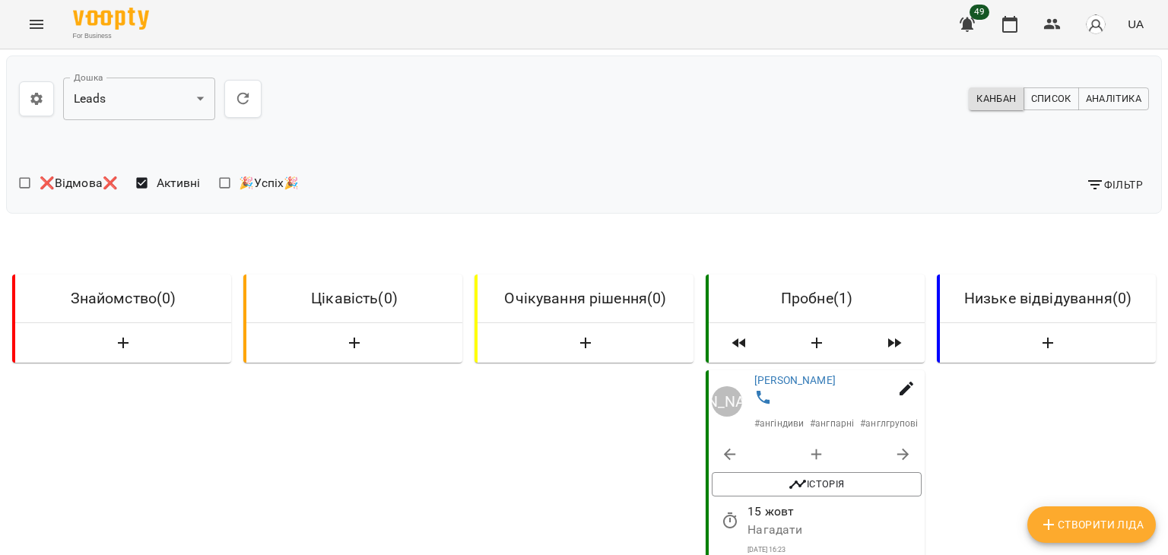
click at [1168, 279] on div at bounding box center [1160, 277] width 15 height 555
click at [1168, 396] on div at bounding box center [1160, 277] width 15 height 555
drag, startPoint x: 1168, startPoint y: 396, endPoint x: 1164, endPoint y: 339, distance: 57.9
click at [1164, 339] on div at bounding box center [1160, 277] width 15 height 555
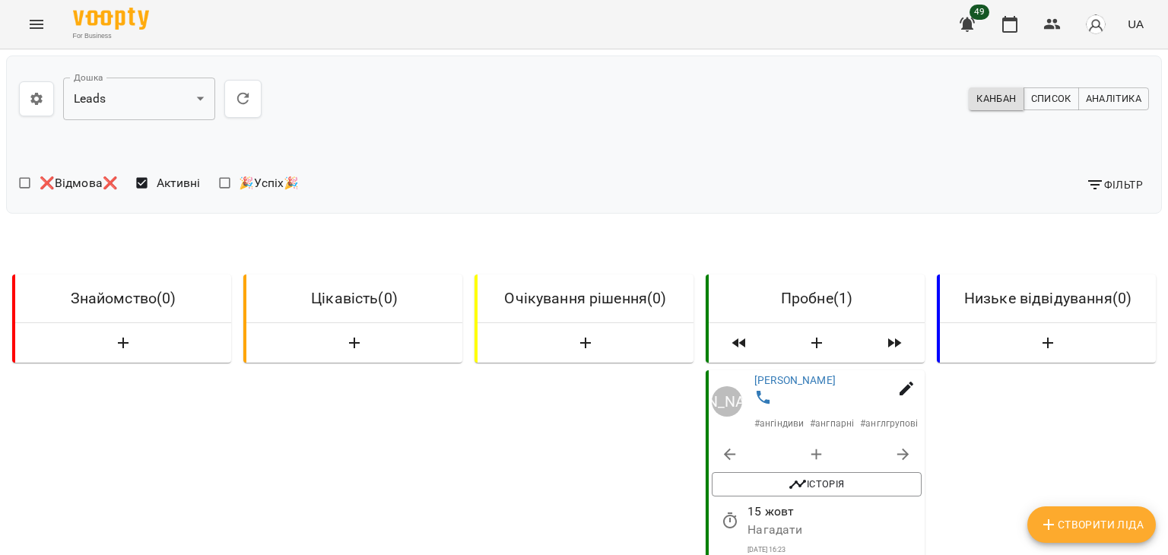
click at [1162, 205] on div at bounding box center [1160, 277] width 15 height 555
click at [1165, 376] on div at bounding box center [1160, 277] width 15 height 555
click at [1167, 329] on div at bounding box center [1160, 277] width 15 height 555
click at [1165, 538] on div at bounding box center [1160, 277] width 15 height 555
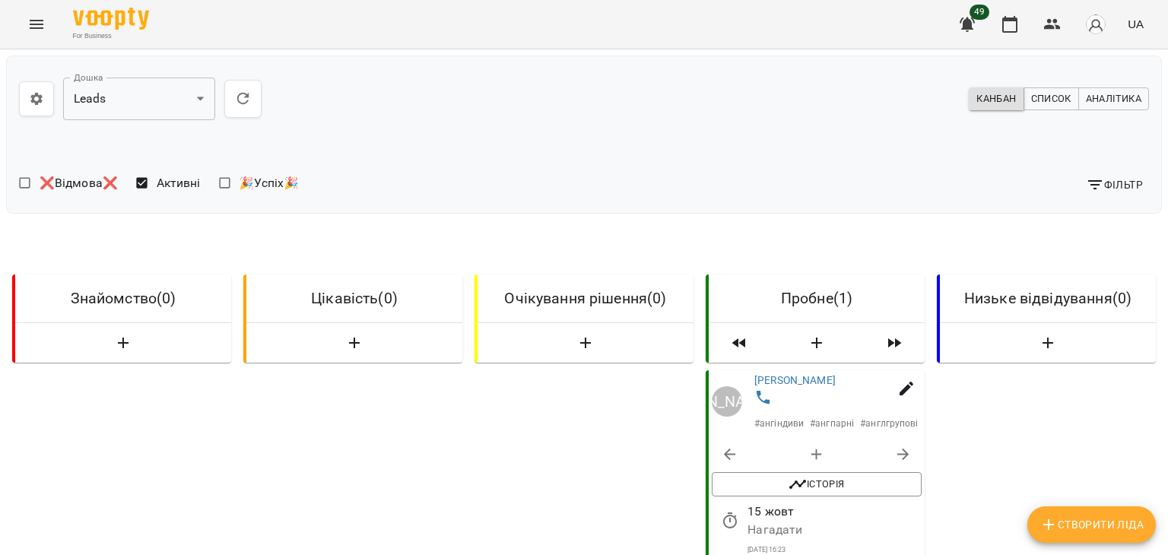
click at [1161, 533] on div at bounding box center [1160, 277] width 15 height 555
drag, startPoint x: 1161, startPoint y: 533, endPoint x: 1163, endPoint y: 499, distance: 34.3
click at [1163, 499] on div at bounding box center [1160, 277] width 15 height 555
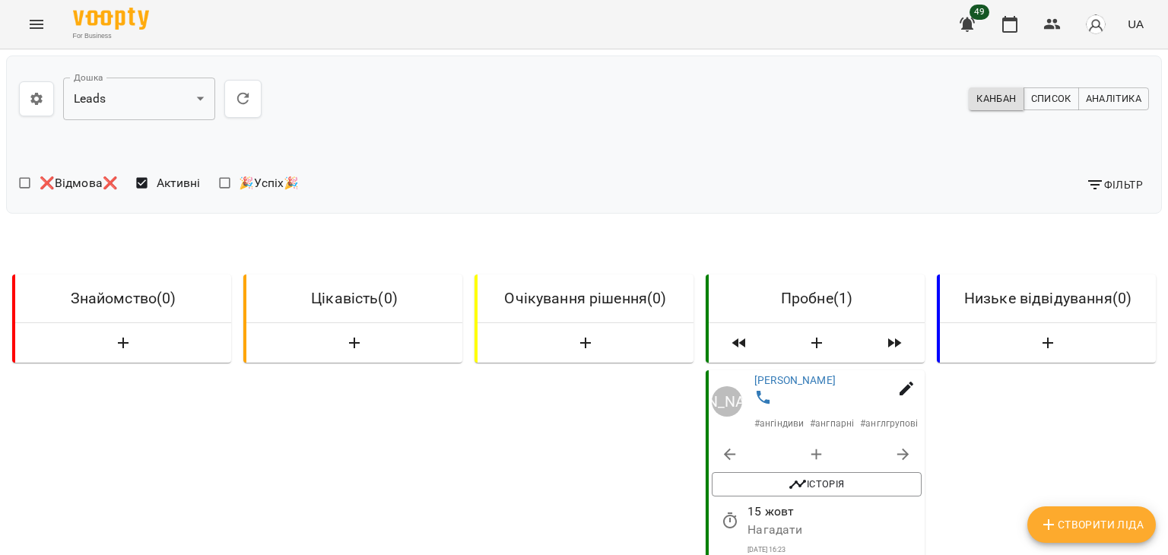
drag, startPoint x: 1165, startPoint y: 322, endPoint x: 1168, endPoint y: 376, distance: 54.1
click at [1168, 376] on div at bounding box center [1160, 277] width 15 height 555
click at [1166, 354] on div at bounding box center [1160, 277] width 15 height 555
drag, startPoint x: 1162, startPoint y: 343, endPoint x: 1168, endPoint y: 366, distance: 23.4
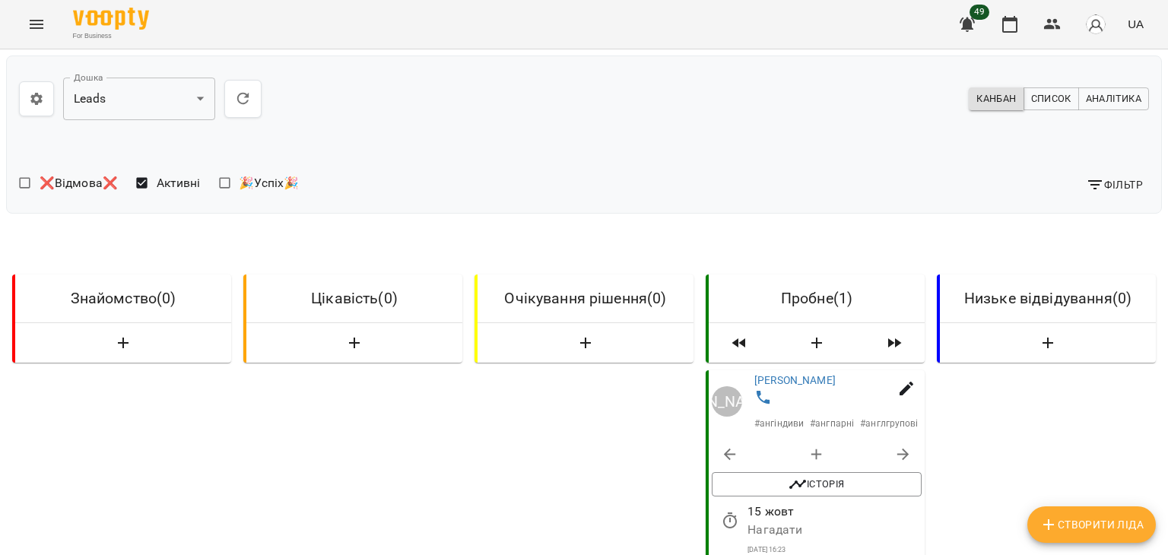
click at [1168, 366] on div at bounding box center [1160, 277] width 15 height 555
drag, startPoint x: 1168, startPoint y: 366, endPoint x: 1168, endPoint y: 354, distance: 12.2
click at [1168, 354] on div at bounding box center [1160, 277] width 15 height 555
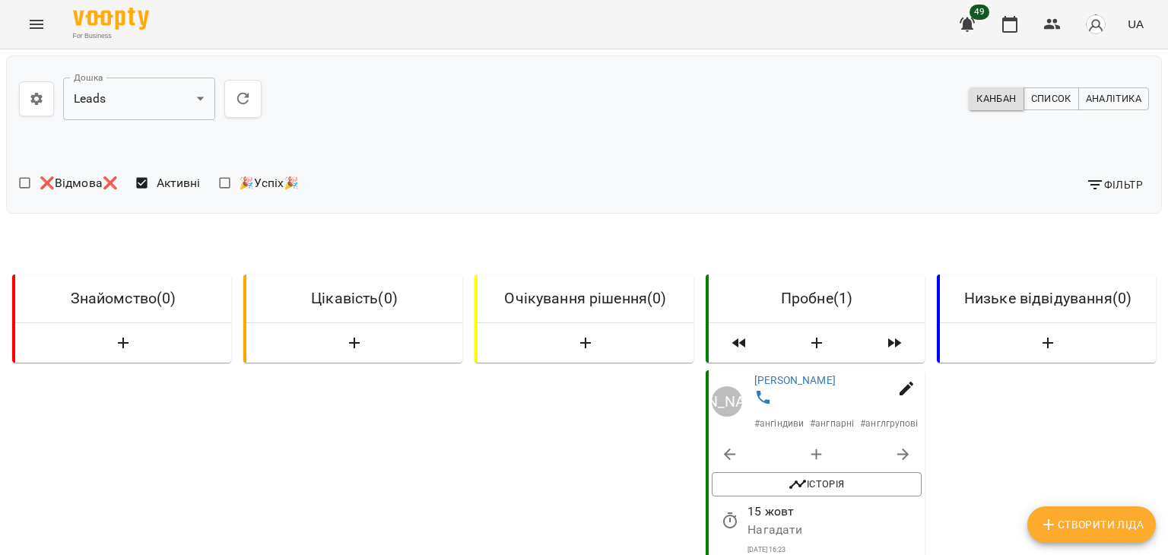
click at [1168, 354] on div at bounding box center [1160, 277] width 15 height 555
click at [1168, 350] on div at bounding box center [1160, 277] width 15 height 555
click at [1168, 370] on div at bounding box center [1160, 277] width 15 height 555
click at [1162, 297] on div at bounding box center [1160, 277] width 15 height 555
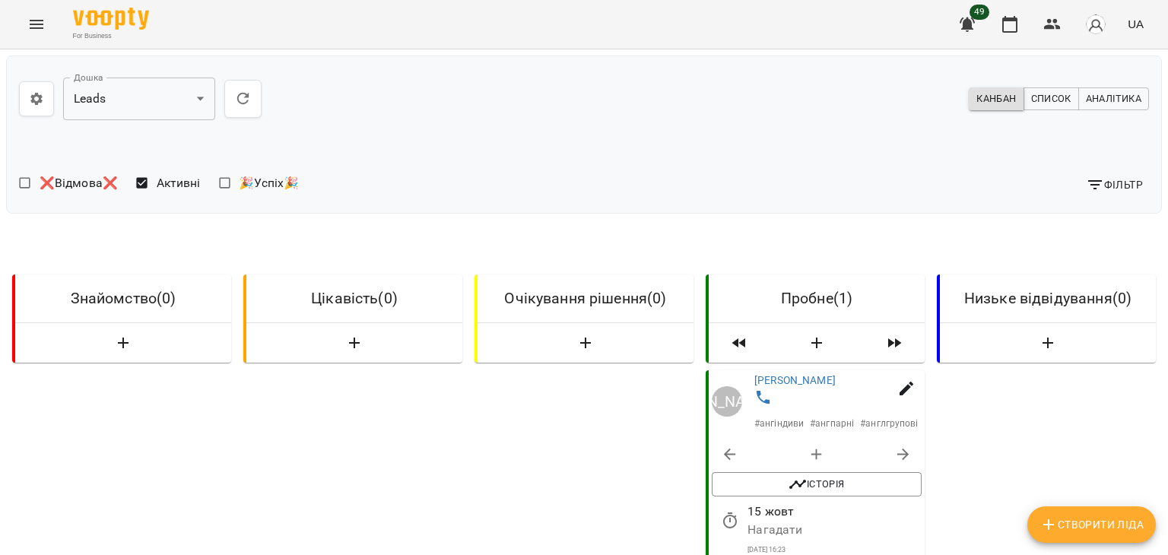
click at [1168, 364] on div at bounding box center [1160, 277] width 15 height 555
click at [1165, 357] on div at bounding box center [1160, 277] width 15 height 555
click at [1160, 56] on div at bounding box center [1160, 277] width 15 height 555
drag, startPoint x: 1162, startPoint y: 69, endPoint x: 1168, endPoint y: 278, distance: 208.5
click at [1168, 278] on div at bounding box center [1160, 277] width 15 height 555
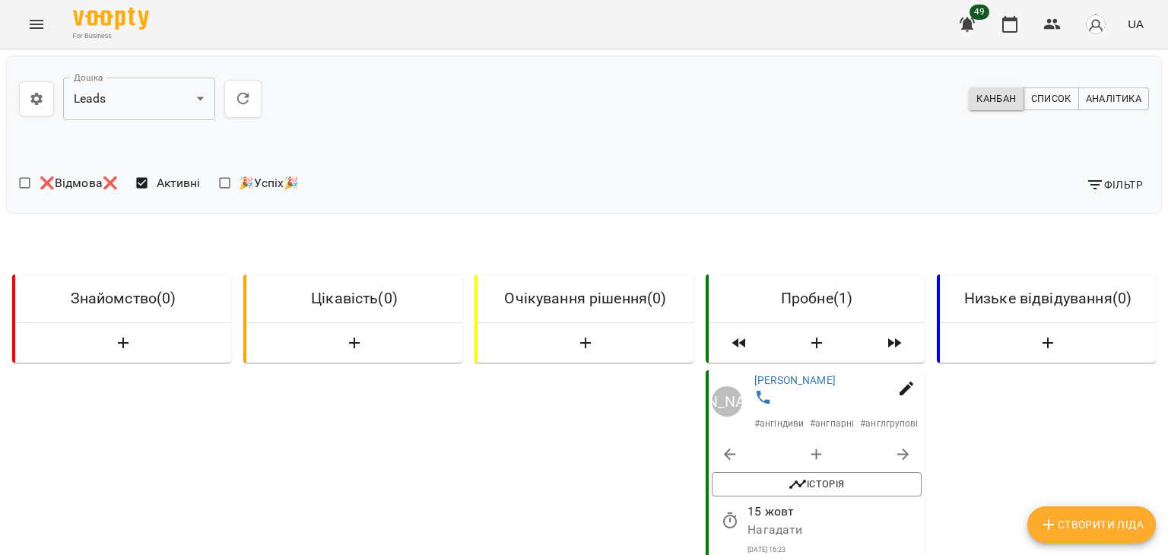
click at [1168, 340] on div at bounding box center [1160, 277] width 15 height 555
drag, startPoint x: 1162, startPoint y: 335, endPoint x: 1162, endPoint y: 381, distance: 46.4
click at [1162, 381] on div at bounding box center [1160, 277] width 15 height 555
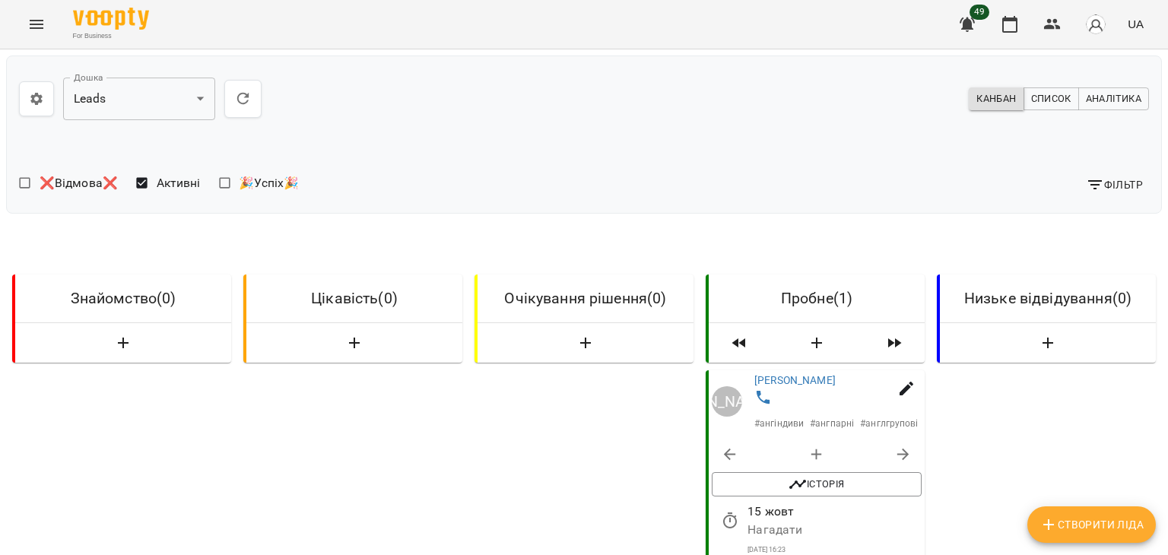
drag, startPoint x: 1160, startPoint y: 329, endPoint x: 1168, endPoint y: 580, distance: 251.9
click at [1168, 555] on html "**********" at bounding box center [584, 434] width 1168 height 868
click at [1165, 540] on div at bounding box center [1160, 277] width 15 height 555
click at [1163, 539] on div at bounding box center [1160, 277] width 15 height 555
drag, startPoint x: 1163, startPoint y: 539, endPoint x: 1162, endPoint y: 459, distance: 80.6
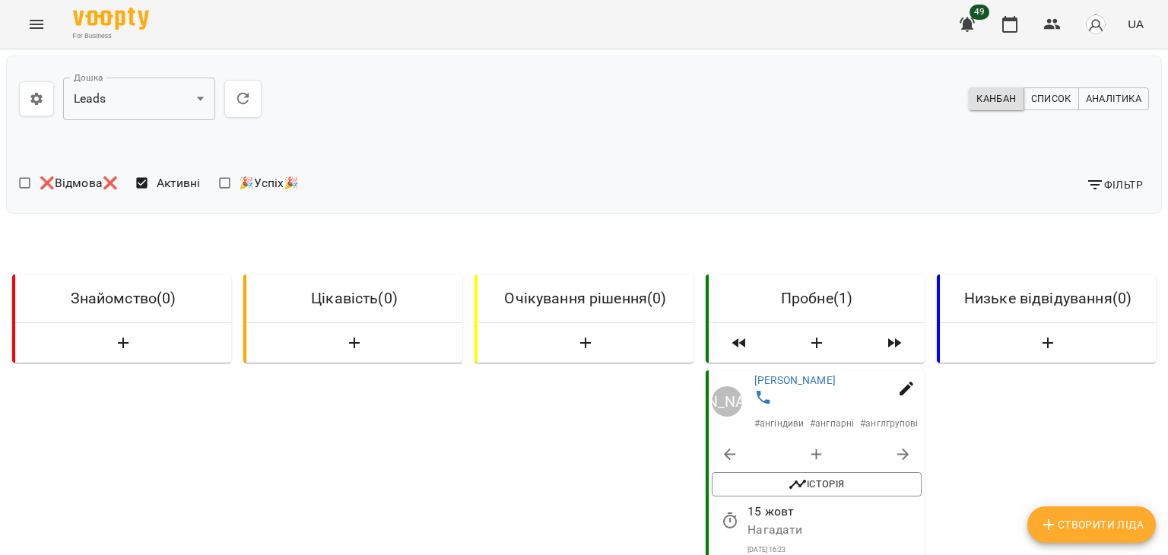
click at [1162, 459] on div at bounding box center [1160, 277] width 15 height 555
drag, startPoint x: 1162, startPoint y: 459, endPoint x: 1168, endPoint y: 285, distance: 173.5
click at [1168, 285] on div at bounding box center [1160, 277] width 15 height 555
drag, startPoint x: 1163, startPoint y: 330, endPoint x: 1167, endPoint y: 385, distance: 54.9
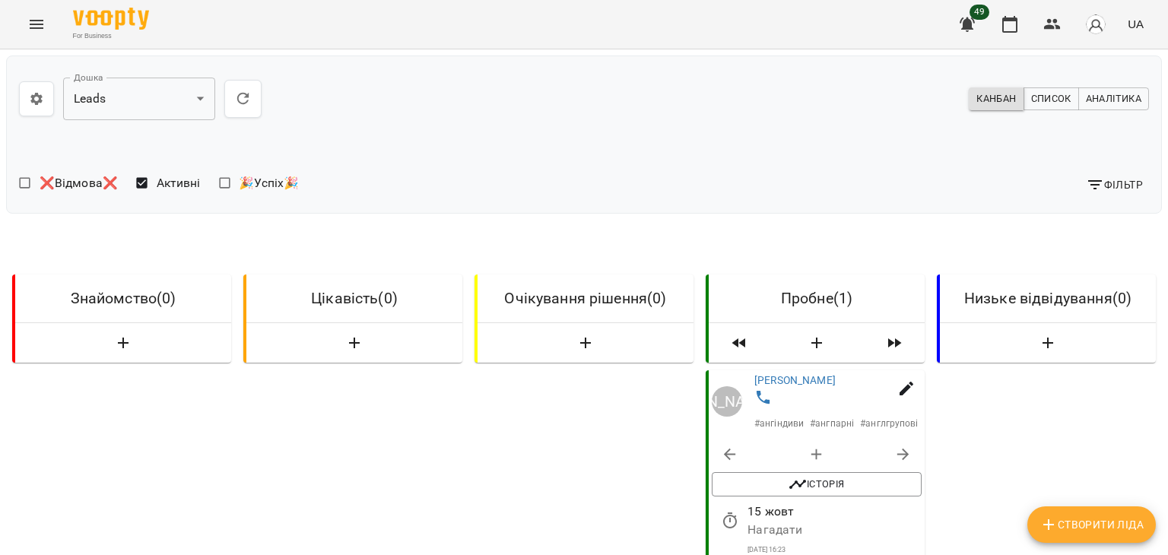
click at [1167, 385] on div at bounding box center [1160, 277] width 15 height 555
click at [1160, 372] on div at bounding box center [1160, 277] width 15 height 555
drag, startPoint x: 1160, startPoint y: 372, endPoint x: 1154, endPoint y: 284, distance: 88.4
click at [1154, 284] on div at bounding box center [1160, 277] width 15 height 555
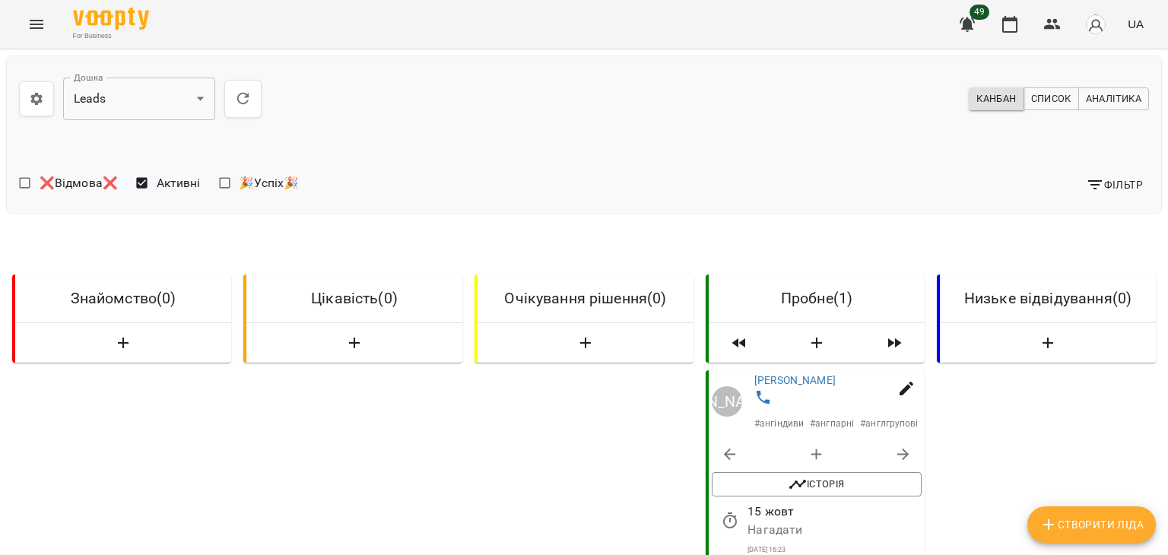
scroll to position [0, 3]
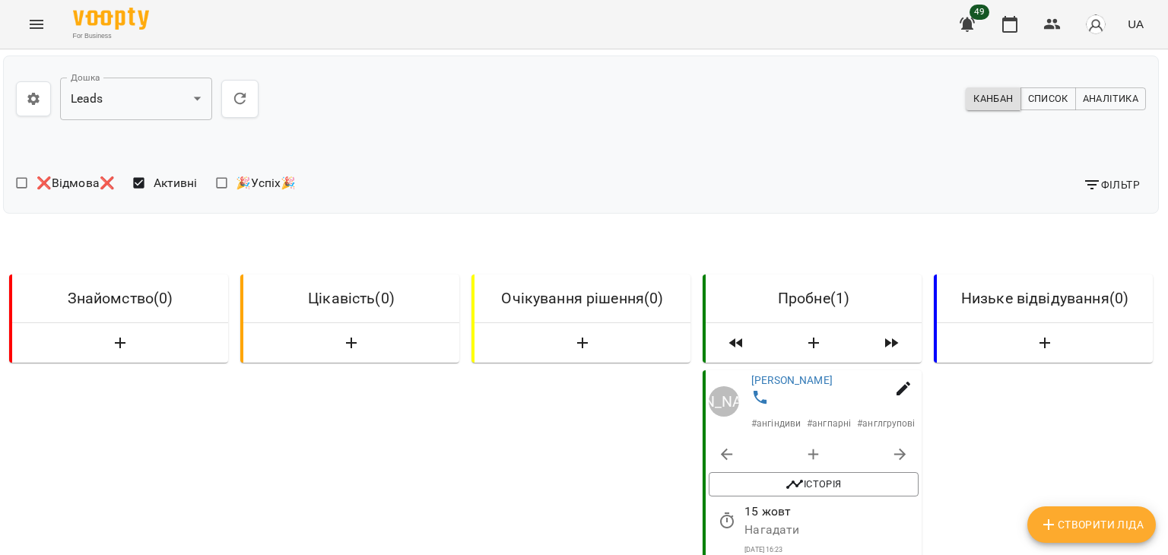
drag, startPoint x: 1154, startPoint y: 284, endPoint x: 1168, endPoint y: 305, distance: 25.3
click at [1168, 305] on div at bounding box center [1160, 277] width 15 height 555
drag, startPoint x: 1168, startPoint y: 305, endPoint x: 1168, endPoint y: 393, distance: 88.2
click at [1168, 393] on div at bounding box center [1160, 277] width 15 height 555
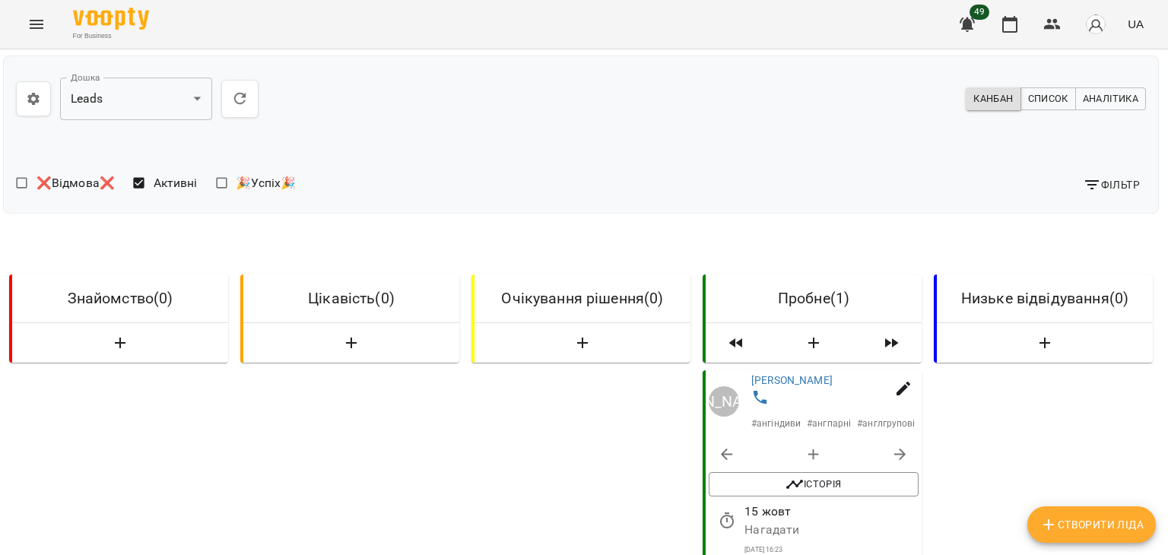
drag, startPoint x: 1168, startPoint y: 384, endPoint x: 1167, endPoint y: 323, distance: 60.9
click at [1167, 323] on div at bounding box center [1160, 277] width 15 height 555
click at [1161, 382] on div at bounding box center [1160, 277] width 15 height 555
click at [977, 101] on span "Канбан" at bounding box center [994, 99] width 40 height 17
click at [1028, 91] on span "Список" at bounding box center [1048, 99] width 40 height 17
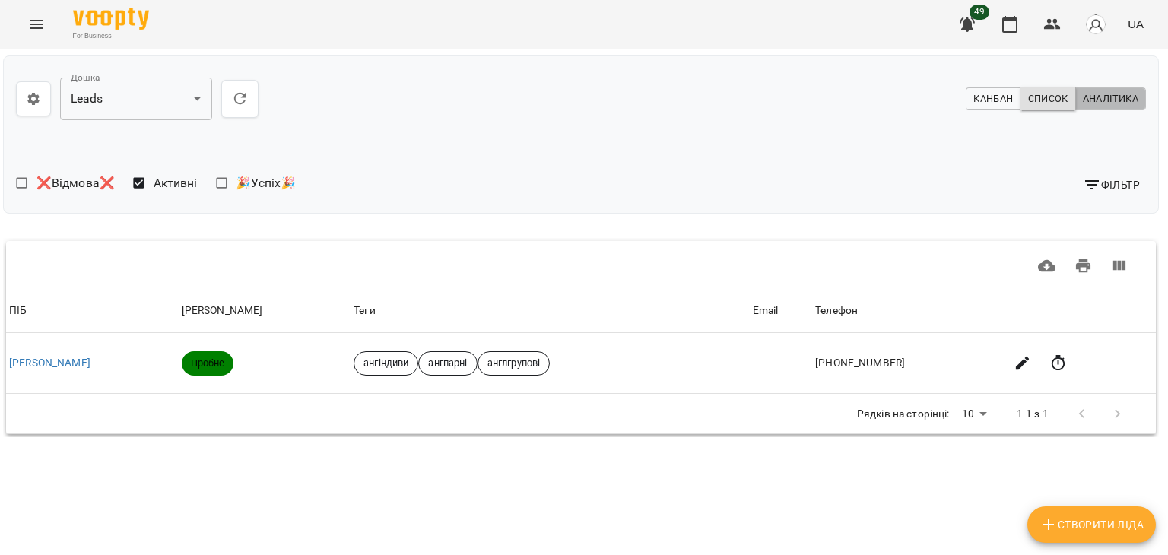
click at [1110, 92] on span "Аналітика" at bounding box center [1111, 99] width 56 height 17
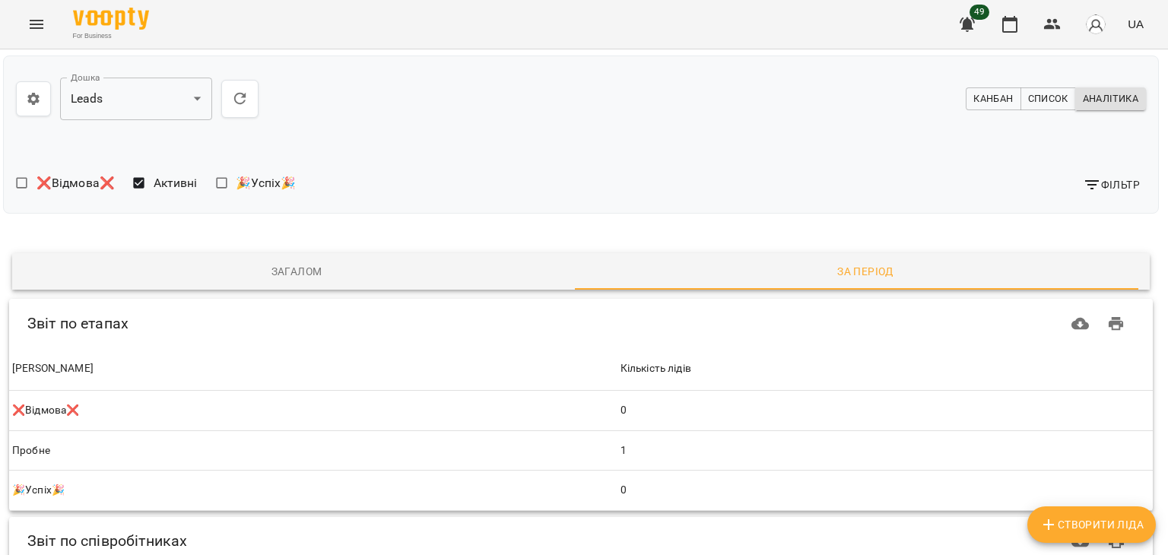
drag, startPoint x: 1168, startPoint y: 129, endPoint x: 1168, endPoint y: 262, distance: 133.1
click at [1168, 262] on div at bounding box center [1160, 277] width 15 height 555
click at [1165, 423] on div at bounding box center [1160, 277] width 15 height 555
click at [1030, 91] on span "Список" at bounding box center [1048, 99] width 40 height 17
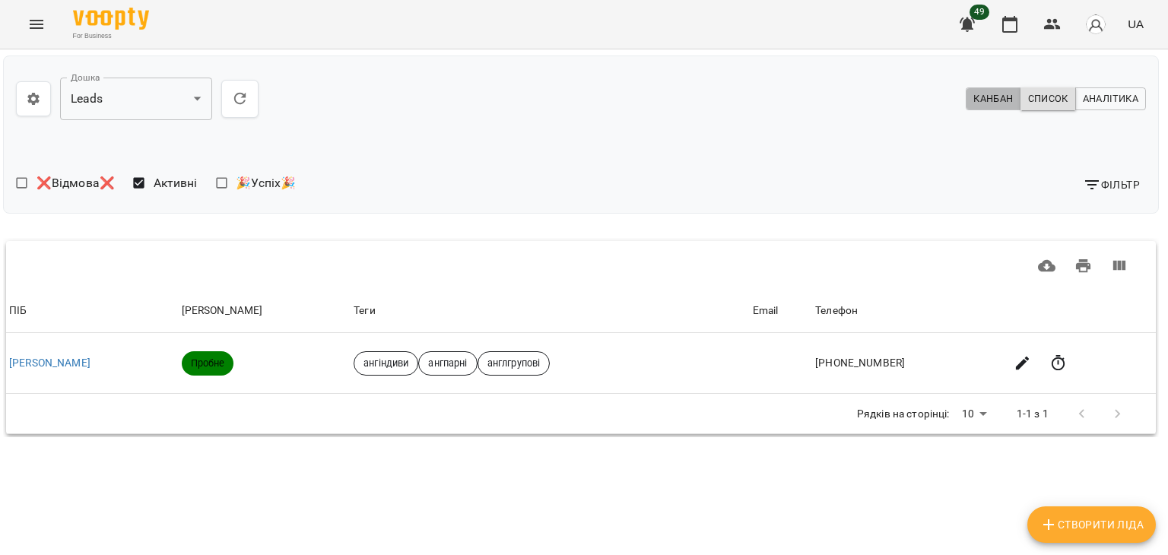
click at [1002, 92] on span "Канбан" at bounding box center [994, 99] width 40 height 17
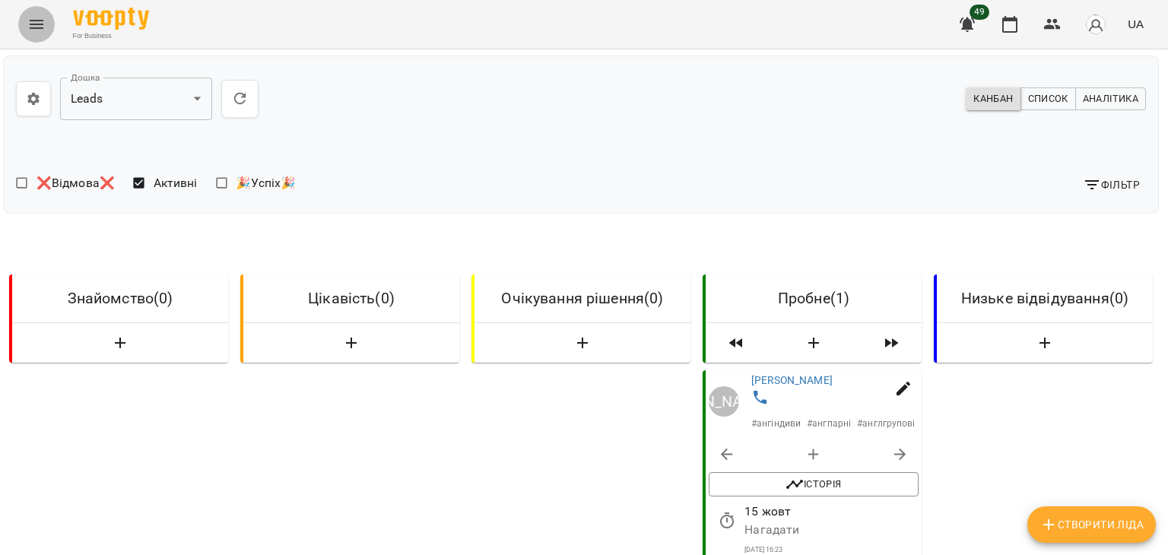
click at [40, 32] on icon "Menu" at bounding box center [36, 24] width 18 height 18
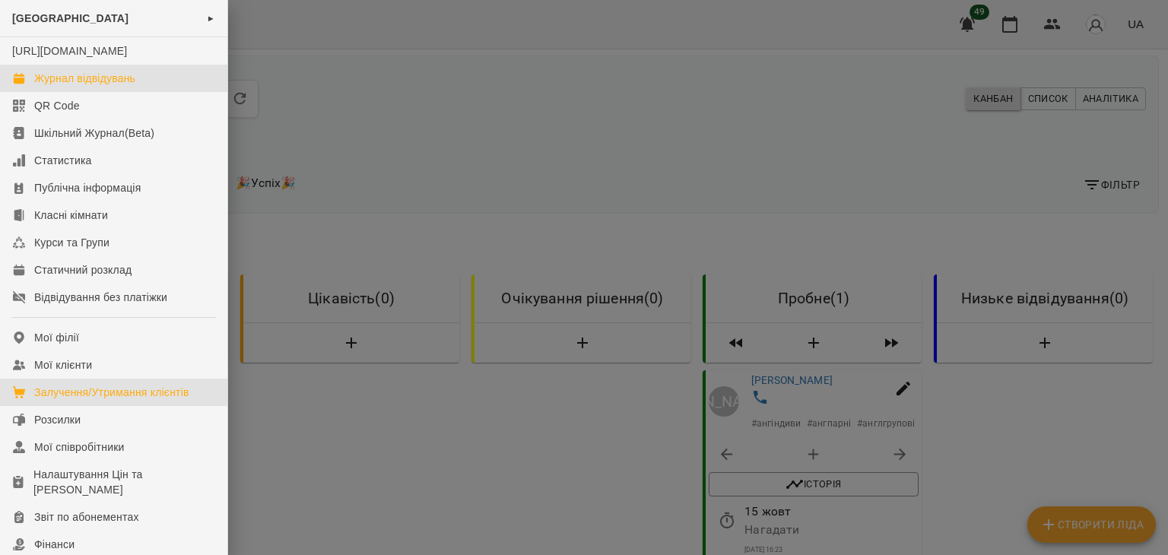
click at [125, 86] on div "Журнал відвідувань" at bounding box center [84, 78] width 101 height 15
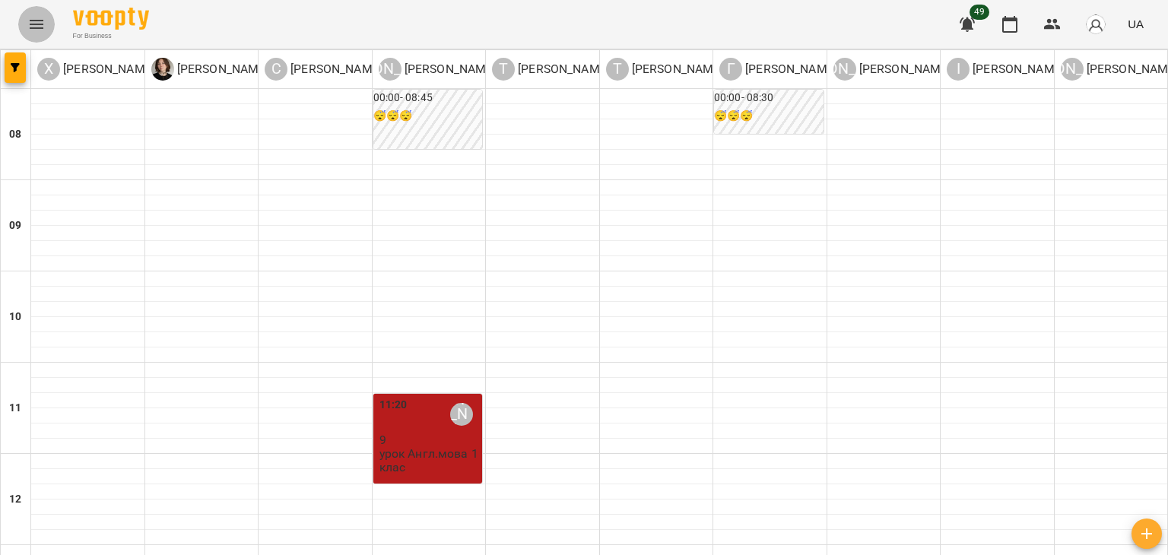
click at [36, 30] on icon "Menu" at bounding box center [36, 24] width 18 height 18
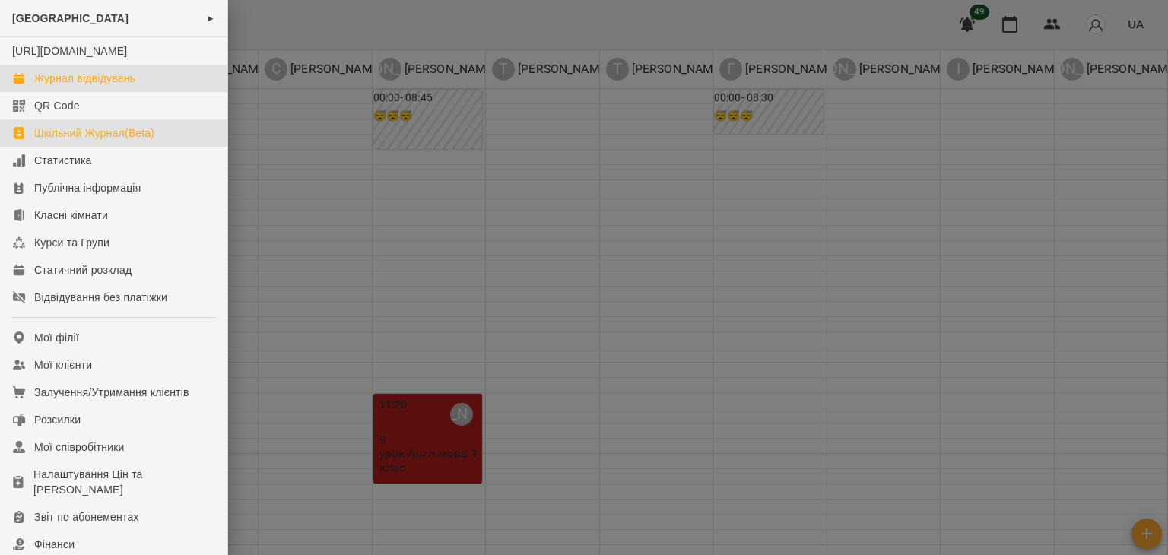
click at [85, 147] on link "Шкільний Журнал(Beta)" at bounding box center [113, 132] width 227 height 27
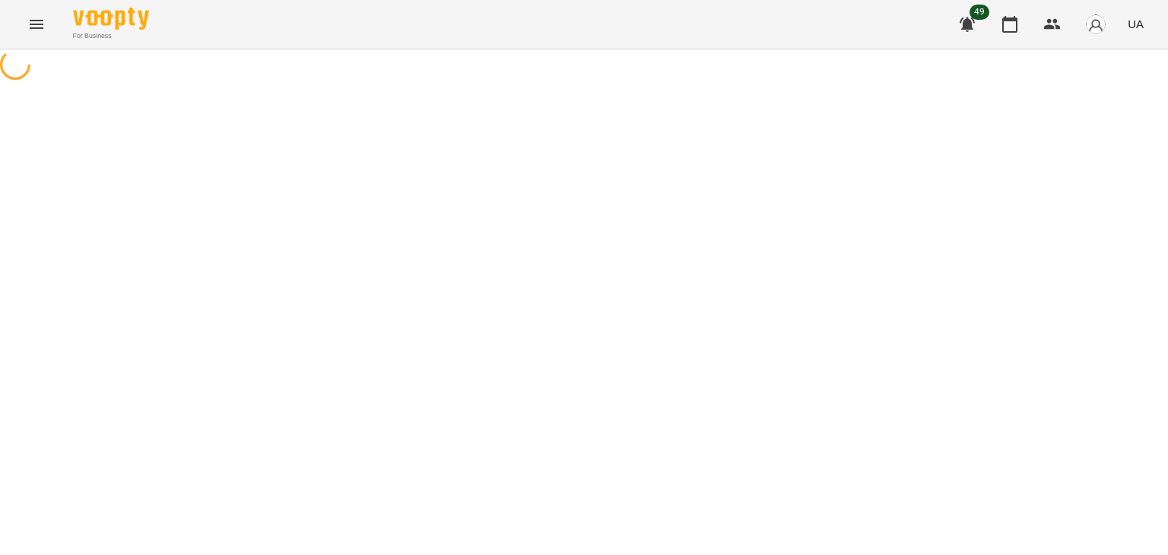
select select "**********"
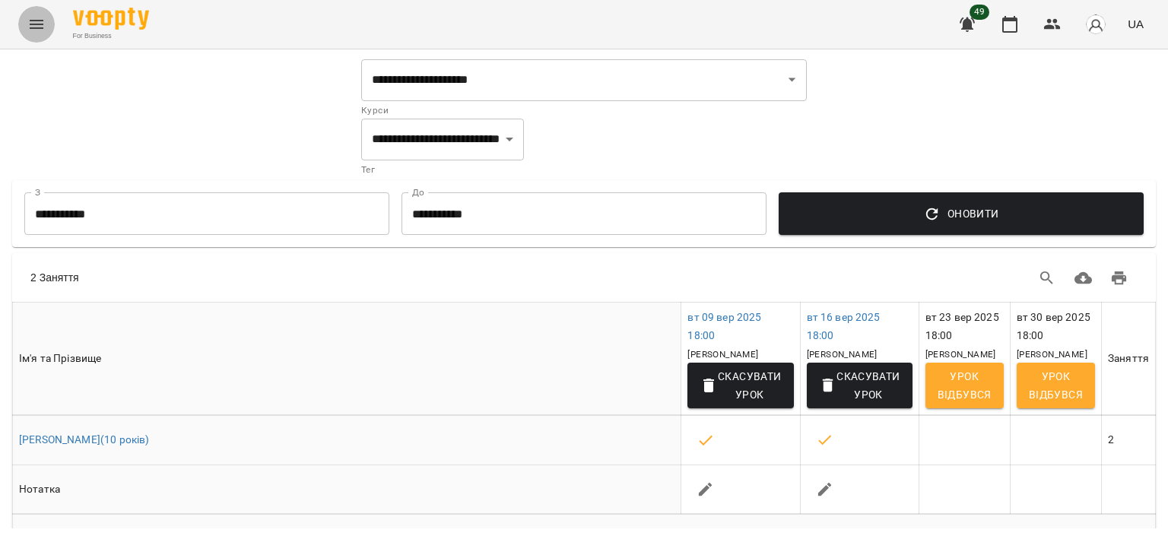
click at [47, 38] on button "Menu" at bounding box center [36, 24] width 37 height 37
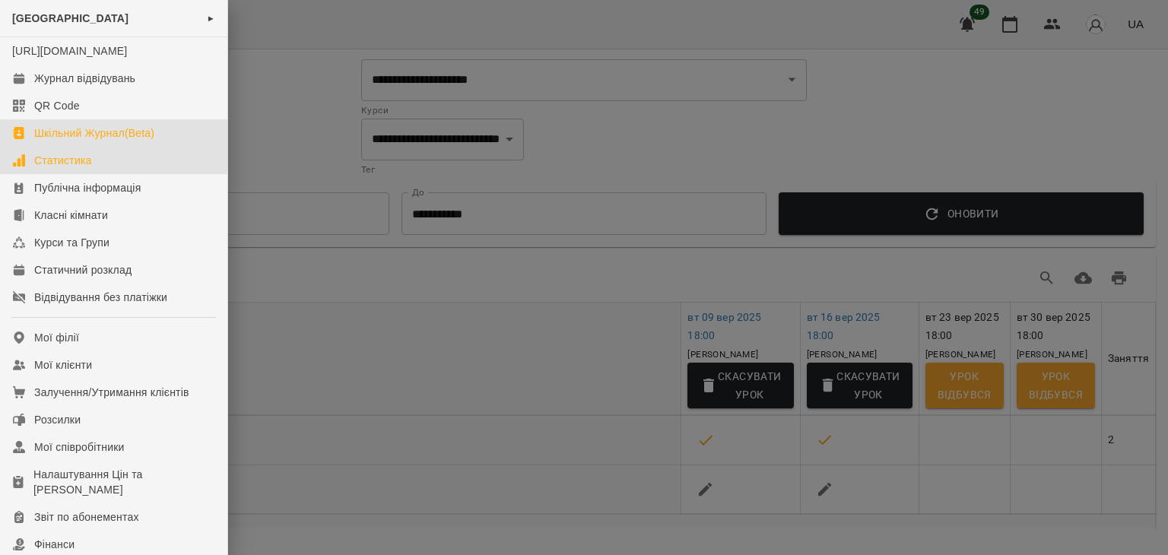
click at [94, 174] on link "Статистика" at bounding box center [113, 160] width 227 height 27
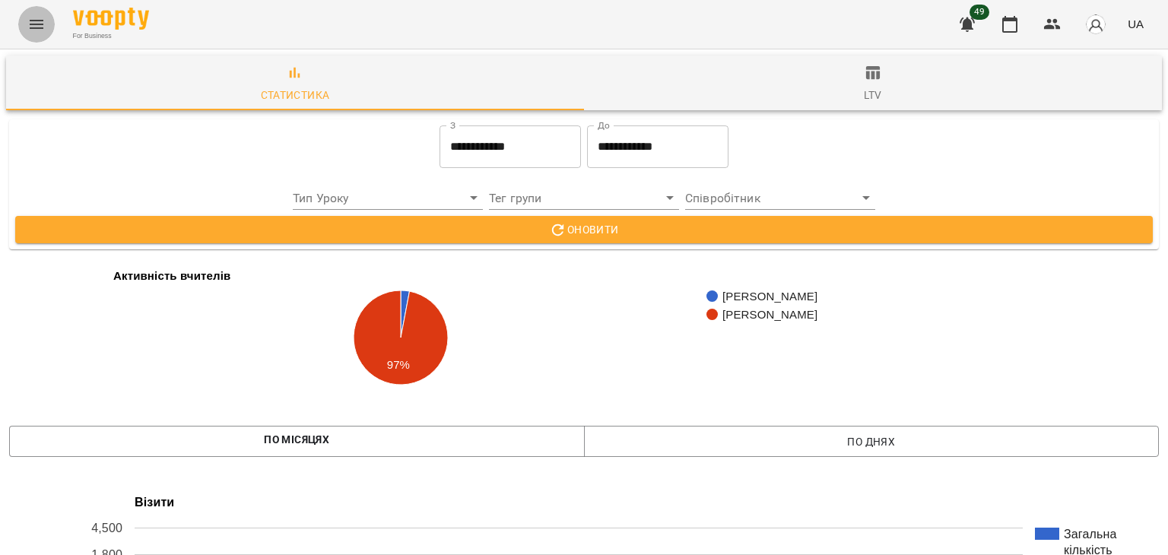
click at [30, 26] on icon "Menu" at bounding box center [36, 24] width 18 height 18
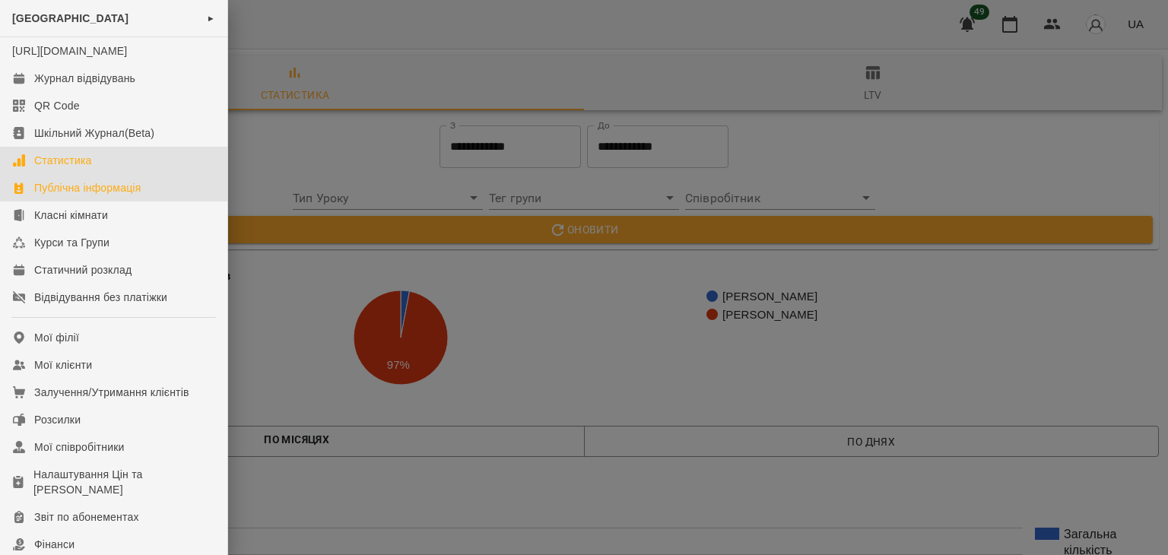
click at [135, 202] on link "Публічна інформація" at bounding box center [113, 187] width 227 height 27
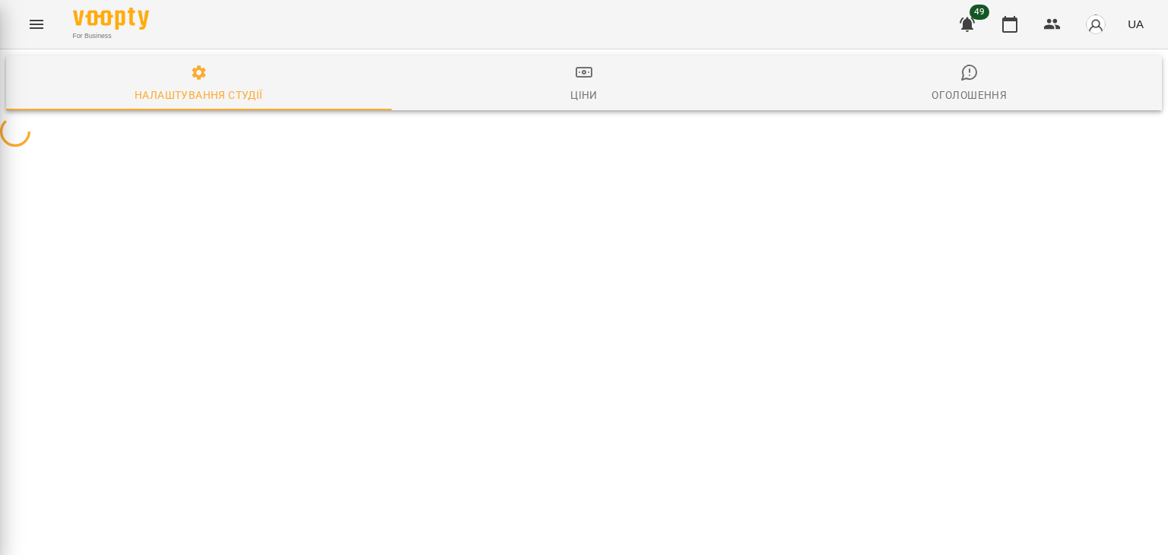
select select "**"
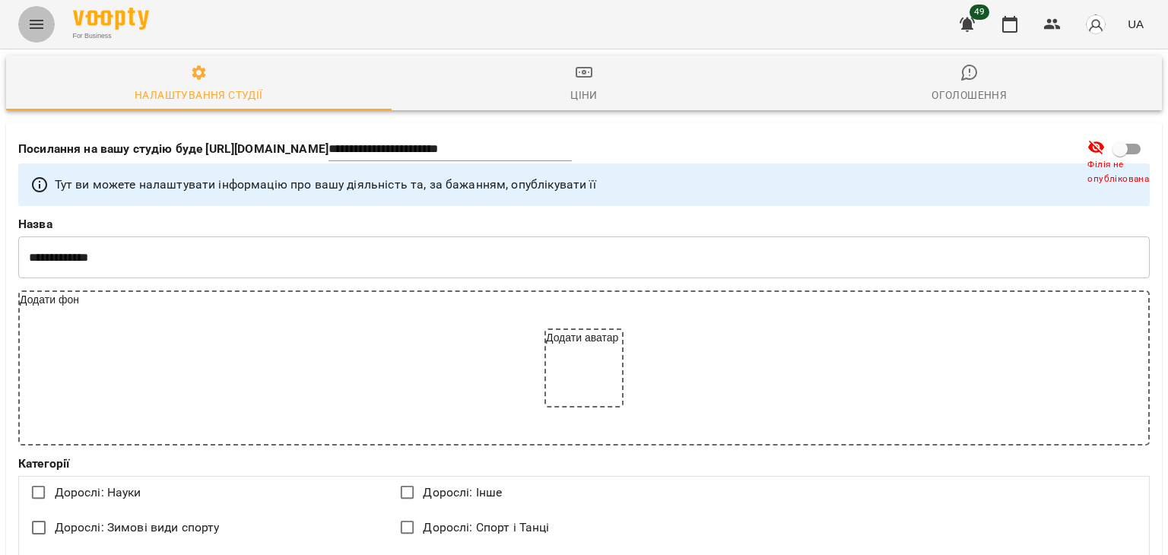
click at [30, 13] on button "Menu" at bounding box center [36, 24] width 37 height 37
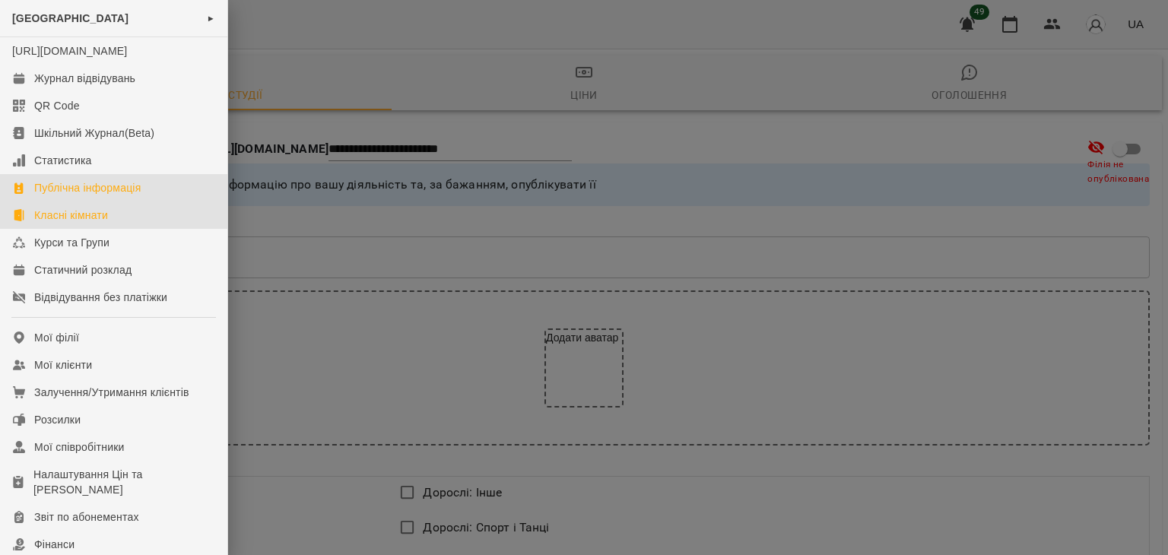
click at [81, 223] on div "Класні кімнати" at bounding box center [71, 215] width 74 height 15
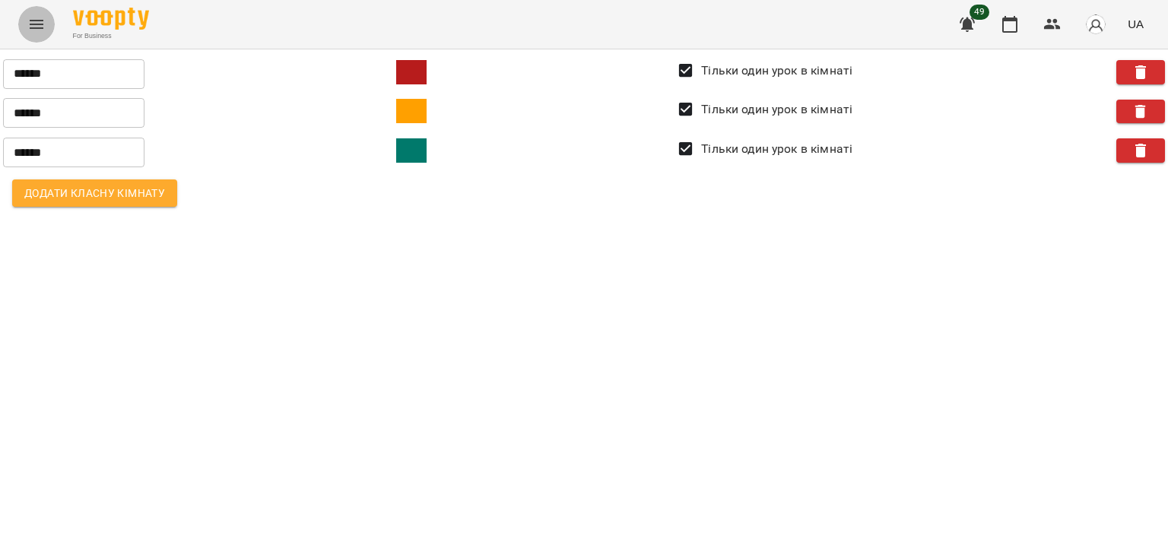
click at [50, 17] on button "Menu" at bounding box center [36, 24] width 37 height 37
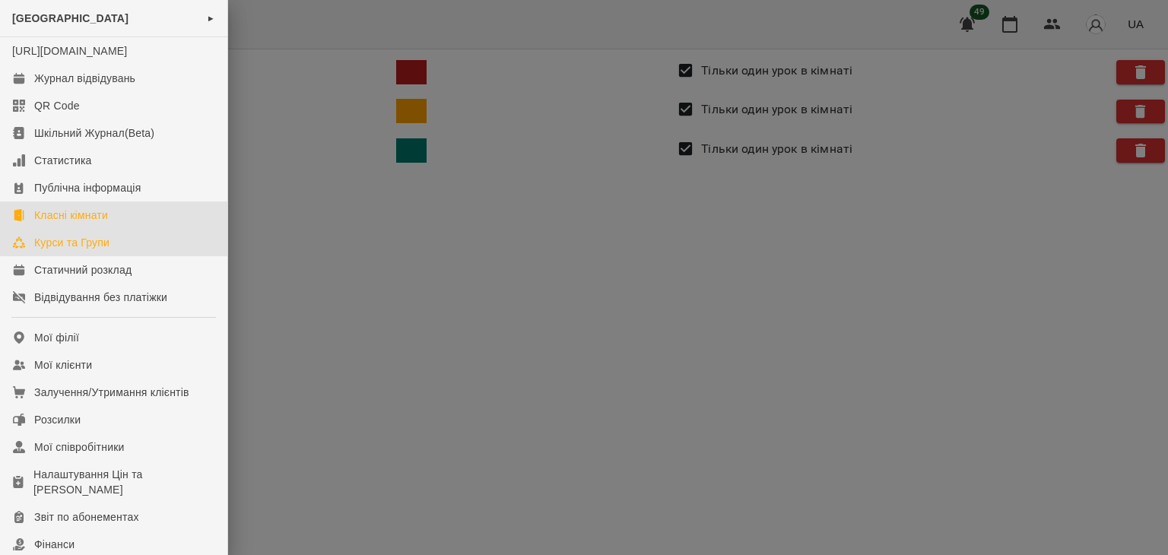
click at [76, 250] on div "Курси та Групи" at bounding box center [71, 242] width 75 height 15
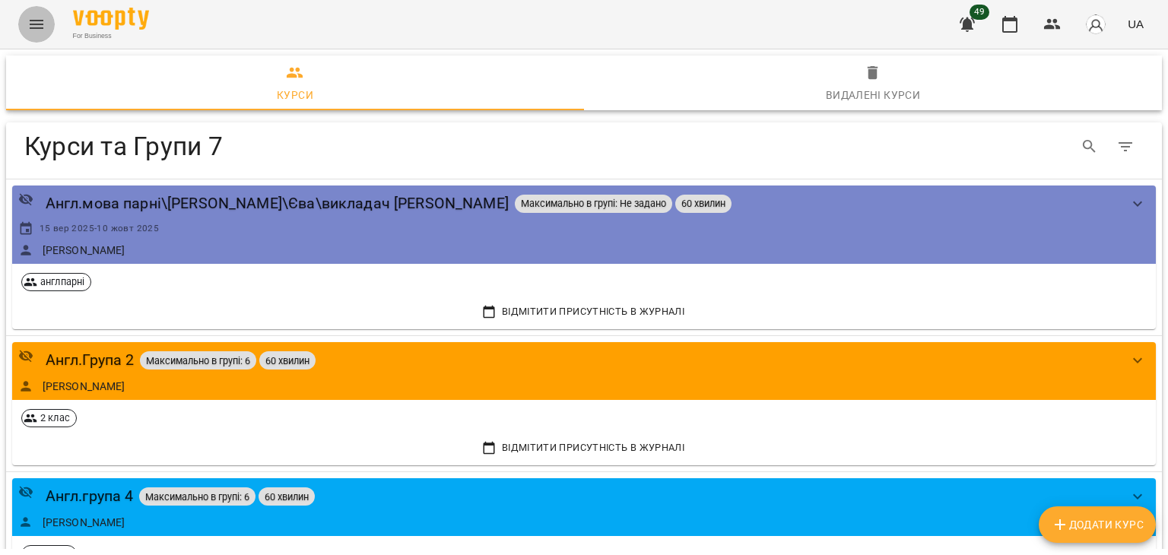
click at [34, 22] on icon "Menu" at bounding box center [36, 24] width 18 height 18
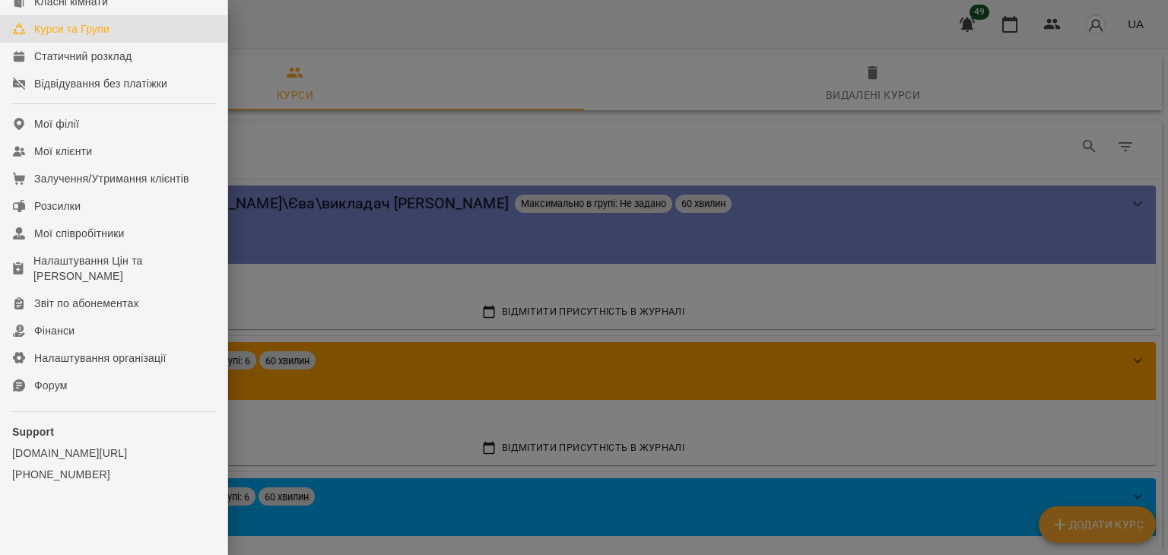
scroll to position [229, 0]
click at [370, 81] on div at bounding box center [584, 277] width 1168 height 555
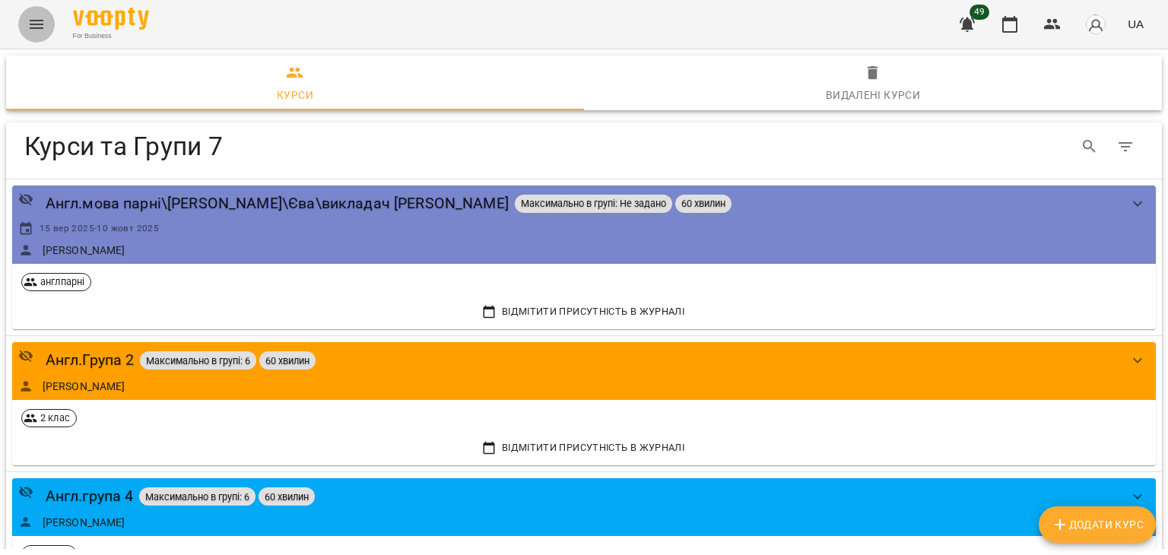
click at [35, 27] on icon "Menu" at bounding box center [37, 24] width 14 height 9
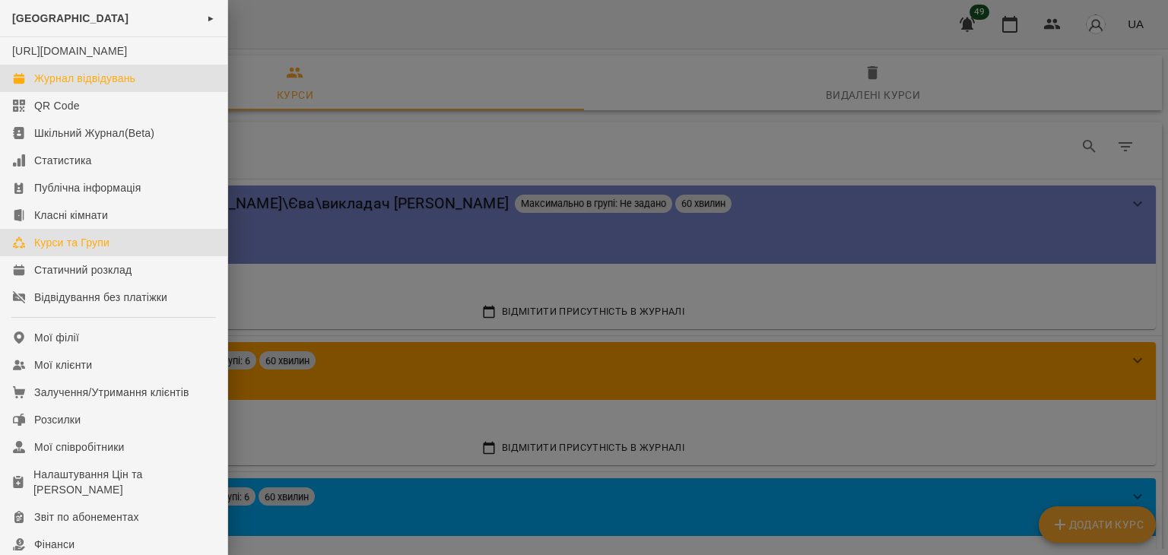
click at [94, 86] on div "Журнал відвідувань" at bounding box center [84, 78] width 101 height 15
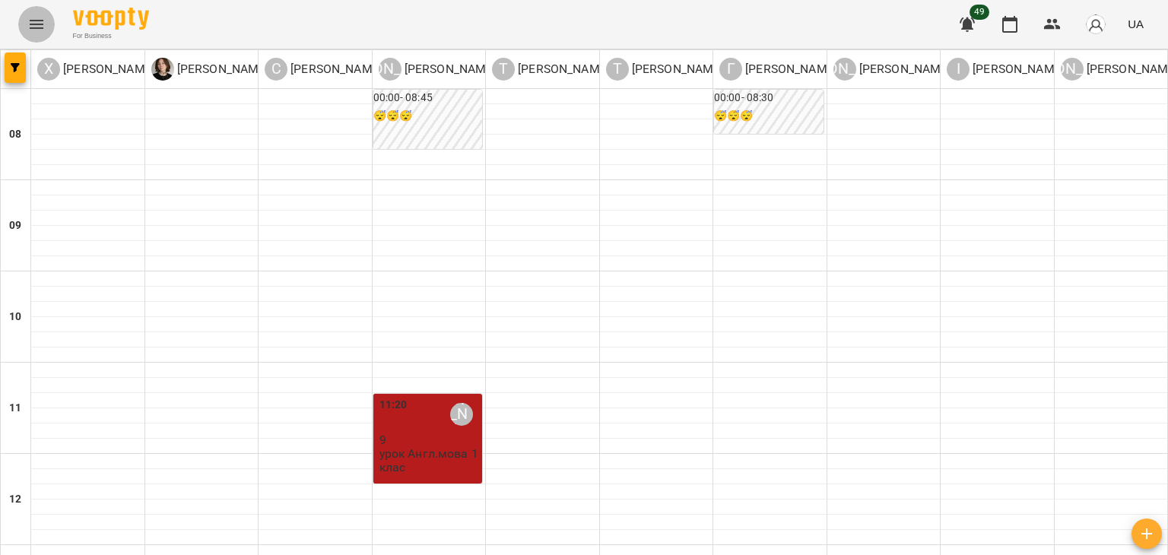
click at [42, 27] on icon "Menu" at bounding box center [37, 24] width 14 height 9
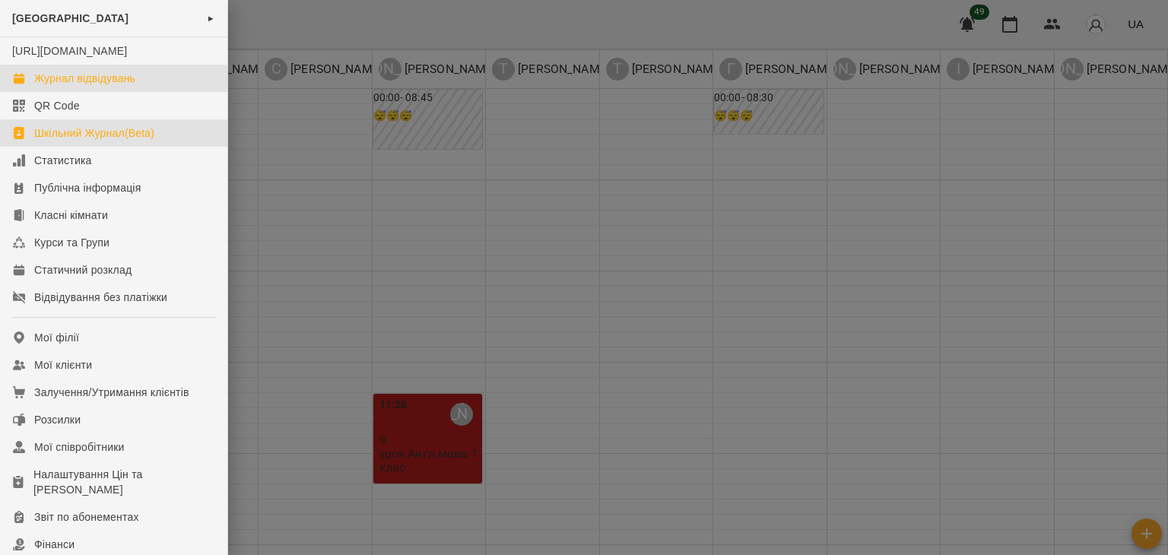
click at [69, 138] on link "Шкільний Журнал(Beta)" at bounding box center [113, 132] width 227 height 27
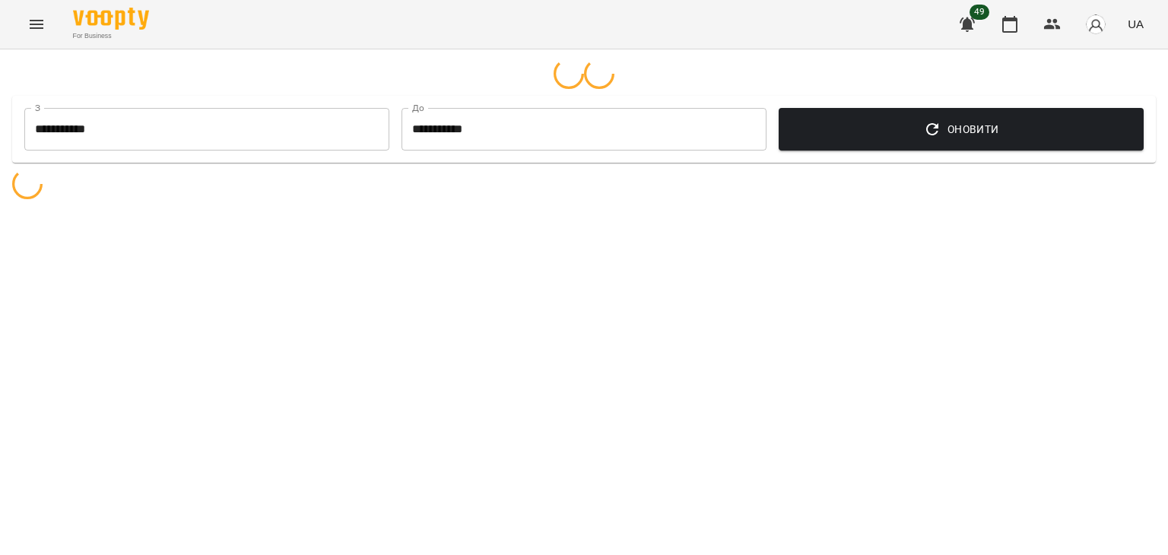
select select "**********"
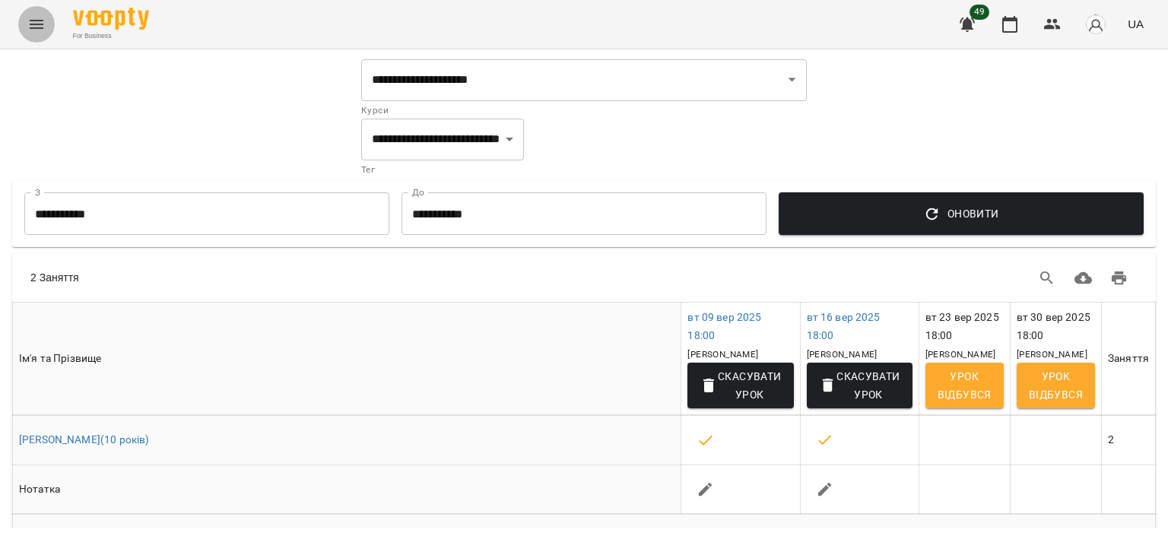
click at [39, 21] on icon "Menu" at bounding box center [36, 24] width 18 height 18
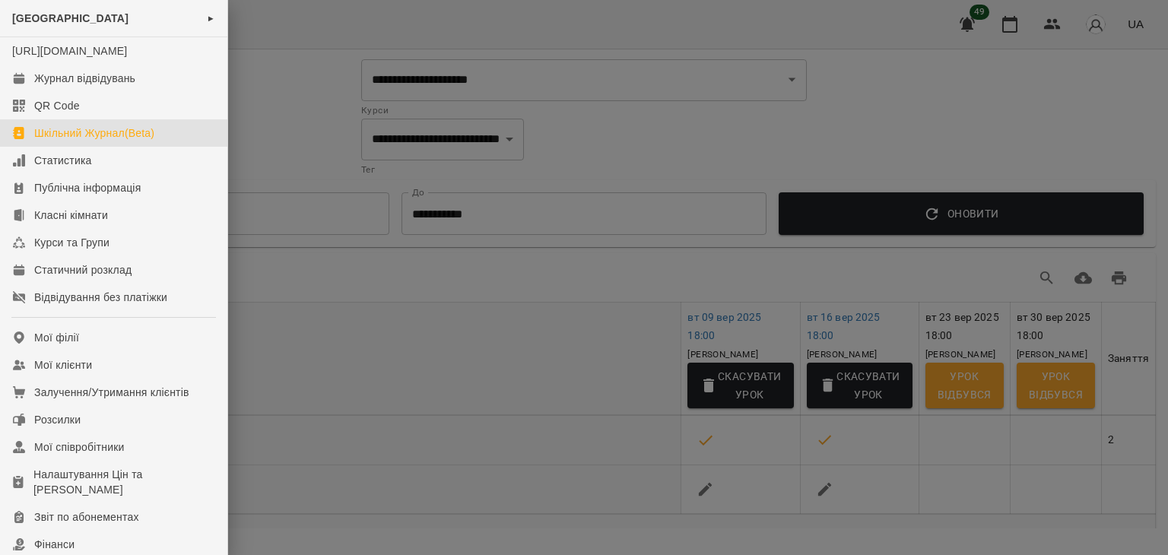
click at [644, 166] on div at bounding box center [584, 277] width 1168 height 555
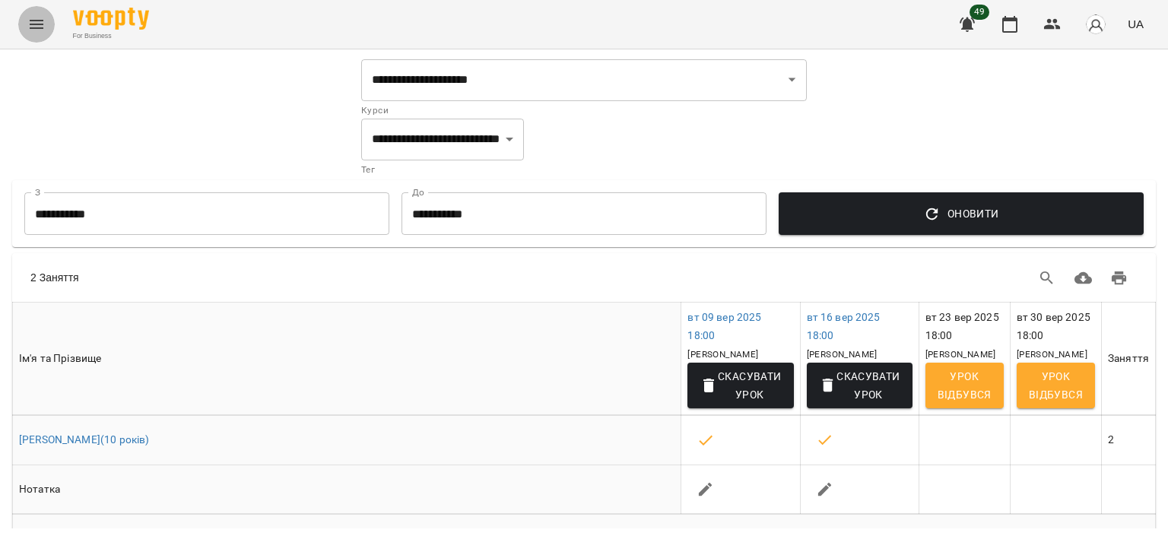
click at [31, 17] on icon "Menu" at bounding box center [36, 24] width 18 height 18
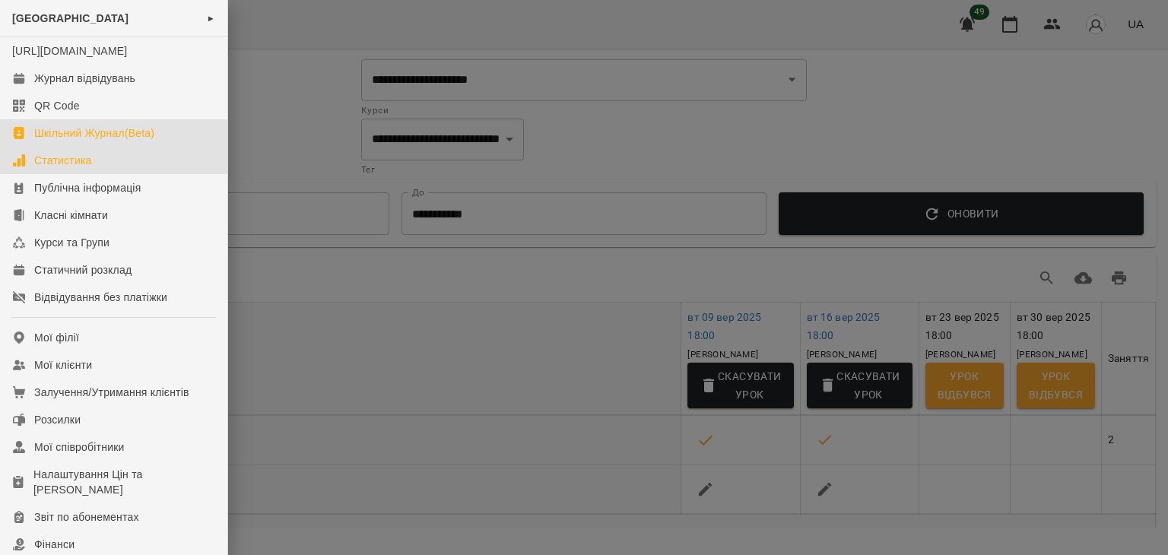
click at [87, 168] on div "Статистика" at bounding box center [63, 160] width 58 height 15
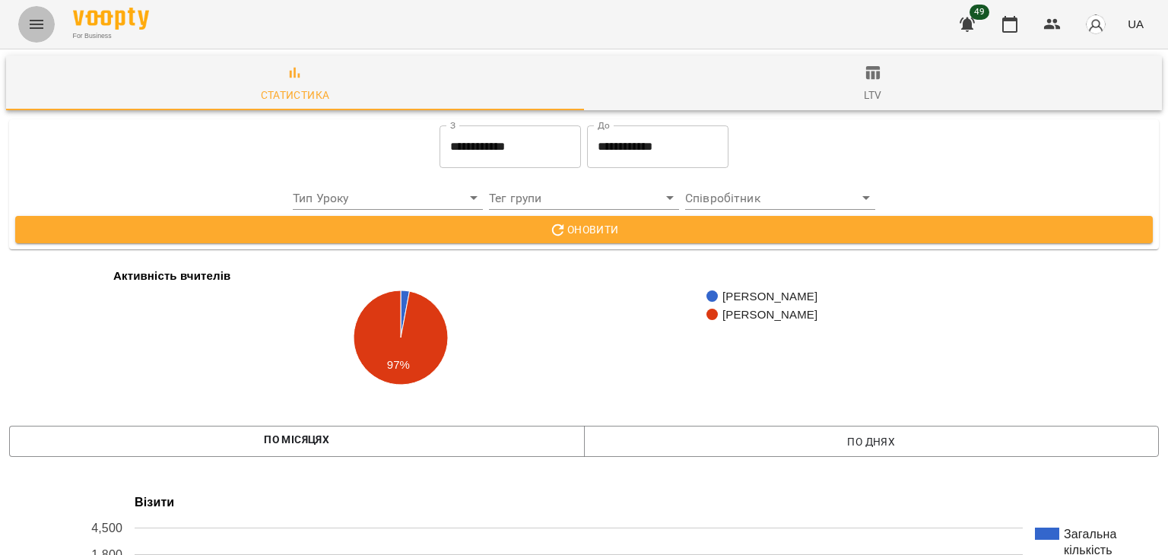
click at [30, 14] on button "Menu" at bounding box center [36, 24] width 37 height 37
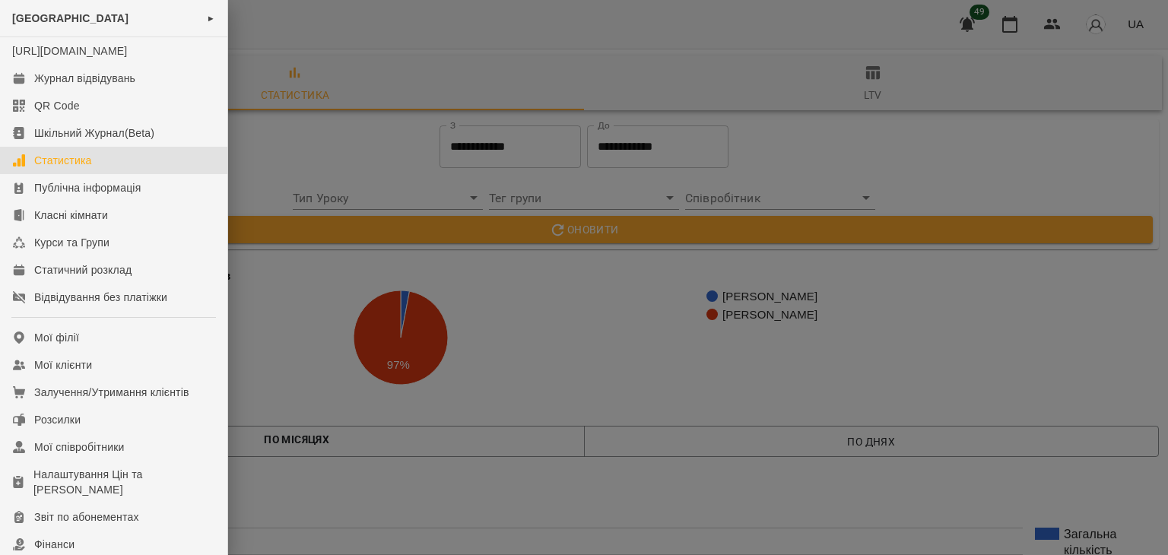
click at [548, 304] on div at bounding box center [584, 277] width 1168 height 555
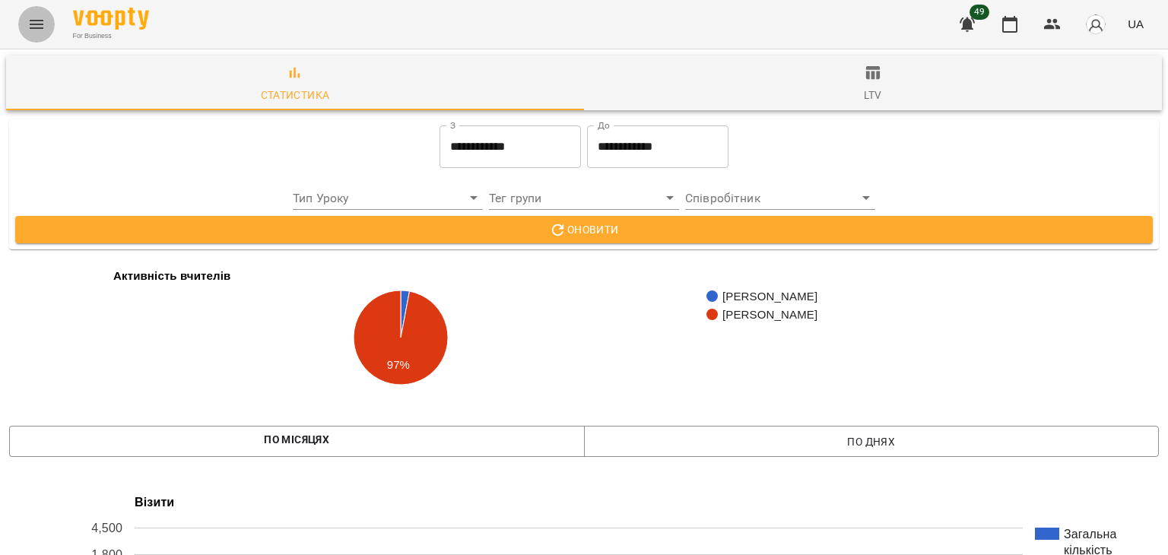
click at [40, 20] on icon "Menu" at bounding box center [37, 24] width 14 height 9
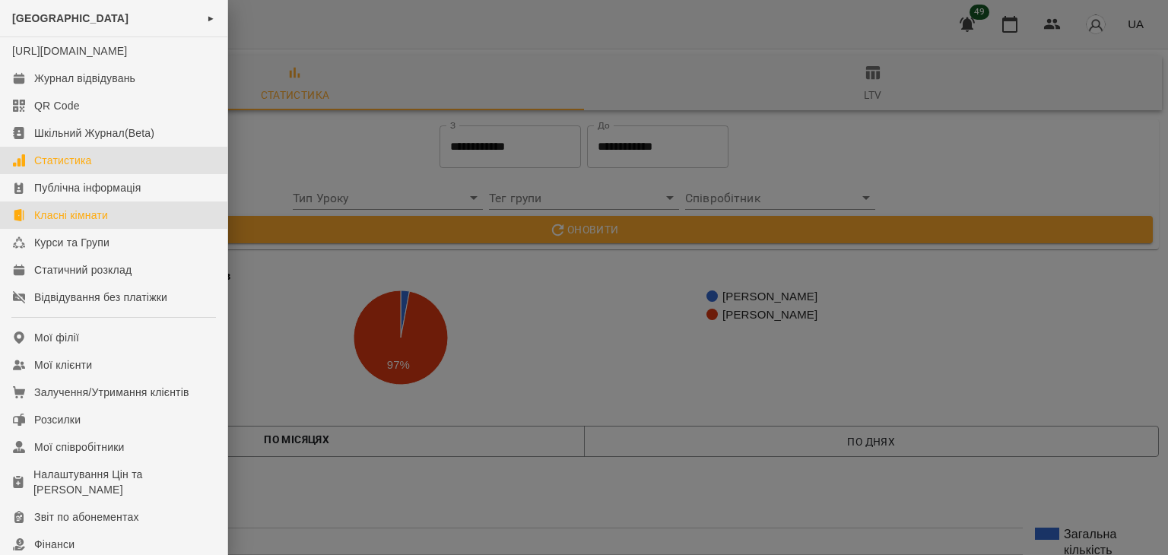
click at [105, 218] on link "Класні кімнати" at bounding box center [113, 215] width 227 height 27
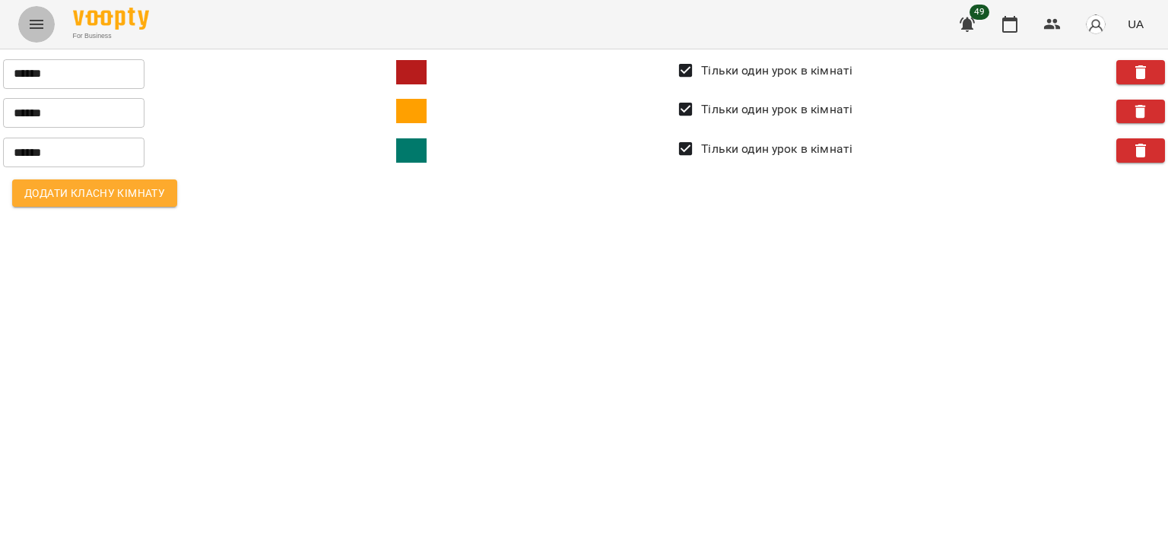
click at [33, 40] on button "Menu" at bounding box center [36, 24] width 37 height 37
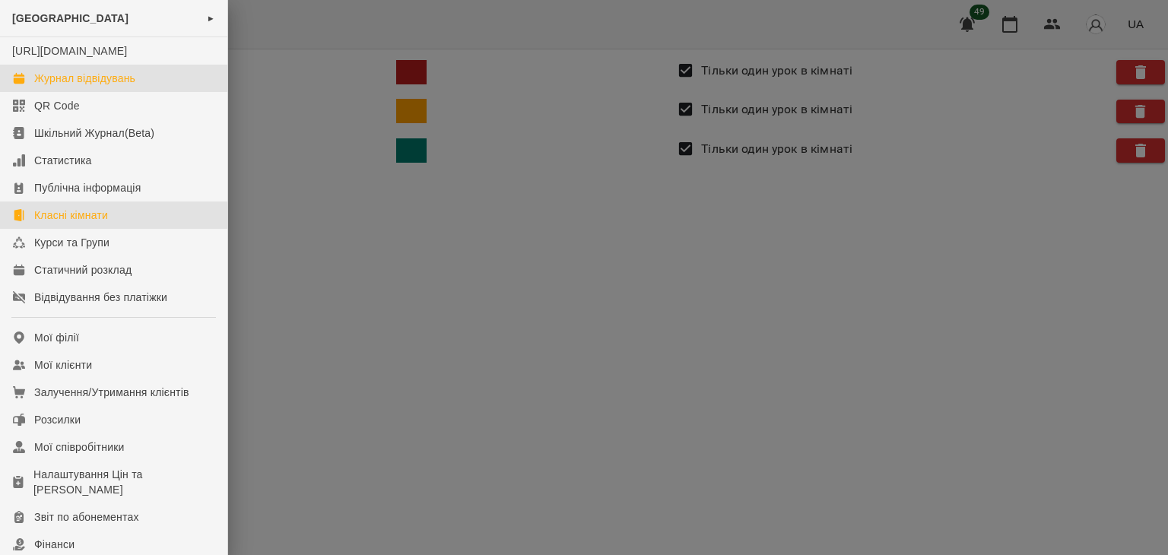
click at [116, 83] on link "Журнал відвідувань" at bounding box center [113, 78] width 227 height 27
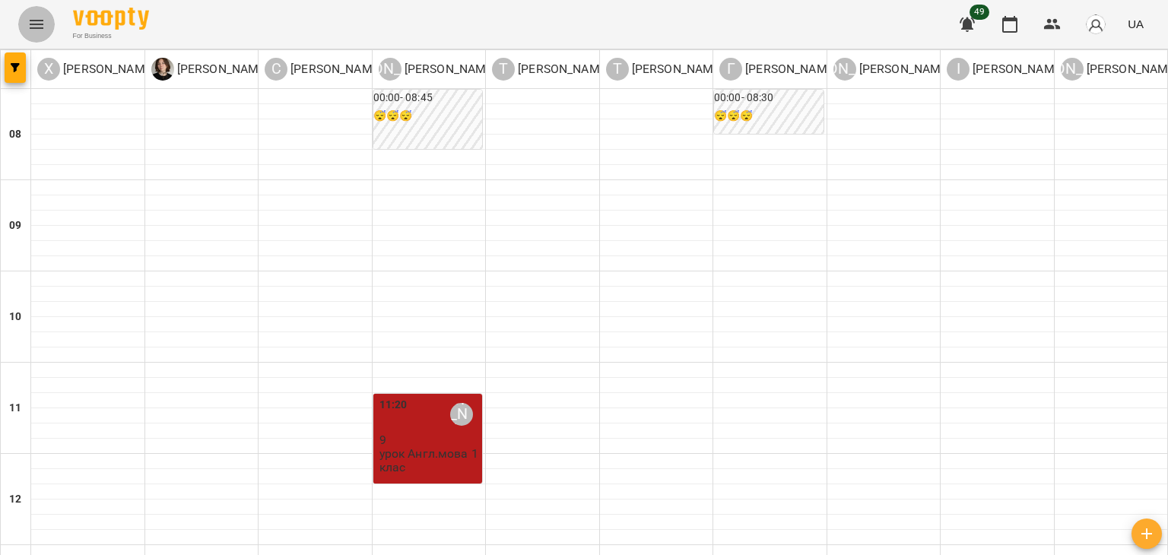
click at [30, 26] on icon "Menu" at bounding box center [36, 24] width 18 height 18
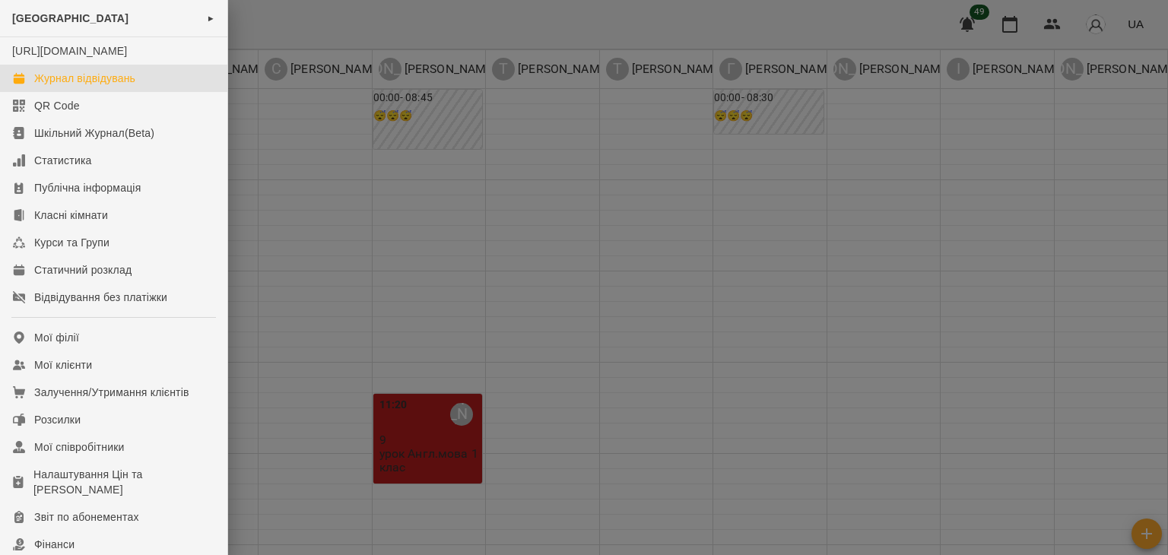
click at [316, 240] on div at bounding box center [584, 277] width 1168 height 555
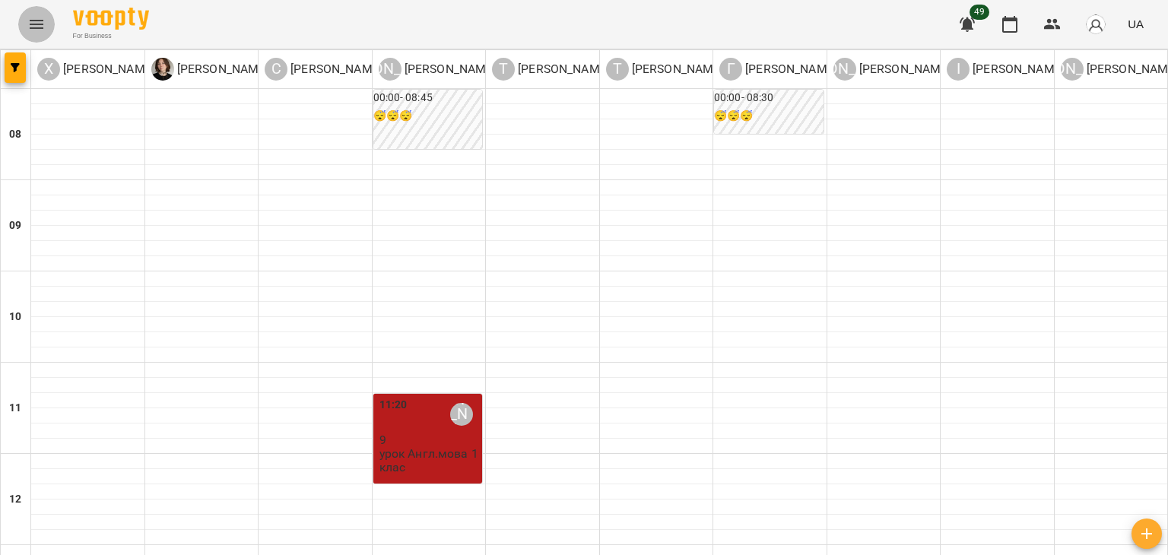
click at [24, 21] on button "Menu" at bounding box center [36, 24] width 37 height 37
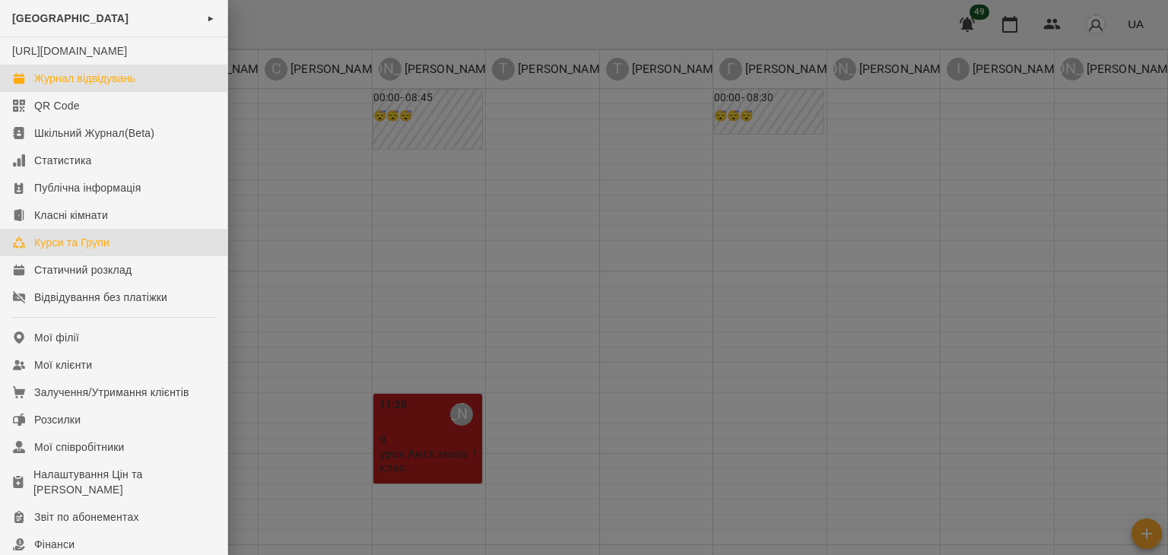
click at [100, 256] on link "Курси та Групи" at bounding box center [113, 242] width 227 height 27
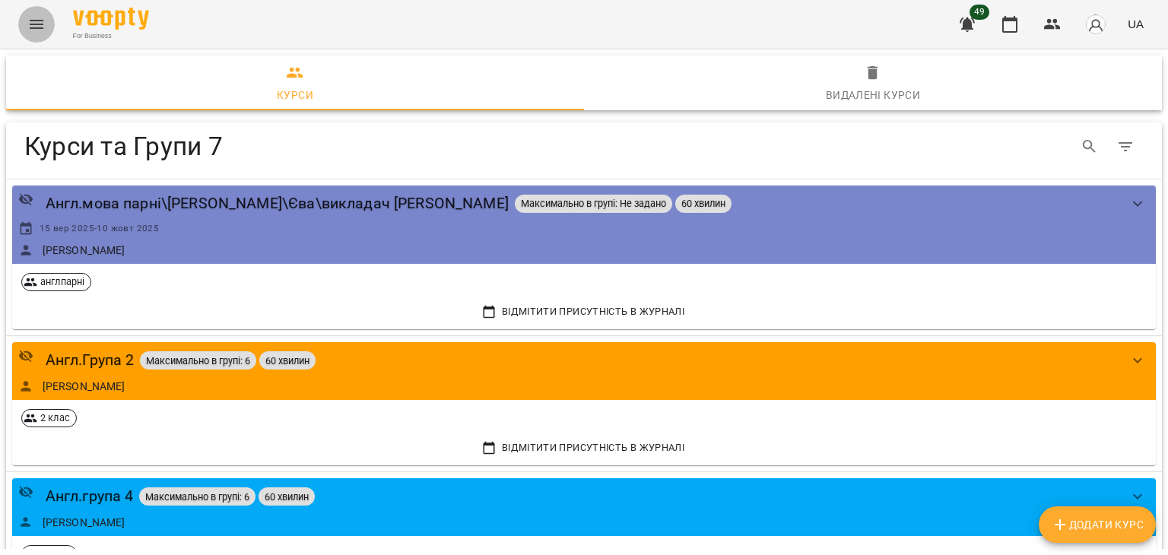
click at [30, 15] on icon "Menu" at bounding box center [36, 24] width 18 height 18
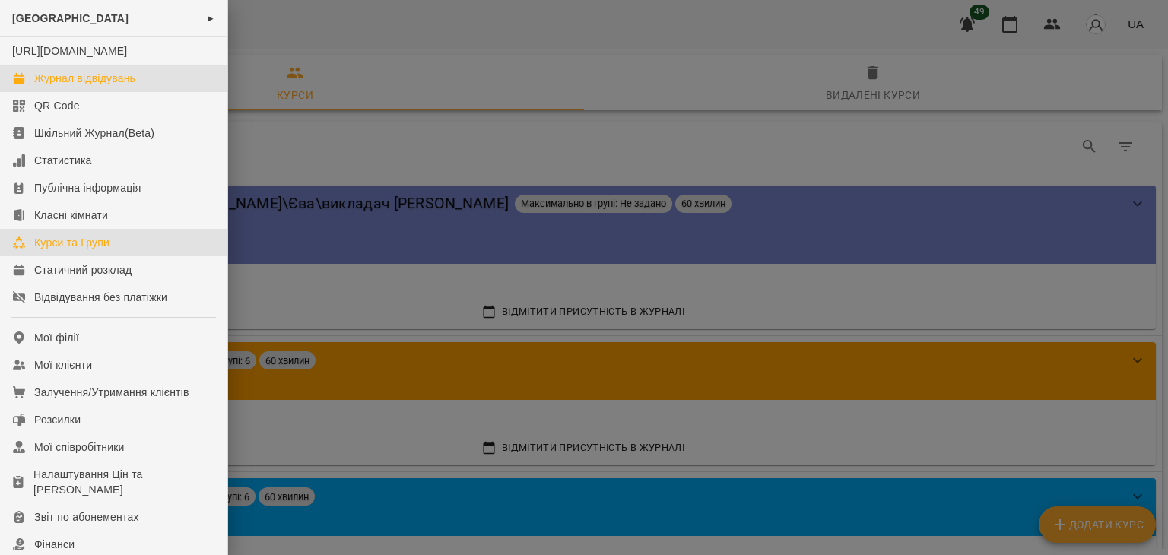
click at [84, 86] on div "Журнал відвідувань" at bounding box center [84, 78] width 101 height 15
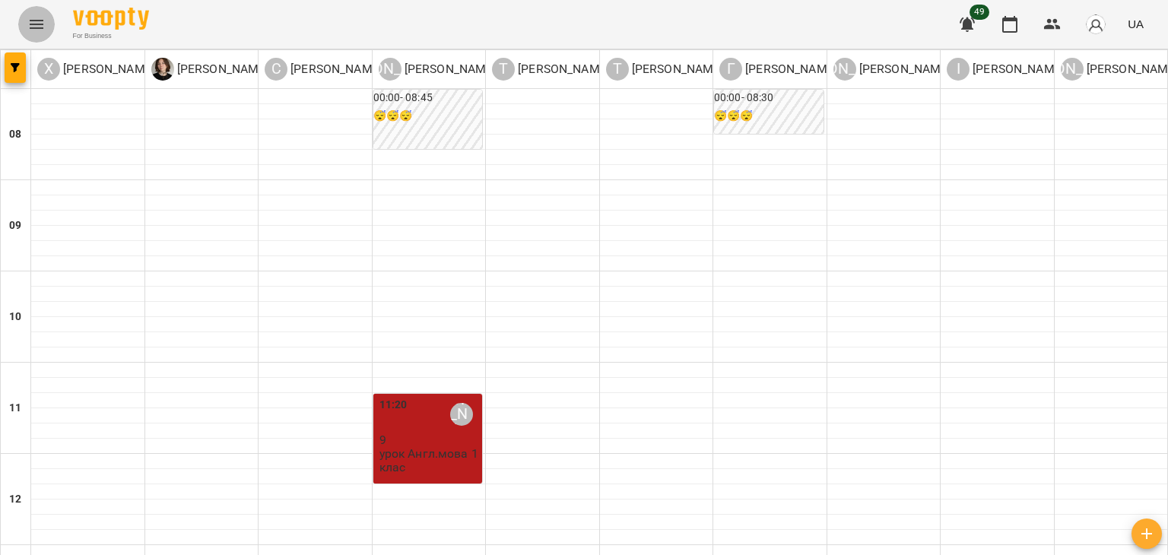
click at [38, 15] on icon "Menu" at bounding box center [36, 24] width 18 height 18
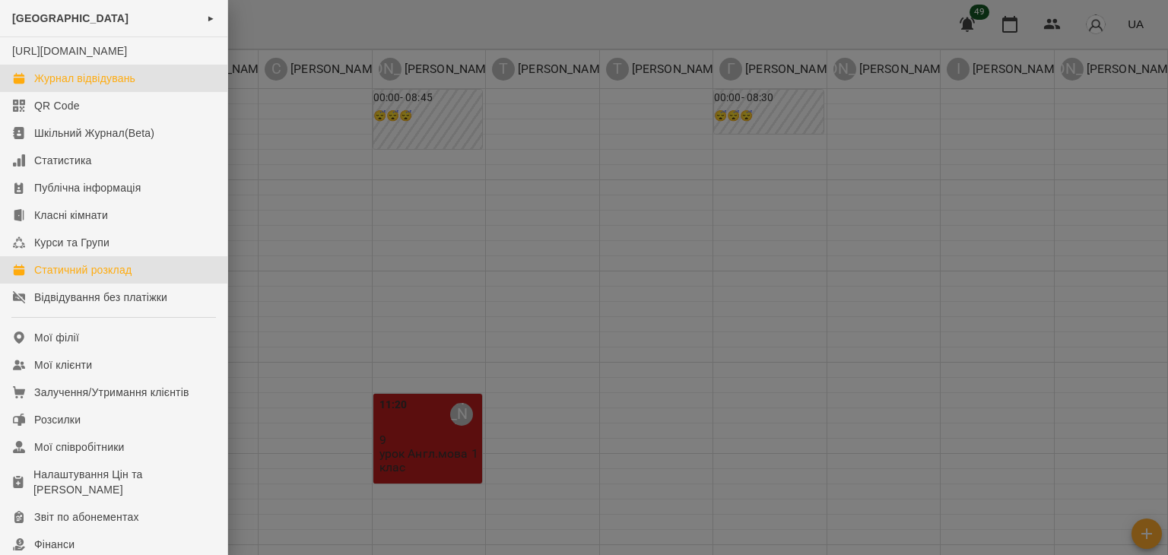
click at [90, 278] on div "Статичний розклад" at bounding box center [82, 269] width 97 height 15
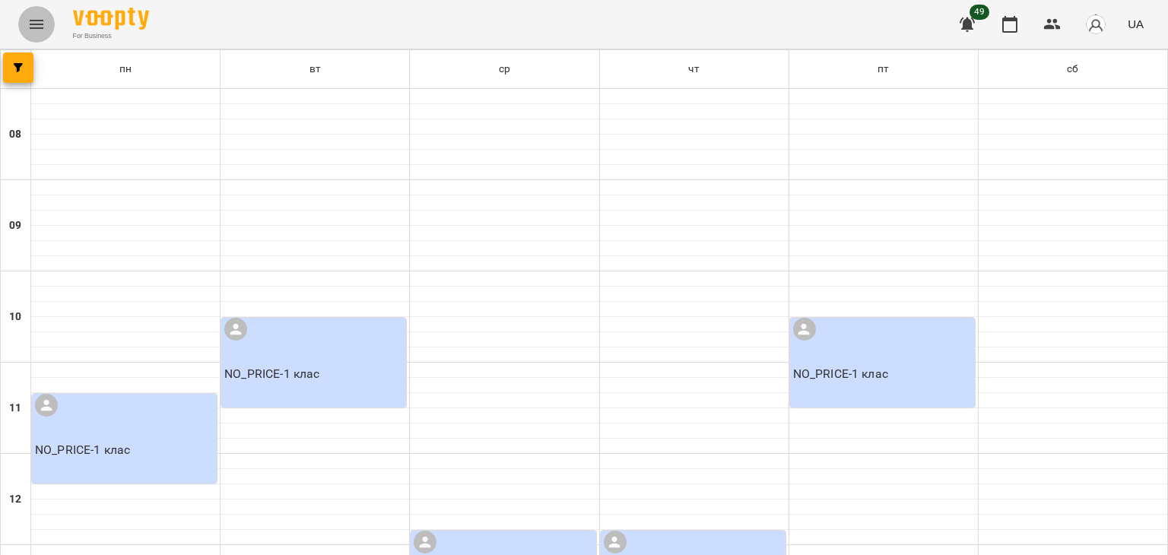
click at [46, 17] on button "Menu" at bounding box center [36, 24] width 37 height 37
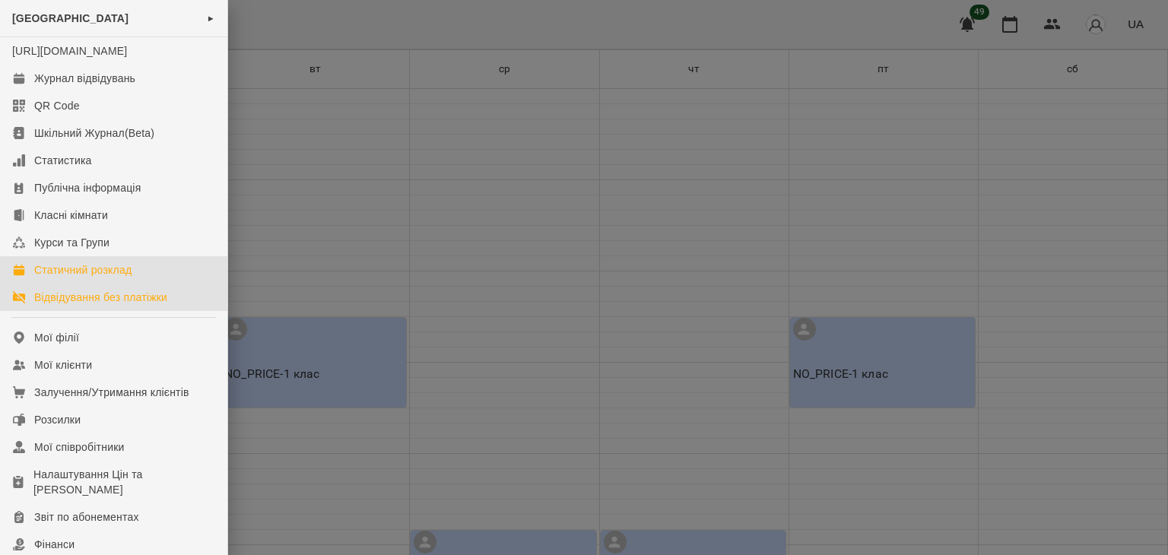
click at [118, 305] on div "Відвідування без платіжки" at bounding box center [100, 297] width 133 height 15
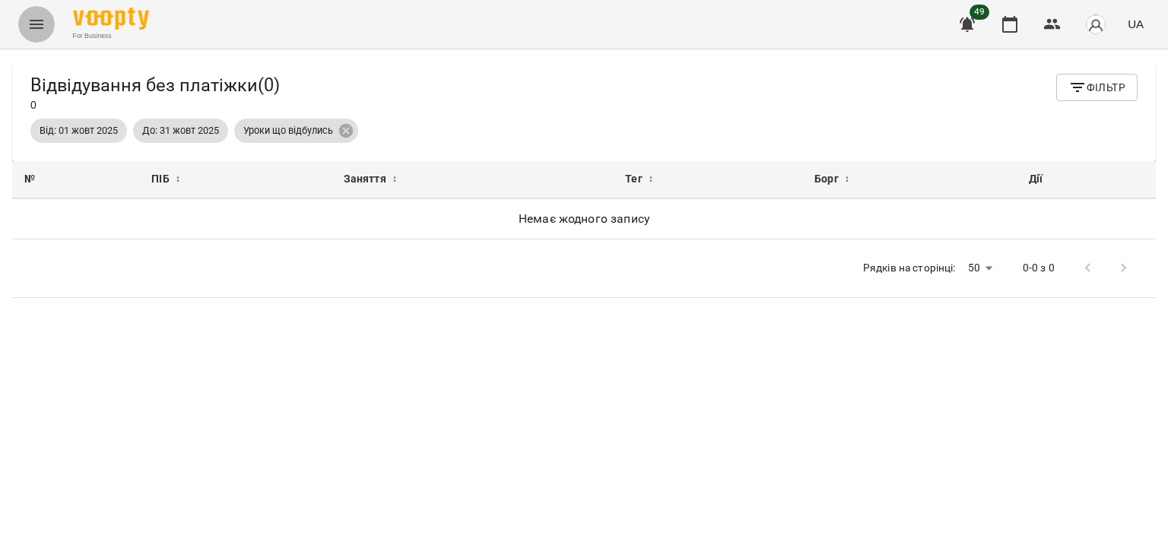
click at [41, 25] on icon "Menu" at bounding box center [36, 24] width 18 height 18
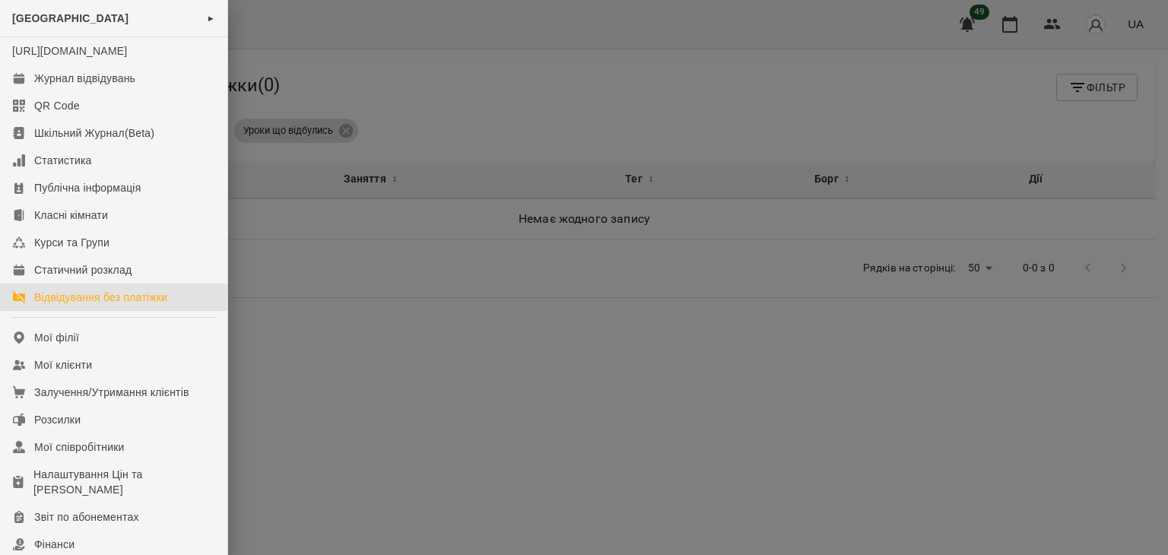
click at [526, 136] on div at bounding box center [584, 277] width 1168 height 555
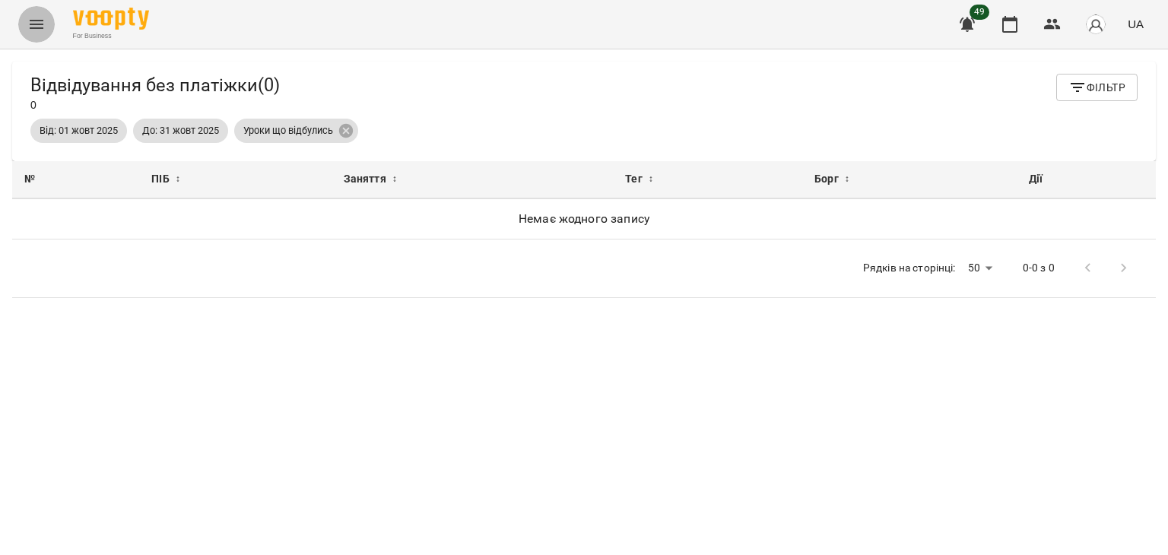
click at [26, 34] on button "Menu" at bounding box center [36, 24] width 37 height 37
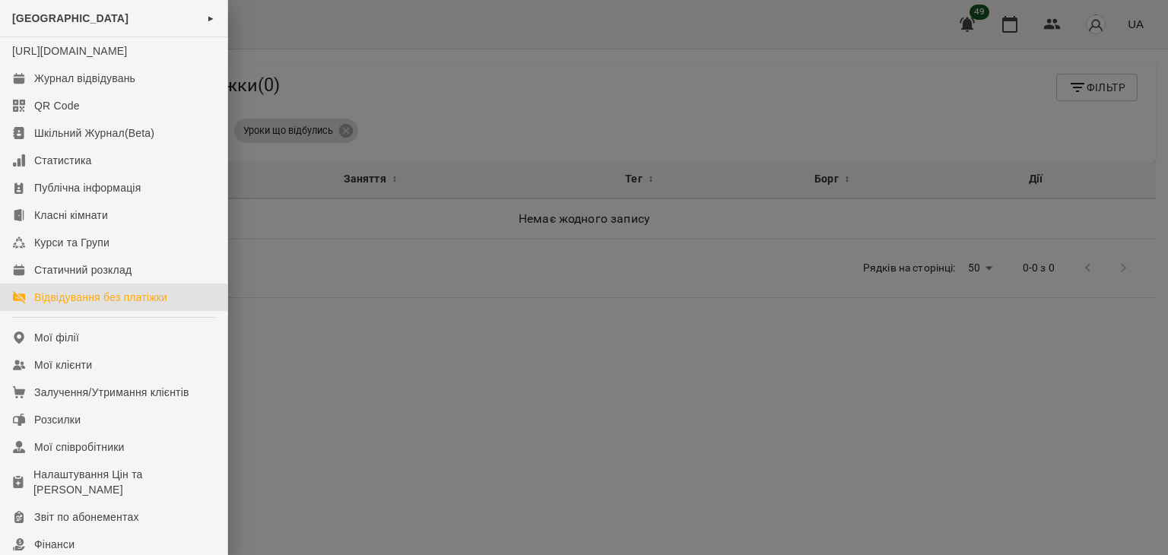
click at [470, 126] on div at bounding box center [584, 277] width 1168 height 555
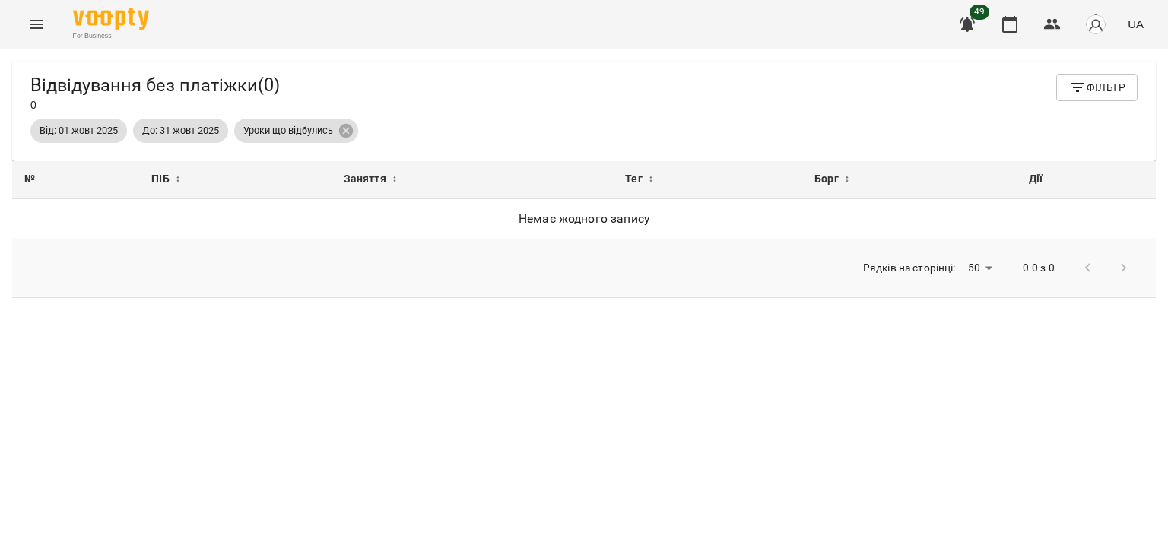
click at [1077, 278] on div at bounding box center [1106, 268] width 72 height 37
click at [42, 19] on icon "Menu" at bounding box center [36, 24] width 18 height 18
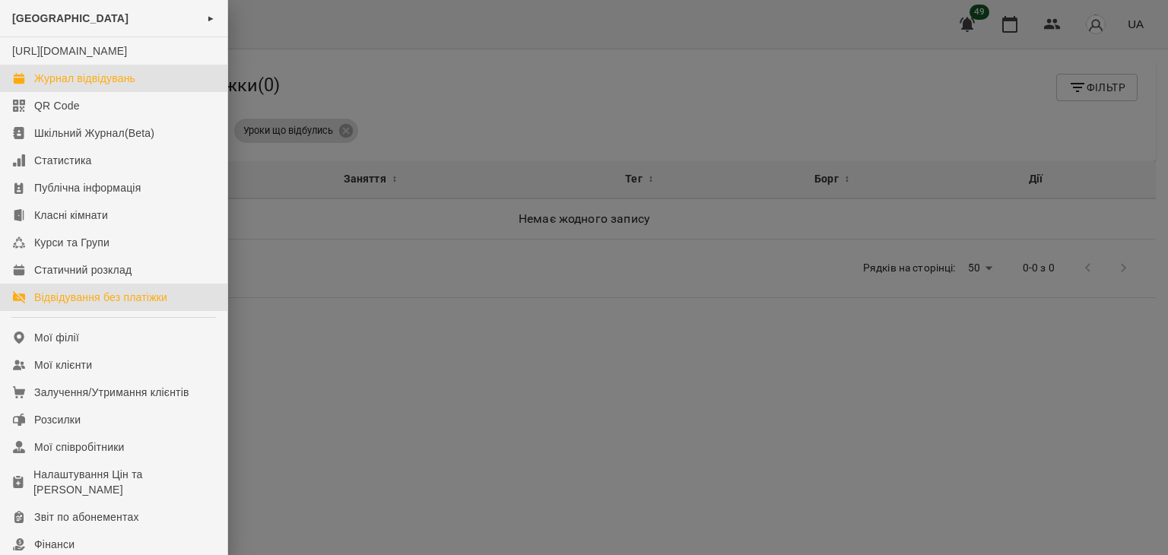
click at [82, 86] on div "Журнал відвідувань" at bounding box center [84, 78] width 101 height 15
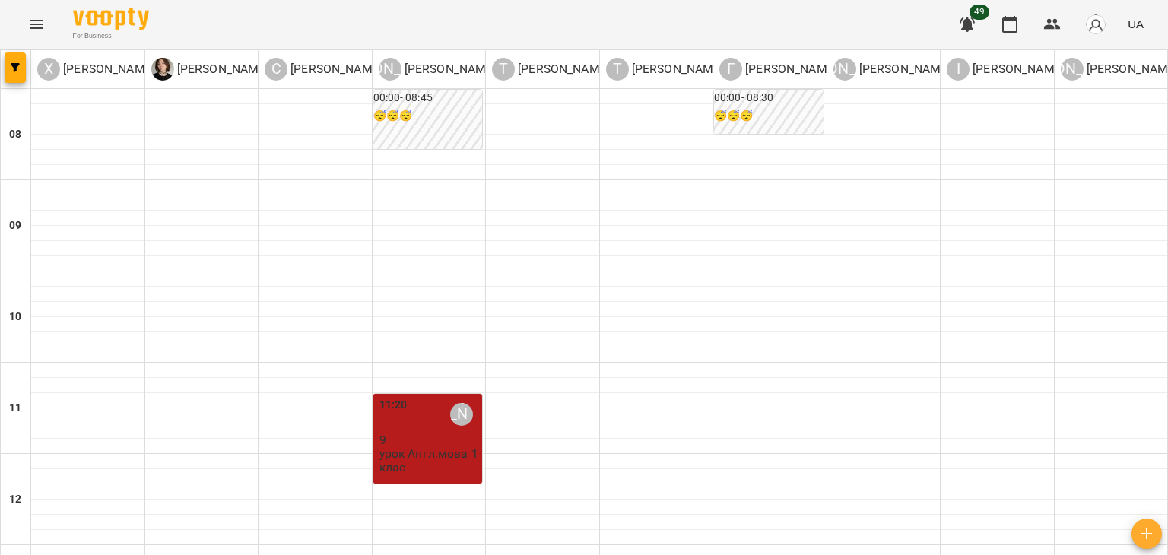
click at [33, 34] on button "Menu" at bounding box center [36, 24] width 37 height 37
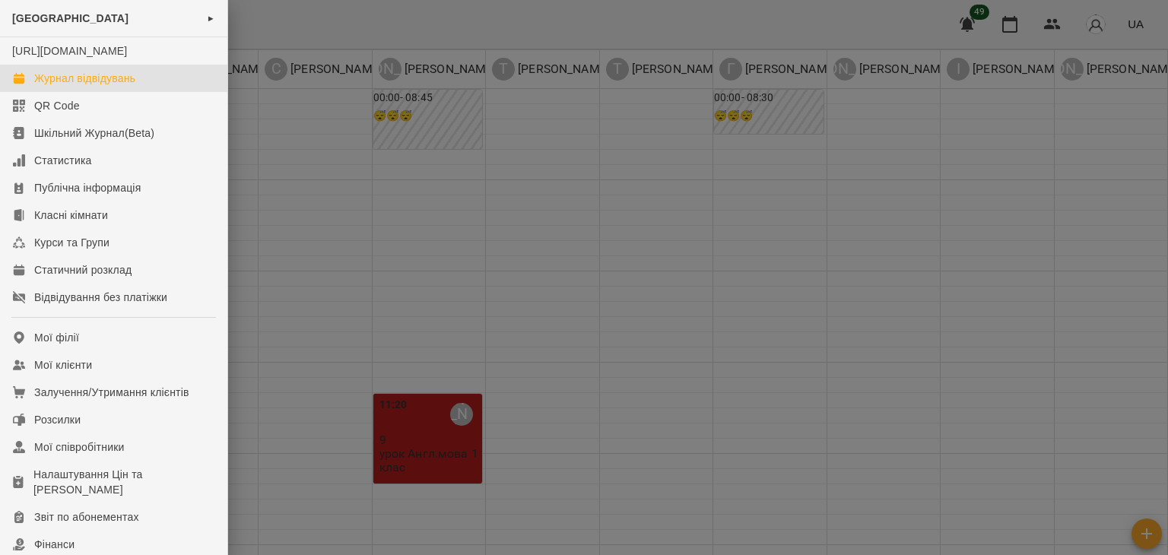
click at [303, 85] on div at bounding box center [584, 277] width 1168 height 555
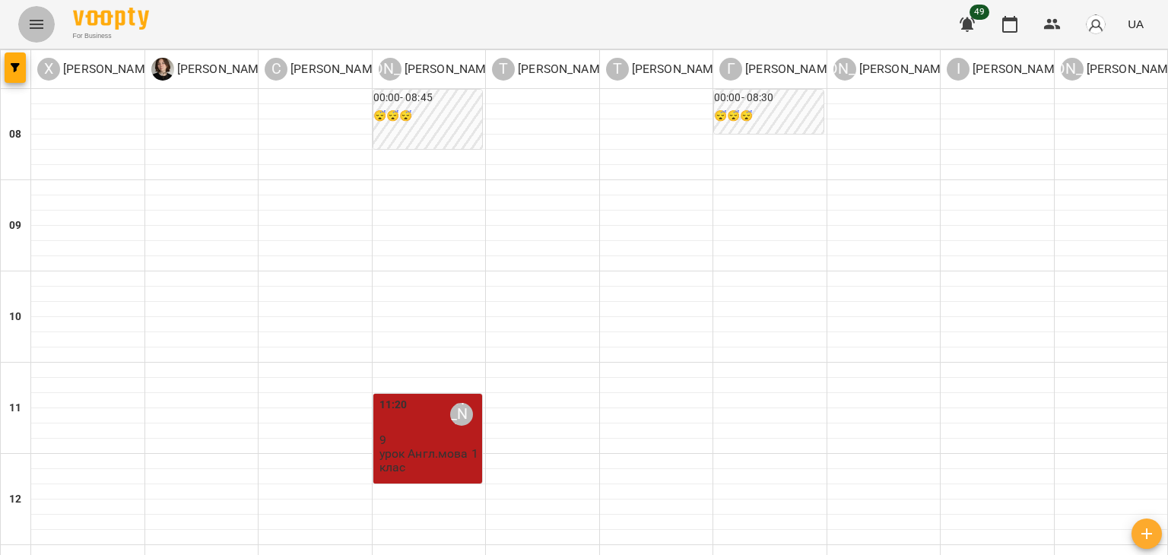
click at [31, 25] on icon "Menu" at bounding box center [36, 24] width 18 height 18
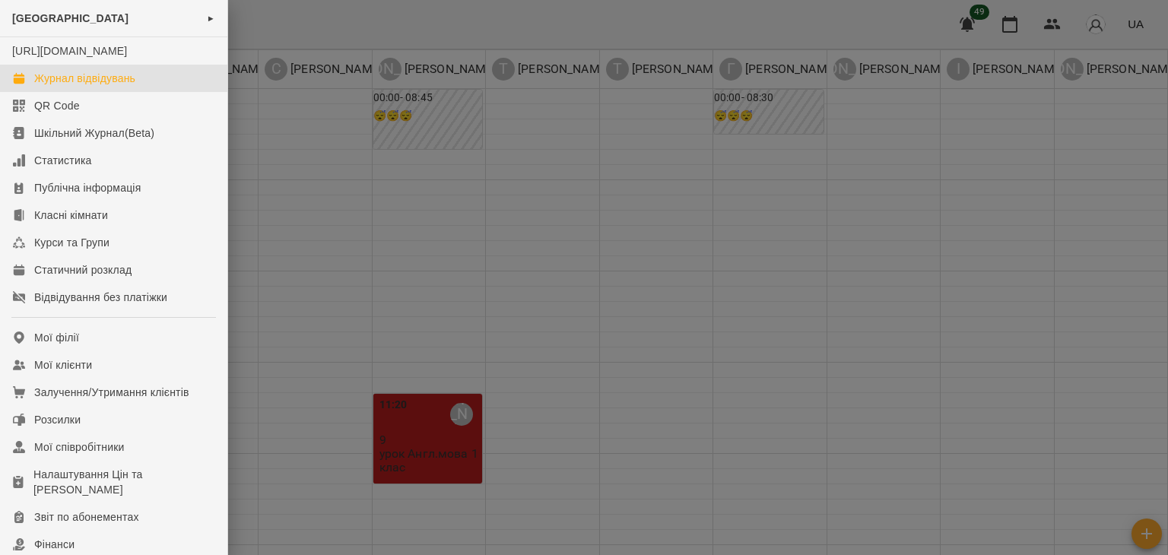
click at [294, 124] on div at bounding box center [584, 277] width 1168 height 555
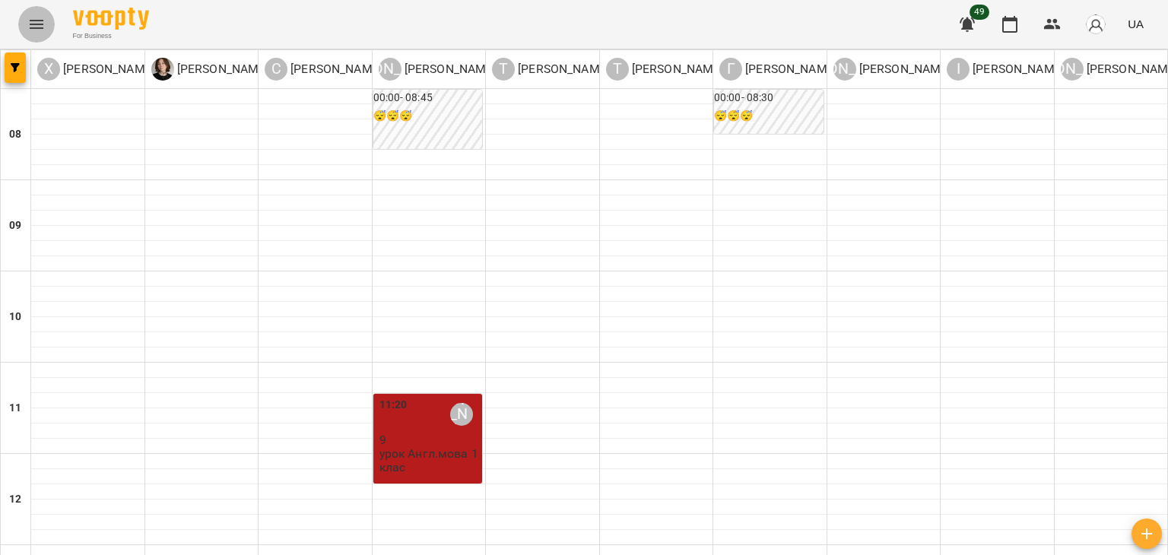
click at [43, 21] on icon "Menu" at bounding box center [37, 24] width 14 height 9
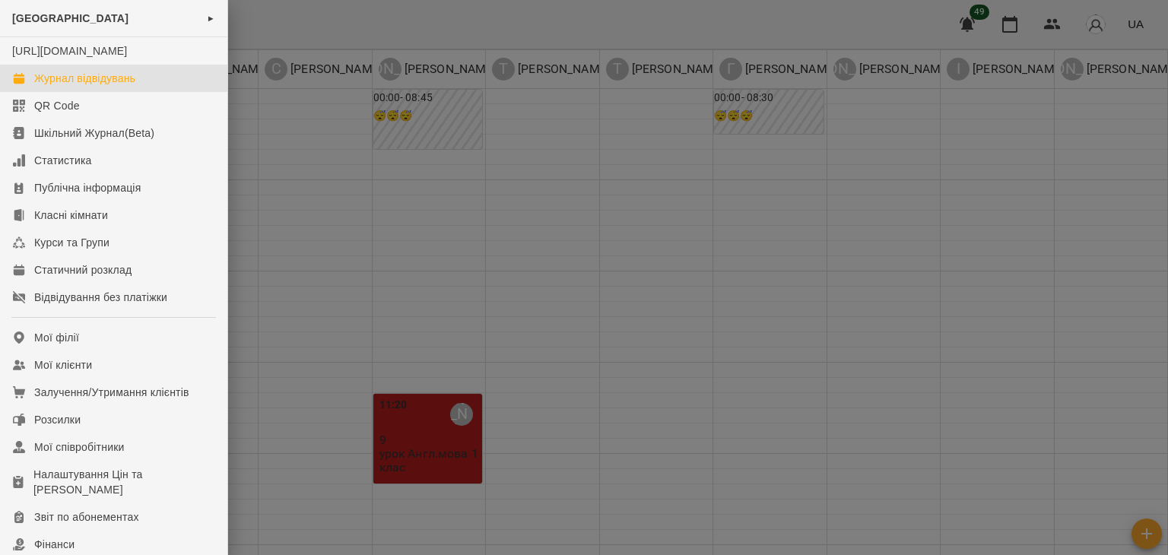
click at [357, 171] on div at bounding box center [584, 277] width 1168 height 555
